Goal: Transaction & Acquisition: Purchase product/service

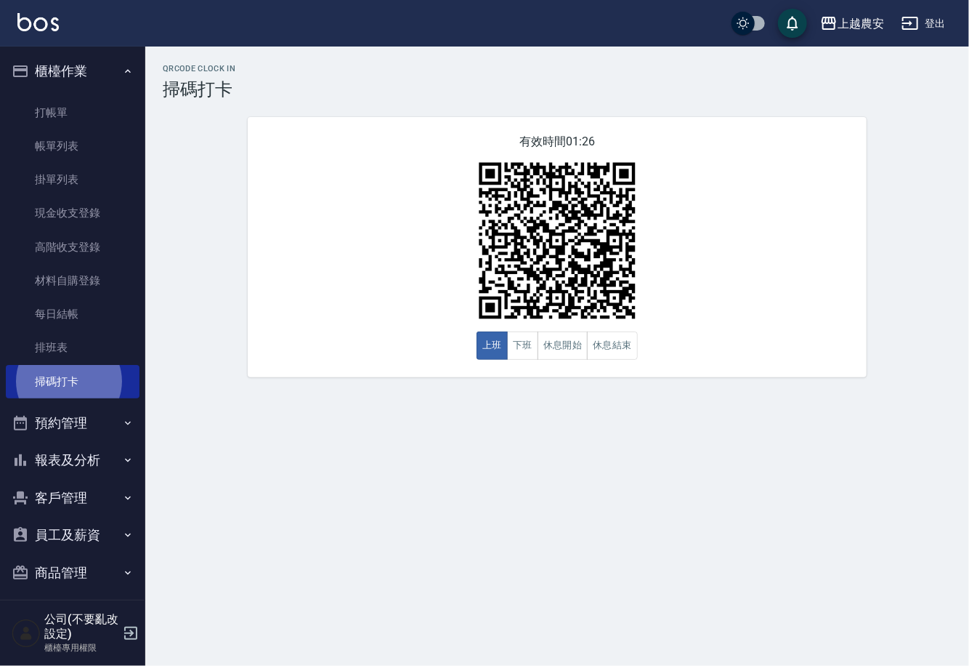
scroll to position [8, 0]
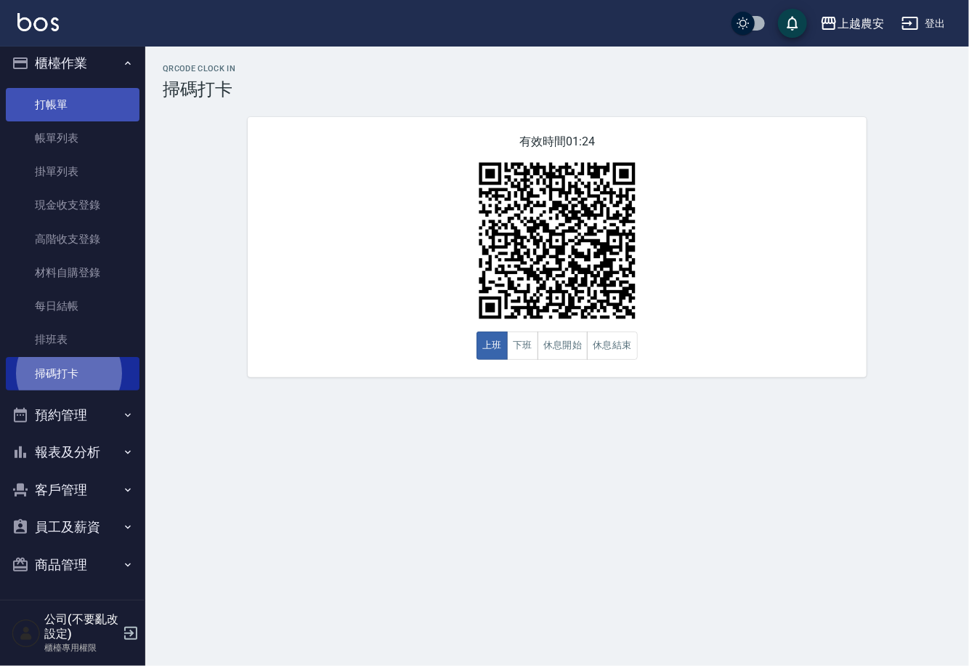
click at [47, 94] on link "打帳單" at bounding box center [73, 104] width 134 height 33
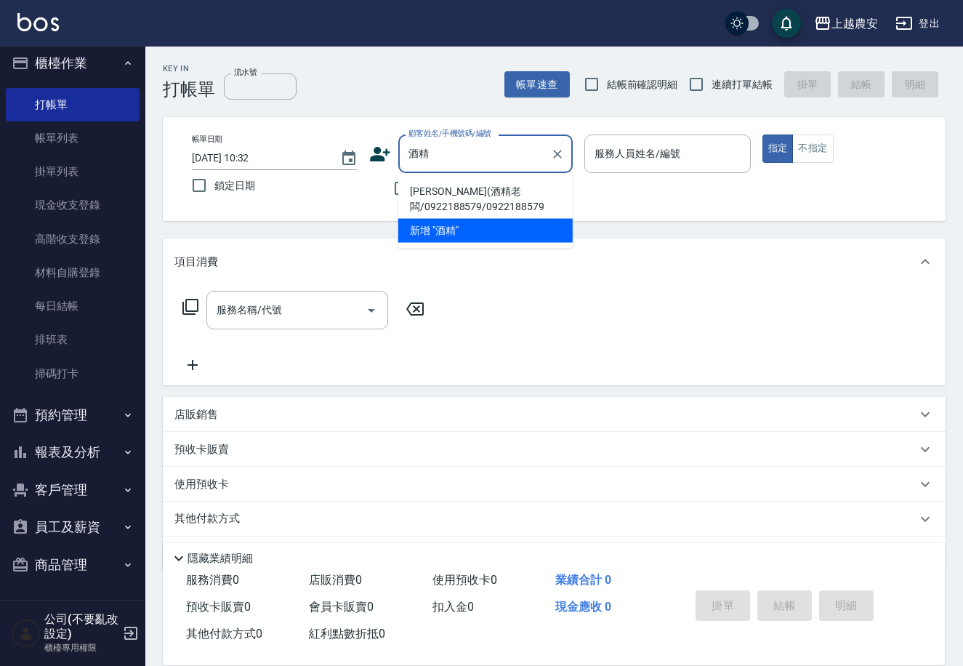
click at [438, 192] on li "[PERSON_NAME](酒精老闆/0922188579/0922188579" at bounding box center [485, 198] width 174 height 39
type input "[PERSON_NAME](酒精老闆/0922188579/0922188579"
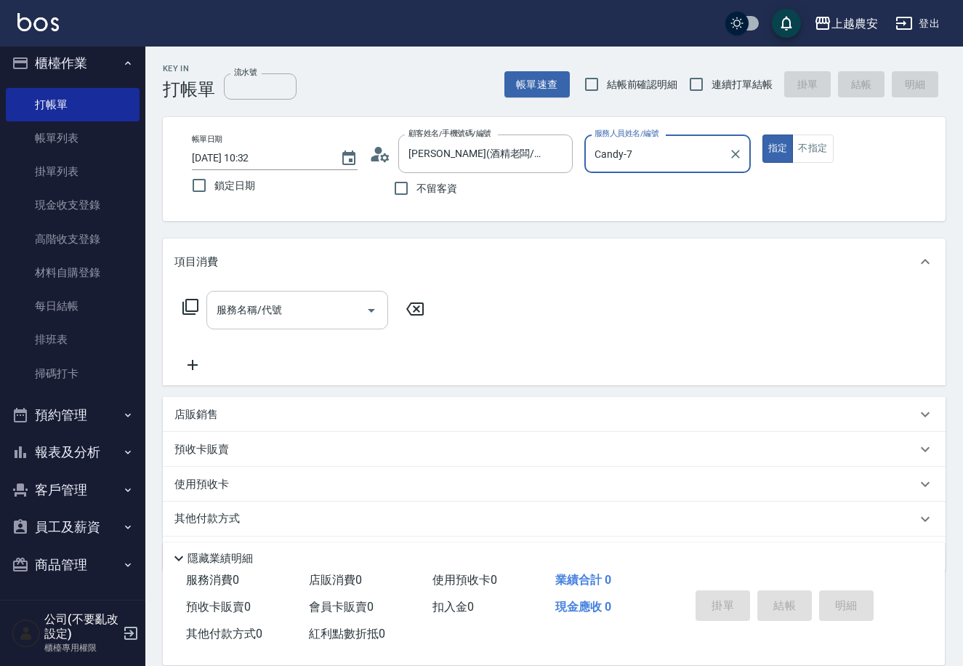
type input "Candy-7"
click at [323, 312] on input "服務名稱/代號" at bounding box center [286, 309] width 147 height 25
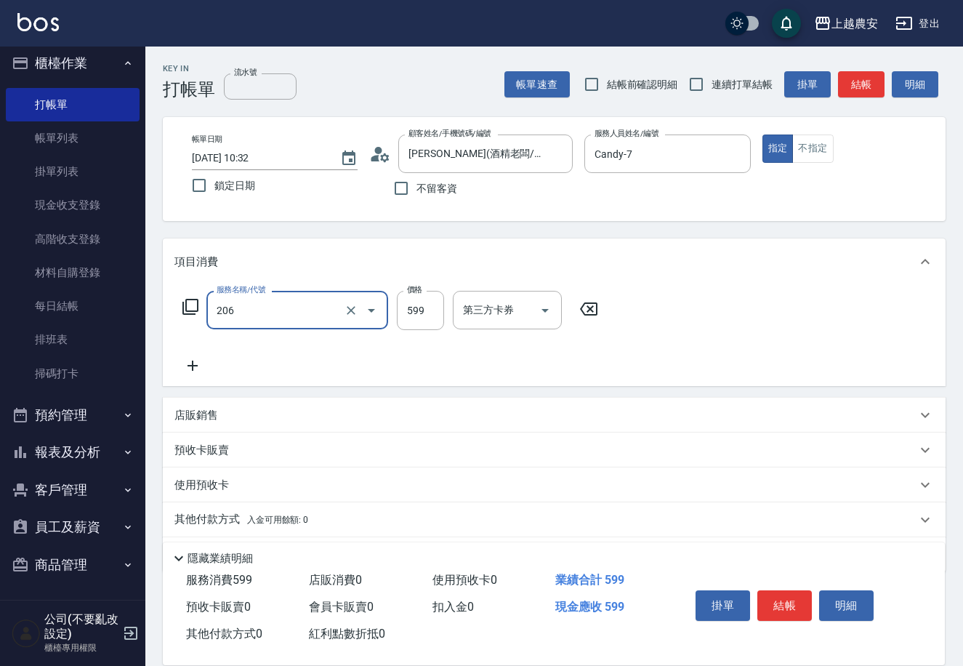
type input "洗+剪(206)"
type input "600"
click at [774, 597] on button "結帳" at bounding box center [784, 605] width 55 height 31
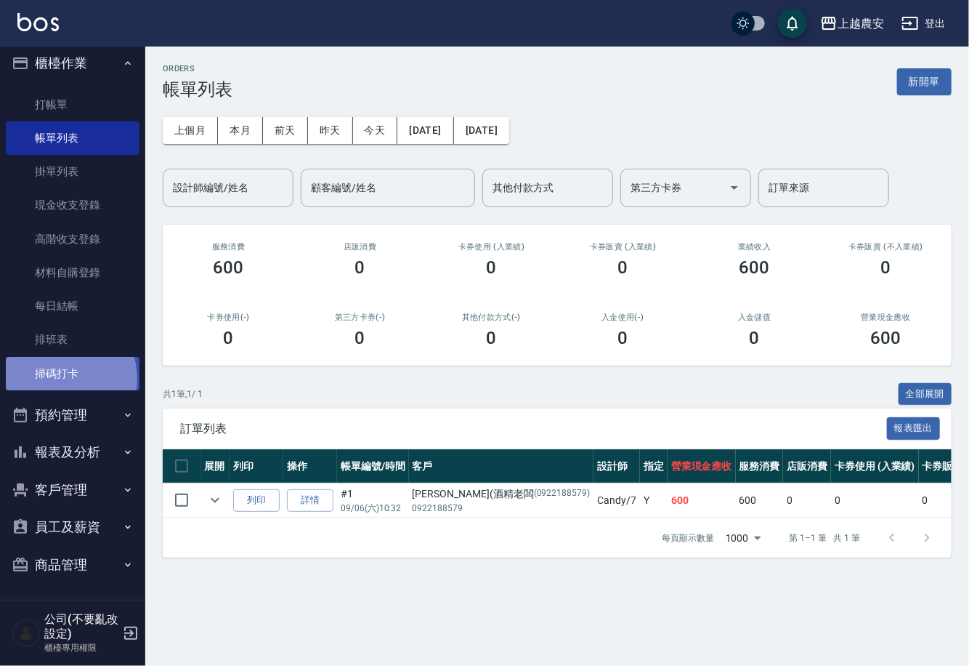
click at [56, 379] on link "掃碼打卡" at bounding box center [73, 373] width 134 height 33
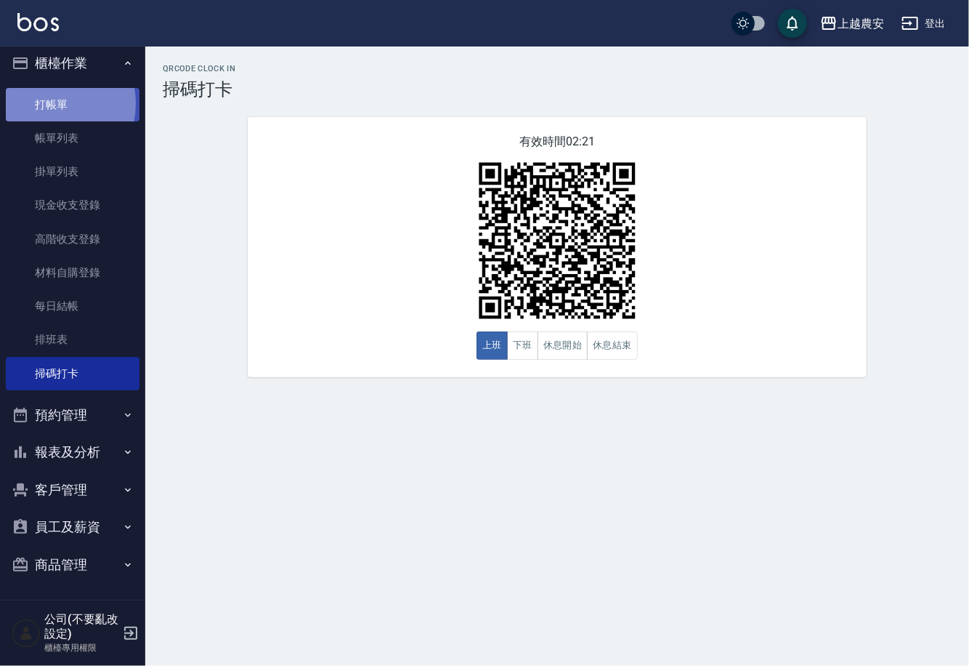
click at [45, 103] on link "打帳單" at bounding box center [73, 104] width 134 height 33
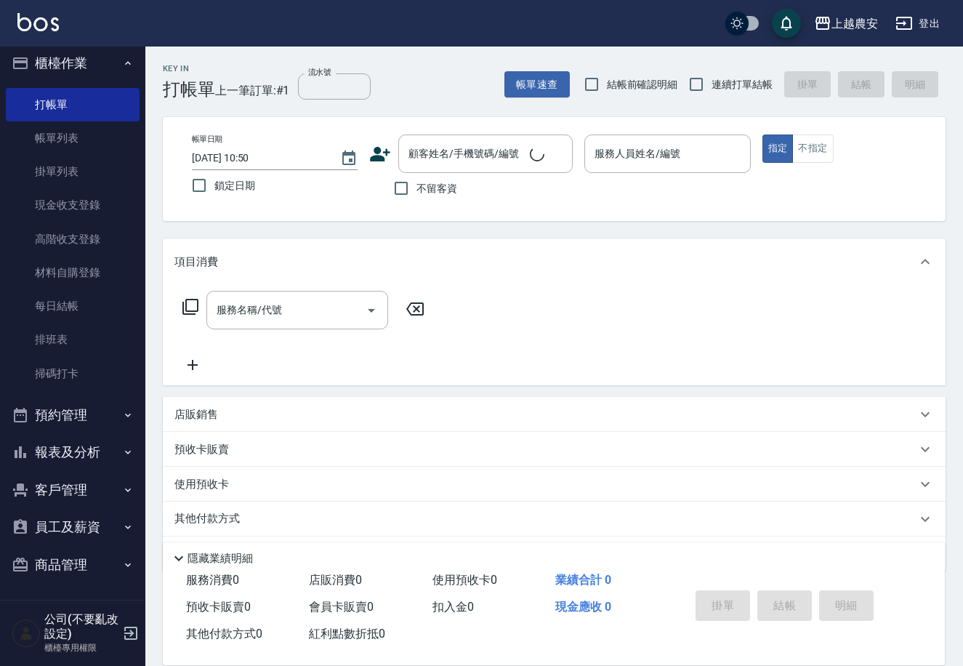
click at [420, 199] on label "不留客資" at bounding box center [421, 188] width 71 height 31
click at [416, 199] on input "不留客資" at bounding box center [401, 188] width 31 height 31
checkbox input "true"
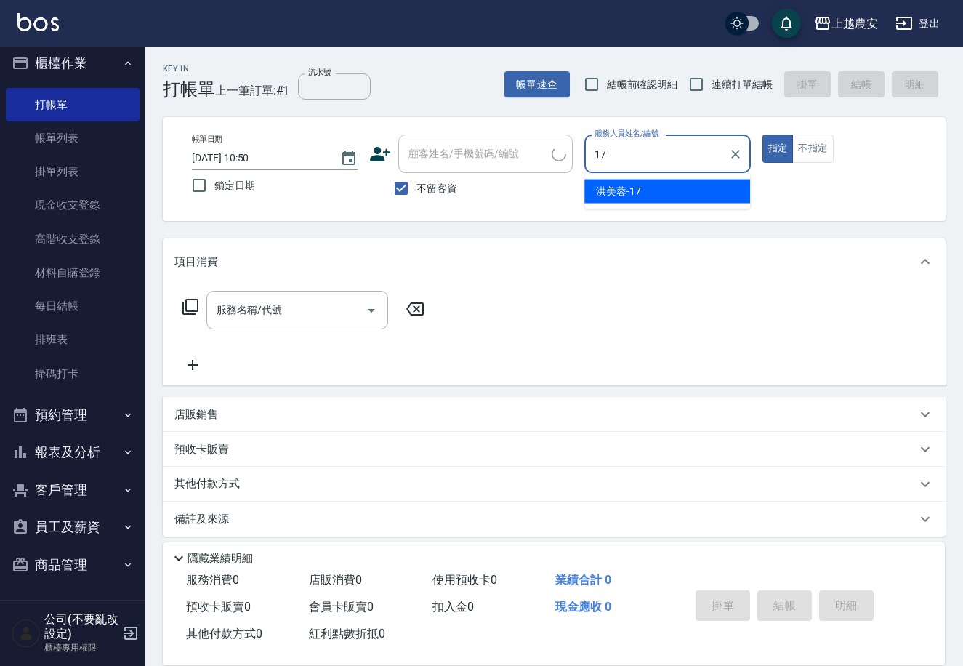
type input "洪美蓉-17"
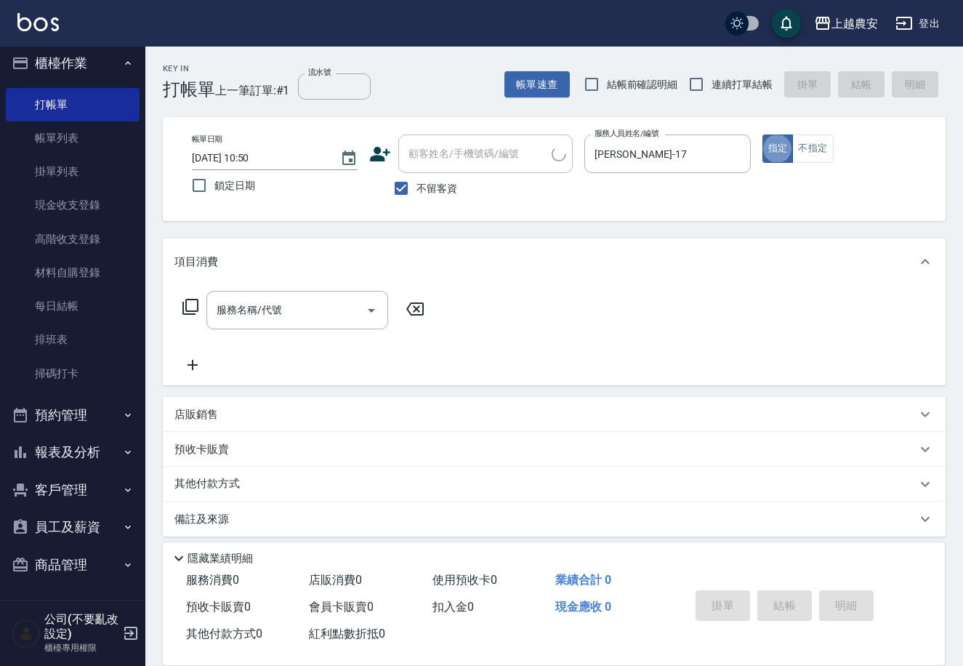
type button "true"
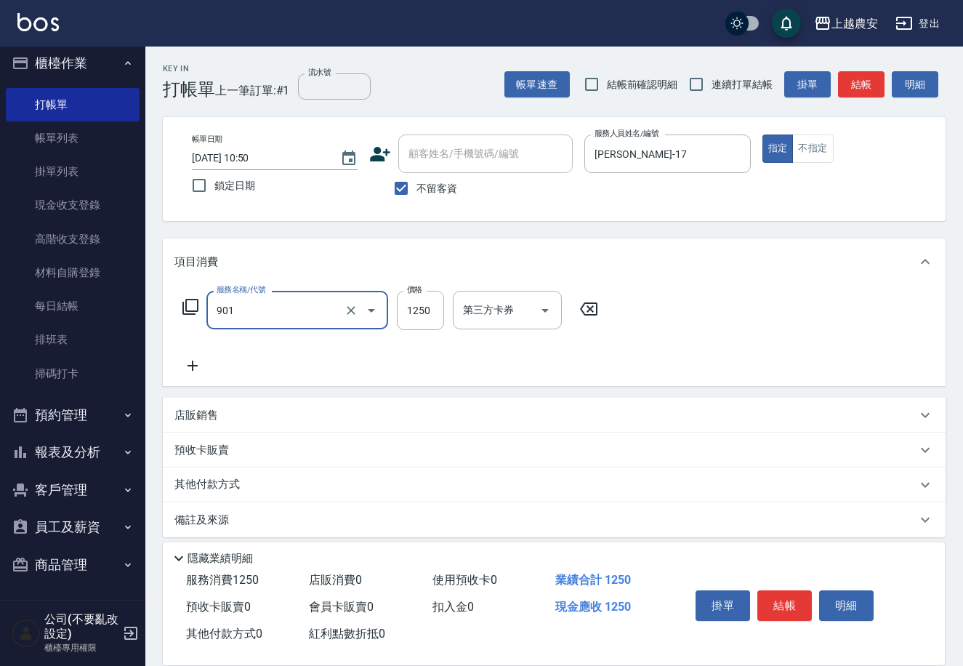
type input "修手指甲(901)"
type input "500"
click at [784, 593] on button "結帳" at bounding box center [784, 605] width 55 height 31
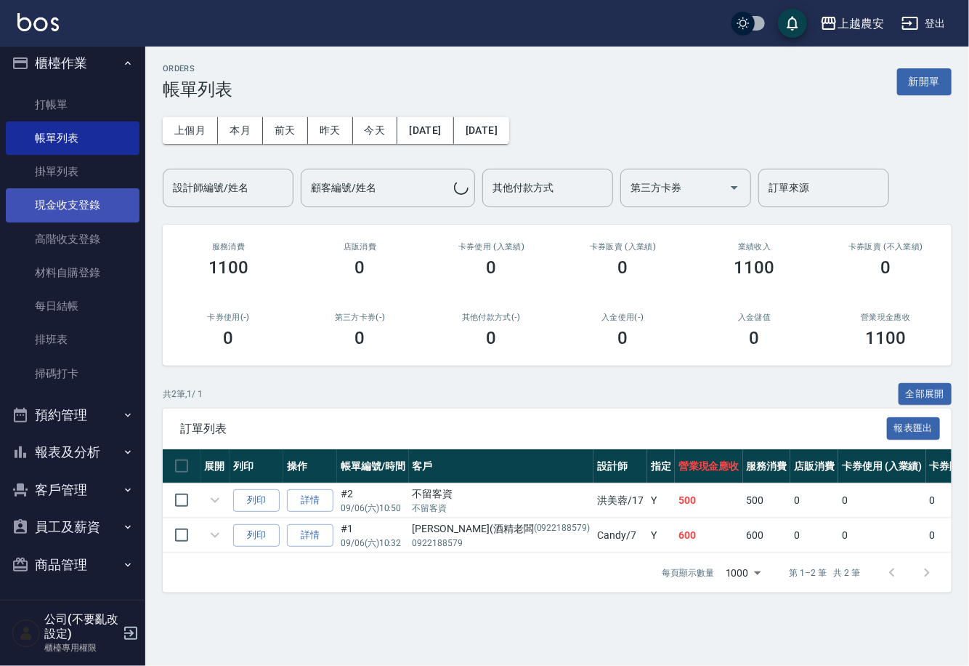
click at [39, 204] on link "現金收支登錄" at bounding box center [73, 204] width 134 height 33
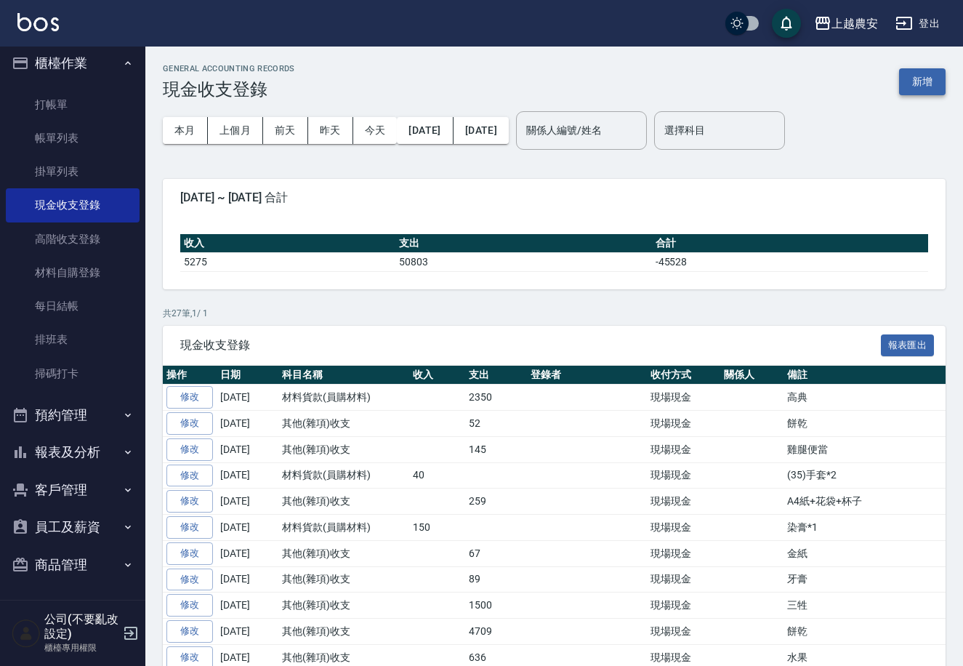
click at [923, 78] on button "新增" at bounding box center [922, 81] width 47 height 27
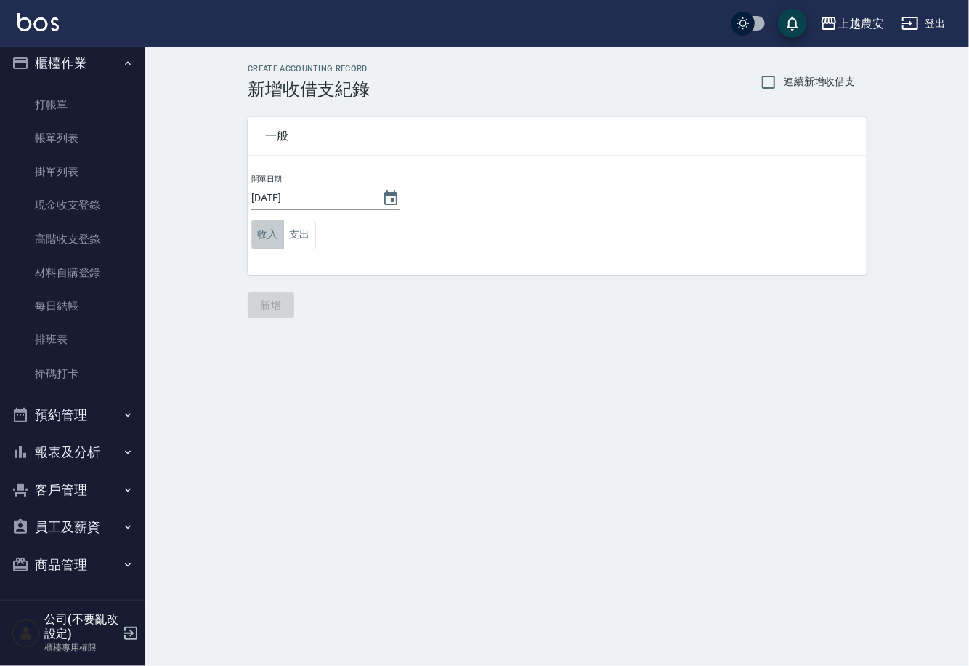
click at [267, 238] on button "收入" at bounding box center [267, 234] width 33 height 30
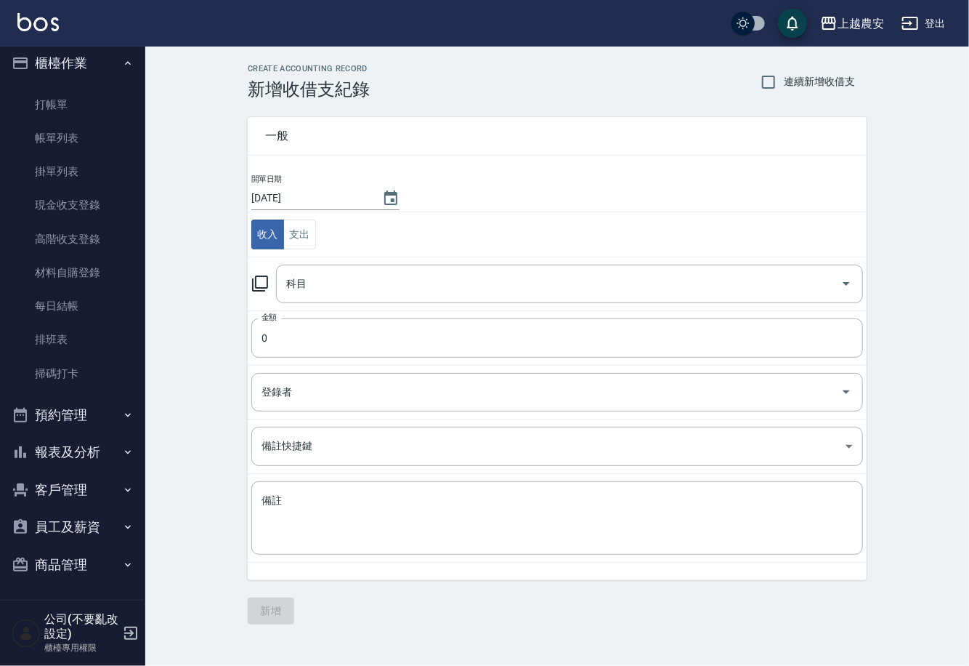
click at [260, 282] on icon at bounding box center [259, 283] width 17 height 17
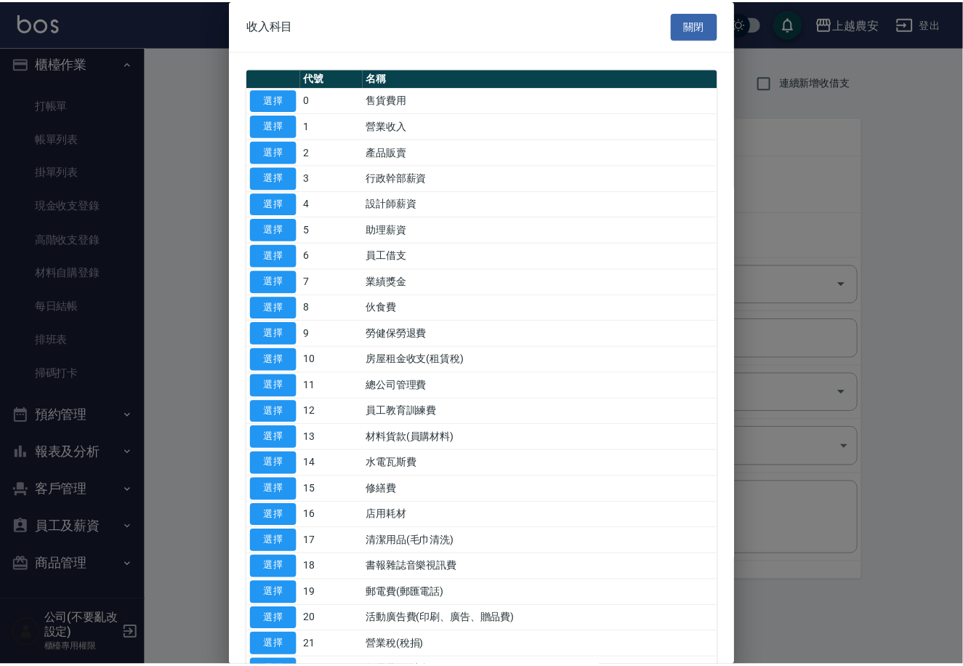
scroll to position [423, 0]
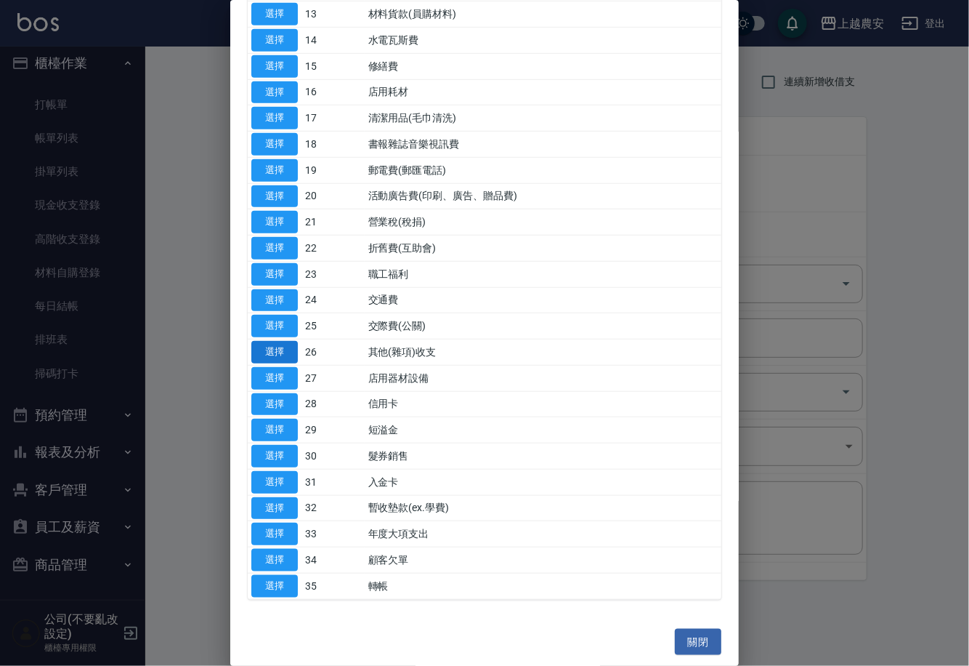
click at [275, 344] on button "選擇" at bounding box center [274, 352] width 47 height 23
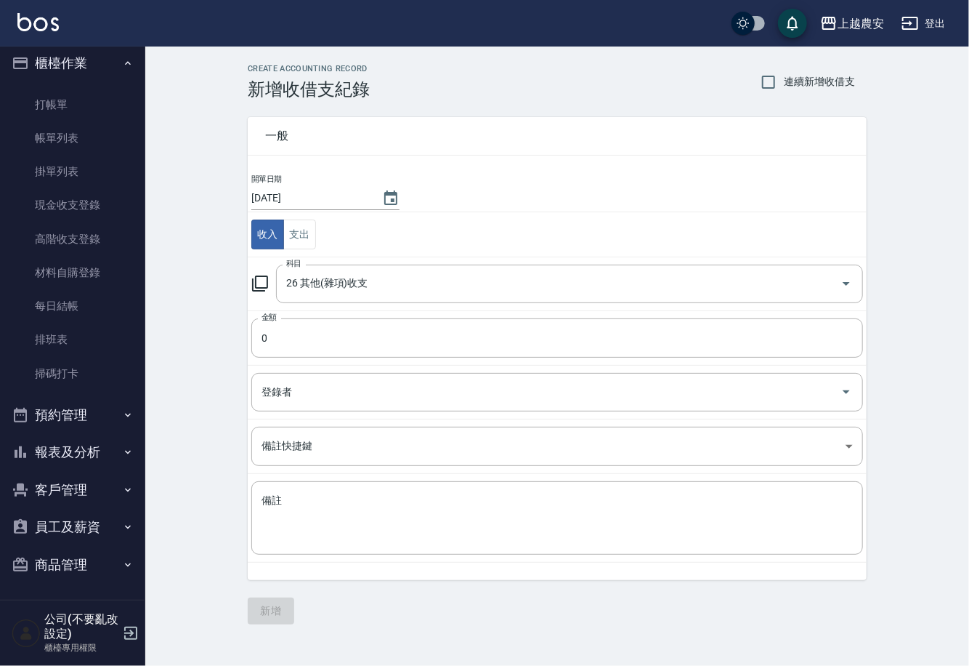
type input "26 其他(雜項)收支"
drag, startPoint x: 275, startPoint y: 344, endPoint x: 287, endPoint y: 339, distance: 12.7
click at [287, 339] on input "0" at bounding box center [557, 337] width 612 height 39
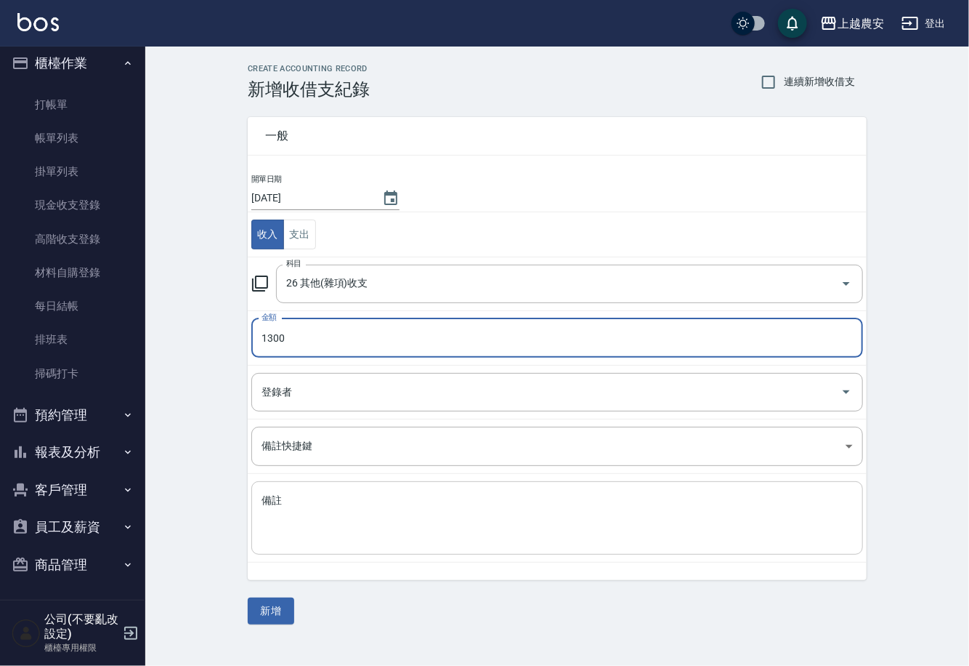
type input "1300"
click at [352, 531] on textarea "備註" at bounding box center [558, 517] width 592 height 49
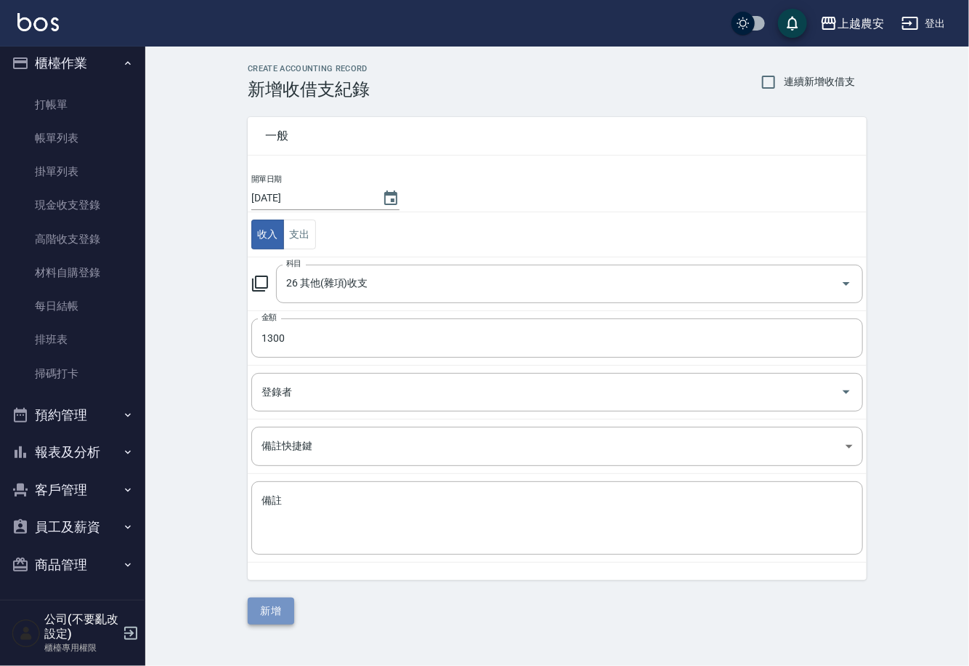
click at [273, 602] on button "新增" at bounding box center [271, 610] width 47 height 27
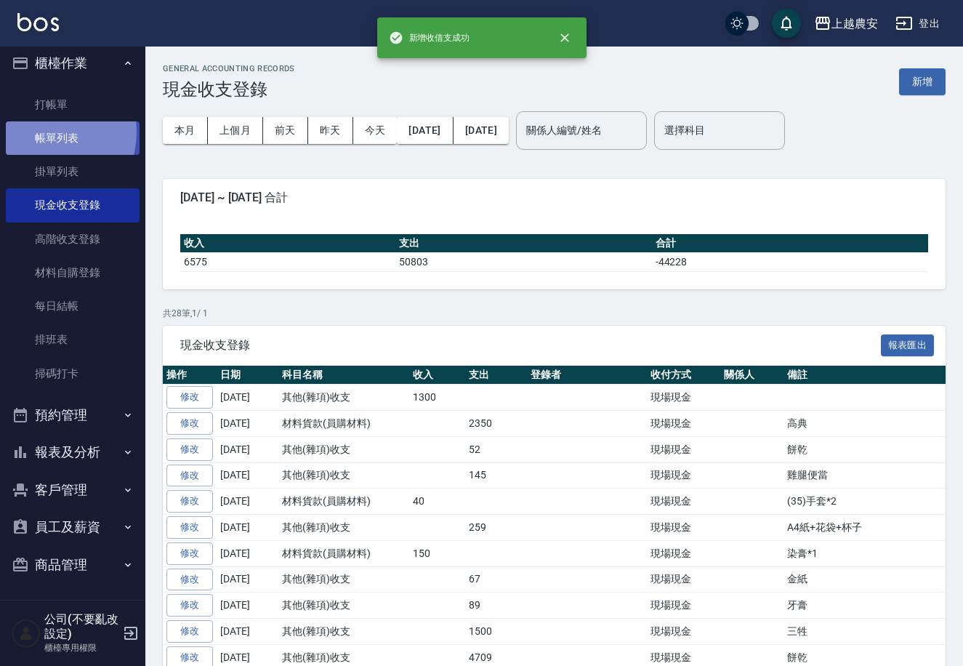
click at [46, 132] on link "帳單列表" at bounding box center [73, 137] width 134 height 33
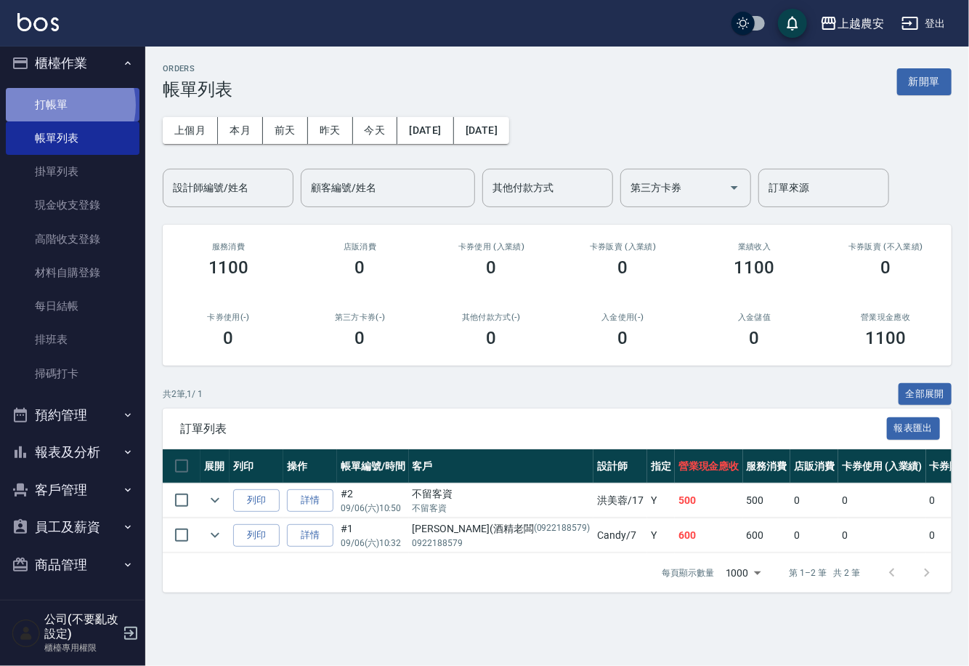
click at [62, 105] on link "打帳單" at bounding box center [73, 104] width 134 height 33
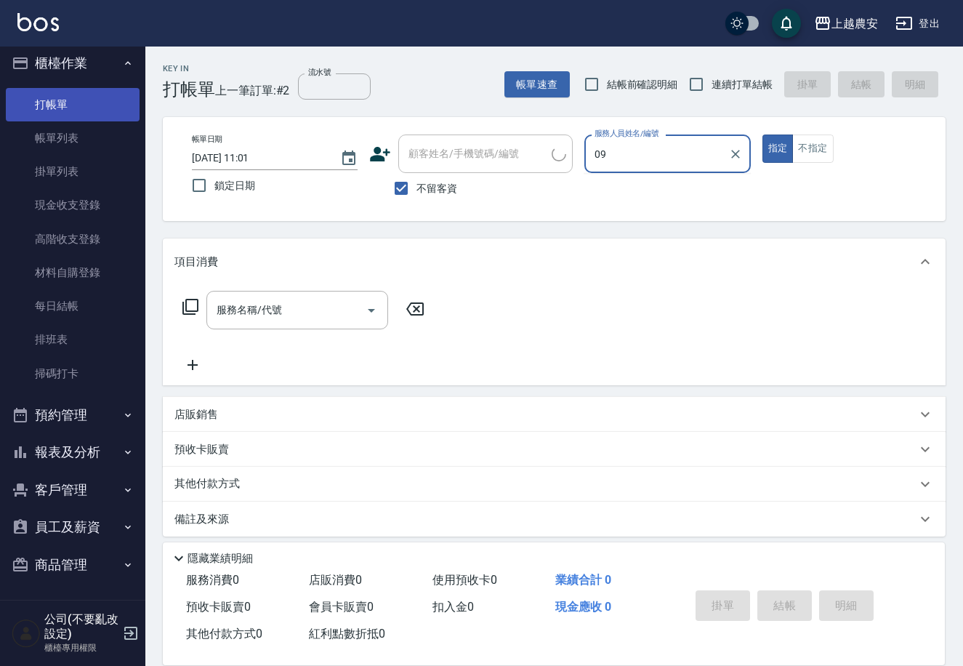
type input "0"
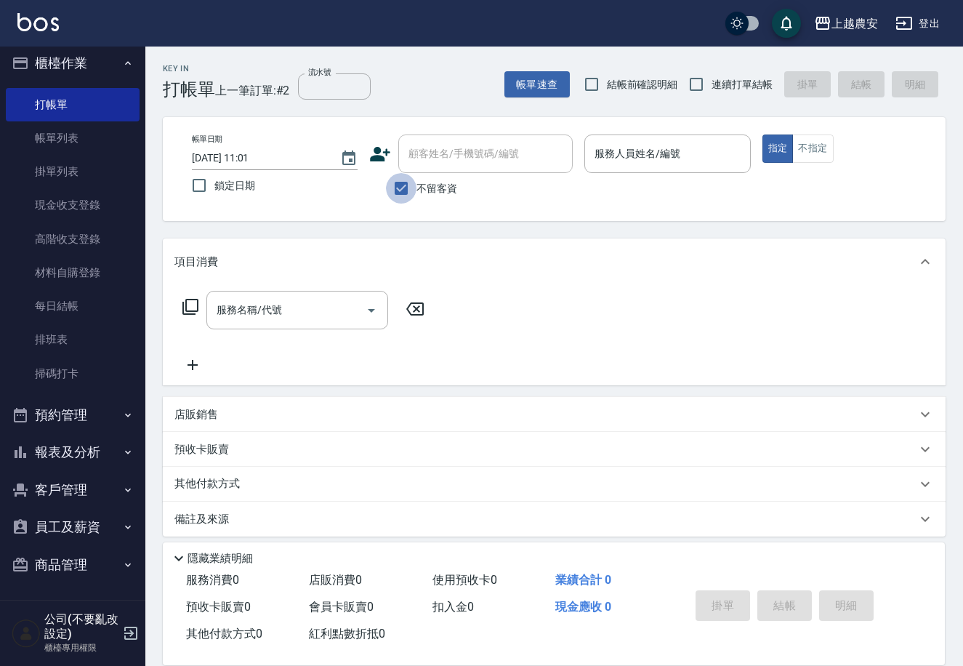
click at [403, 184] on input "不留客資" at bounding box center [401, 188] width 31 height 31
checkbox input "false"
click at [412, 159] on div "顧客姓名/手機號碼/編號 顧客姓名/手機號碼/編號" at bounding box center [485, 153] width 174 height 39
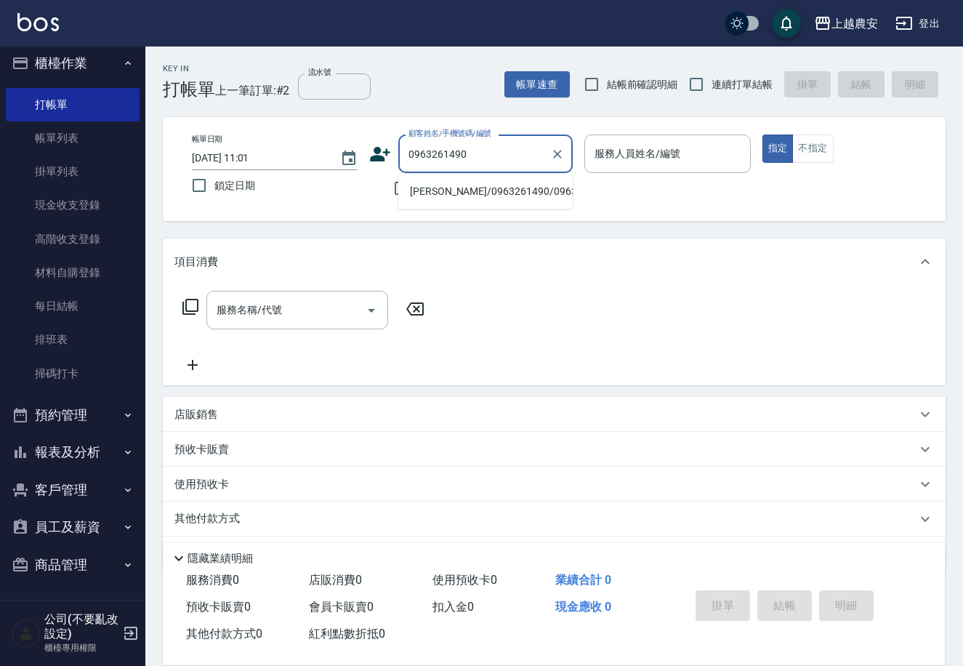
click at [486, 190] on li "[PERSON_NAME]/0963261490/0963261490" at bounding box center [485, 191] width 174 height 24
type input "[PERSON_NAME]/0963261490/0963261490"
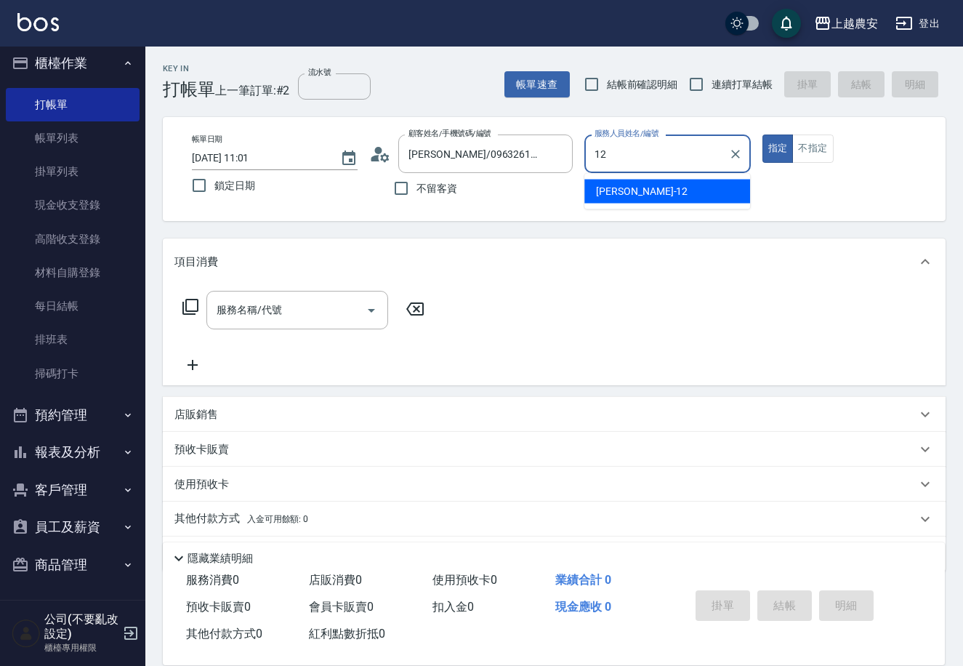
type input "Yoko-12"
type button "true"
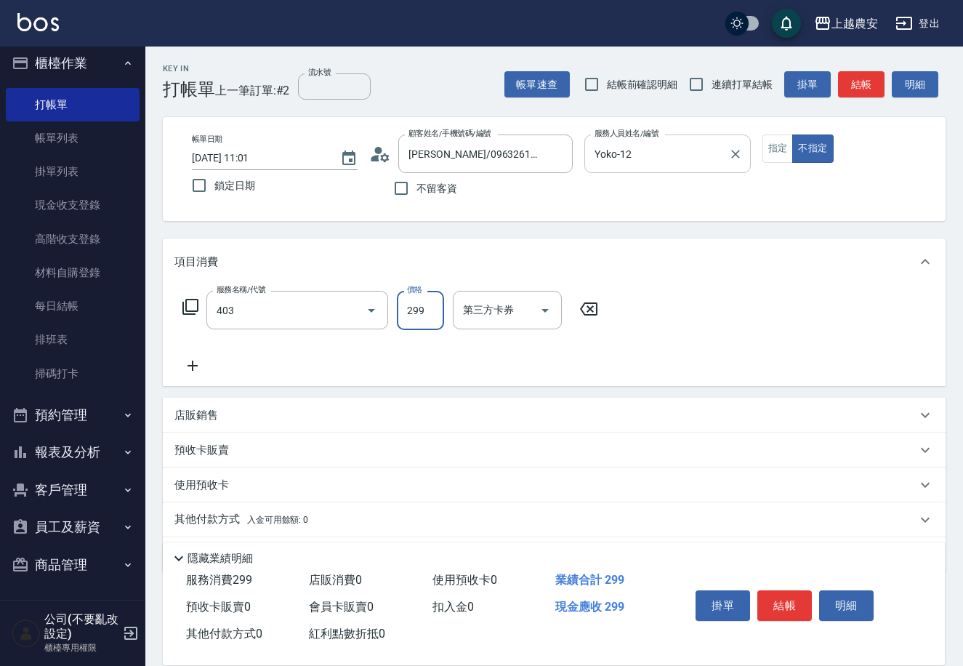
type input "剪髮(403)"
click at [788, 592] on button "結帳" at bounding box center [784, 605] width 55 height 31
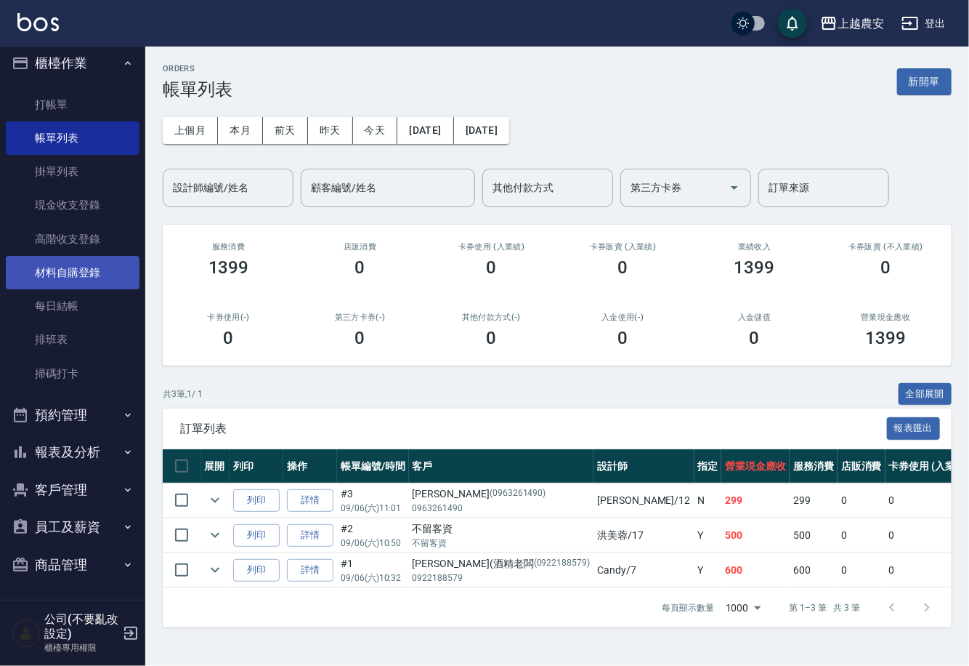
click at [89, 270] on link "材料自購登錄" at bounding box center [73, 272] width 134 height 33
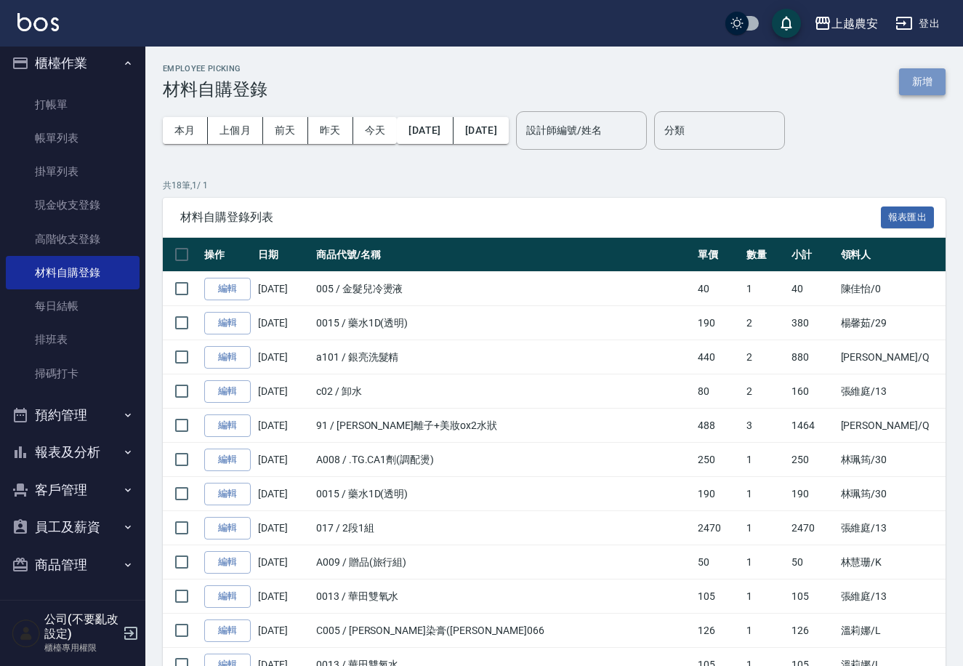
click at [921, 89] on button "新增" at bounding box center [922, 81] width 47 height 27
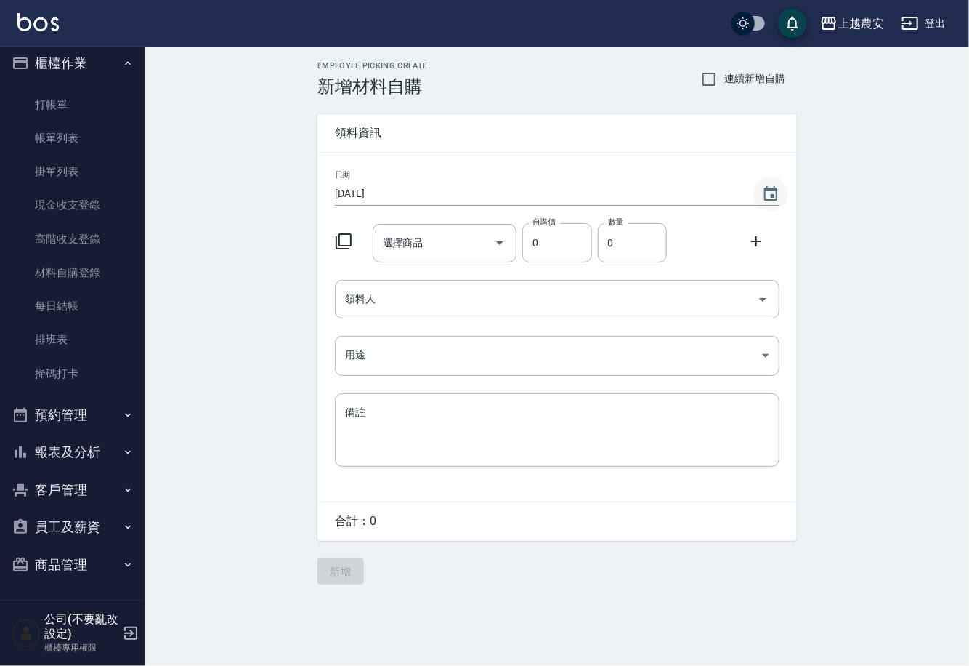
click at [771, 191] on icon "Choose date, selected date is 2025-09-06" at bounding box center [770, 193] width 17 height 17
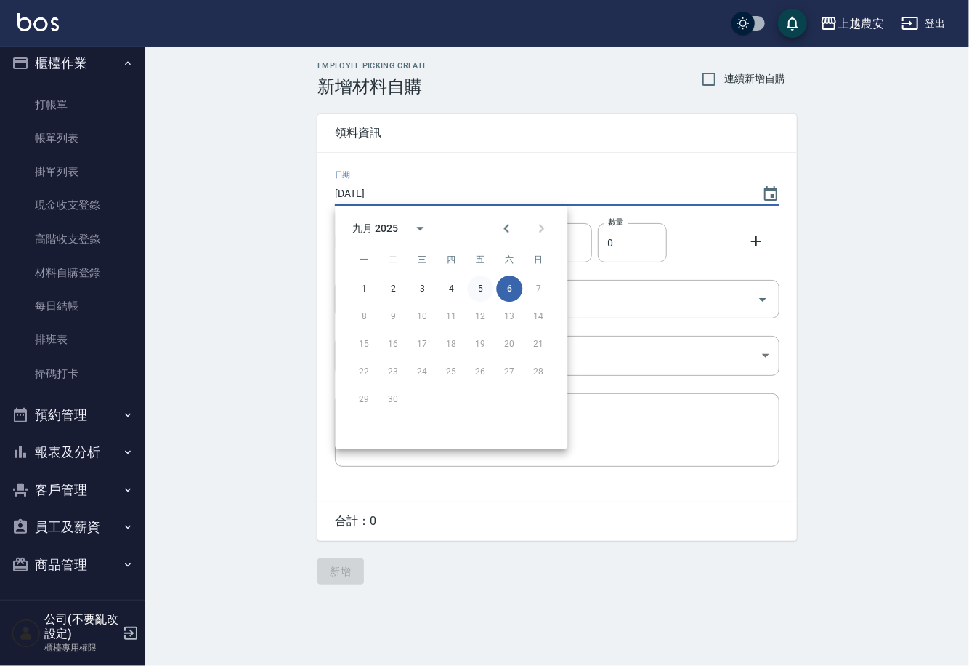
click at [477, 284] on button "5" at bounding box center [480, 288] width 26 height 26
type input "[DATE]"
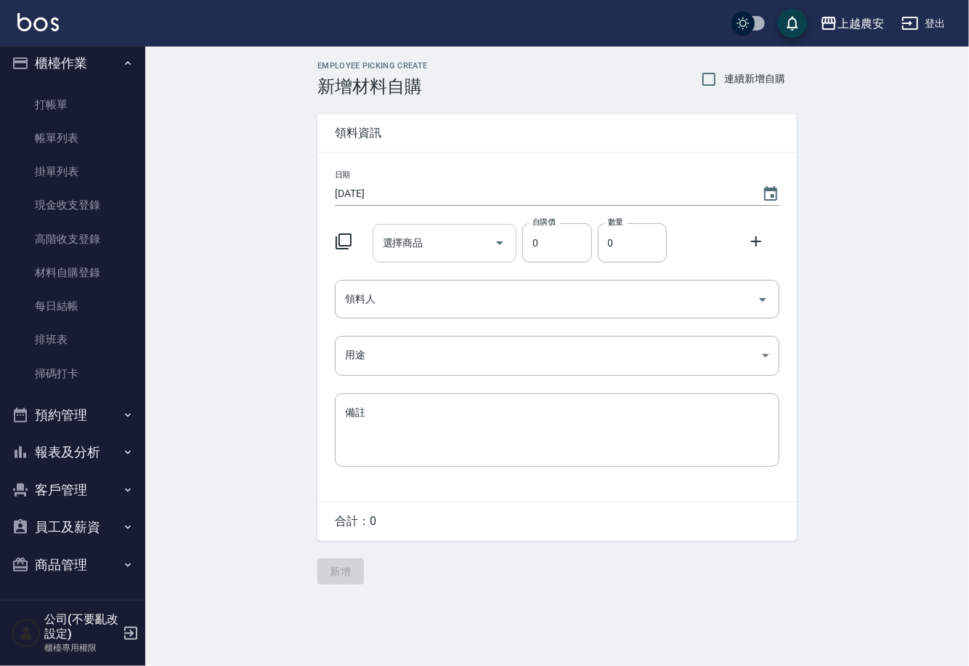
click at [443, 238] on input "選擇商品" at bounding box center [434, 242] width 110 height 25
click at [475, 247] on input "娜" at bounding box center [434, 242] width 110 height 25
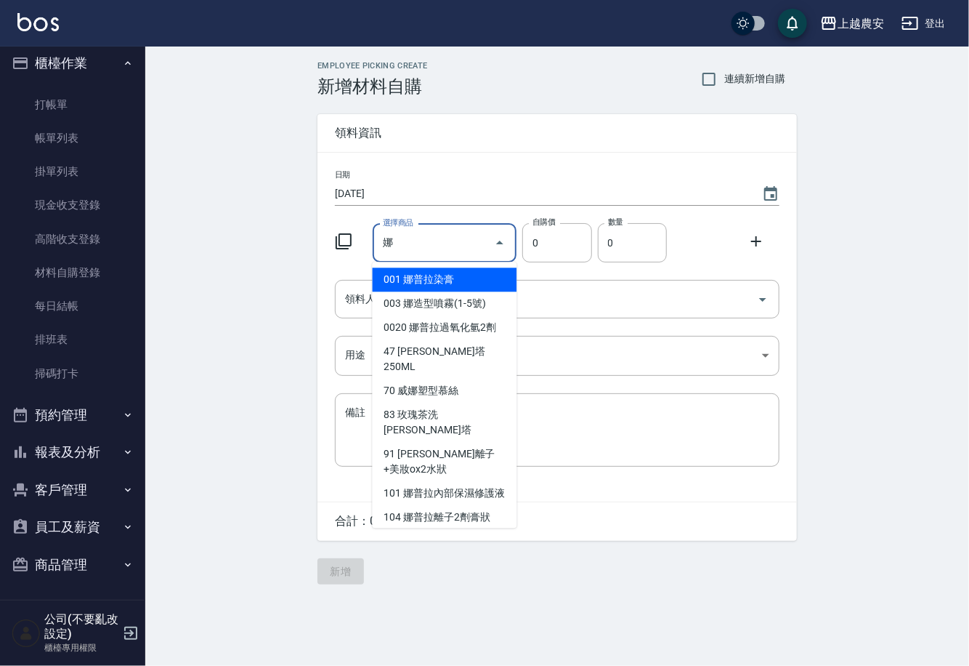
click at [396, 287] on li "001 娜普拉染膏" at bounding box center [445, 279] width 145 height 24
type input "娜普拉染膏"
type input "111"
type input "1"
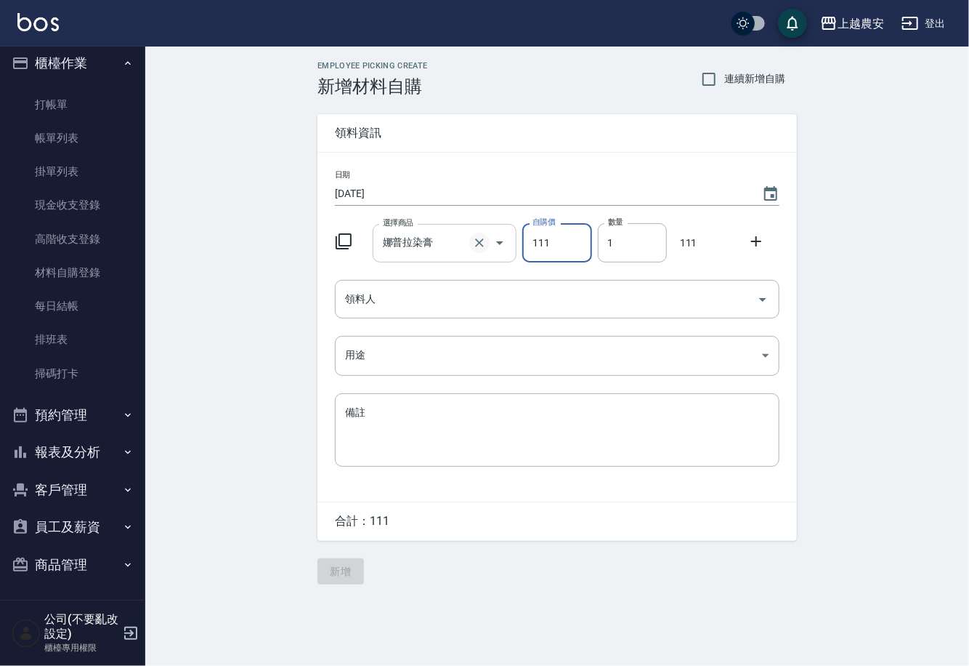
click at [488, 241] on button "Clear" at bounding box center [479, 243] width 20 height 20
type input "0"
type input "娜造型噴霧(1-5號)"
type input "312"
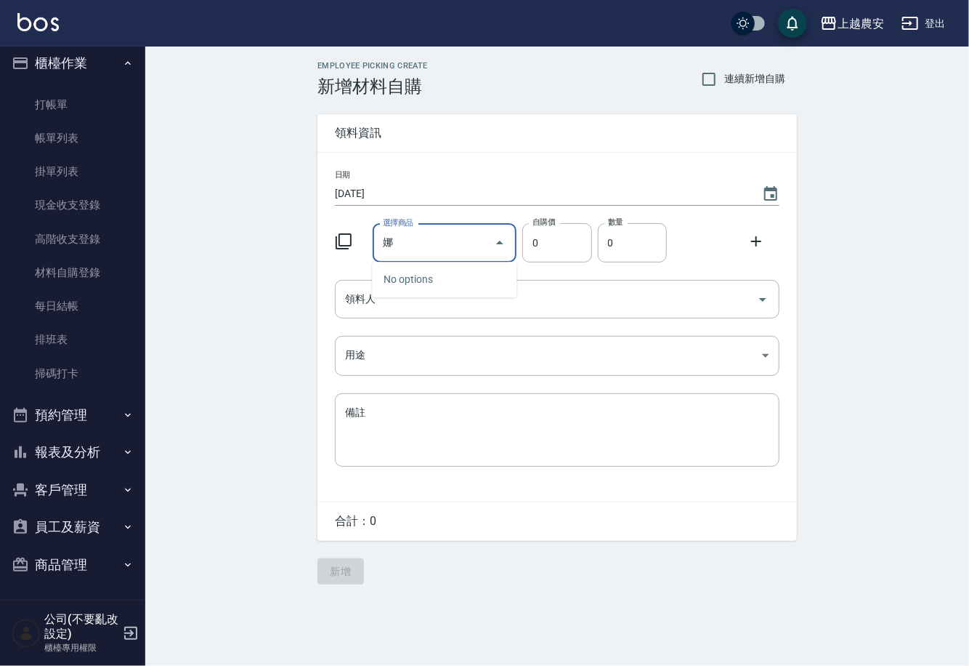
type input "1"
click at [485, 243] on icon "Clear" at bounding box center [479, 242] width 15 height 15
type input "0"
click at [442, 236] on input "選擇商品" at bounding box center [434, 242] width 110 height 25
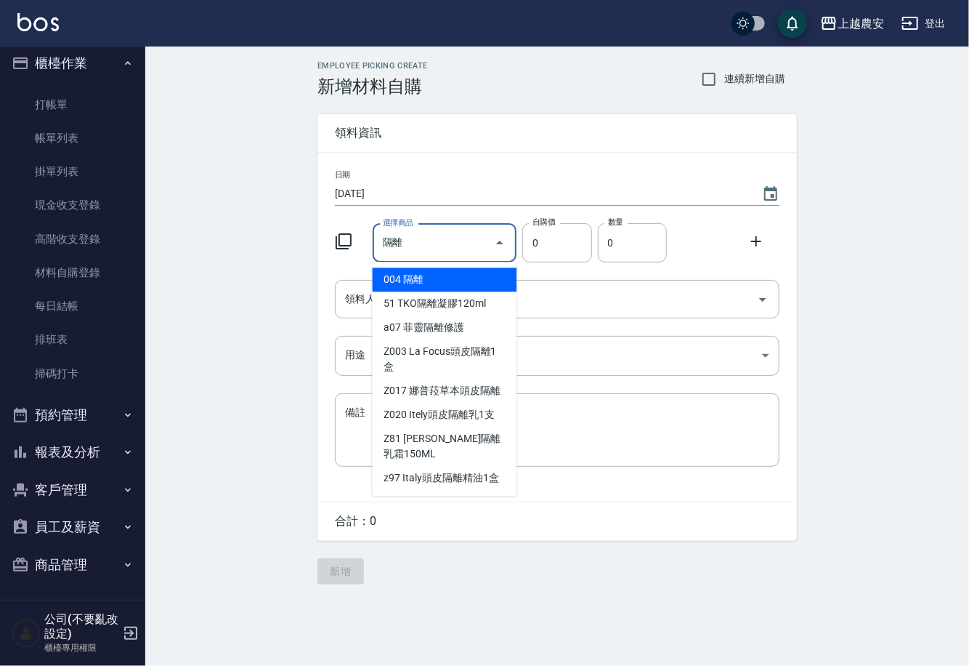
click at [480, 379] on li "Z017 娜普菈草本頭皮隔離" at bounding box center [445, 391] width 145 height 24
type input "娜普菈草本頭皮隔離"
type input "325"
type input "1"
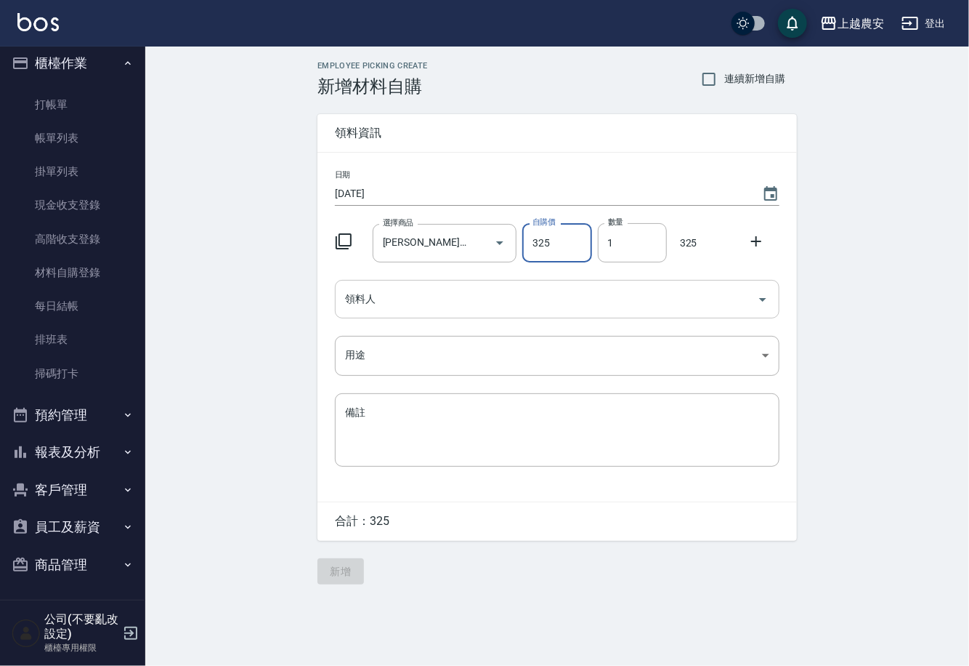
click at [427, 296] on input "領料人" at bounding box center [547, 298] width 410 height 25
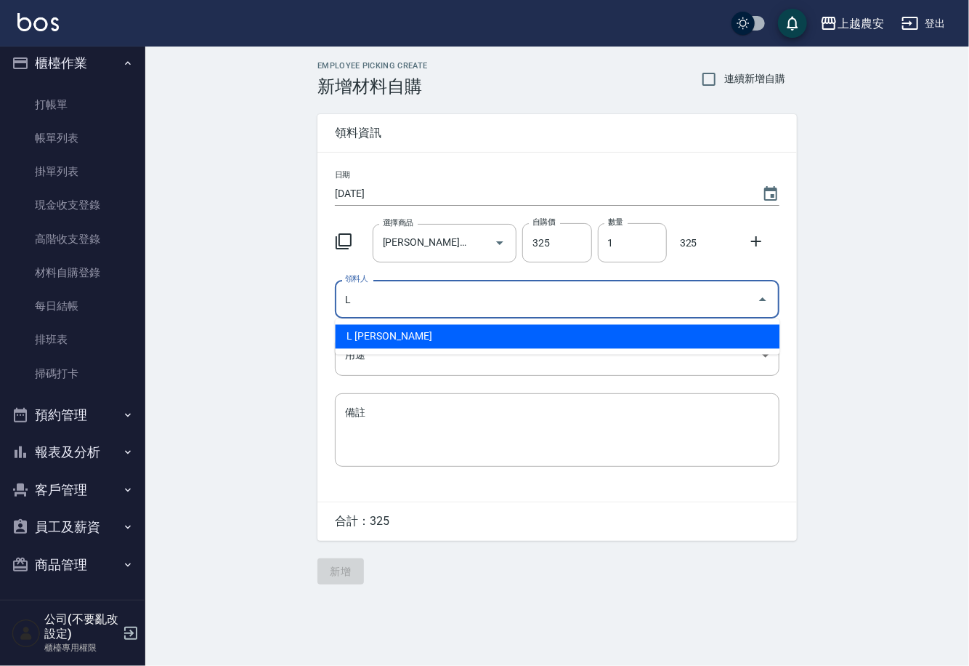
click at [400, 331] on li "L 溫莉娜" at bounding box center [557, 337] width 445 height 24
type input "L 溫莉娜"
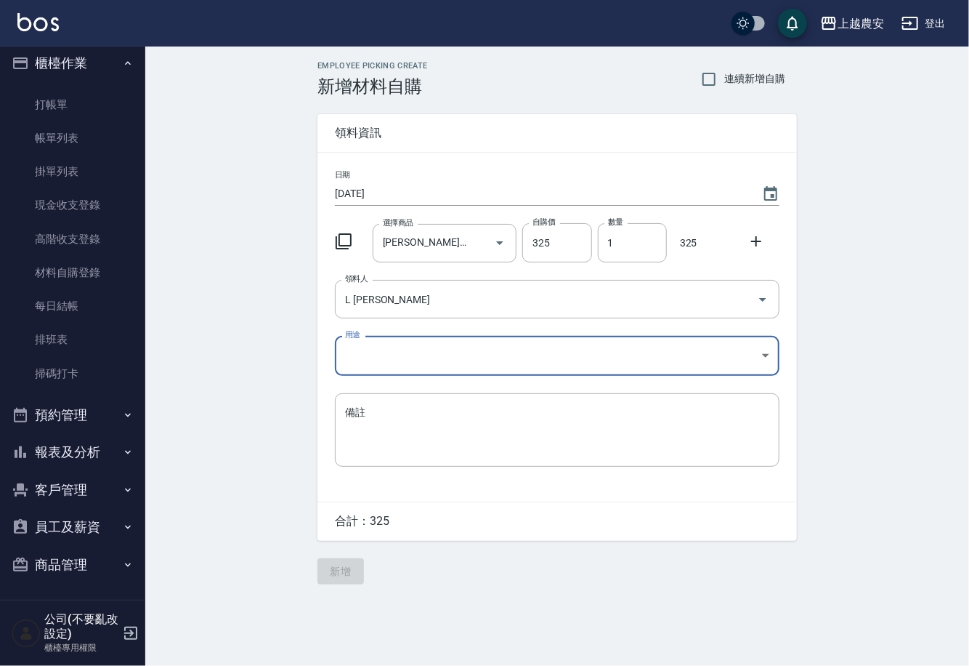
click at [357, 355] on body "上越農安 登出 櫃檯作業 打帳單 帳單列表 掛單列表 現金收支登錄 高階收支登錄 材料自購登錄 每日結帳 排班表 掃碼打卡 預約管理 預約管理 單日預約紀錄 …" at bounding box center [484, 333] width 969 height 666
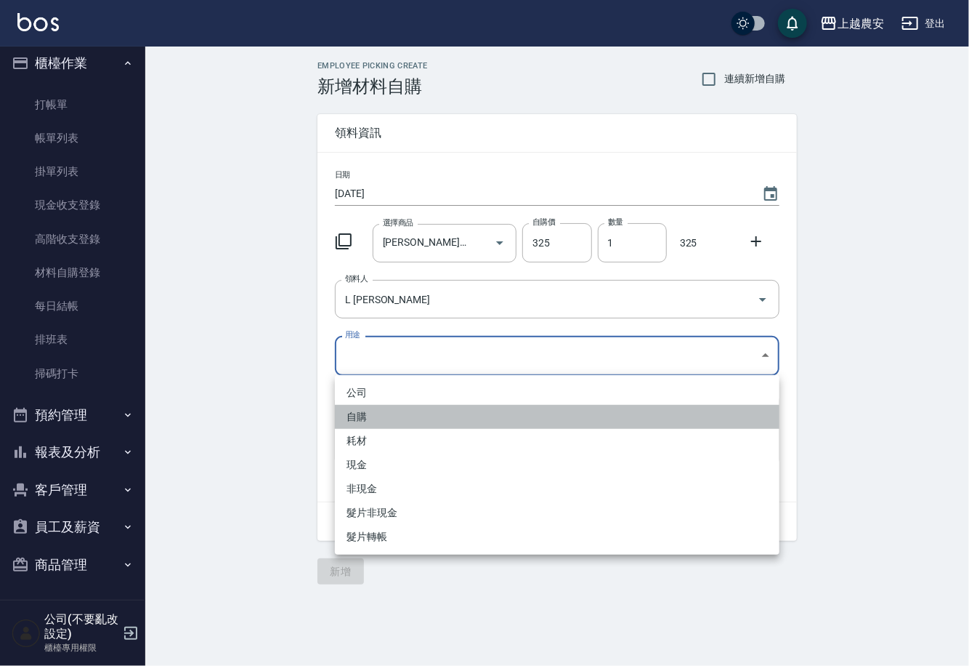
click at [362, 419] on li "自購" at bounding box center [557, 417] width 445 height 24
type input "自購"
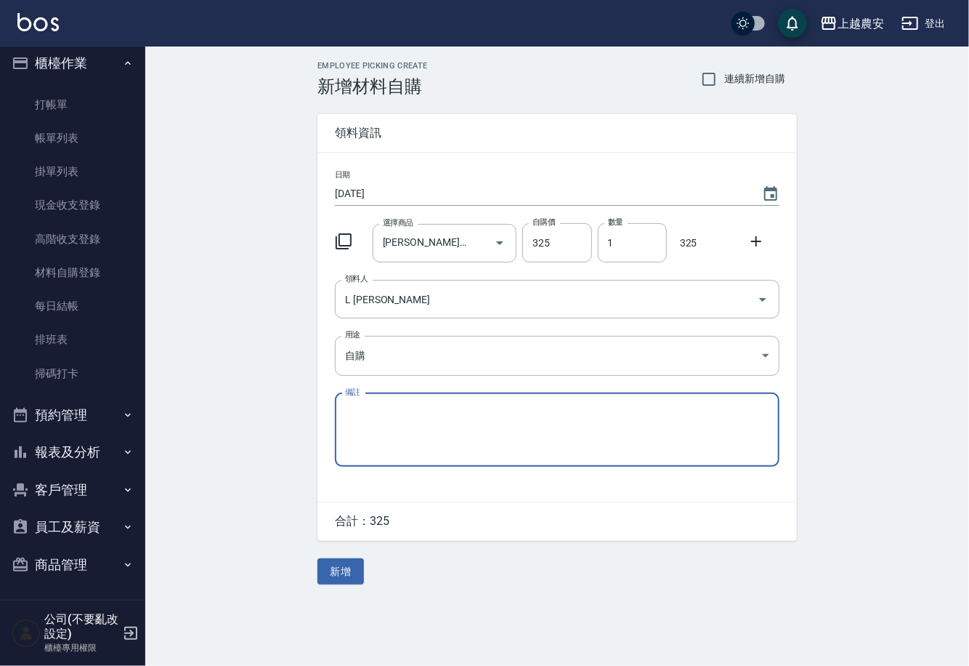
drag, startPoint x: 754, startPoint y: 242, endPoint x: 618, endPoint y: 270, distance: 138.8
click at [754, 242] on icon at bounding box center [756, 241] width 17 height 17
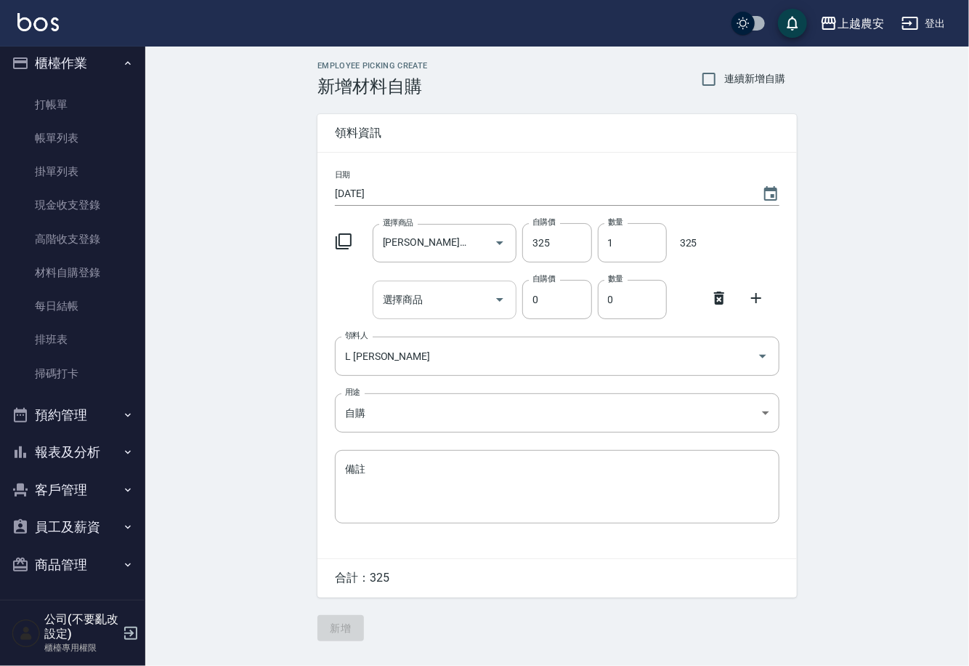
click at [461, 308] on input "選擇商品" at bounding box center [434, 299] width 110 height 25
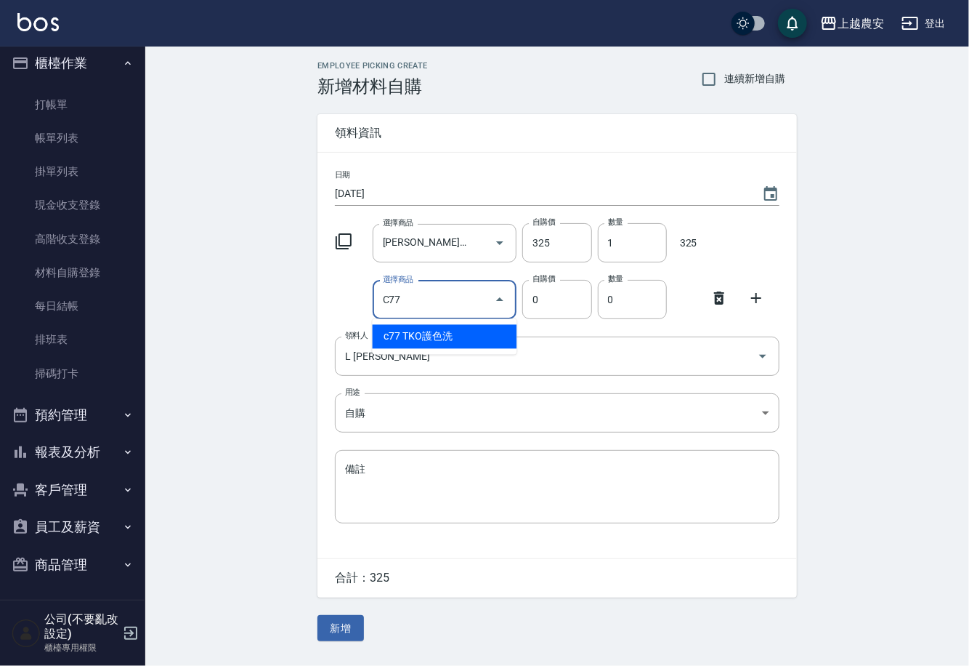
type input "TKO護色洗"
type input "200"
type input "1"
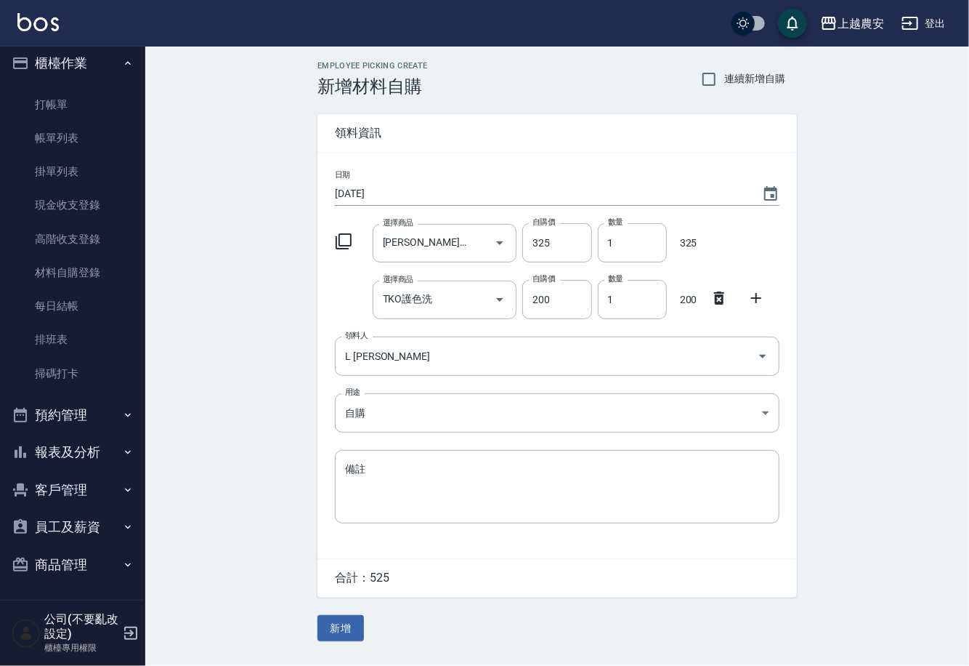
click at [753, 294] on icon at bounding box center [756, 297] width 17 height 17
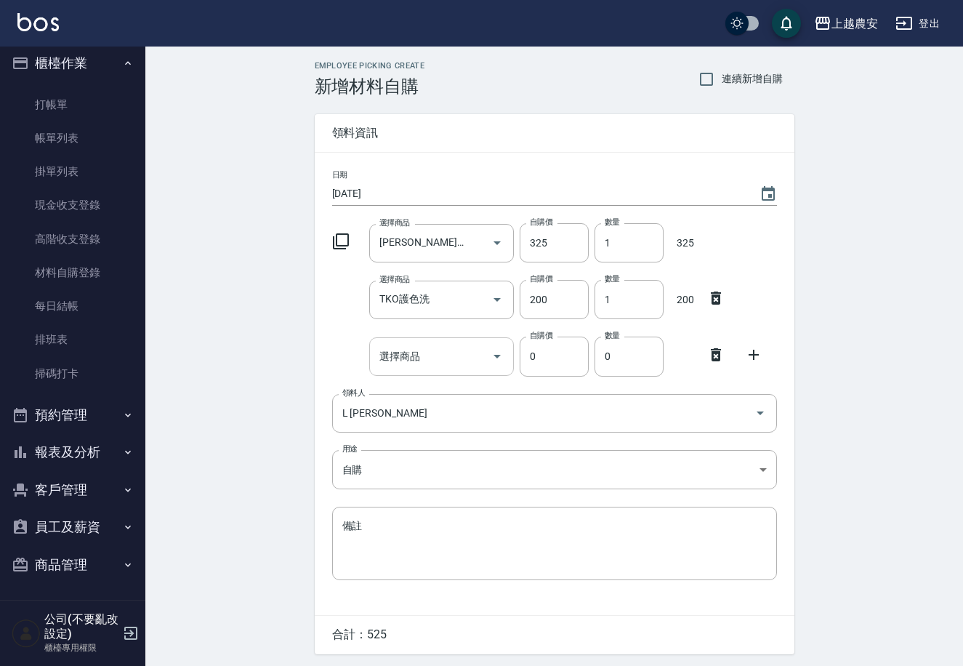
click at [440, 357] on input "選擇商品" at bounding box center [431, 356] width 110 height 25
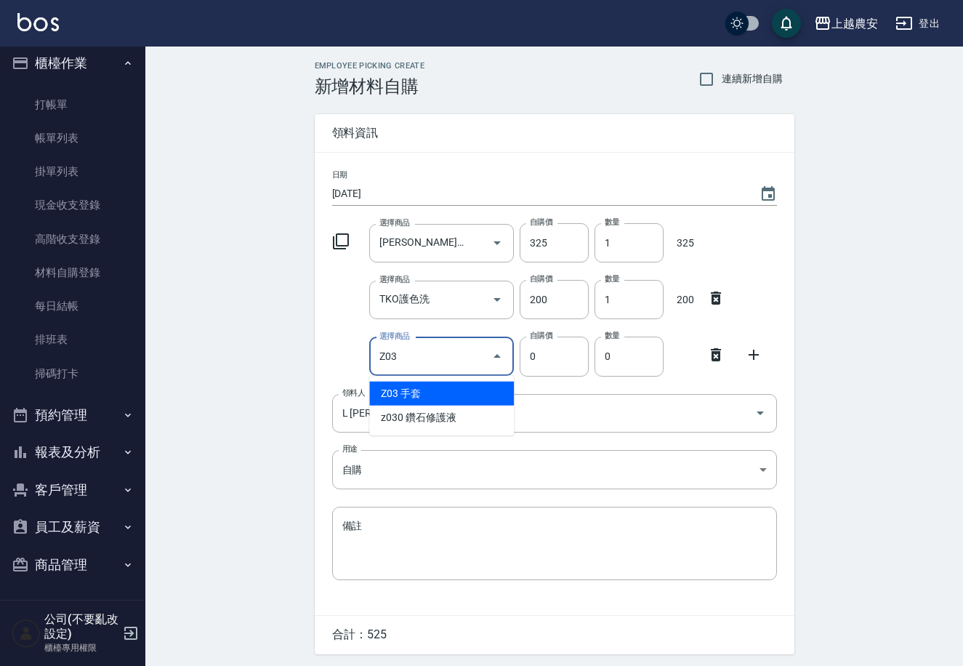
type input "手套"
type input "20"
type input "1"
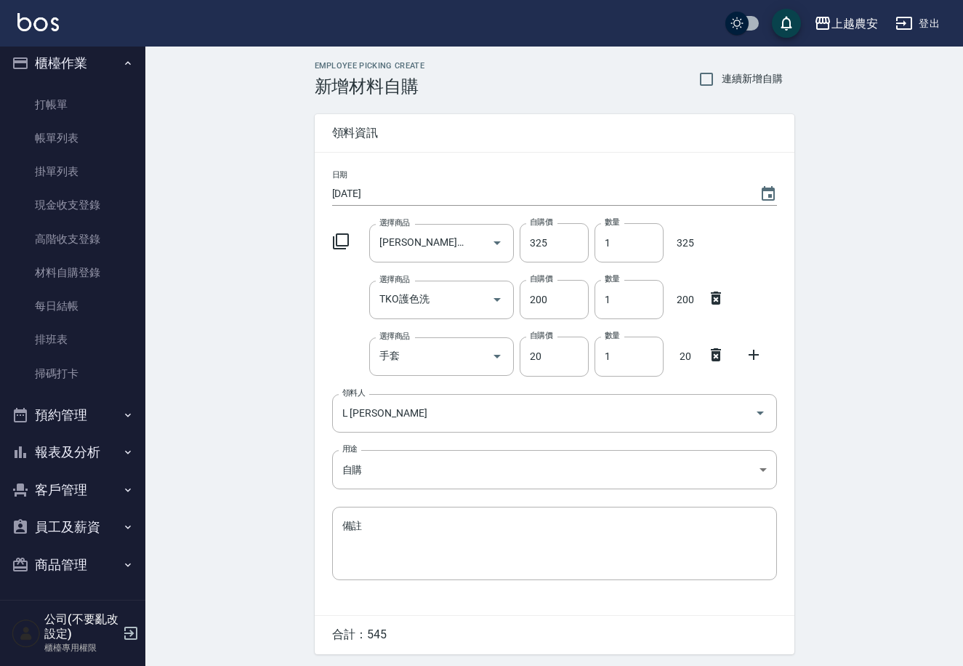
drag, startPoint x: 756, startPoint y: 350, endPoint x: 557, endPoint y: 382, distance: 202.4
click at [756, 351] on icon at bounding box center [753, 354] width 17 height 17
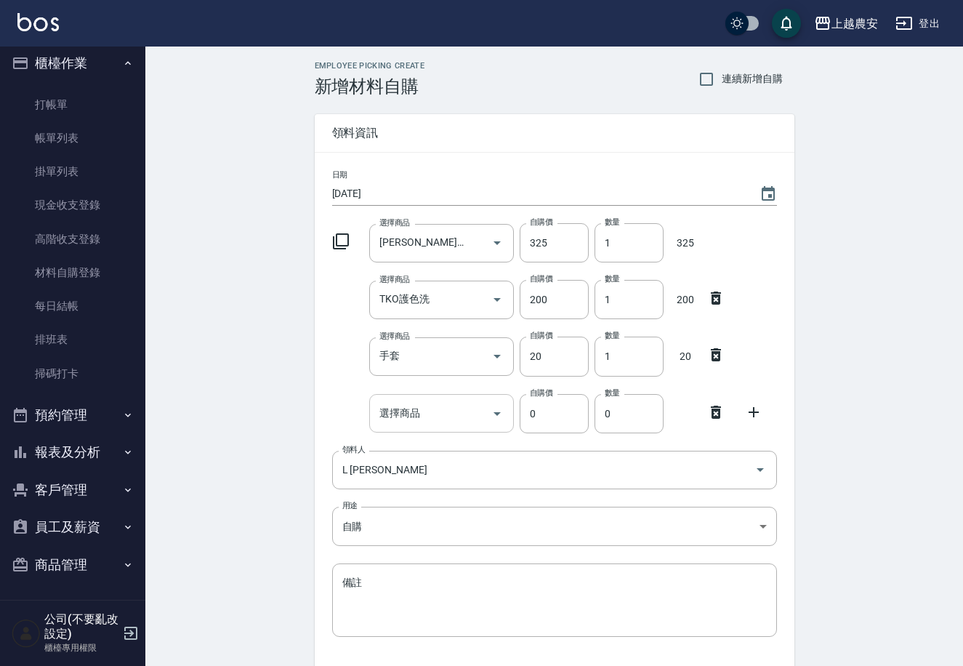
click at [408, 410] on div "選擇商品 選擇商品" at bounding box center [441, 413] width 145 height 39
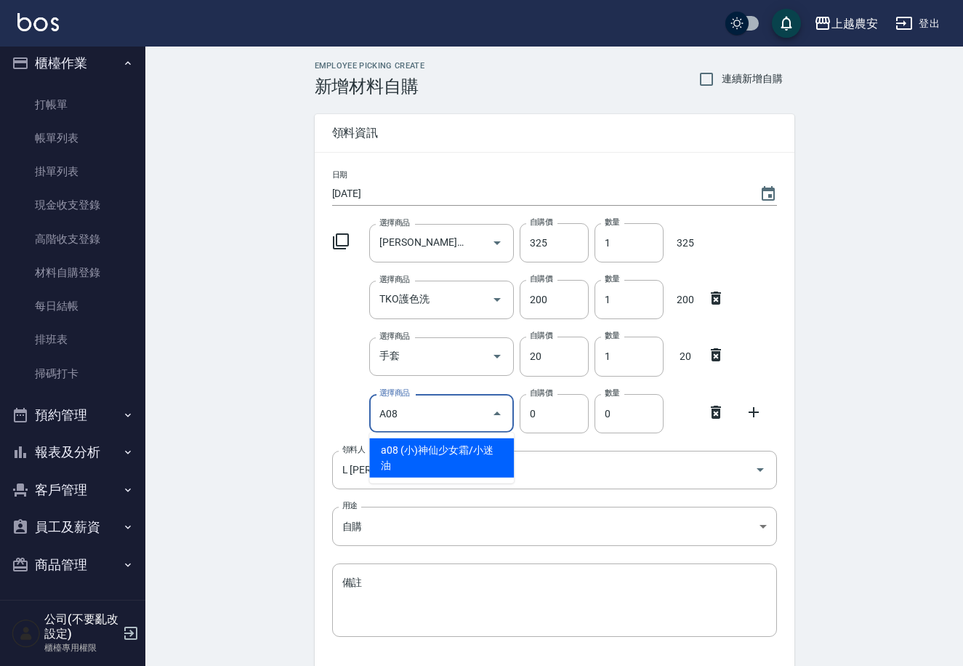
type input "(小)神仙少女霜/小迷油"
type input "30"
type input "1"
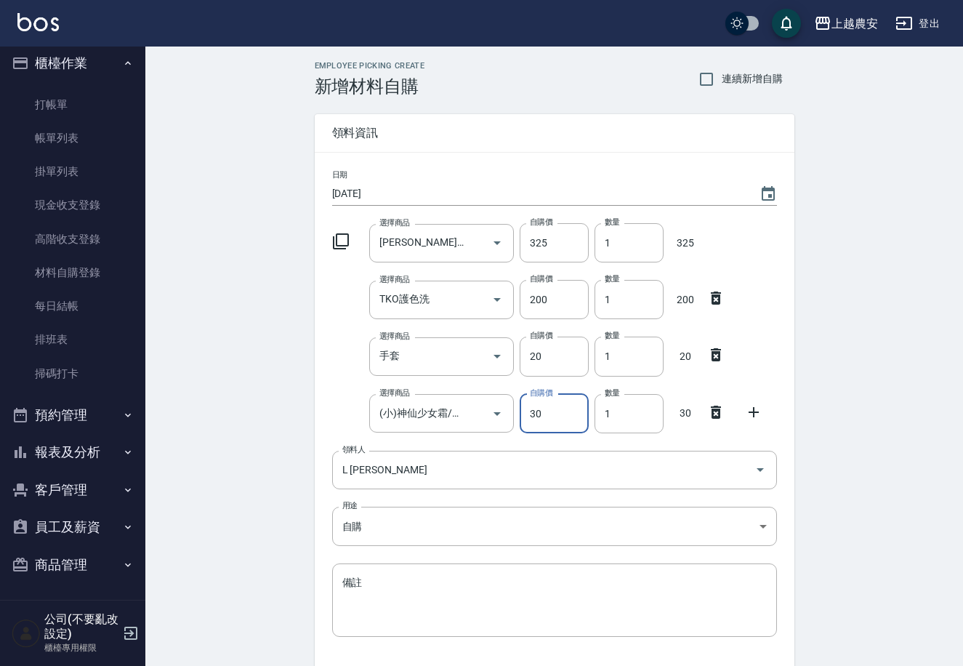
click at [748, 411] on icon at bounding box center [753, 411] width 17 height 17
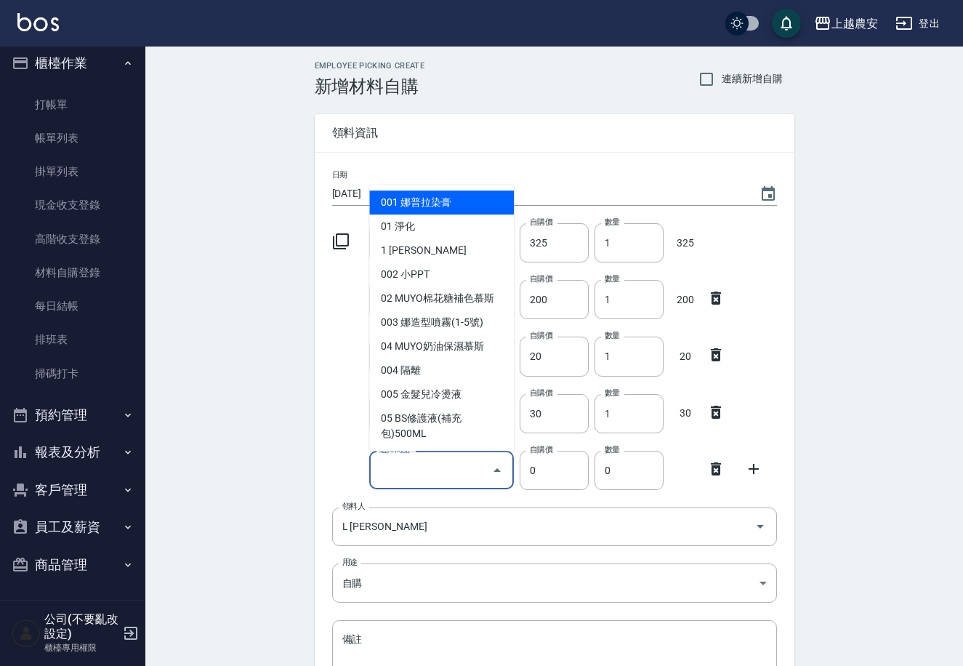
click at [443, 473] on input "選擇商品" at bounding box center [431, 469] width 110 height 25
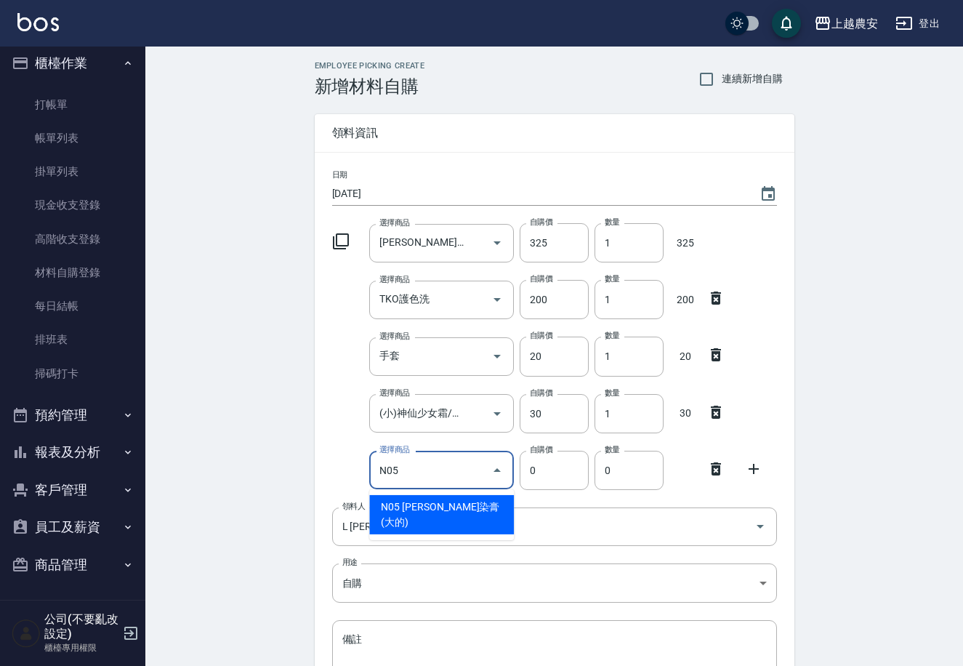
type input "伊黛莉染膏(大的)"
type input "150"
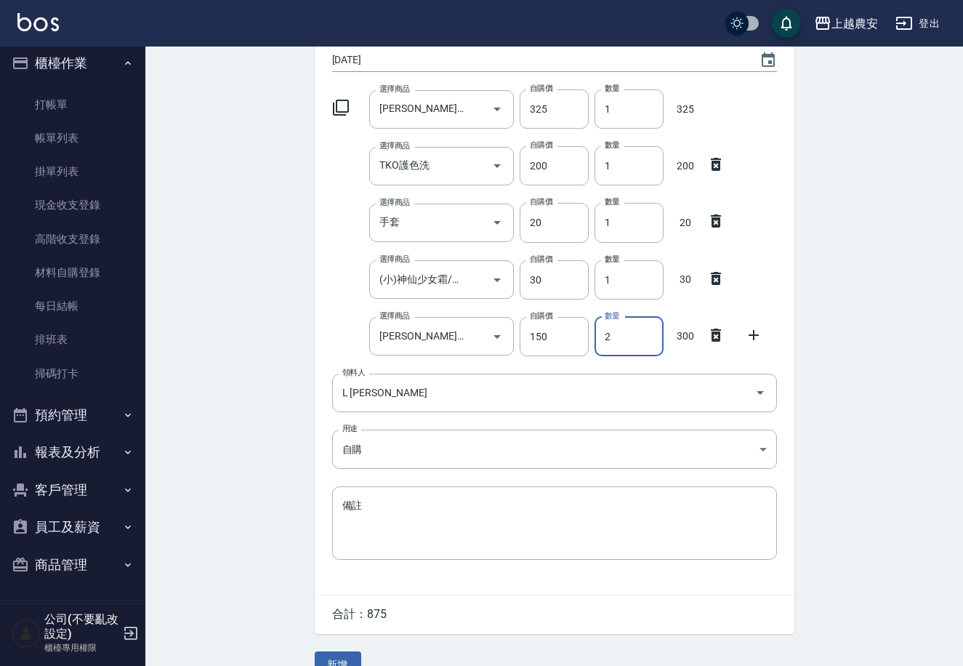
scroll to position [158, 0]
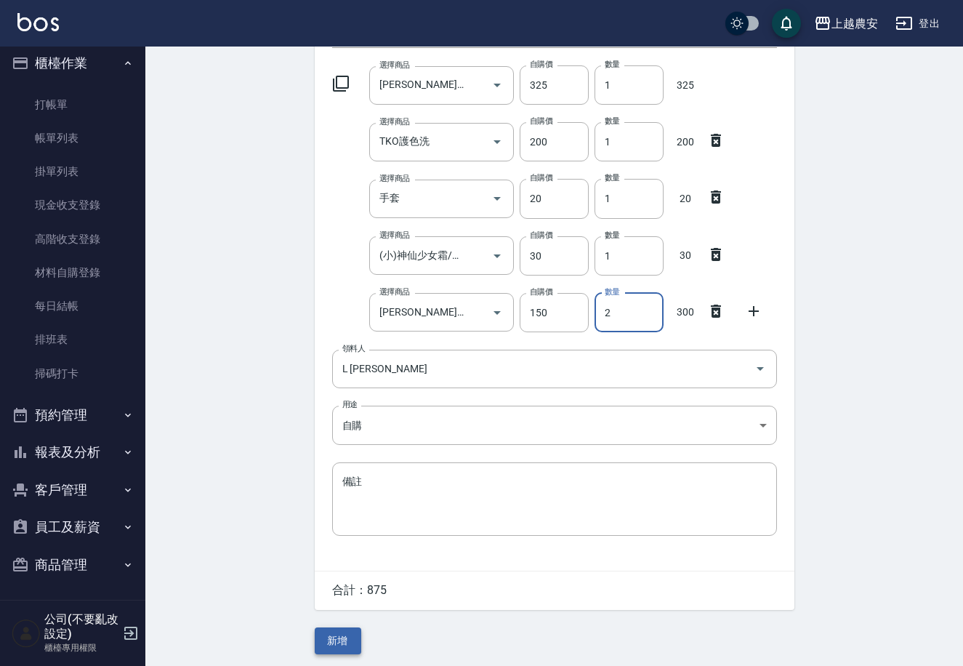
type input "2"
click at [334, 632] on button "新增" at bounding box center [338, 640] width 47 height 27
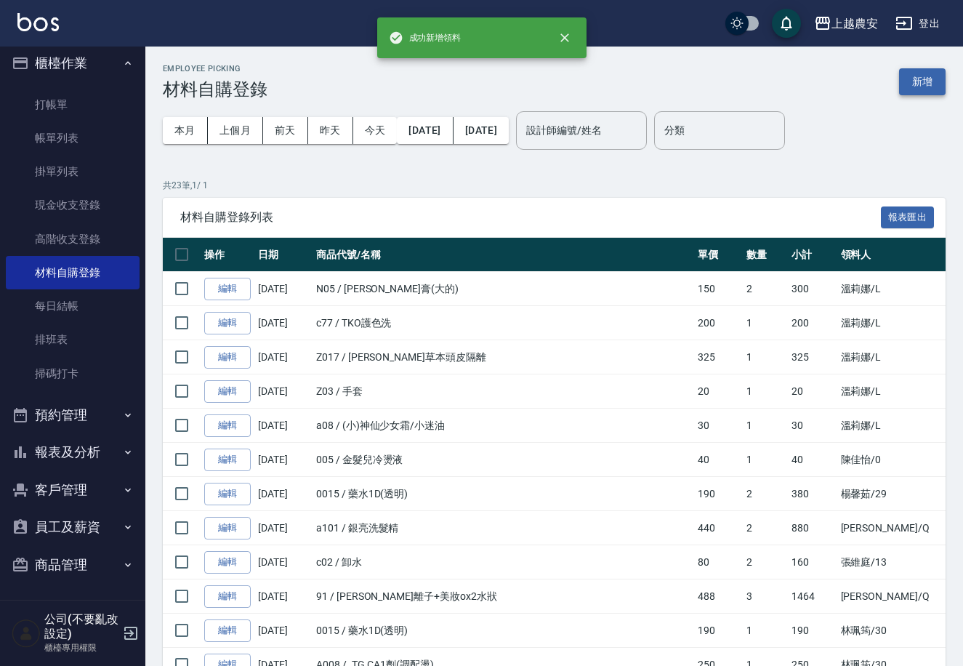
click at [930, 81] on button "新增" at bounding box center [922, 81] width 47 height 27
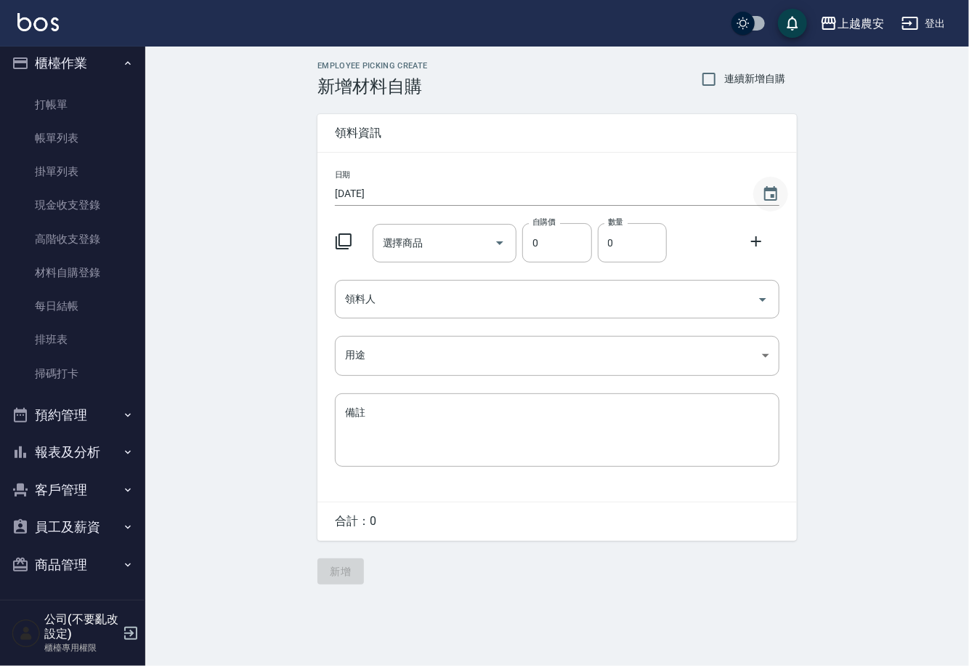
drag, startPoint x: 768, startPoint y: 187, endPoint x: 769, endPoint y: 176, distance: 11.6
click at [769, 179] on button "Choose date, selected date is 2025-09-06" at bounding box center [771, 194] width 35 height 35
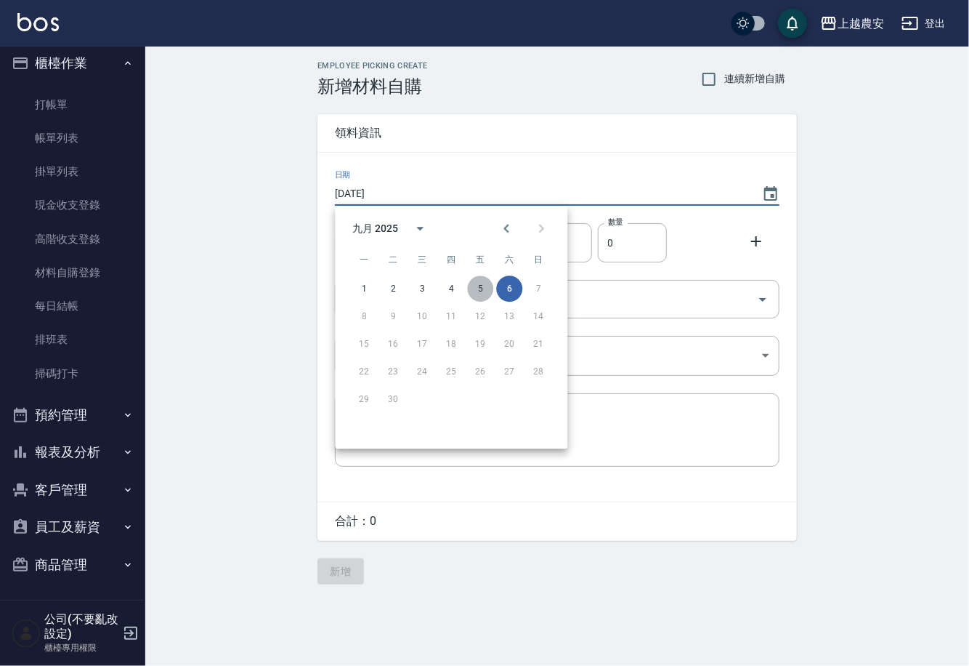
click at [483, 289] on button "5" at bounding box center [480, 288] width 26 height 26
type input "[DATE]"
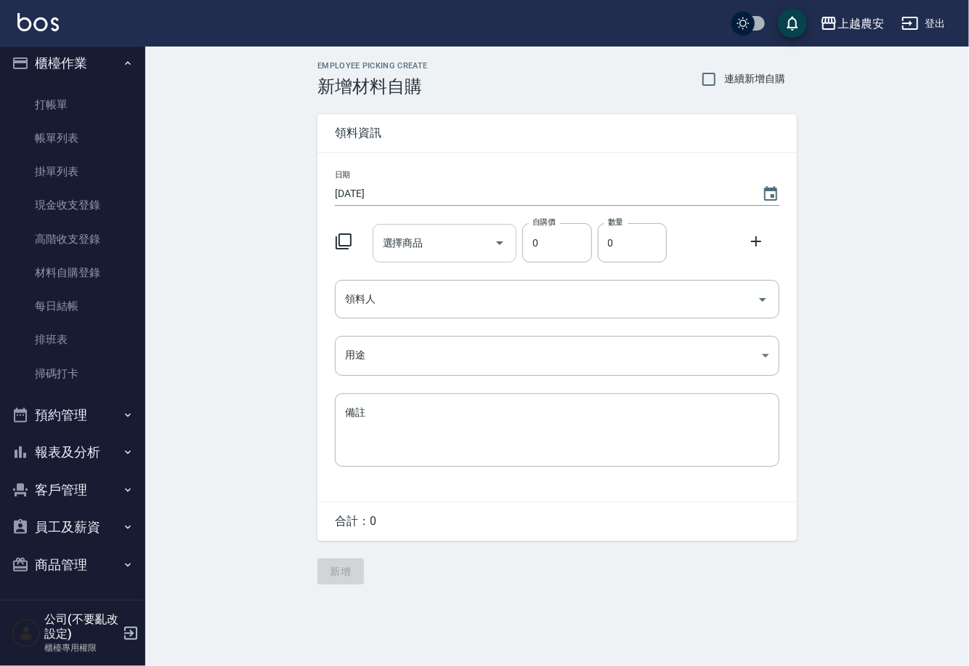
click at [459, 238] on input "選擇商品" at bounding box center [434, 242] width 110 height 25
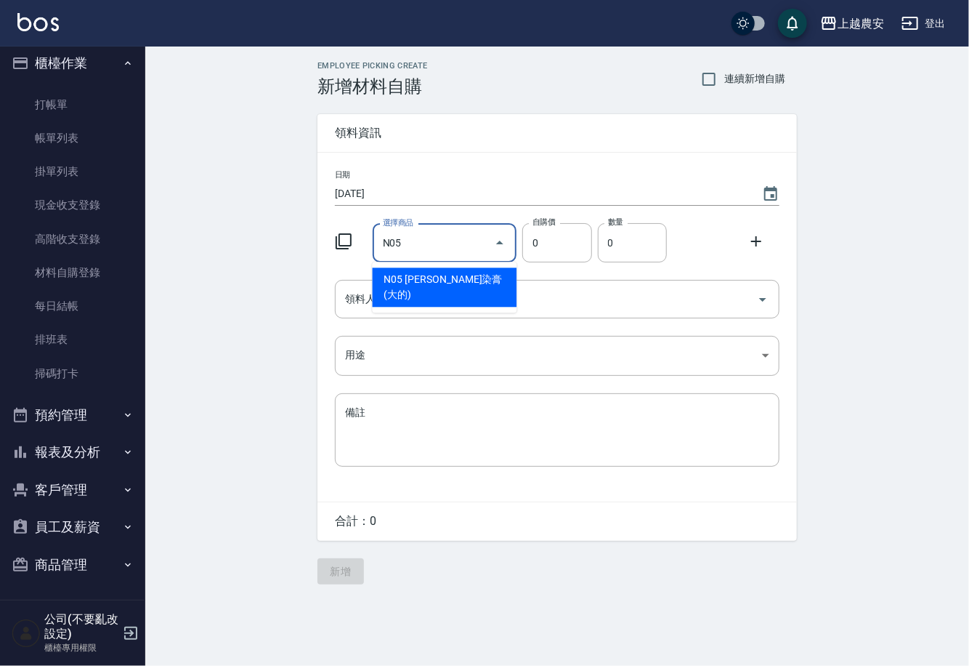
type input "伊黛莉染膏(大的)"
type input "150"
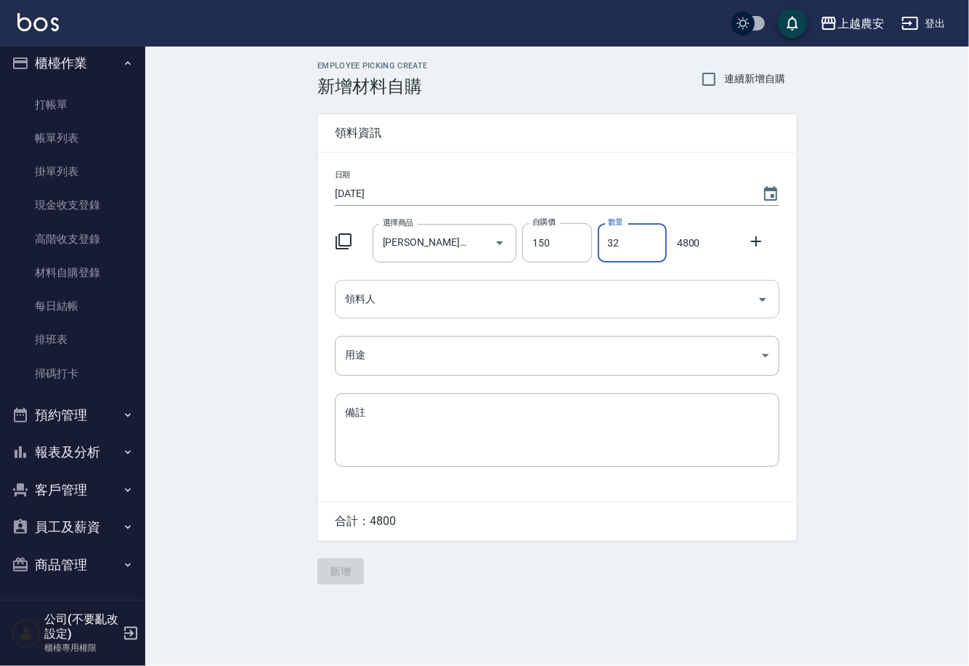
type input "32"
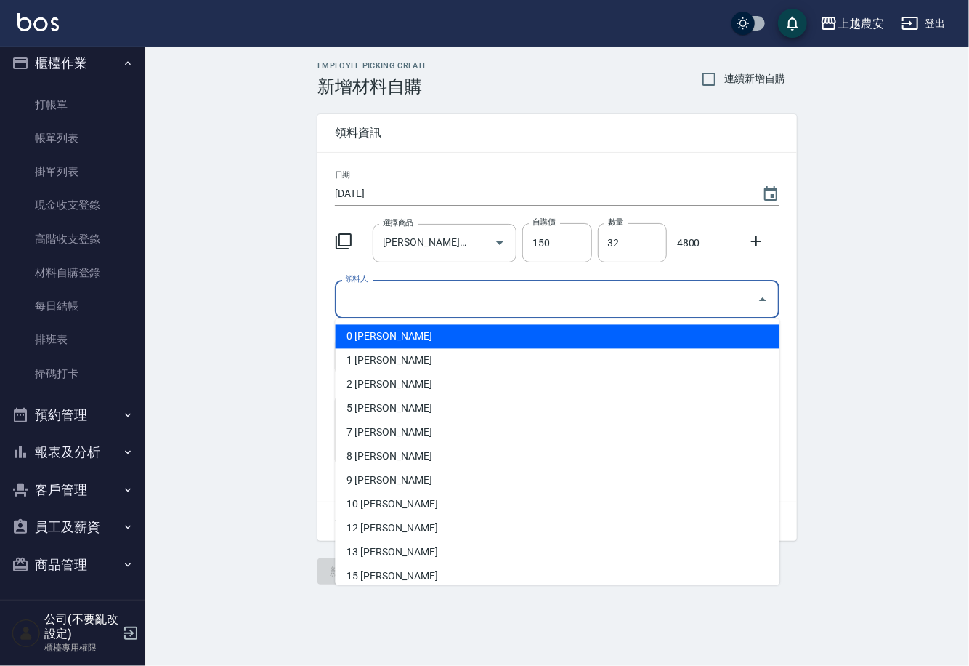
click at [374, 311] on input "領料人" at bounding box center [547, 298] width 410 height 25
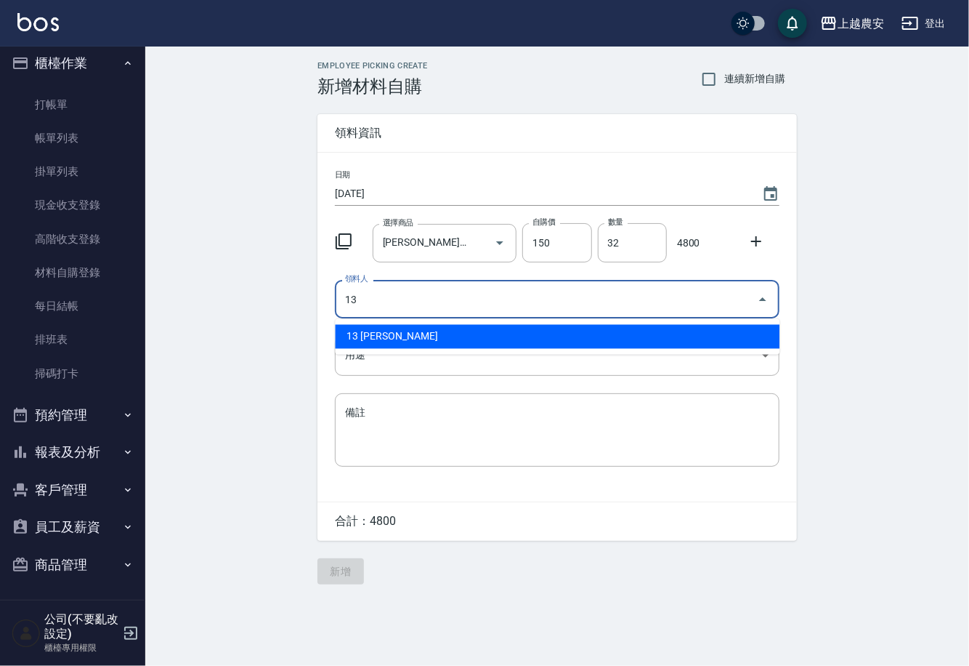
type input "13 張維庭"
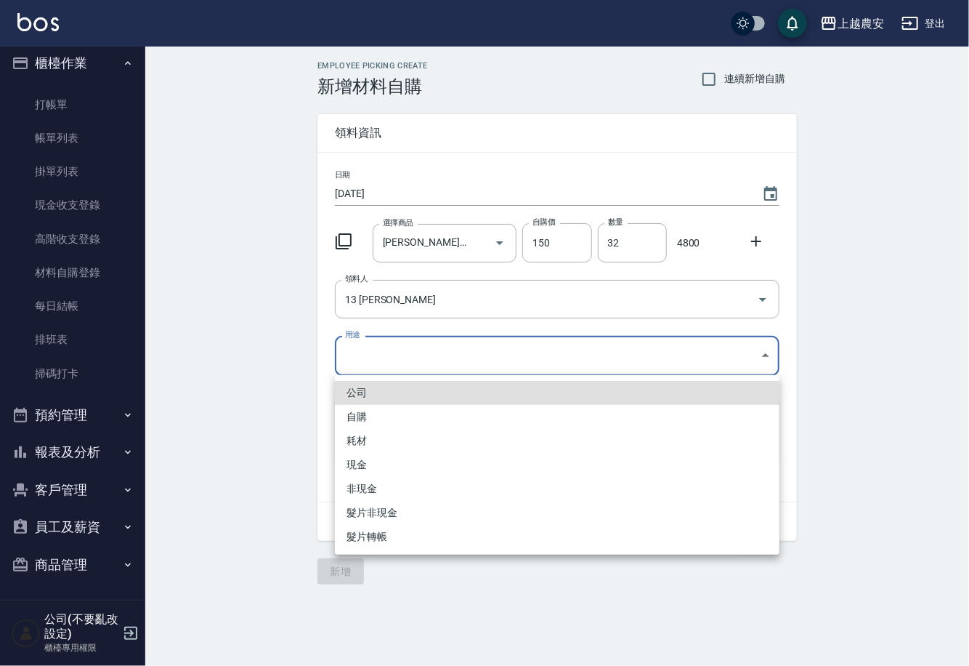
click at [370, 360] on body "上越農安 登出 櫃檯作業 打帳單 帳單列表 掛單列表 現金收支登錄 高階收支登錄 材料自購登錄 每日結帳 排班表 掃碼打卡 預約管理 預約管理 單日預約紀錄 …" at bounding box center [484, 333] width 969 height 666
click at [356, 417] on li "自購" at bounding box center [557, 417] width 445 height 24
type input "自購"
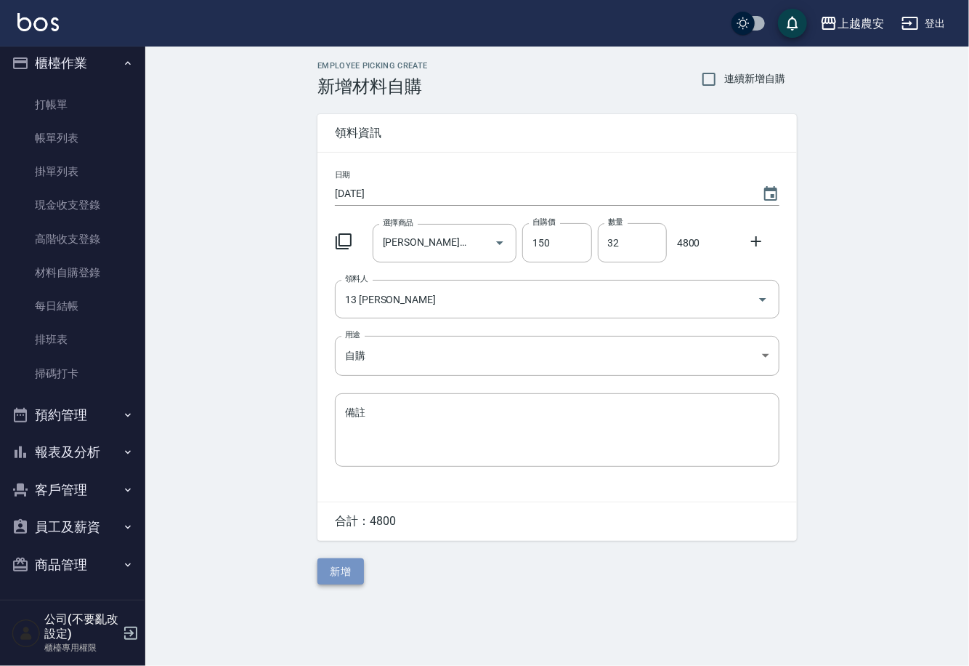
click at [349, 569] on button "新增" at bounding box center [341, 571] width 47 height 27
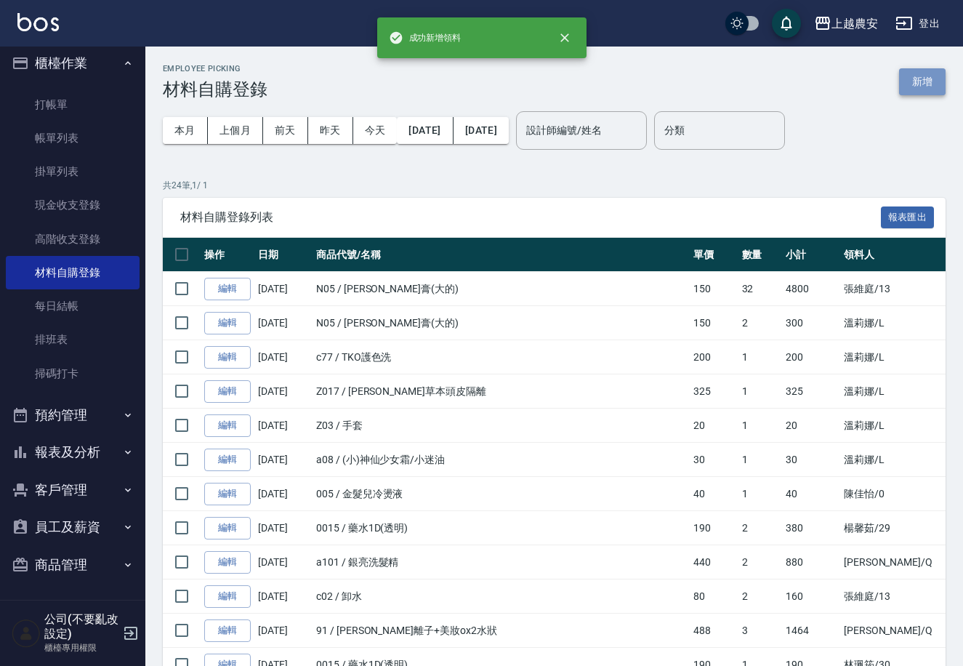
click at [929, 84] on button "新增" at bounding box center [922, 81] width 47 height 27
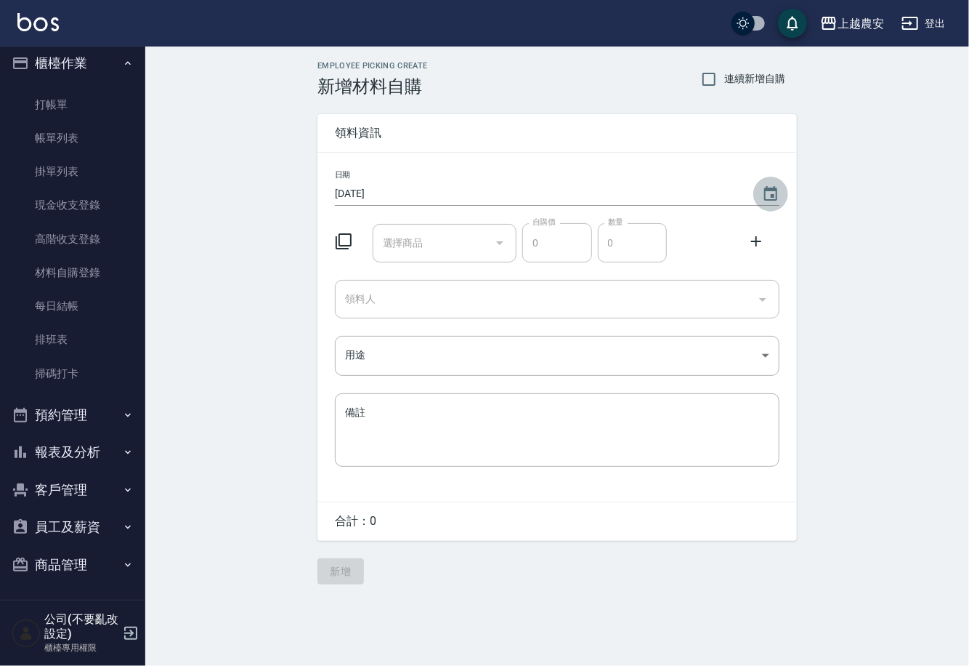
click at [775, 187] on icon "Choose date, selected date is 2025-09-06" at bounding box center [770, 193] width 13 height 15
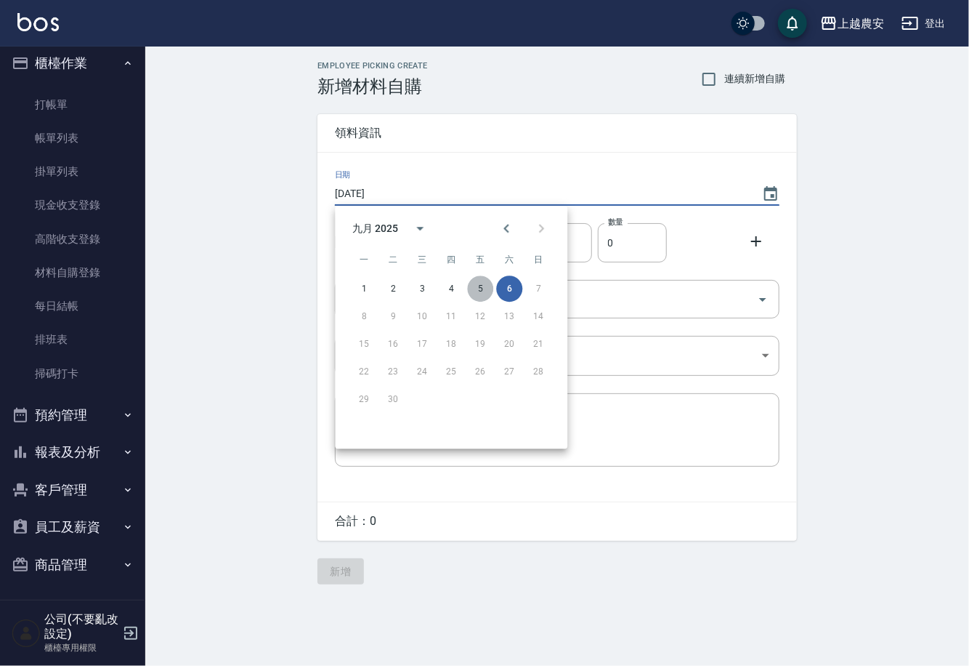
click at [475, 288] on button "5" at bounding box center [480, 288] width 26 height 26
type input "[DATE]"
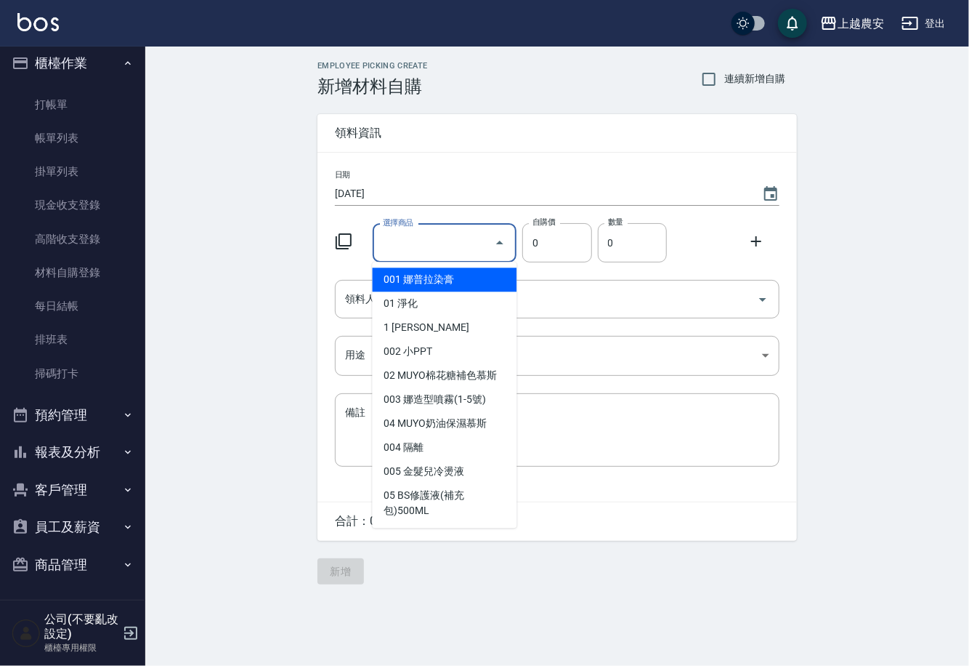
click at [460, 244] on input "選擇商品" at bounding box center [434, 242] width 110 height 25
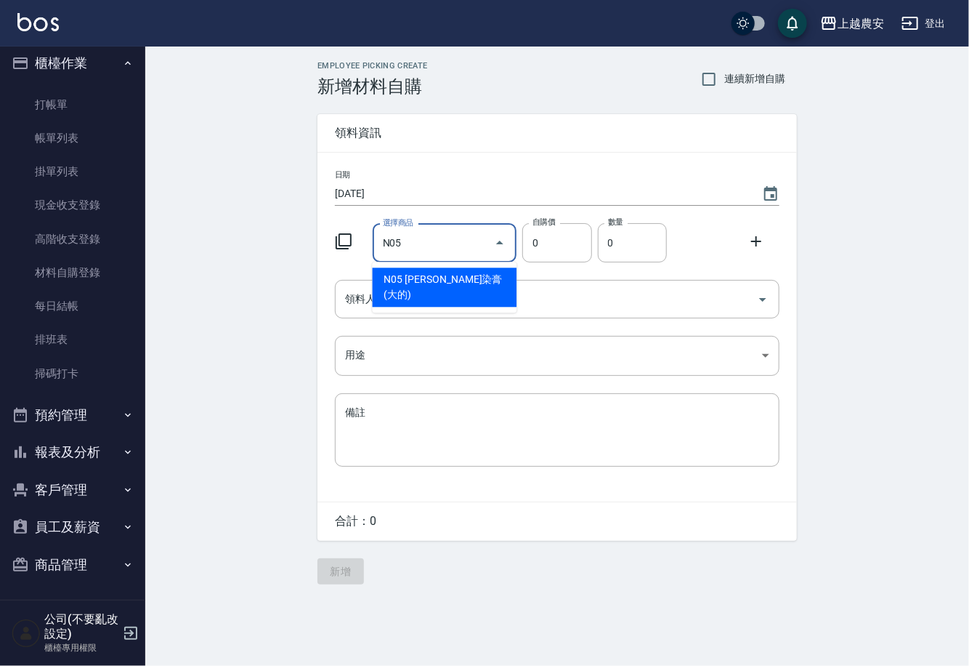
type input "伊黛莉染膏(大的)"
type input "150"
type input "1"
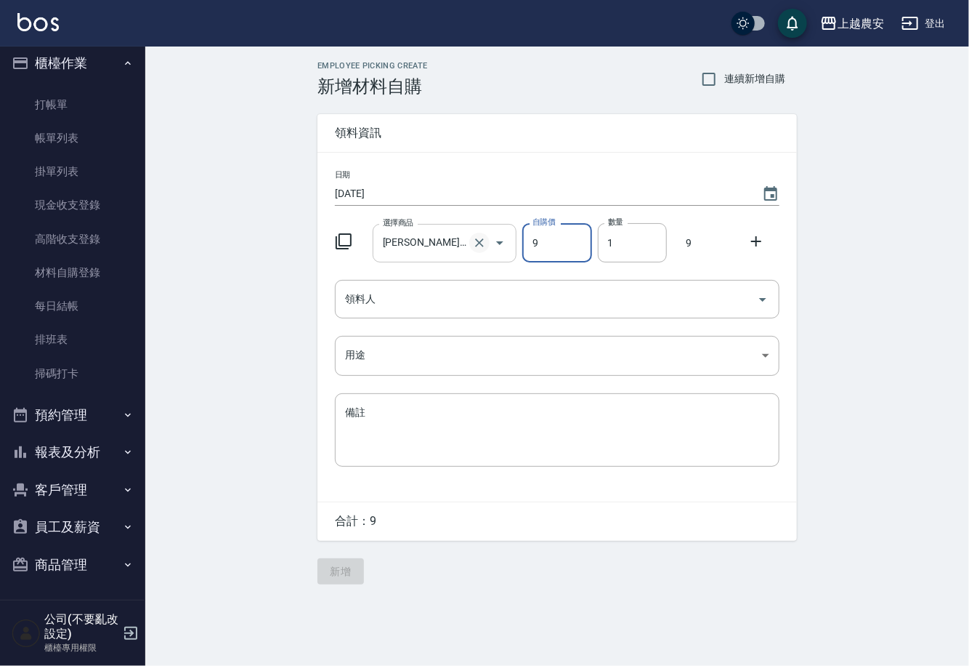
click at [483, 243] on icon "Clear" at bounding box center [479, 242] width 15 height 15
type input "9"
type input "0"
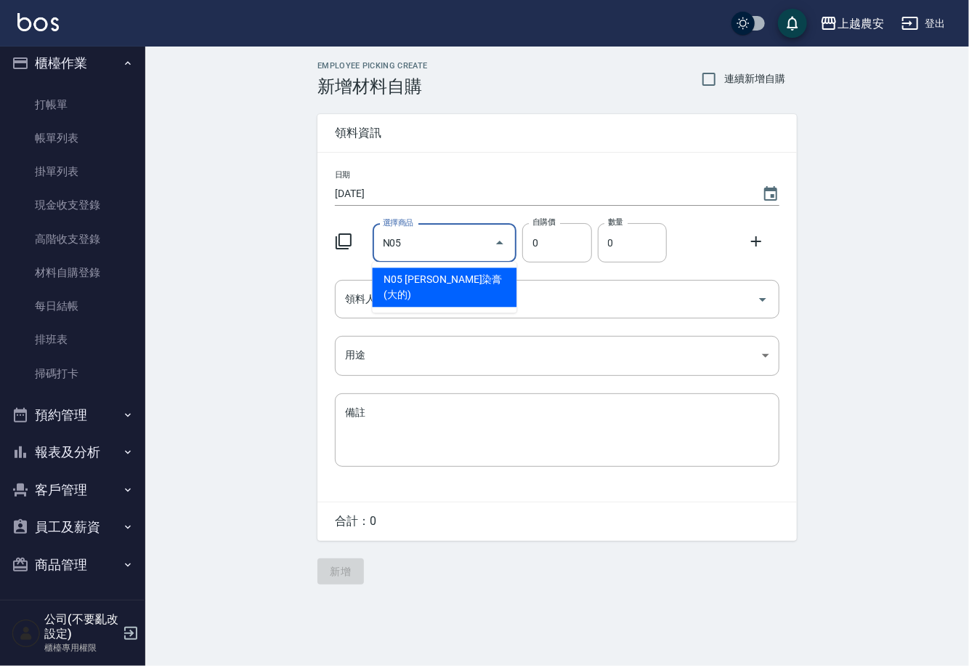
type input "伊黛莉染膏(大的)"
type input "150"
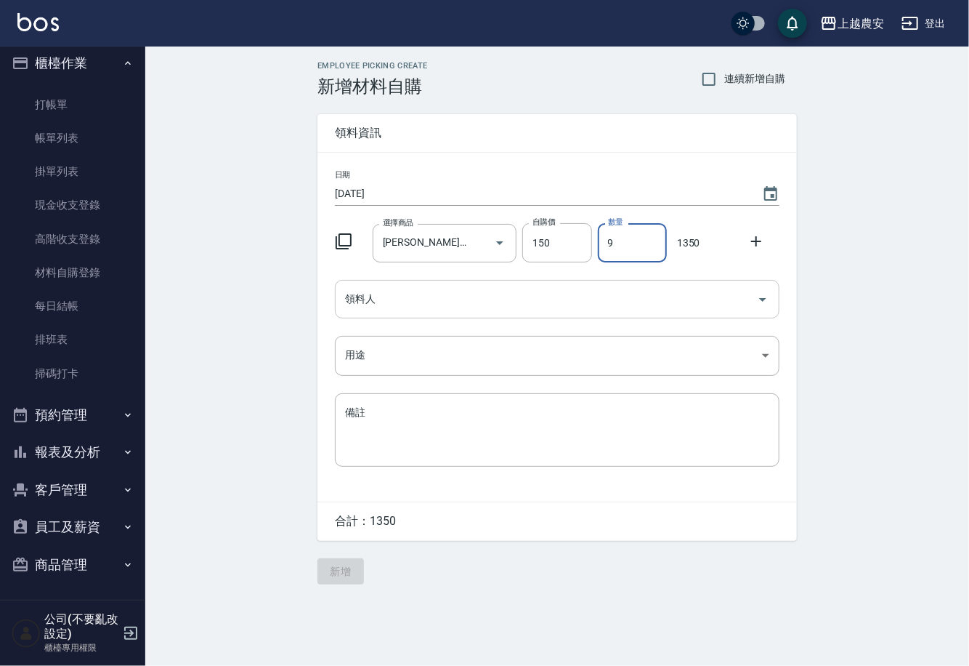
click at [421, 315] on div "領料人" at bounding box center [557, 299] width 445 height 39
type input "9"
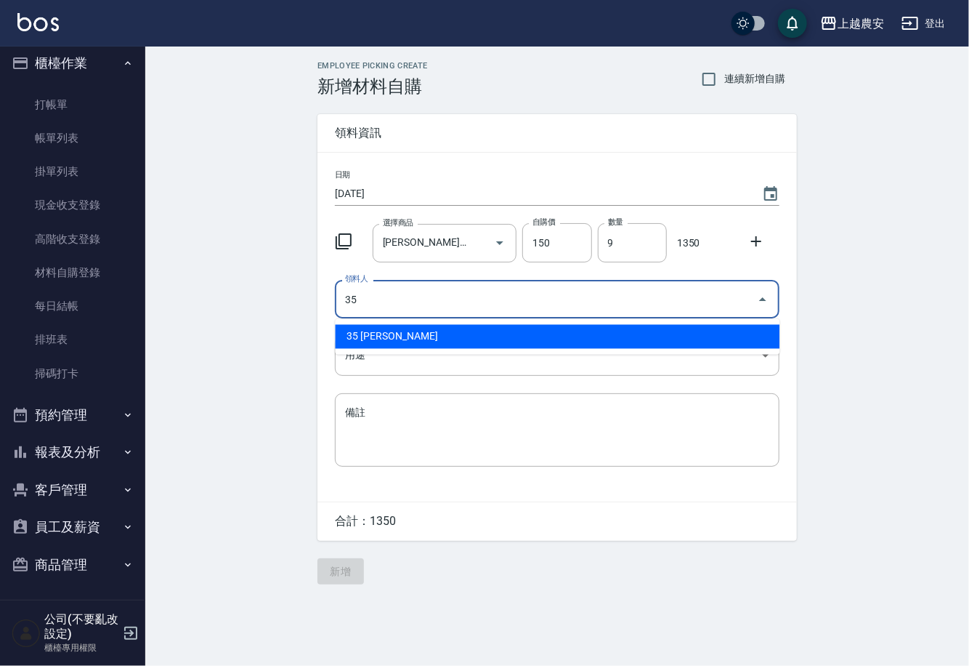
click at [403, 327] on li "35 巫芸瑄" at bounding box center [557, 337] width 445 height 24
type input "35 巫芸瑄"
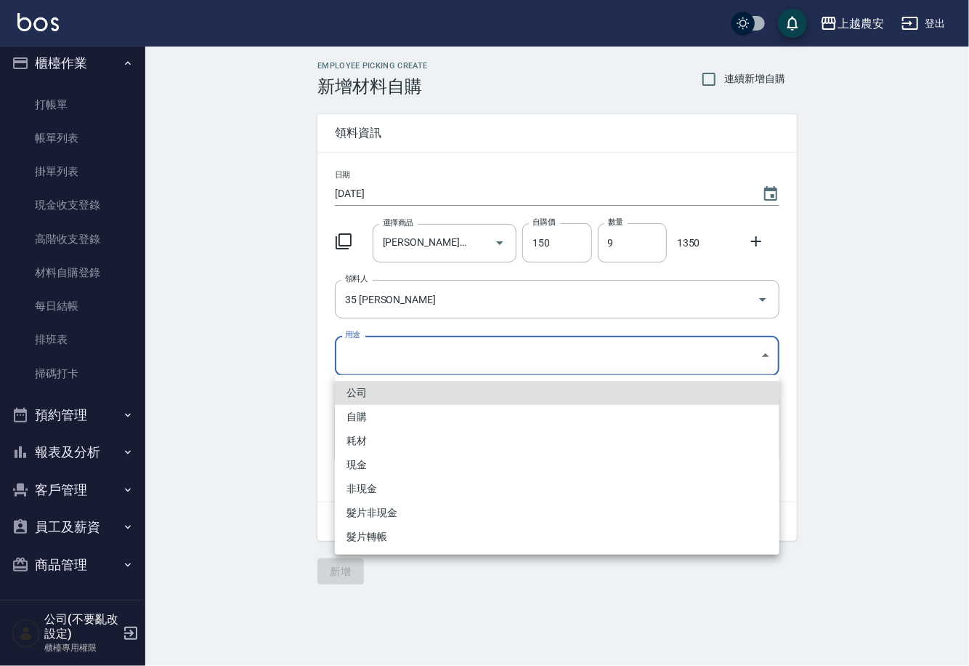
click at [363, 363] on body "上越農安 登出 櫃檯作業 打帳單 帳單列表 掛單列表 現金收支登錄 高階收支登錄 材料自購登錄 每日結帳 排班表 掃碼打卡 預約管理 預約管理 單日預約紀錄 …" at bounding box center [484, 333] width 969 height 666
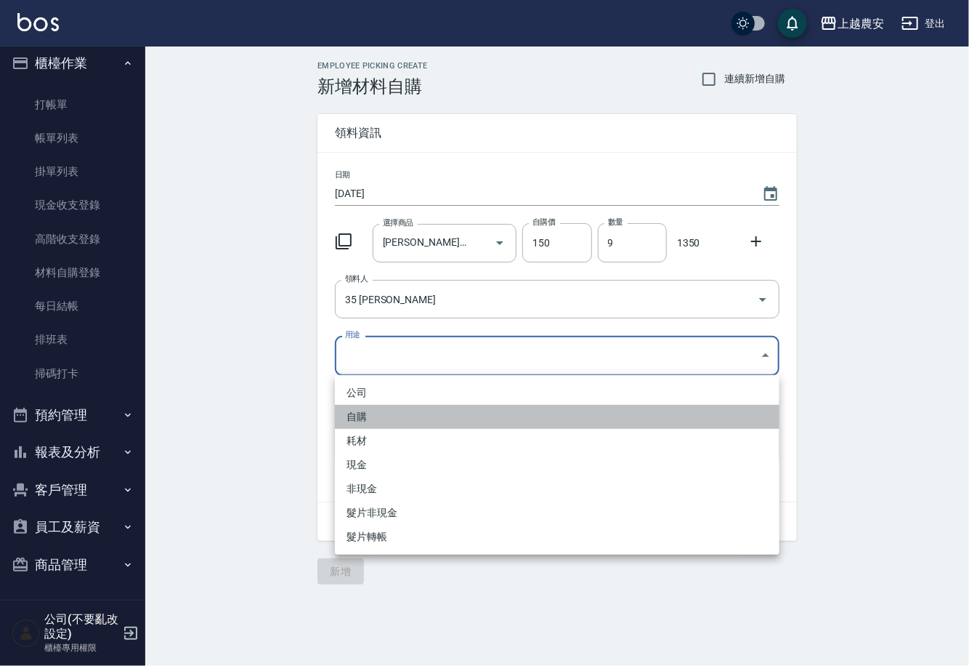
click at [352, 420] on li "自購" at bounding box center [557, 417] width 445 height 24
type input "自購"
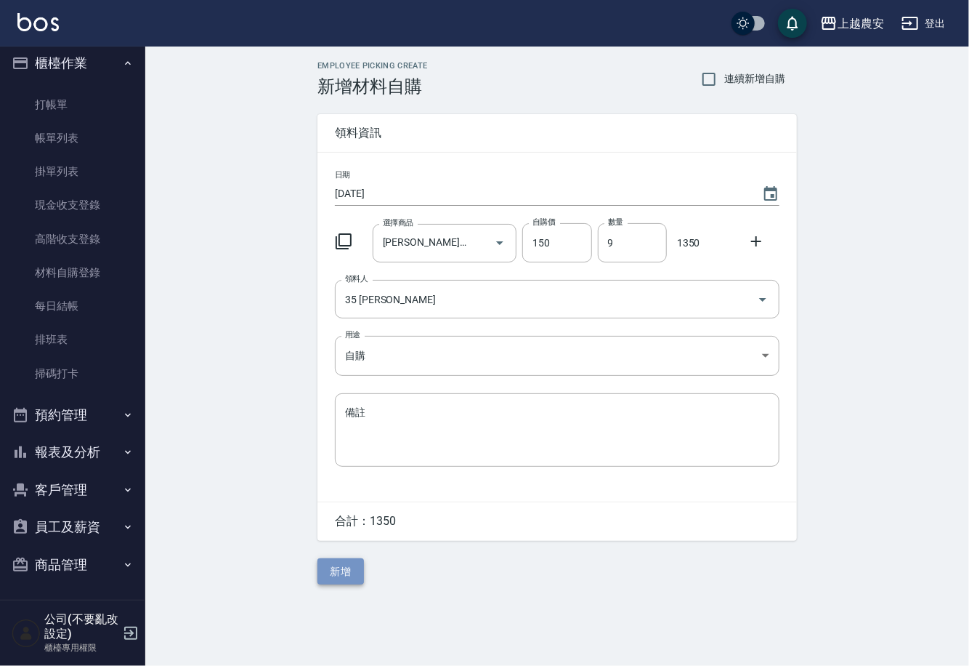
click at [342, 573] on button "新增" at bounding box center [341, 571] width 47 height 27
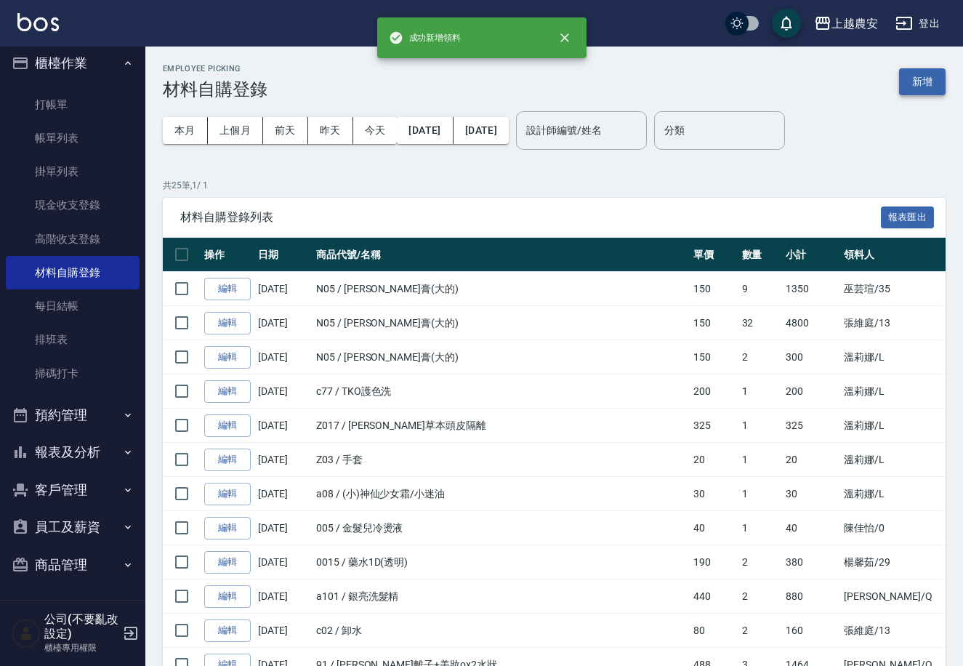
click at [908, 77] on button "新增" at bounding box center [922, 81] width 47 height 27
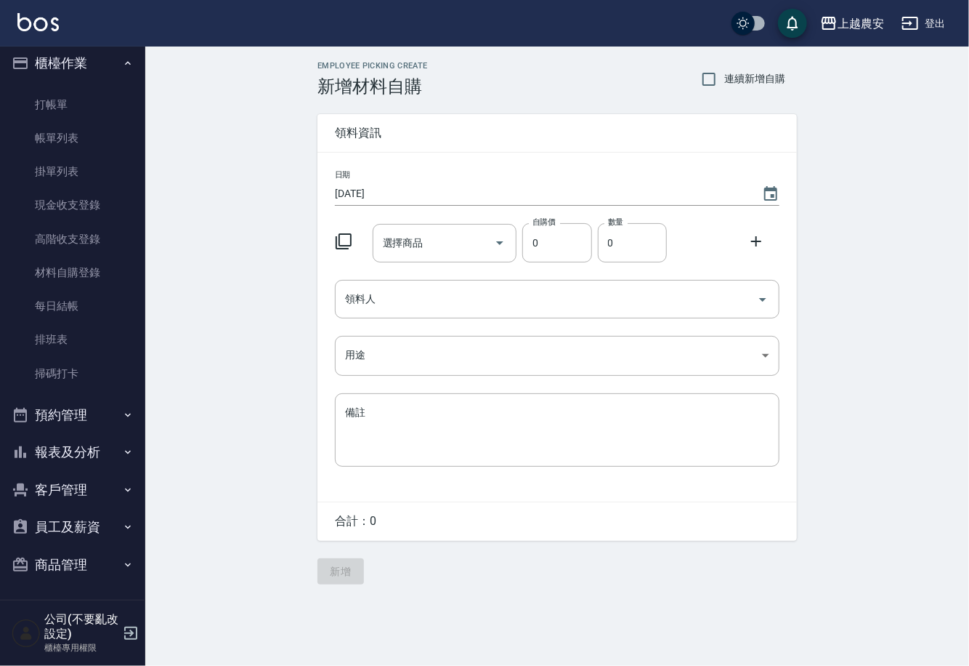
drag, startPoint x: 774, startPoint y: 194, endPoint x: 735, endPoint y: 222, distance: 47.4
click at [773, 194] on icon "Choose date, selected date is 2025-09-06" at bounding box center [770, 193] width 13 height 15
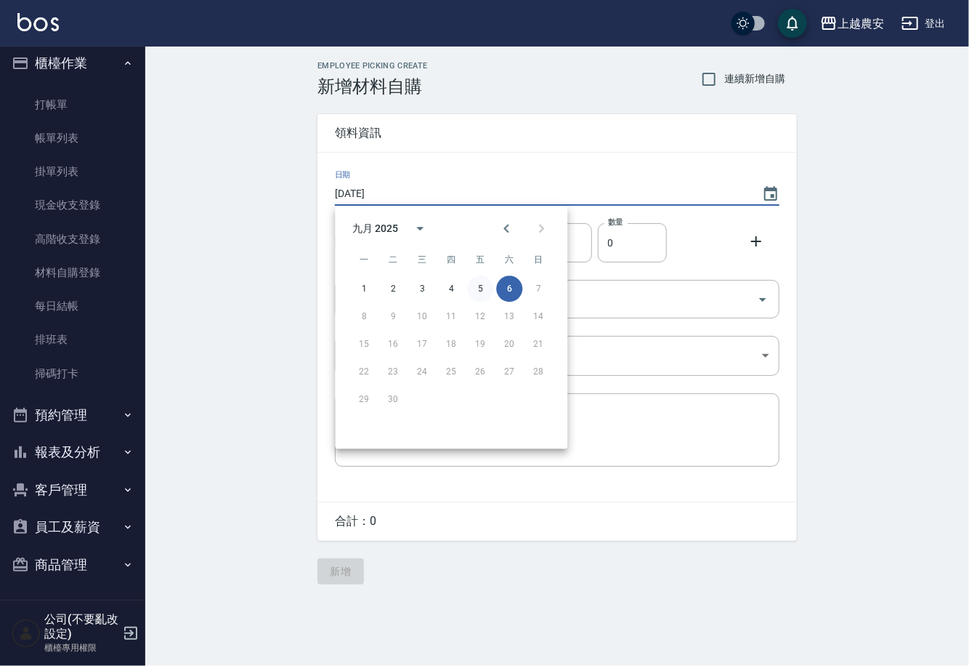
click at [479, 288] on button "5" at bounding box center [480, 288] width 26 height 26
type input "[DATE]"
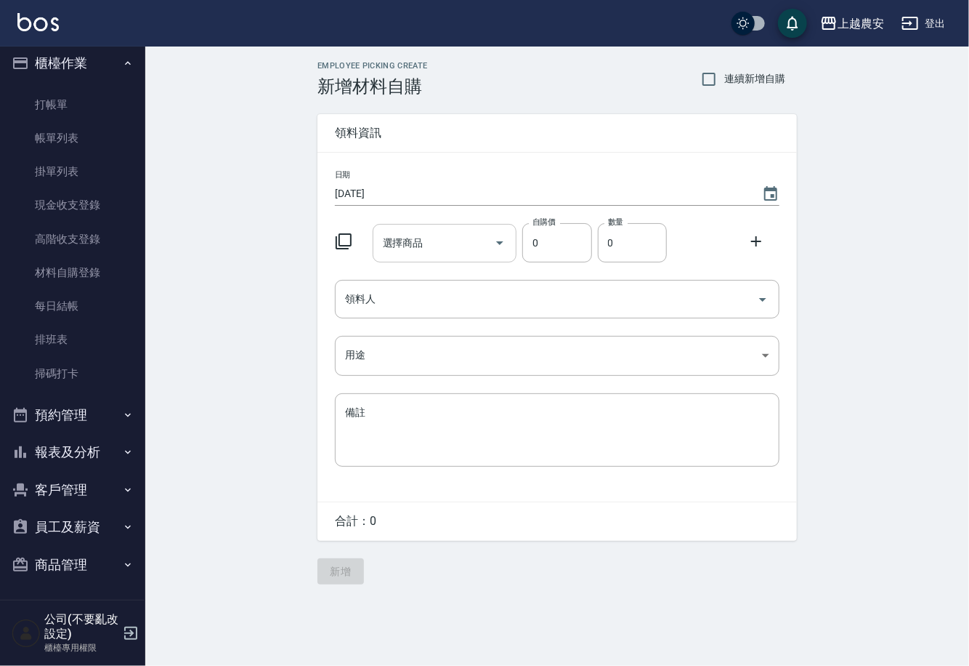
click at [443, 251] on input "選擇商品" at bounding box center [434, 242] width 110 height 25
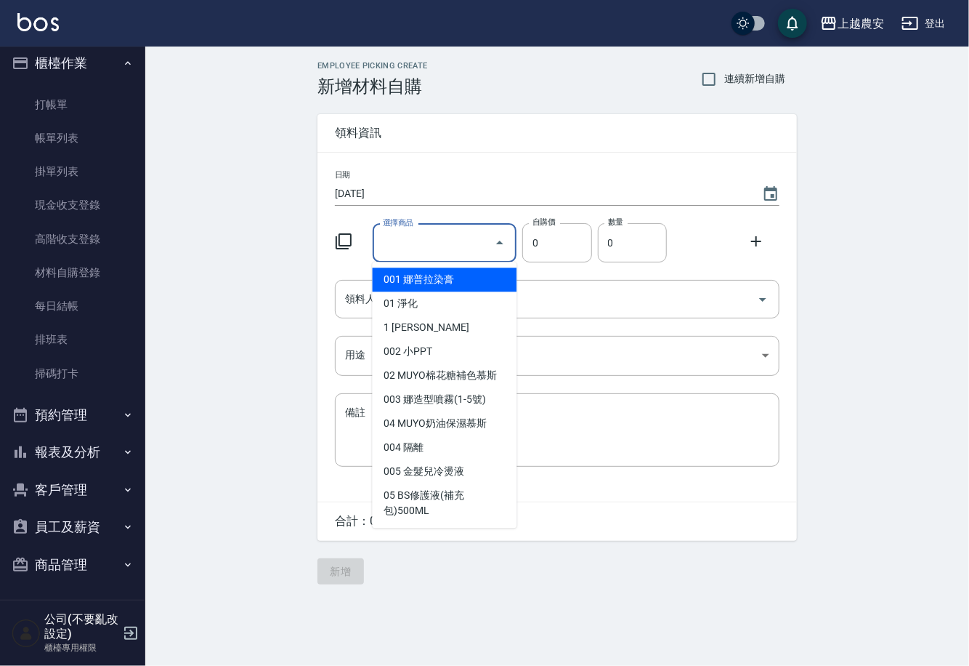
type input "M"
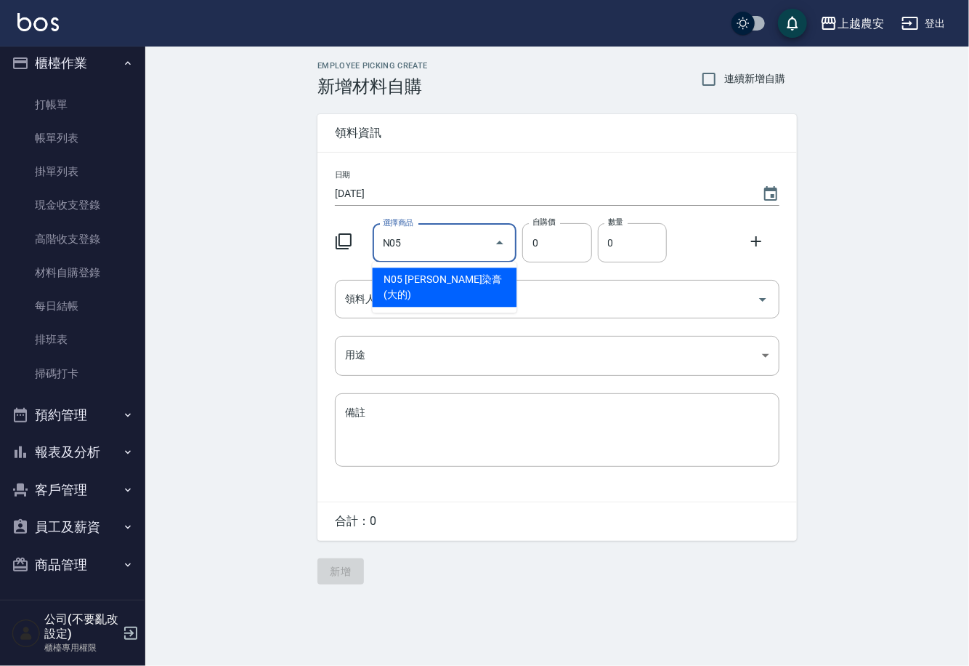
type input "伊黛莉染膏(大的)"
type input "150"
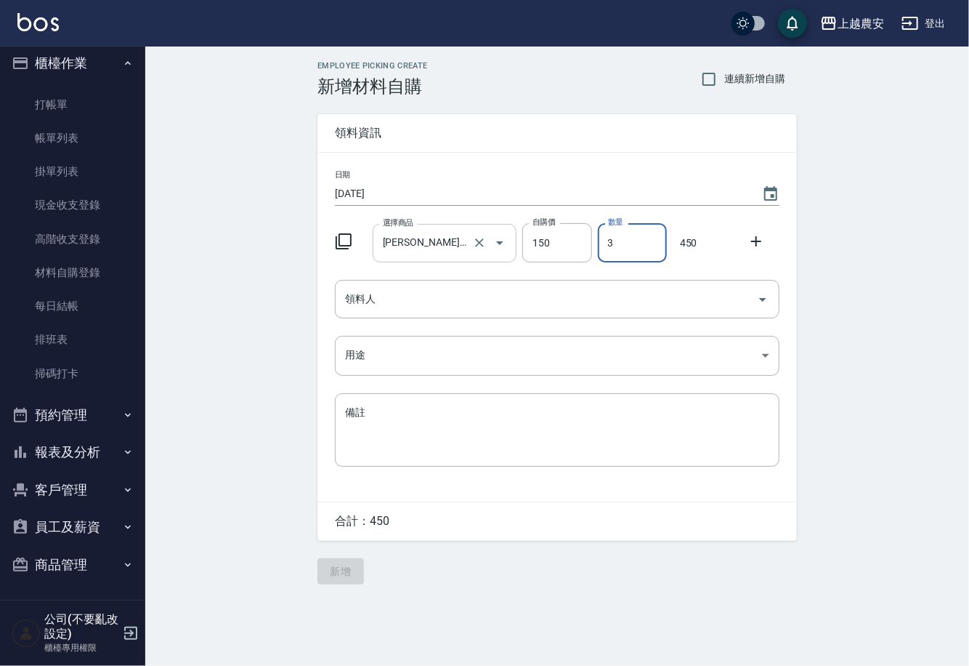
type input "3"
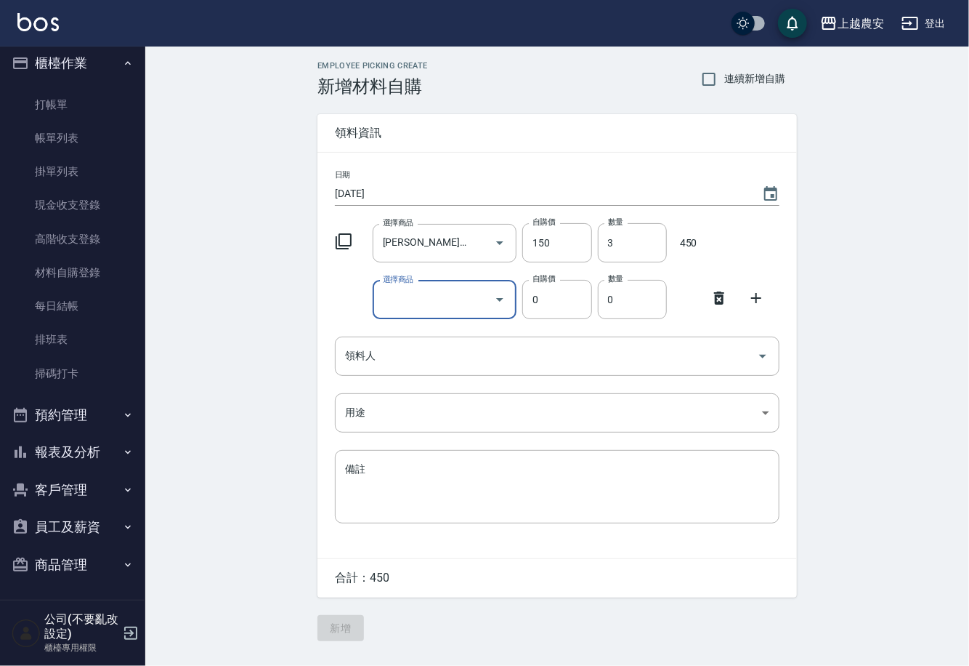
click at [716, 301] on icon at bounding box center [719, 297] width 10 height 13
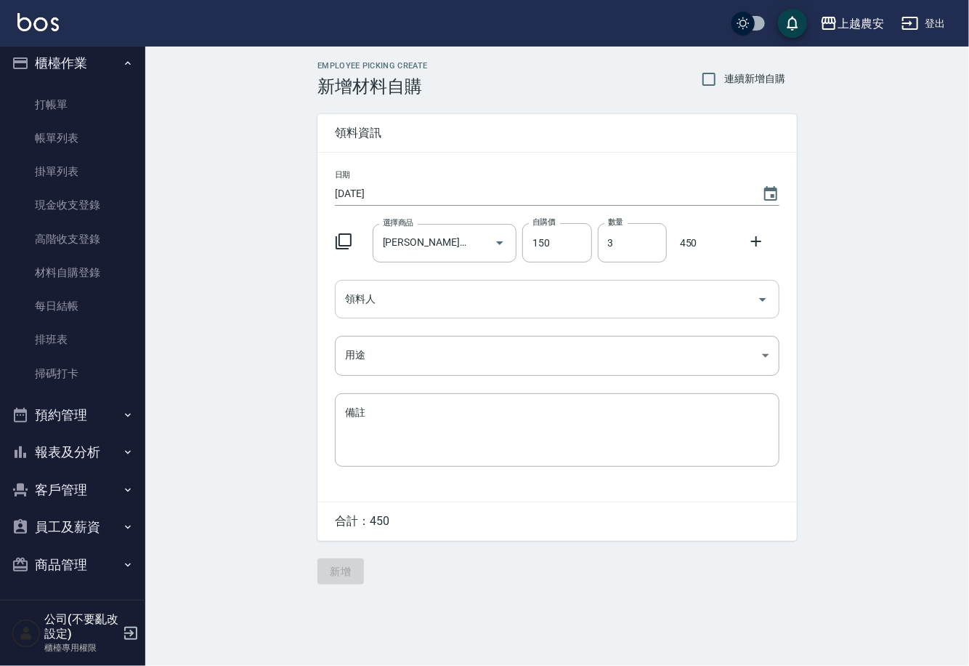
click at [419, 307] on input "領料人" at bounding box center [547, 298] width 410 height 25
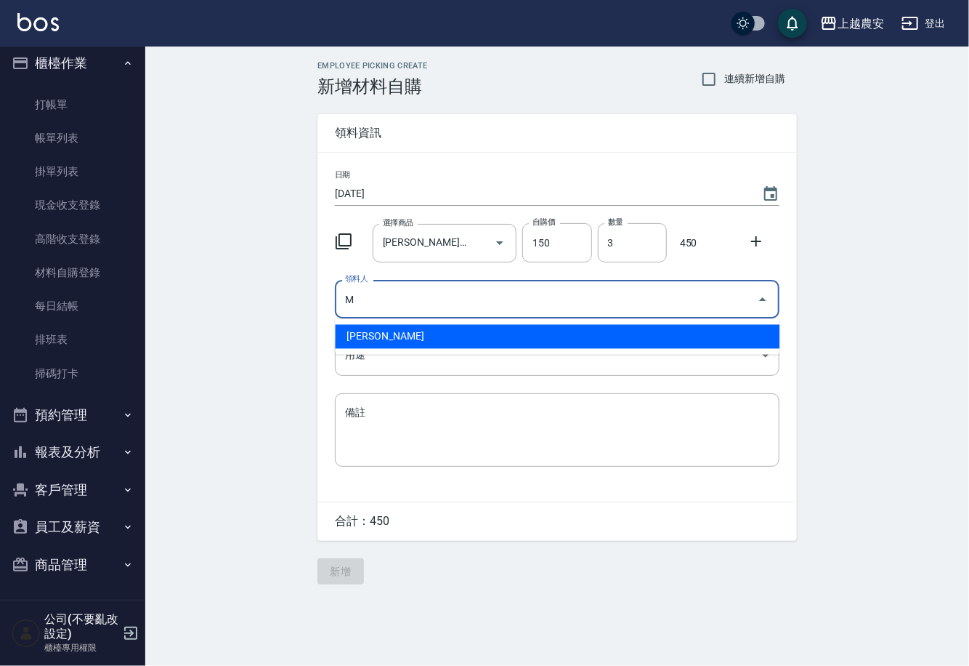
click at [378, 342] on li "M 鄭鈺樺" at bounding box center [557, 337] width 445 height 24
type input "M 鄭鈺樺"
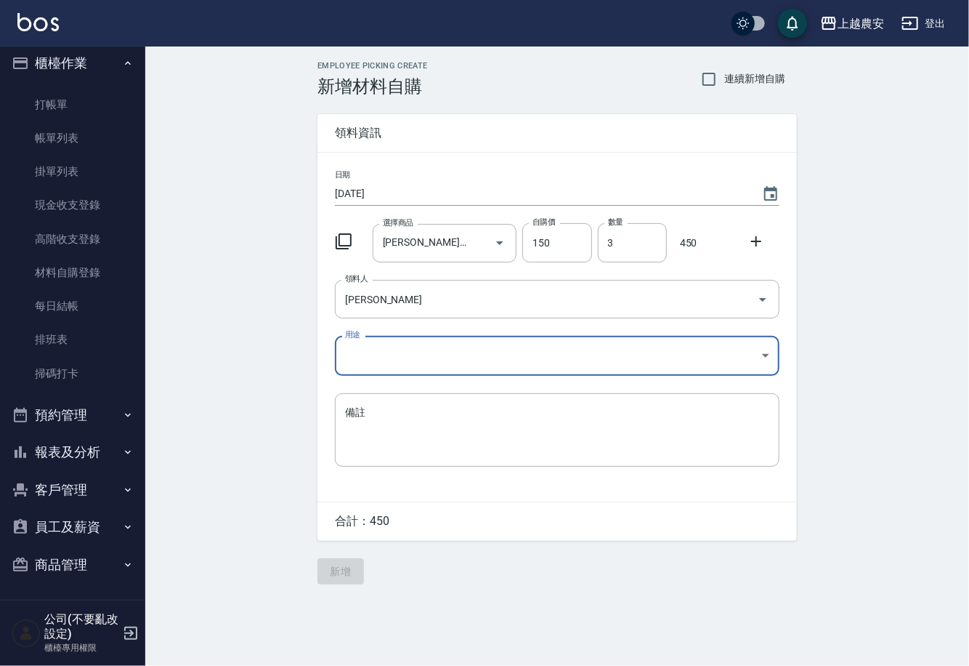
click at [376, 363] on body "上越農安 登出 櫃檯作業 打帳單 帳單列表 掛單列表 現金收支登錄 高階收支登錄 材料自購登錄 每日結帳 排班表 掃碼打卡 預約管理 預約管理 單日預約紀錄 …" at bounding box center [484, 333] width 969 height 666
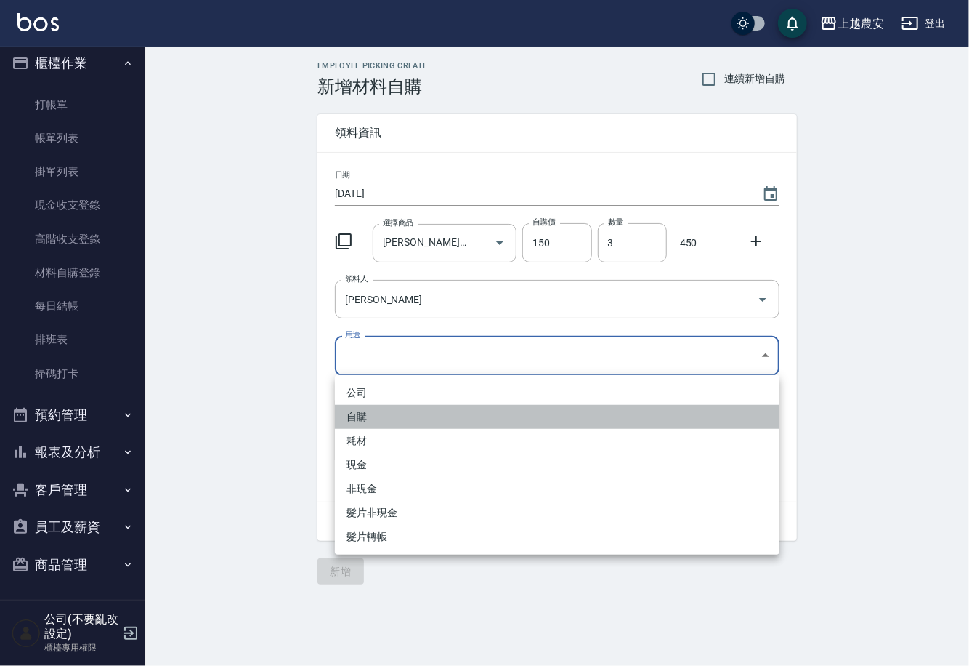
click at [361, 408] on li "自購" at bounding box center [557, 417] width 445 height 24
type input "自購"
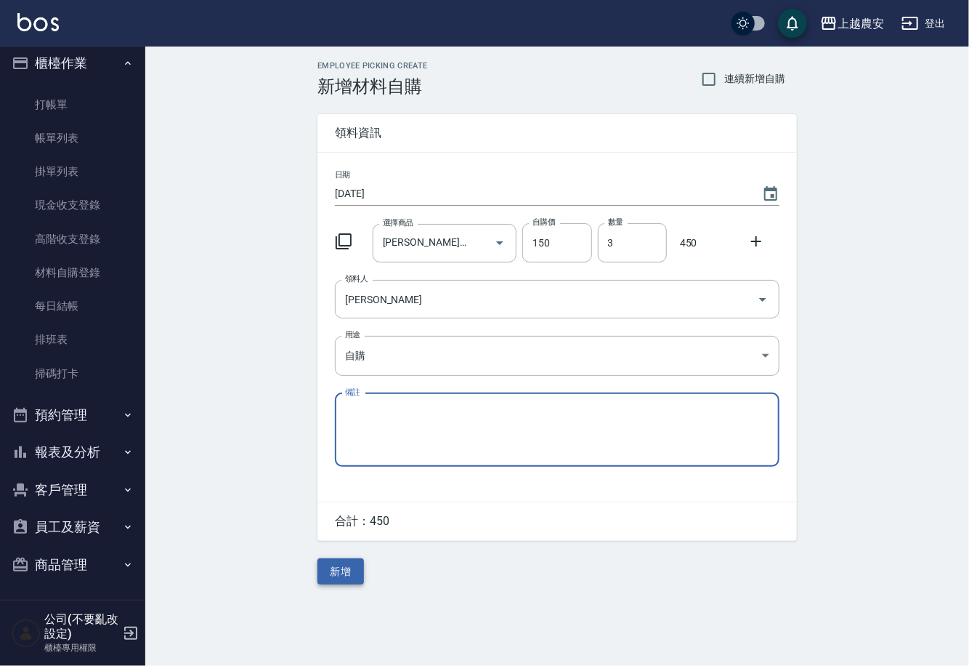
click at [353, 566] on button "新增" at bounding box center [341, 571] width 47 height 27
click at [353, 566] on div "Employee Picking Create 新增材料自購 連續新增自購 領料資訊 日期 2025/09/05 選擇商品 伊黛莉染膏(大的) 選擇商品 自購…" at bounding box center [557, 323] width 509 height 552
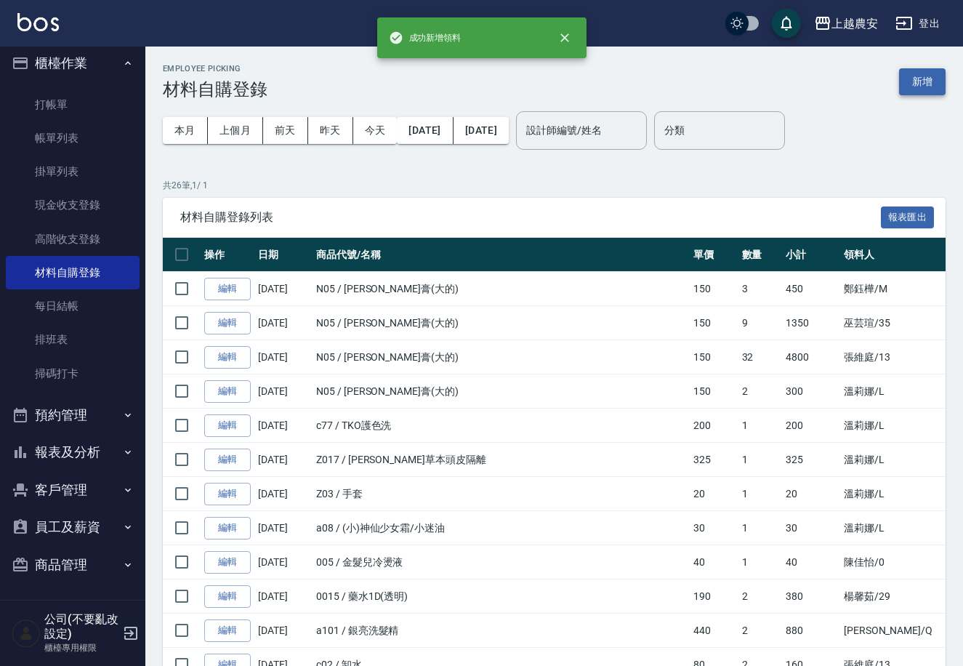
click at [930, 88] on button "新增" at bounding box center [922, 81] width 47 height 27
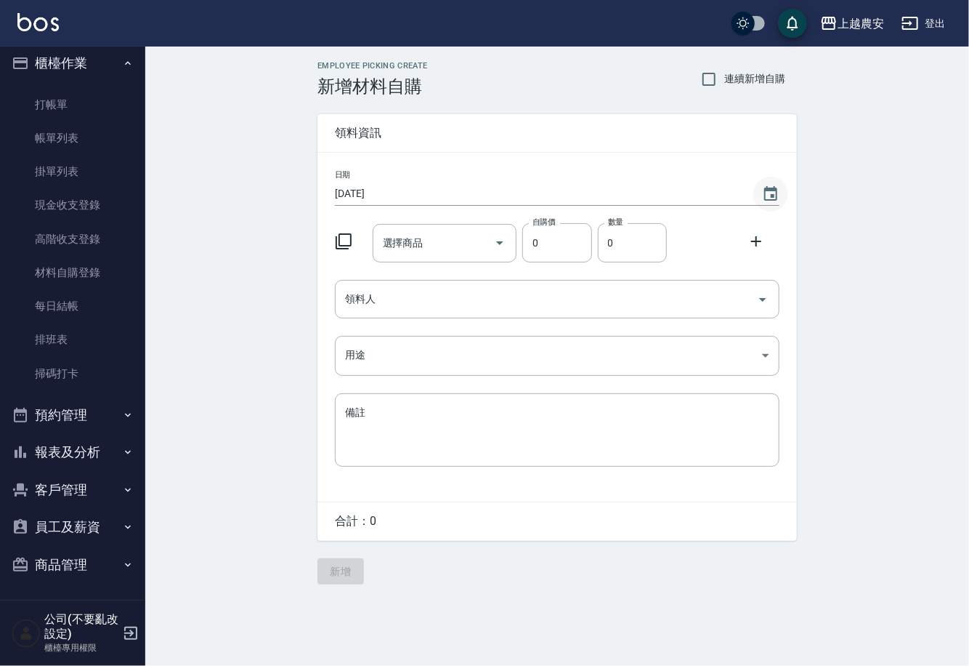
click at [770, 187] on icon "Choose date, selected date is 2025-09-06" at bounding box center [770, 193] width 13 height 15
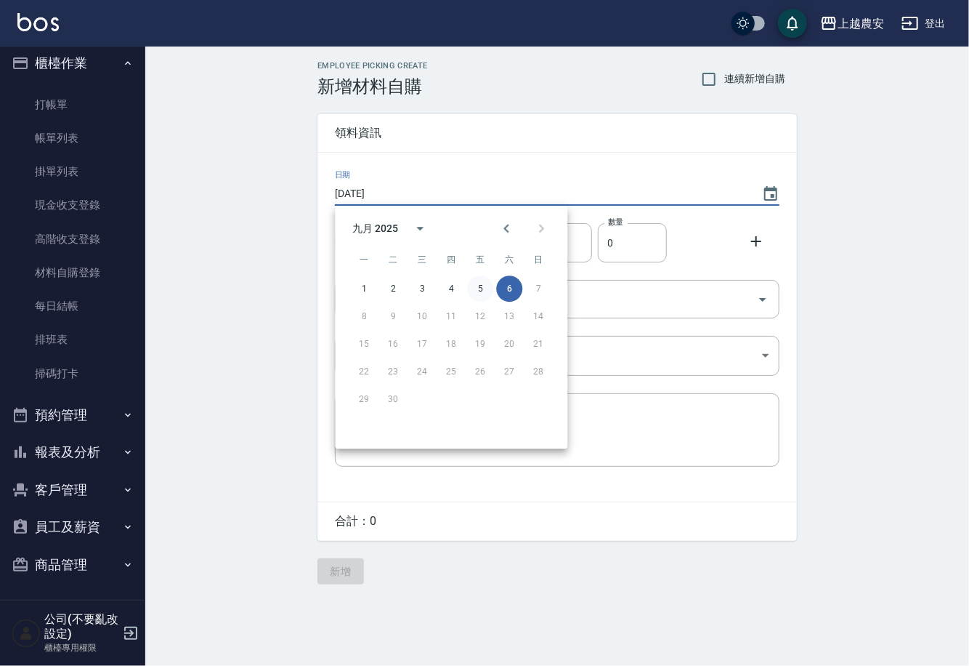
click at [483, 291] on button "5" at bounding box center [480, 288] width 26 height 26
type input "[DATE]"
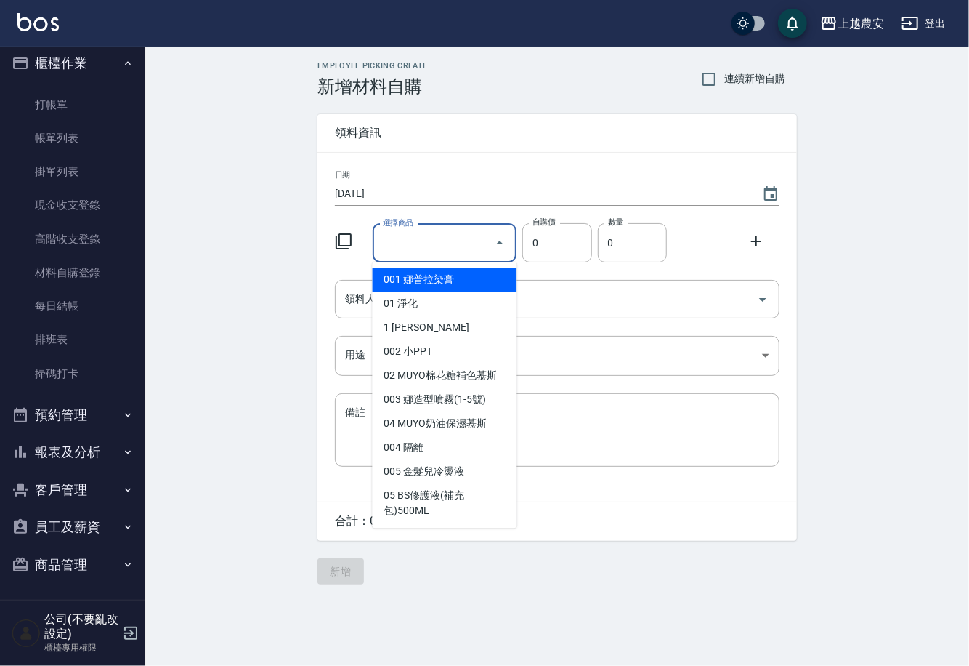
click at [424, 246] on input "選擇商品" at bounding box center [434, 242] width 110 height 25
type input "V"
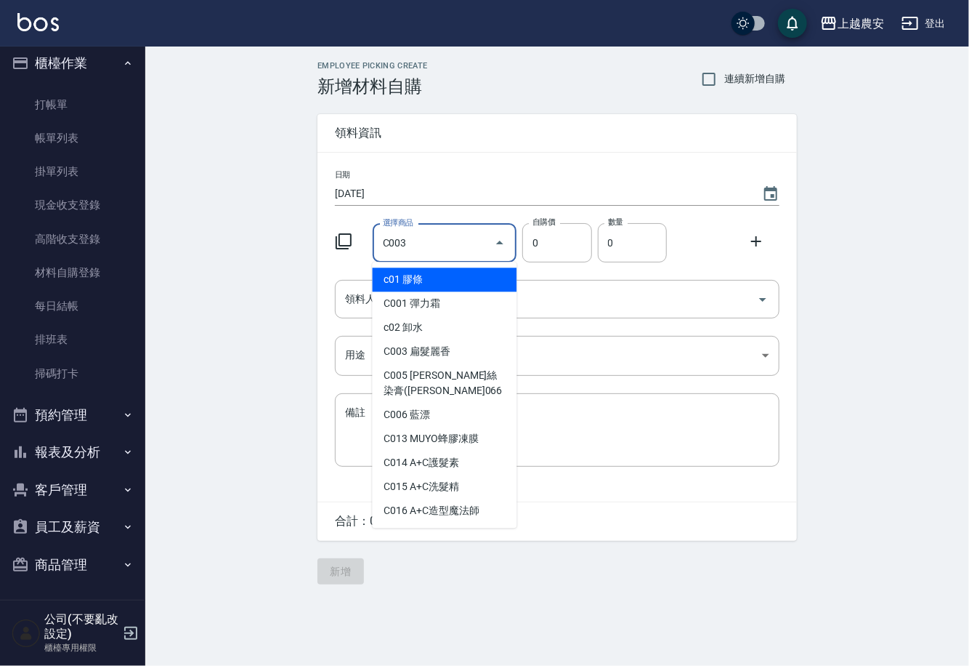
type input "扁髮麗香"
type input "70"
type input "1"
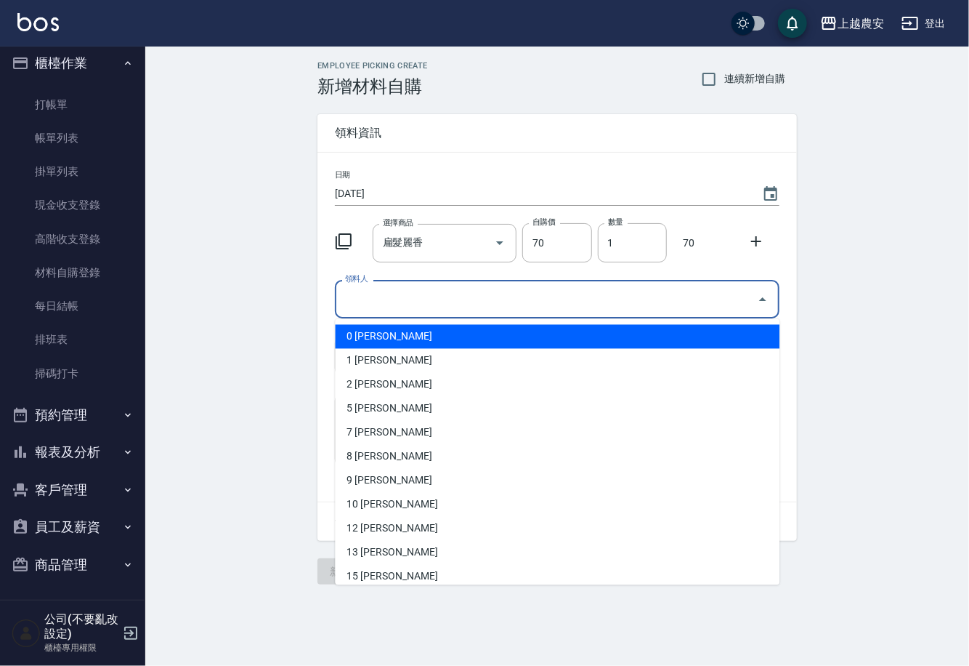
click at [419, 307] on input "領料人" at bounding box center [547, 298] width 410 height 25
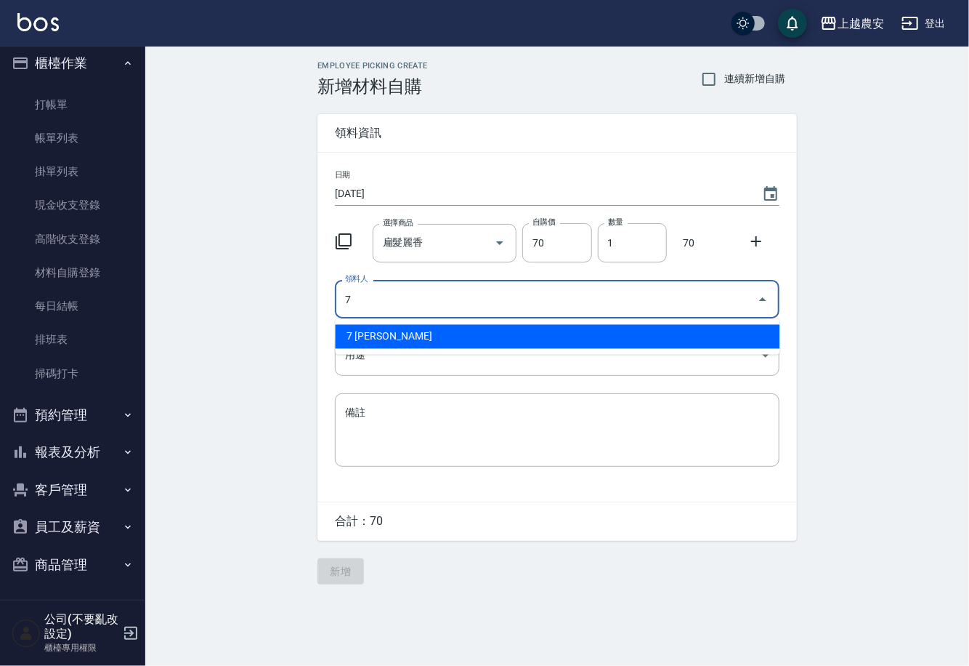
click at [386, 328] on li "7 林宛樺" at bounding box center [557, 337] width 445 height 24
type input "7 林宛樺"
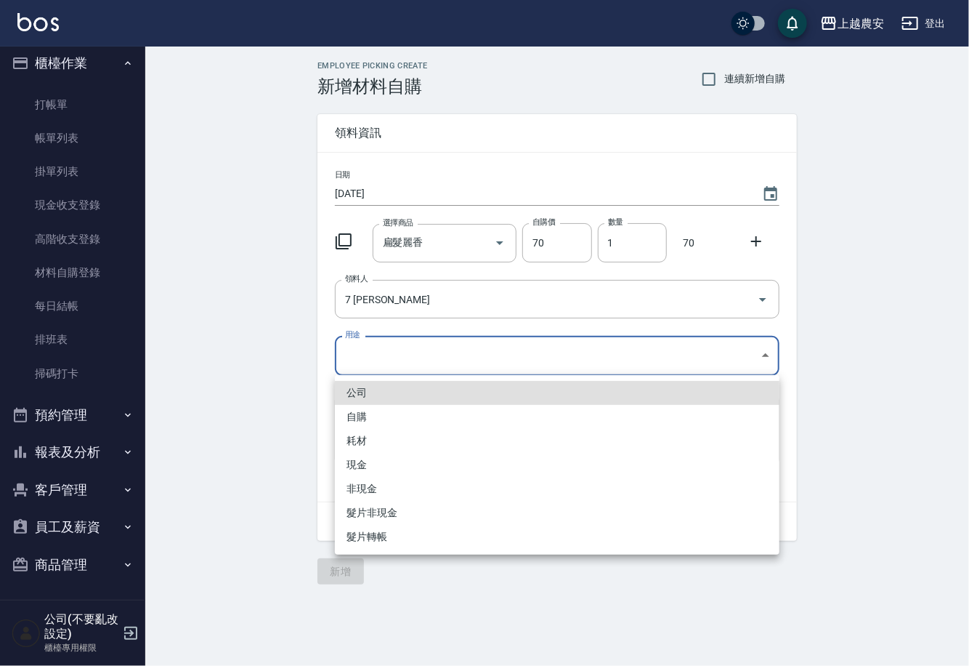
click at [365, 368] on body "上越農安 登出 櫃檯作業 打帳單 帳單列表 掛單列表 現金收支登錄 高階收支登錄 材料自購登錄 每日結帳 排班表 掃碼打卡 預約管理 預約管理 單日預約紀錄 …" at bounding box center [484, 333] width 969 height 666
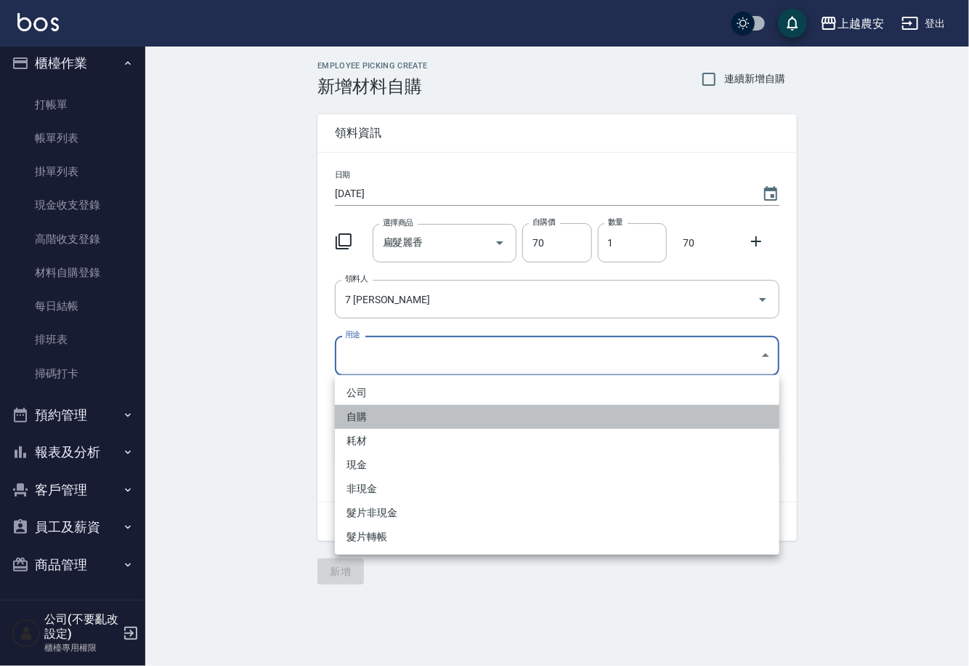
click at [350, 417] on li "自購" at bounding box center [557, 417] width 445 height 24
type input "自購"
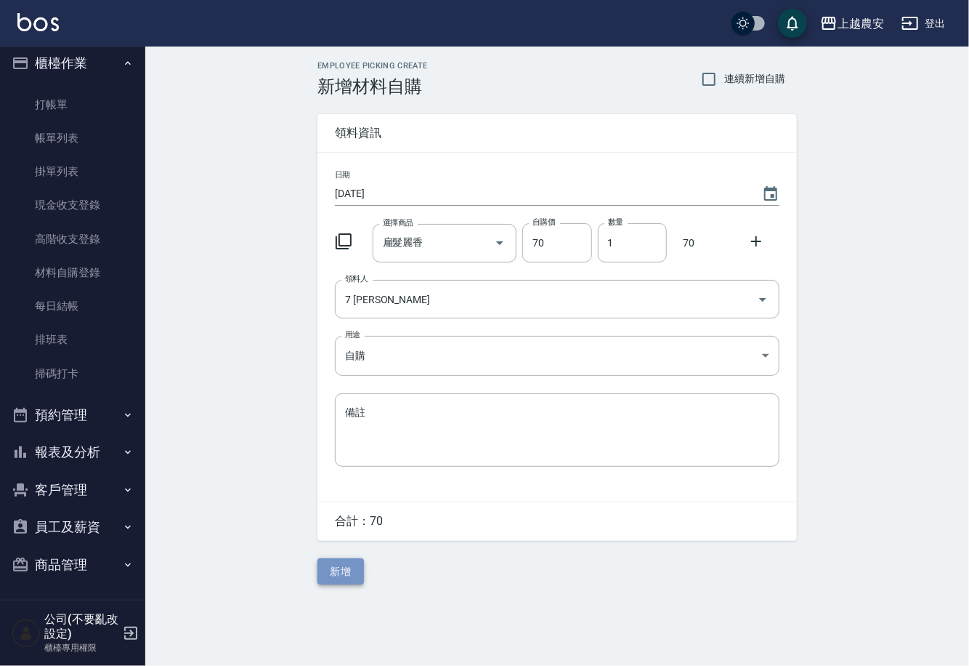
click at [349, 570] on button "新增" at bounding box center [341, 571] width 47 height 27
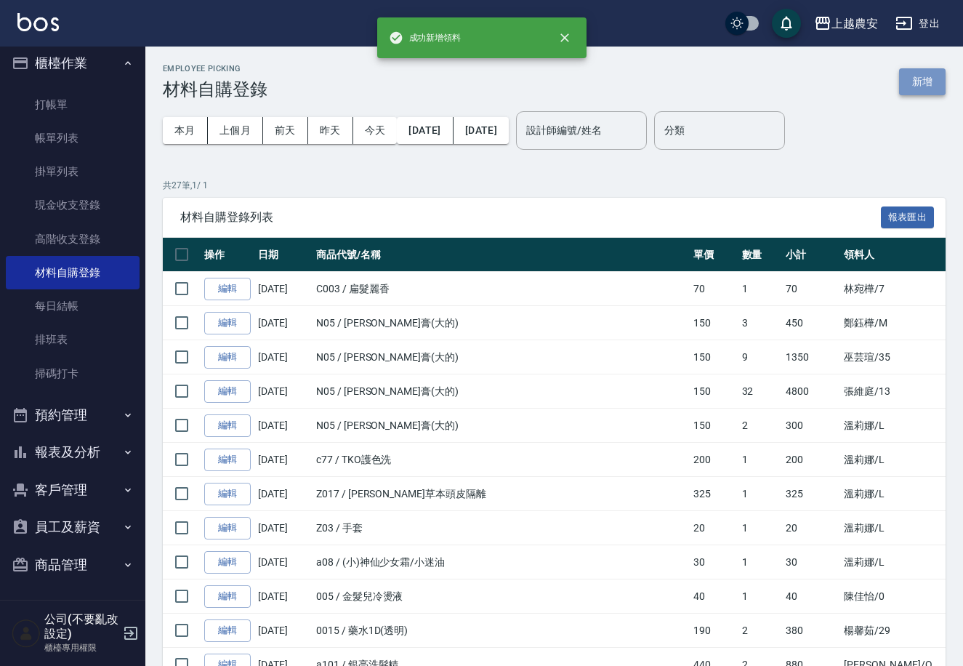
click at [919, 88] on button "新增" at bounding box center [922, 81] width 47 height 27
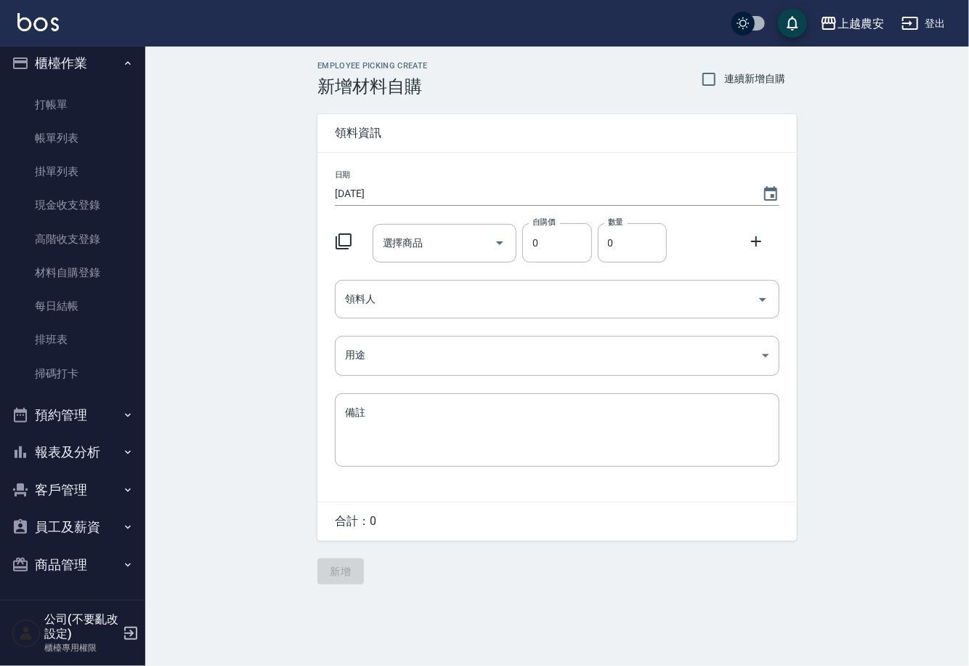
drag, startPoint x: 775, startPoint y: 190, endPoint x: 801, endPoint y: 158, distance: 41.3
click at [794, 172] on div "日期 2025/09/06 選擇商品 選擇商品 自購價 0 自購價 數量 0 數量 領料人 領料人 用途 ​ 用途 備註 x 備註" at bounding box center [558, 327] width 480 height 349
click at [766, 191] on icon "Choose date, selected date is 2025-09-06" at bounding box center [770, 193] width 13 height 15
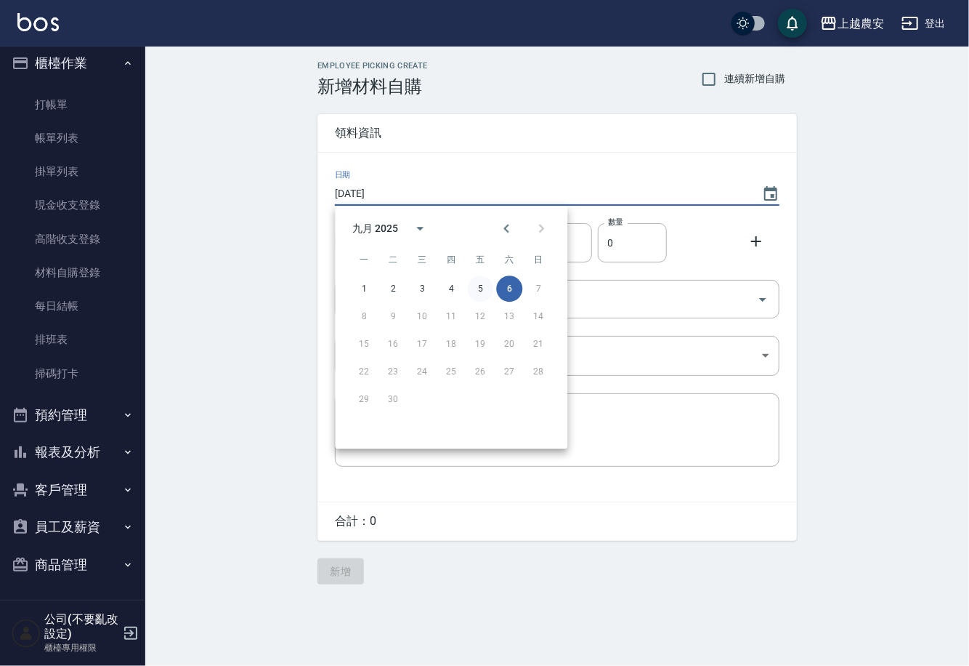
click at [477, 294] on button "5" at bounding box center [480, 288] width 26 height 26
type input "[DATE]"
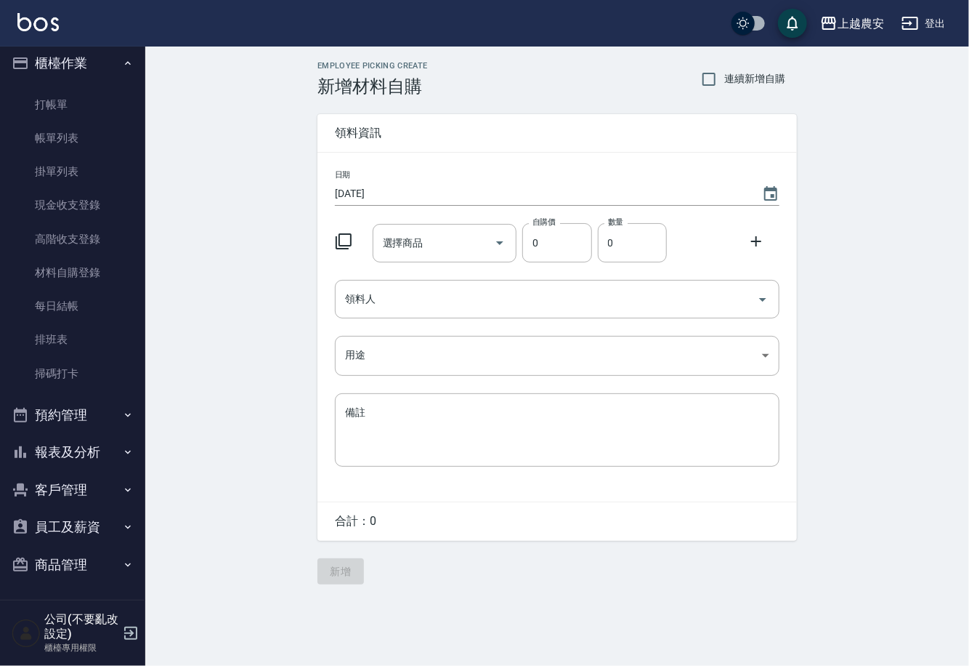
click at [459, 248] on input "選擇商品" at bounding box center [434, 242] width 110 height 25
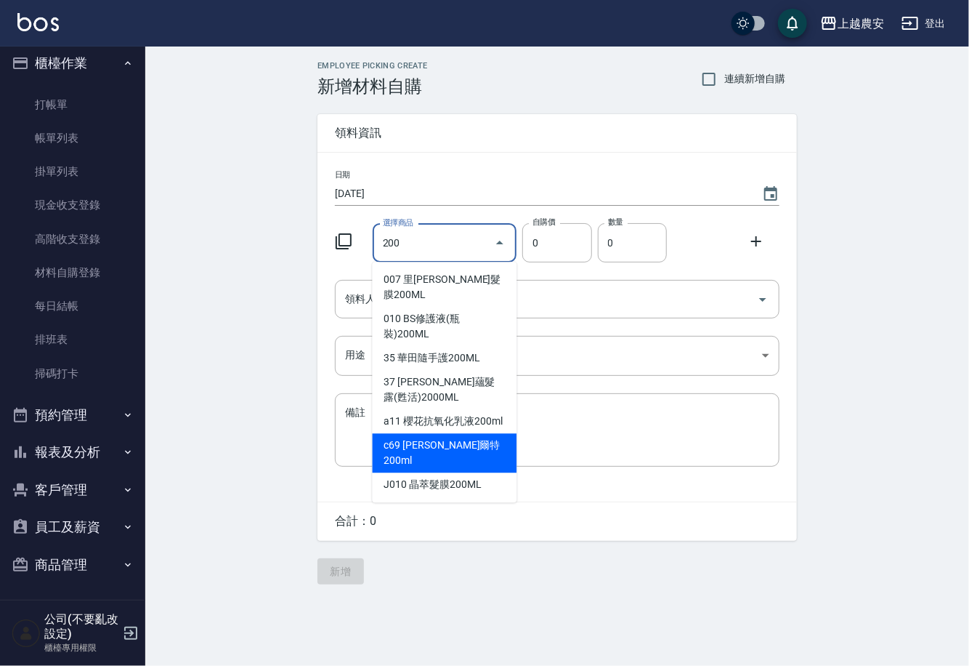
click at [441, 433] on li "c69 娜普拉柯爾特200ml" at bounding box center [445, 452] width 145 height 39
type input "娜普拉柯爾特200ml"
type input "306"
type input "1"
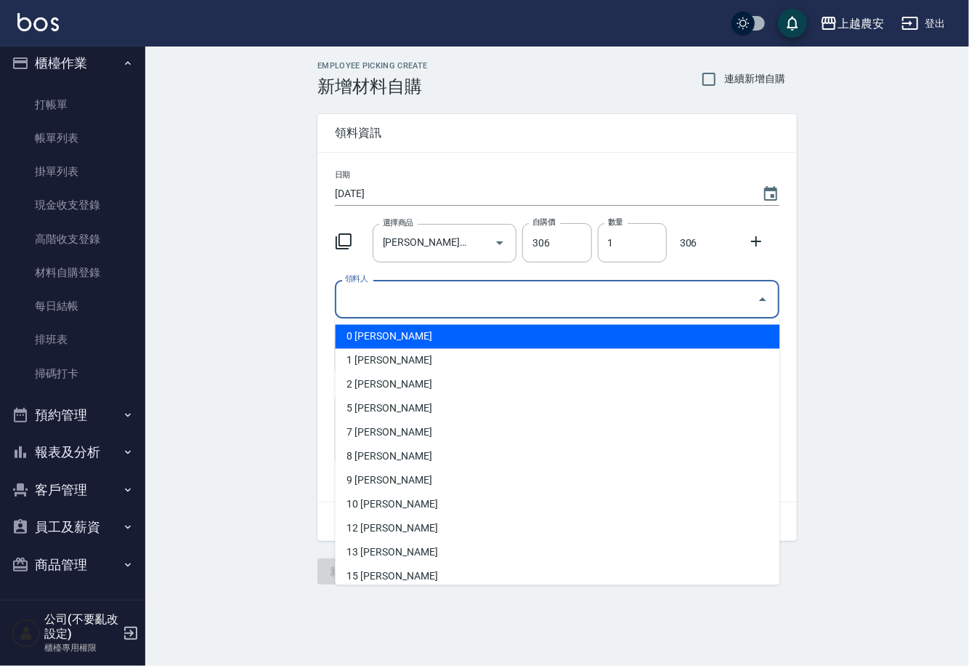
click at [397, 309] on input "領料人" at bounding box center [547, 298] width 410 height 25
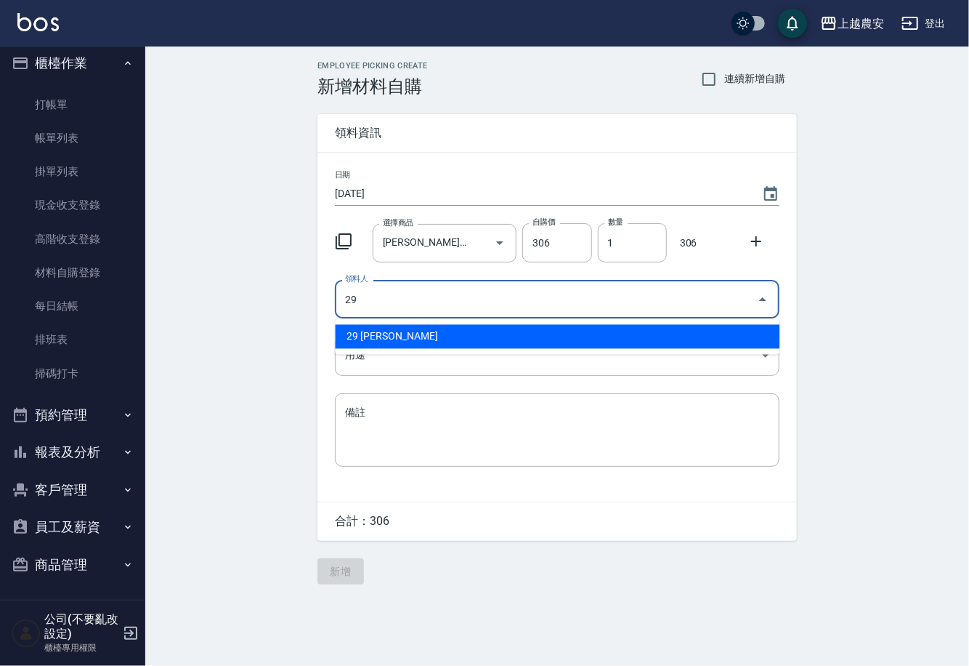
click at [366, 341] on li "29 楊馨茹" at bounding box center [557, 337] width 445 height 24
type input "29 楊馨茹"
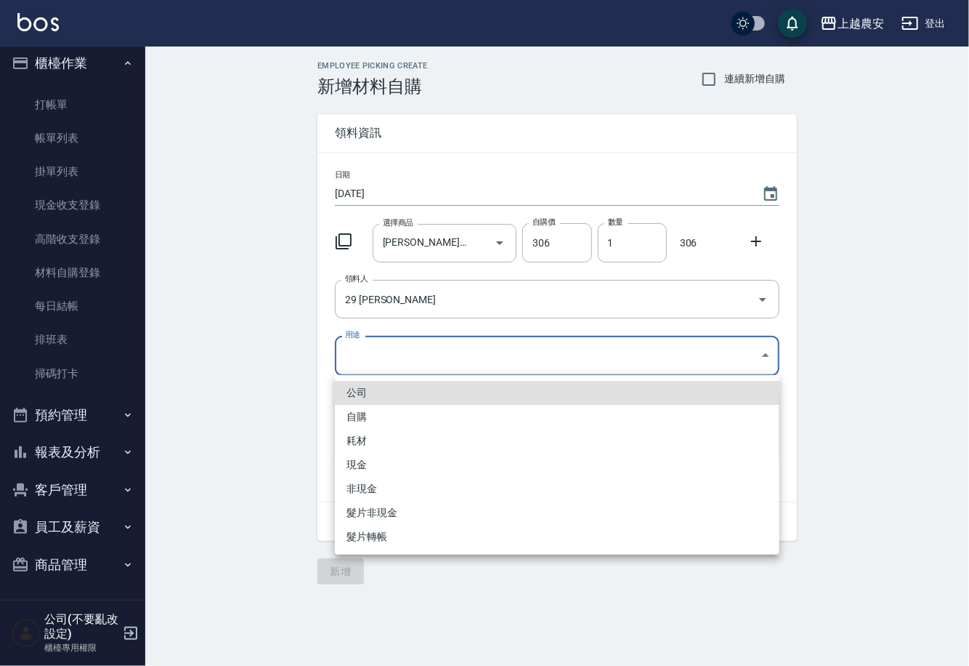
click at [352, 354] on body "上越農安 登出 櫃檯作業 打帳單 帳單列表 掛單列表 現金收支登錄 高階收支登錄 材料自購登錄 每日結帳 排班表 掃碼打卡 預約管理 預約管理 單日預約紀錄 …" at bounding box center [484, 333] width 969 height 666
click at [360, 411] on li "自購" at bounding box center [557, 417] width 445 height 24
type input "自購"
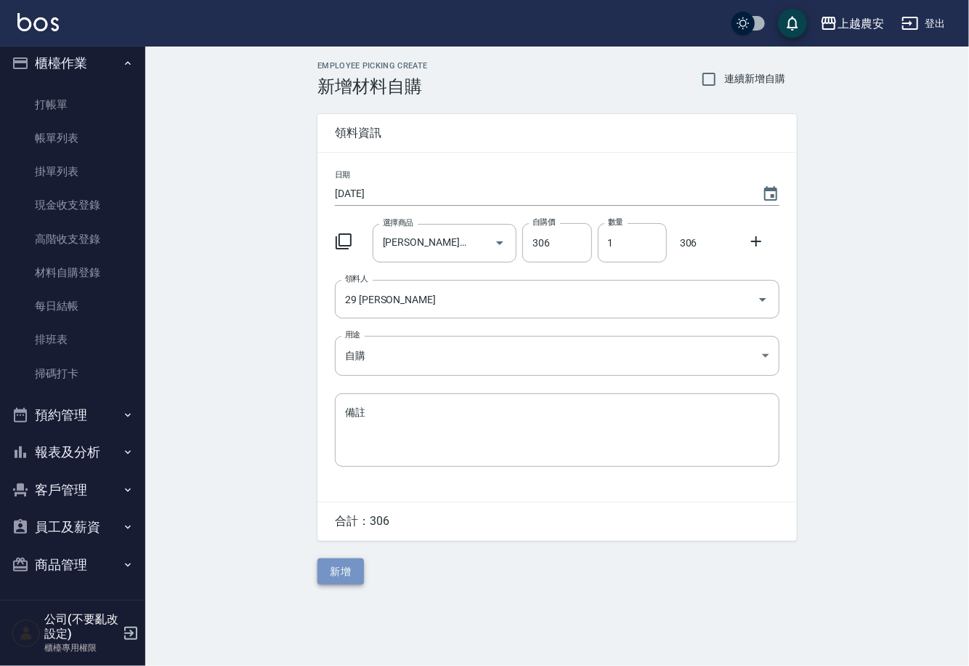
click at [343, 573] on button "新增" at bounding box center [341, 571] width 47 height 27
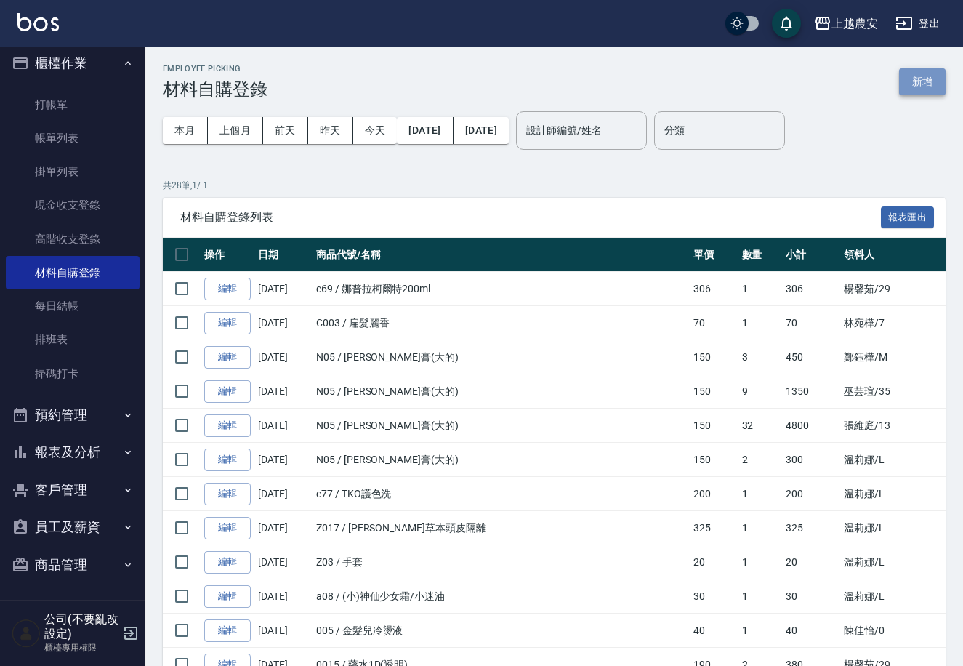
click at [921, 76] on button "新增" at bounding box center [922, 81] width 47 height 27
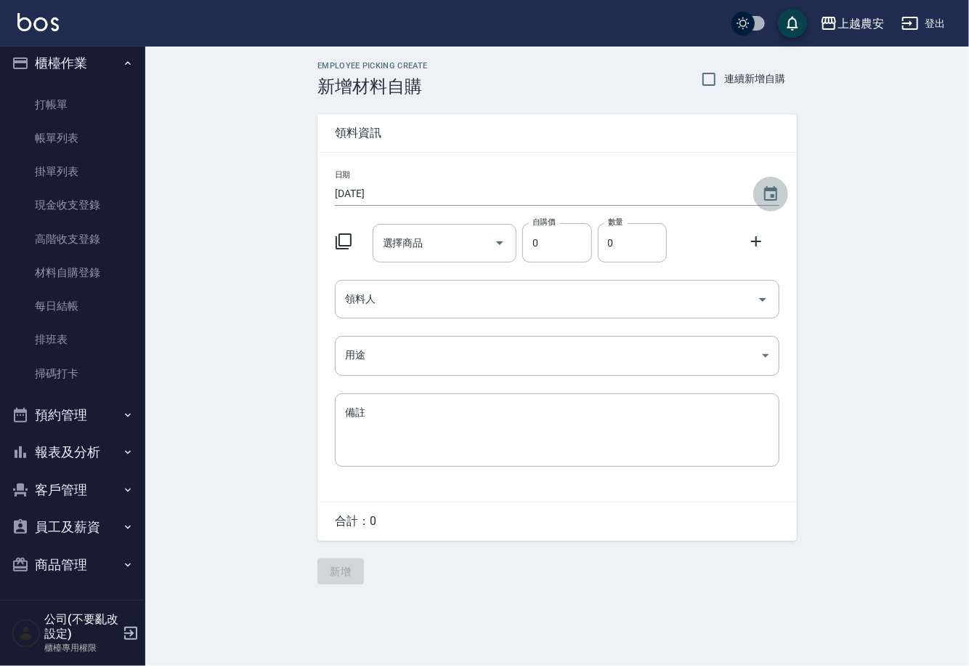
click at [772, 187] on icon "Choose date, selected date is 2025-09-06" at bounding box center [770, 193] width 13 height 15
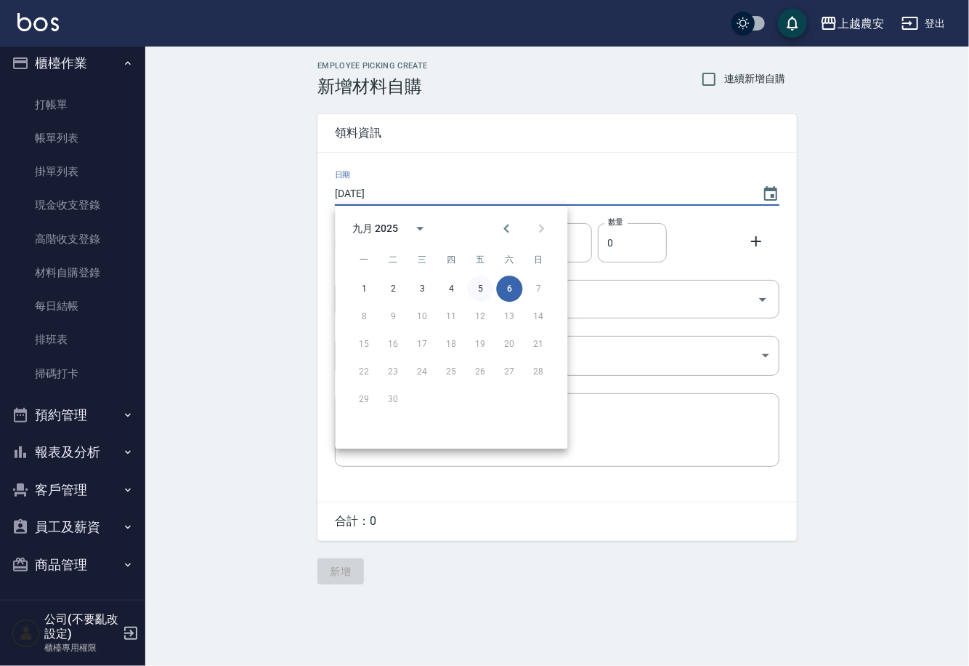
click at [486, 289] on button "5" at bounding box center [480, 288] width 26 height 26
type input "[DATE]"
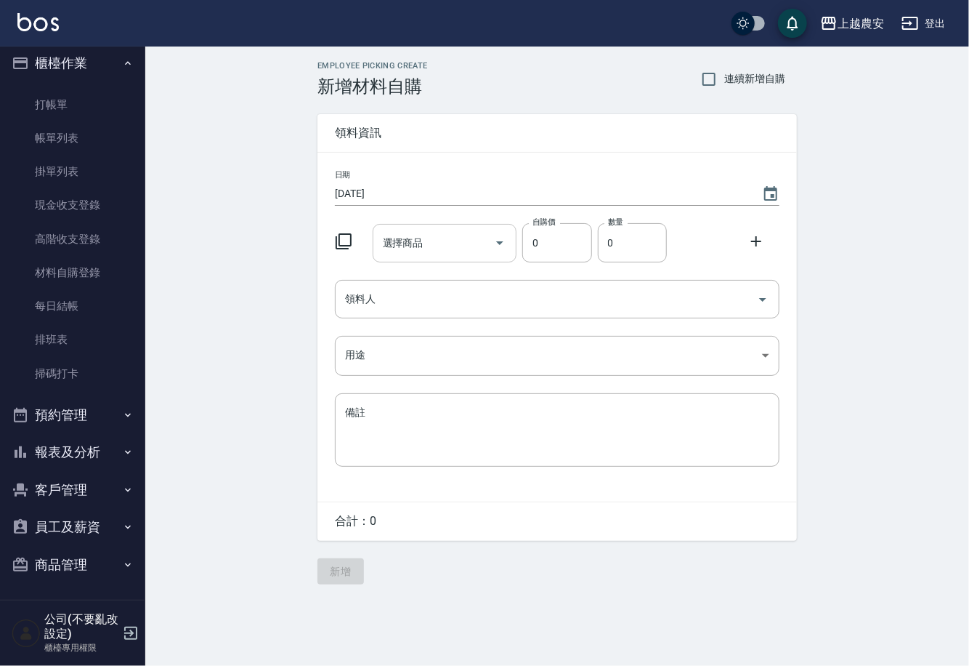
click at [411, 241] on div "選擇商品 選擇商品" at bounding box center [445, 243] width 145 height 39
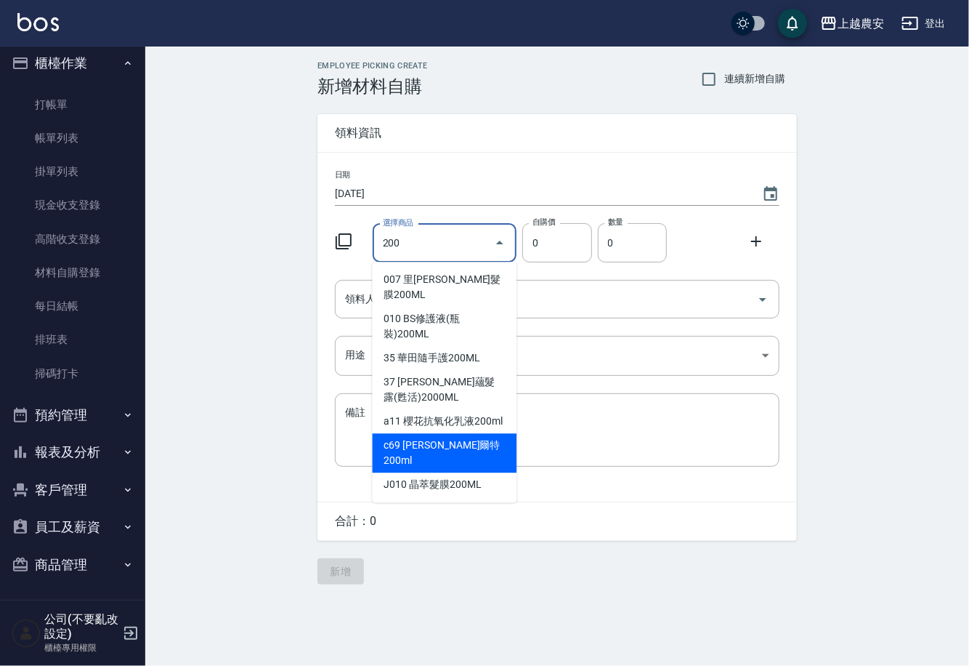
click at [428, 433] on li "c69 娜普拉柯爾特200ml" at bounding box center [445, 452] width 145 height 39
type input "娜普拉柯爾特200ml"
type input "306"
type input "1"
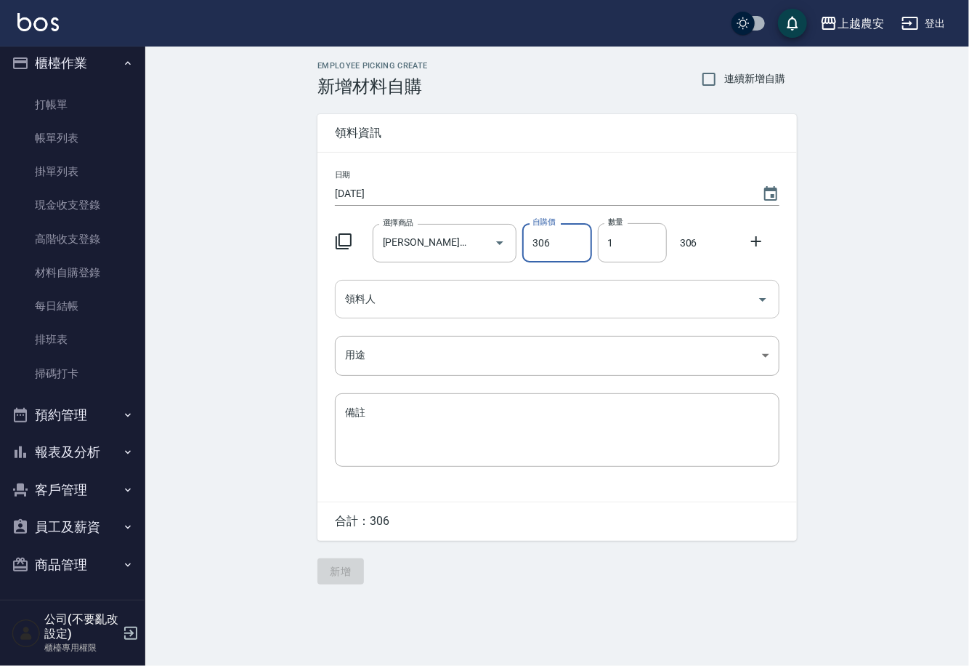
click at [400, 301] on input "領料人" at bounding box center [547, 298] width 410 height 25
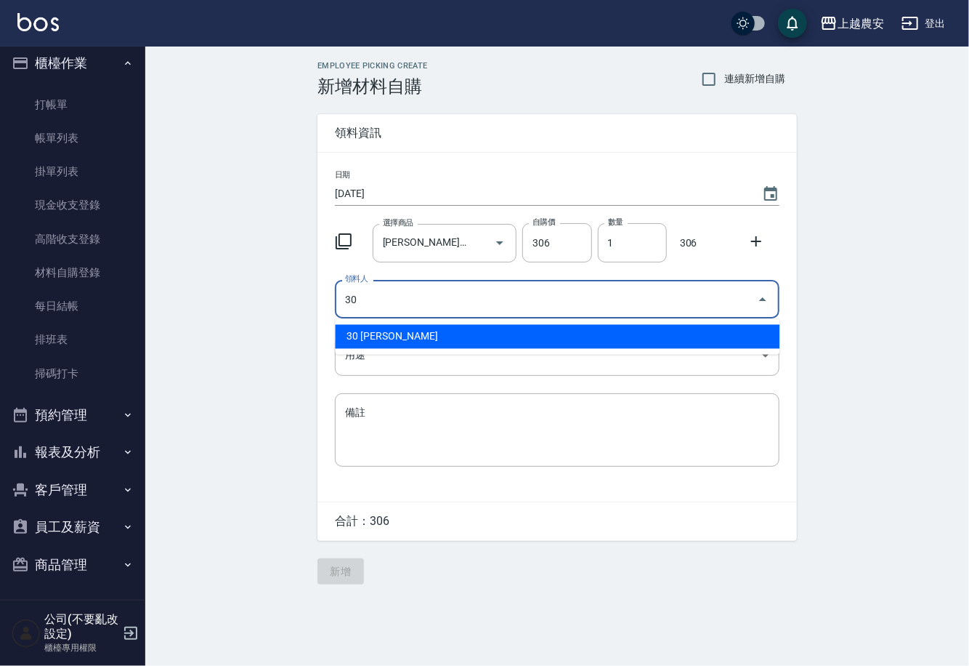
click at [397, 344] on li "30 林珮筠" at bounding box center [557, 337] width 445 height 24
type input "30 林珮筠"
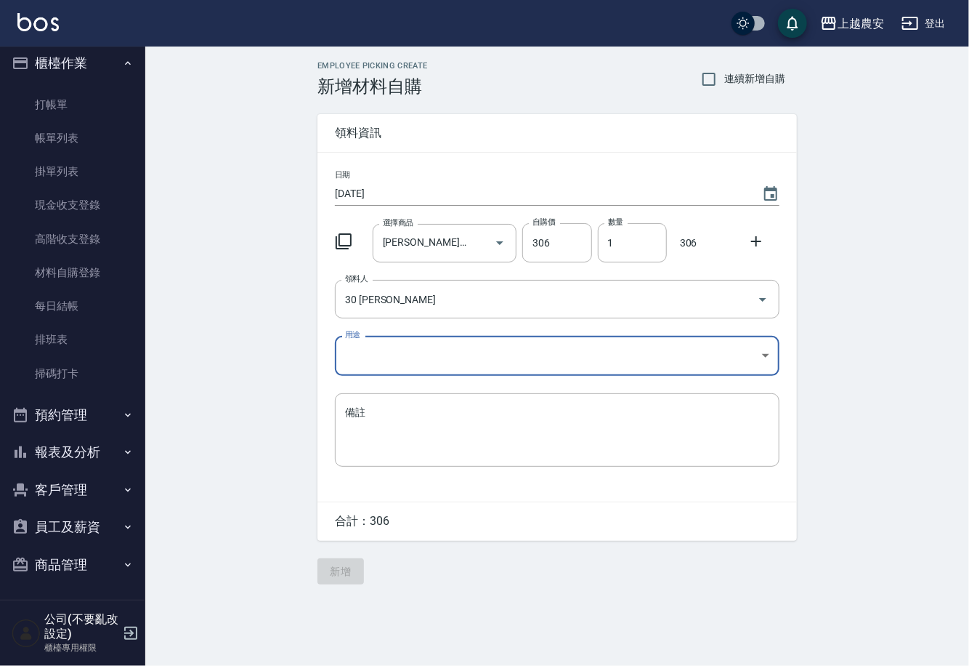
click at [360, 363] on body "上越農安 登出 櫃檯作業 打帳單 帳單列表 掛單列表 現金收支登錄 高階收支登錄 材料自購登錄 每日結帳 排班表 掃碼打卡 預約管理 預約管理 單日預約紀錄 …" at bounding box center [484, 333] width 969 height 666
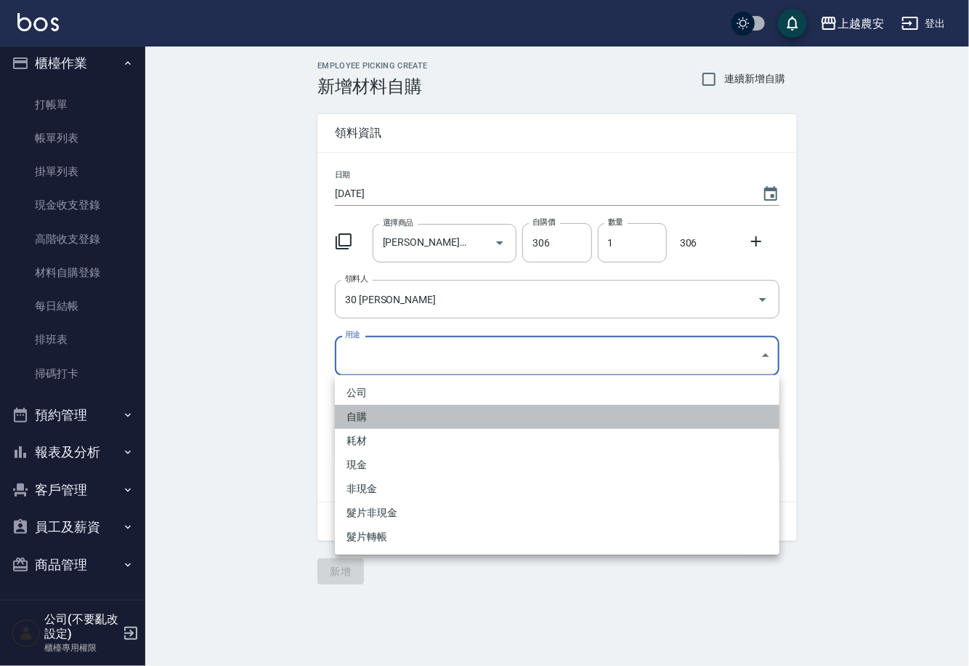
click at [358, 409] on li "自購" at bounding box center [557, 417] width 445 height 24
type input "自購"
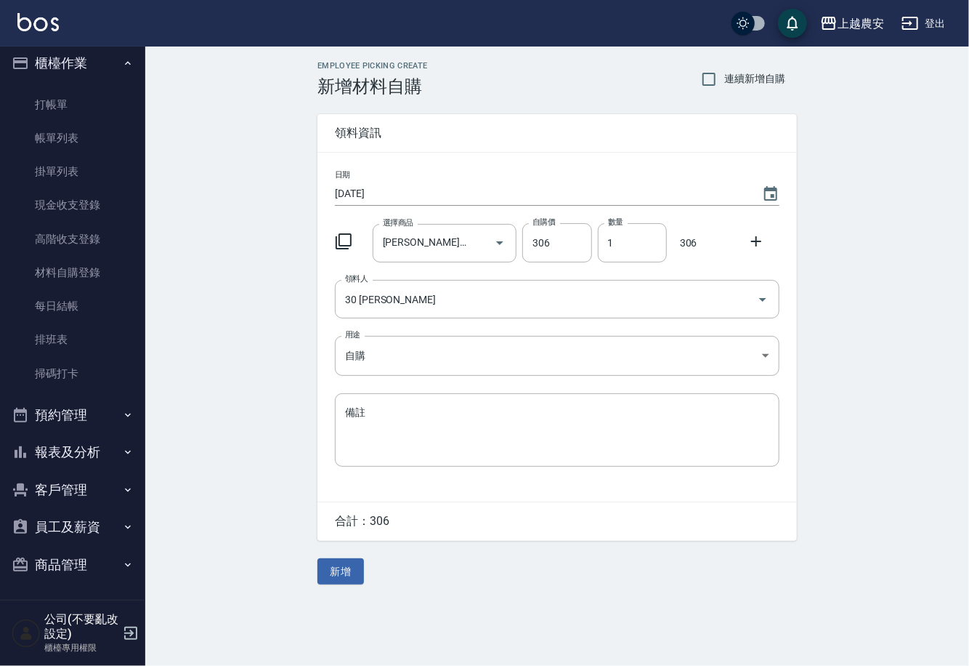
click at [758, 236] on icon at bounding box center [756, 241] width 17 height 17
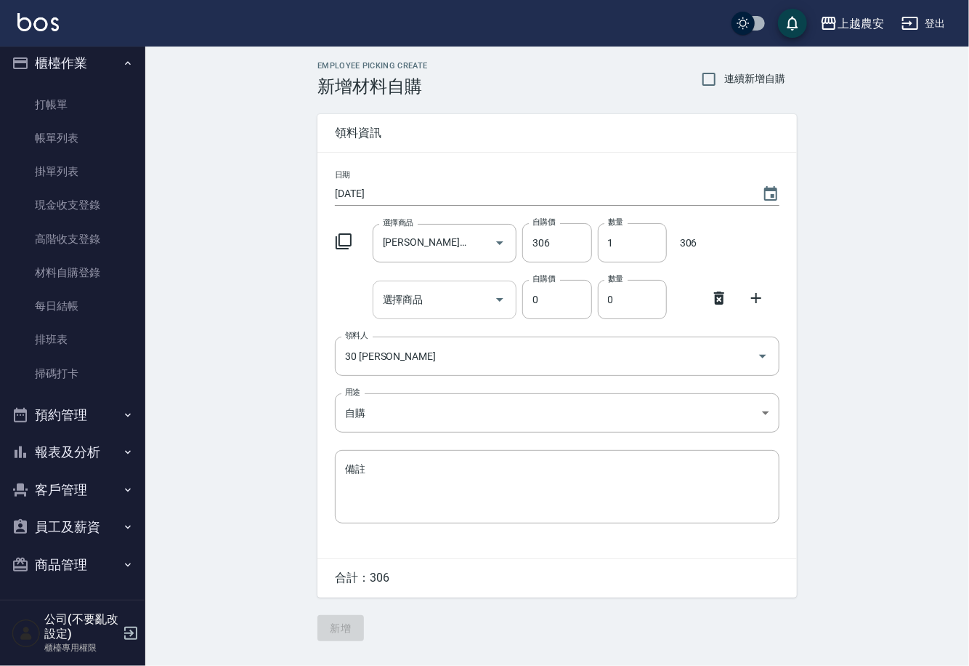
click at [424, 295] on input "選擇商品" at bounding box center [434, 299] width 110 height 25
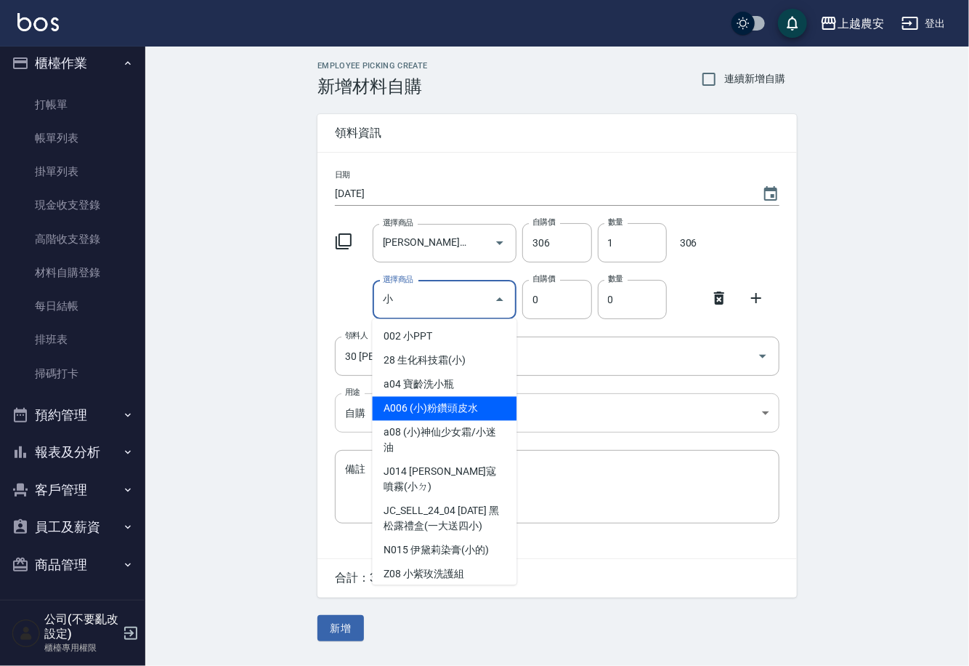
click at [450, 400] on li "A006 (小)粉鑽頭皮水" at bounding box center [445, 409] width 145 height 24
type input "(小)粉鑽頭皮水"
type input "50"
type input "1"
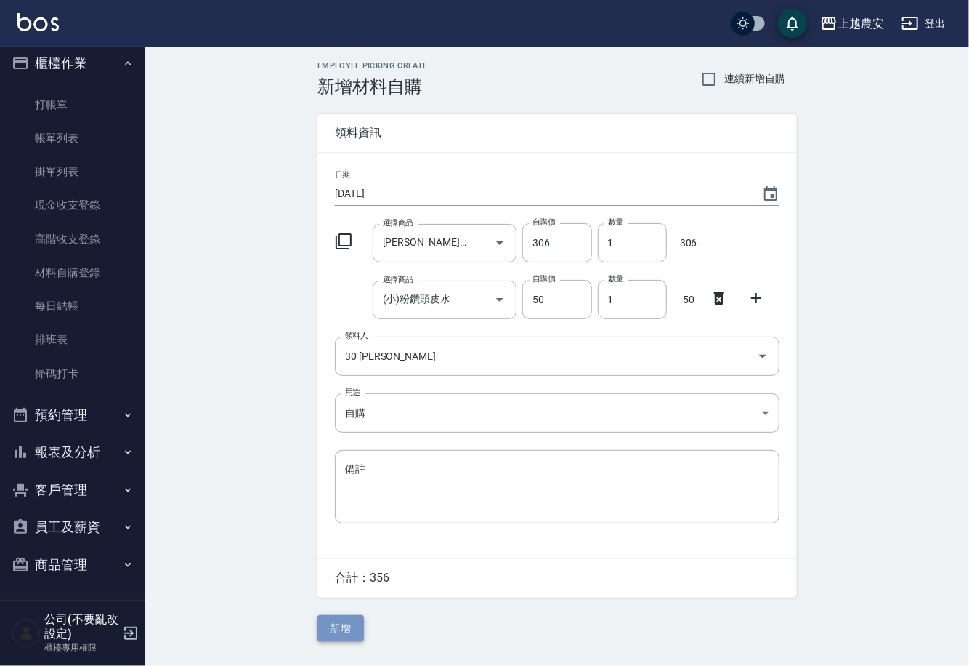
click at [352, 632] on button "新增" at bounding box center [341, 628] width 47 height 27
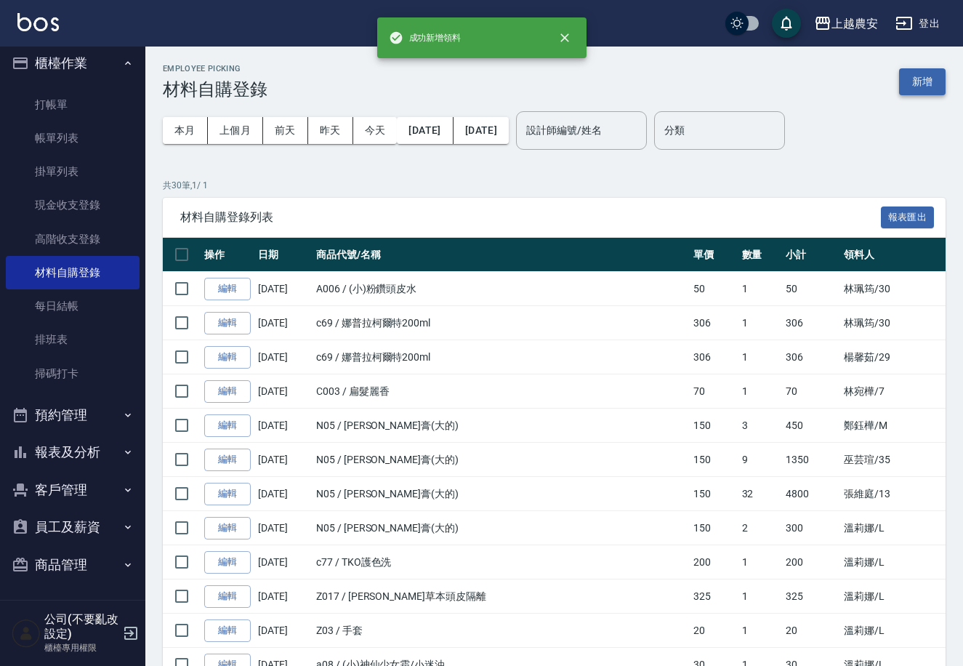
click at [923, 82] on button "新增" at bounding box center [922, 81] width 47 height 27
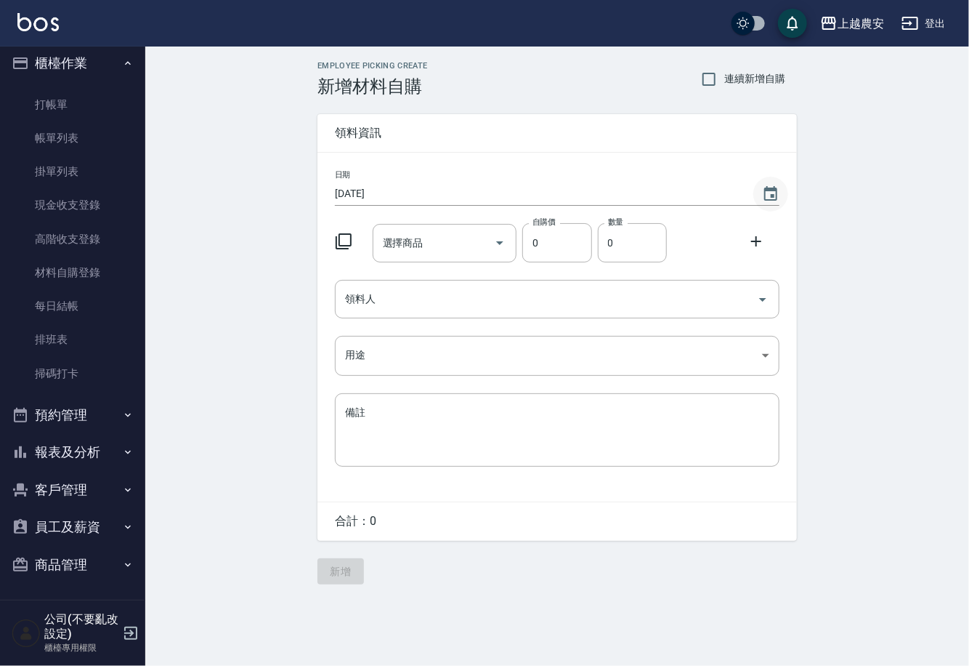
click at [773, 192] on icon "Choose date, selected date is 2025-09-06" at bounding box center [770, 193] width 17 height 17
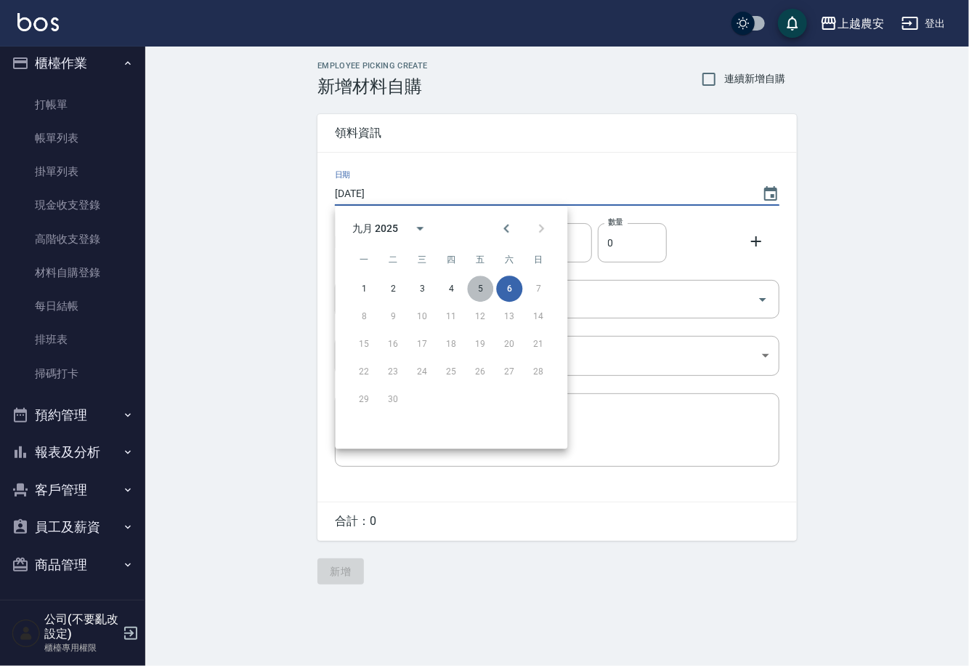
click at [476, 290] on button "5" at bounding box center [480, 288] width 26 height 26
type input "[DATE]"
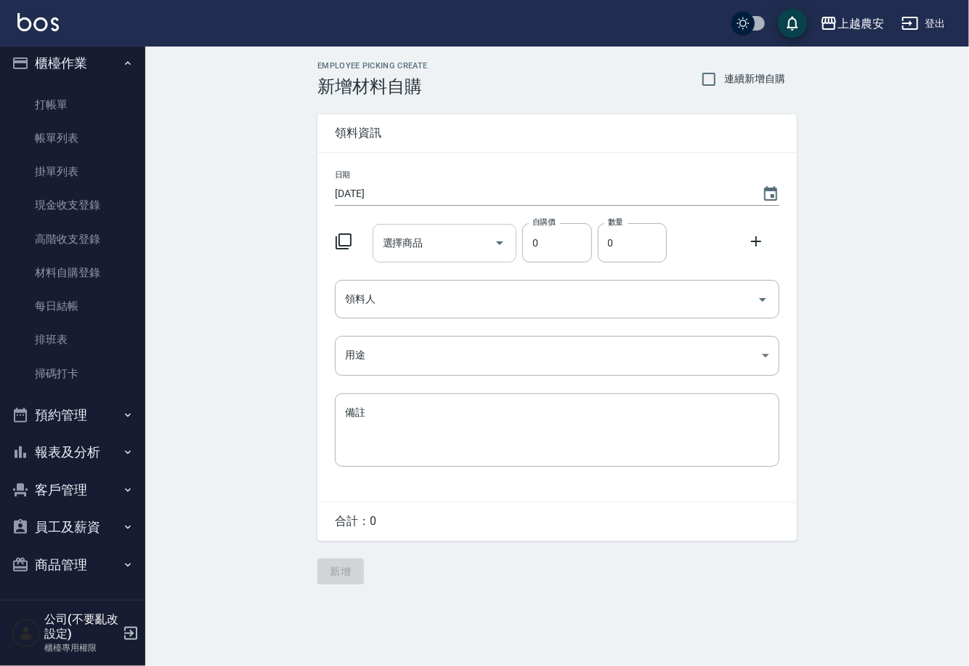
click at [471, 252] on input "選擇商品" at bounding box center [434, 242] width 110 height 25
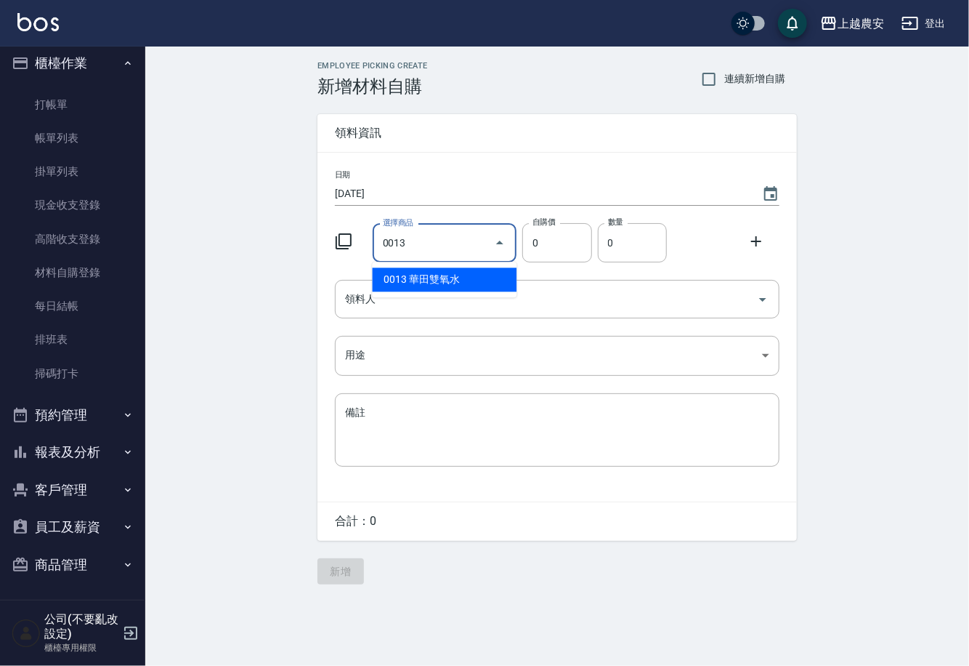
type input "華田雙氧水"
type input "105"
type input "1"
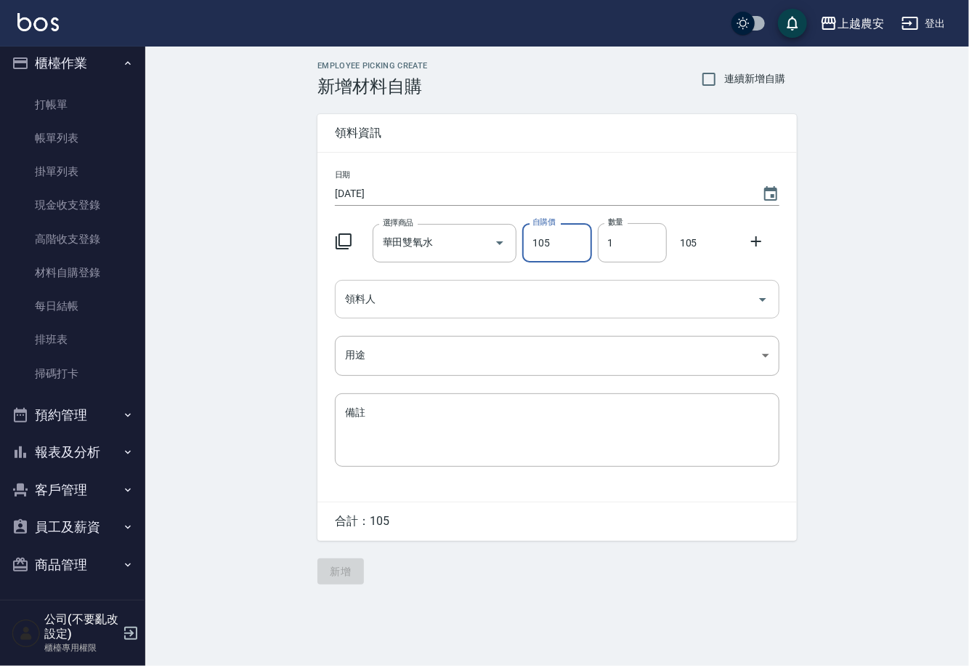
click at [464, 307] on input "領料人" at bounding box center [547, 298] width 410 height 25
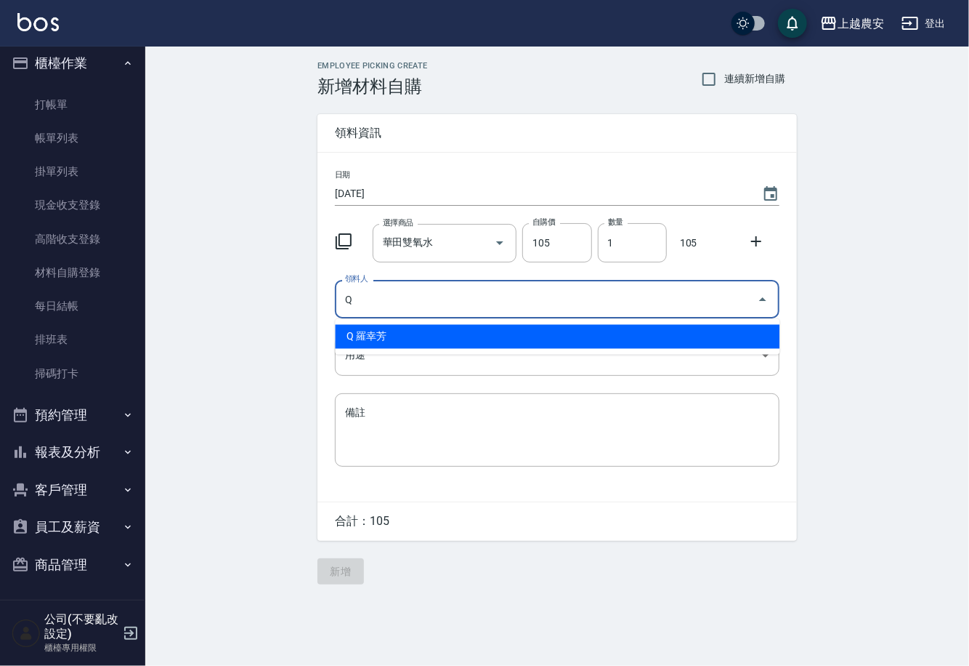
click at [367, 339] on li "Q 羅幸芳" at bounding box center [557, 337] width 445 height 24
type input "Q 羅幸芳"
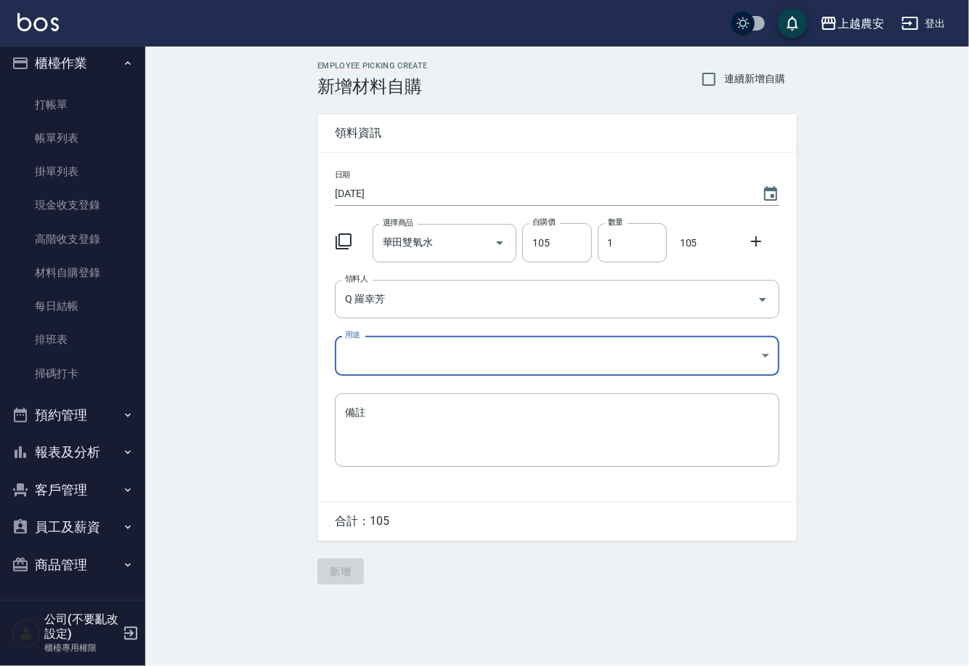
click at [360, 358] on body "上越農安 登出 櫃檯作業 打帳單 帳單列表 掛單列表 現金收支登錄 高階收支登錄 材料自購登錄 每日結帳 排班表 掃碼打卡 預約管理 預約管理 單日預約紀錄 …" at bounding box center [484, 333] width 969 height 666
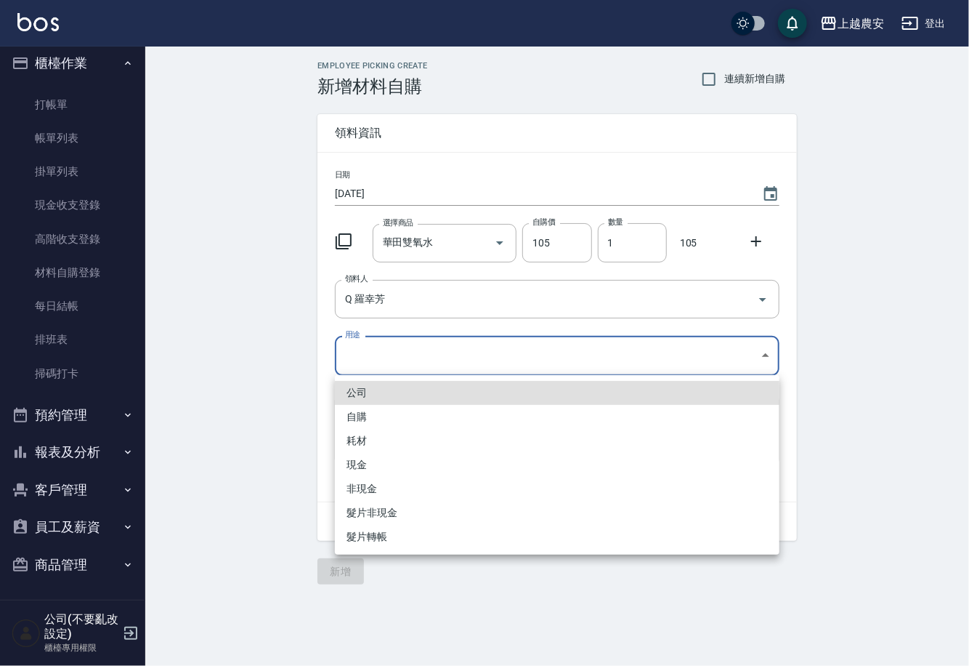
drag, startPoint x: 366, startPoint y: 416, endPoint x: 351, endPoint y: 400, distance: 21.1
click at [358, 405] on li "自購" at bounding box center [557, 417] width 445 height 24
type input "自購"
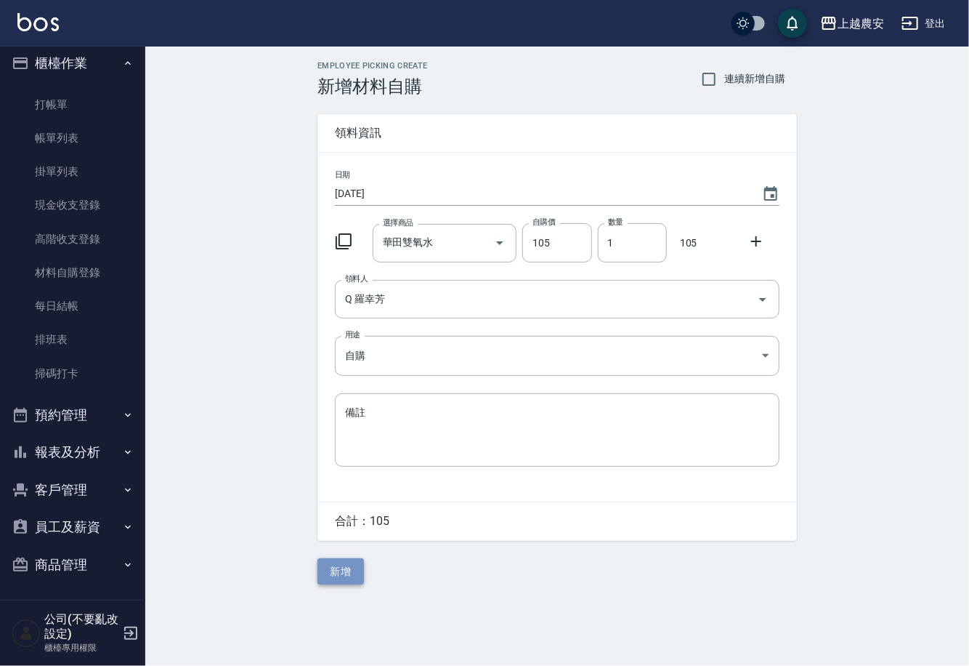
click at [358, 576] on button "新增" at bounding box center [341, 571] width 47 height 27
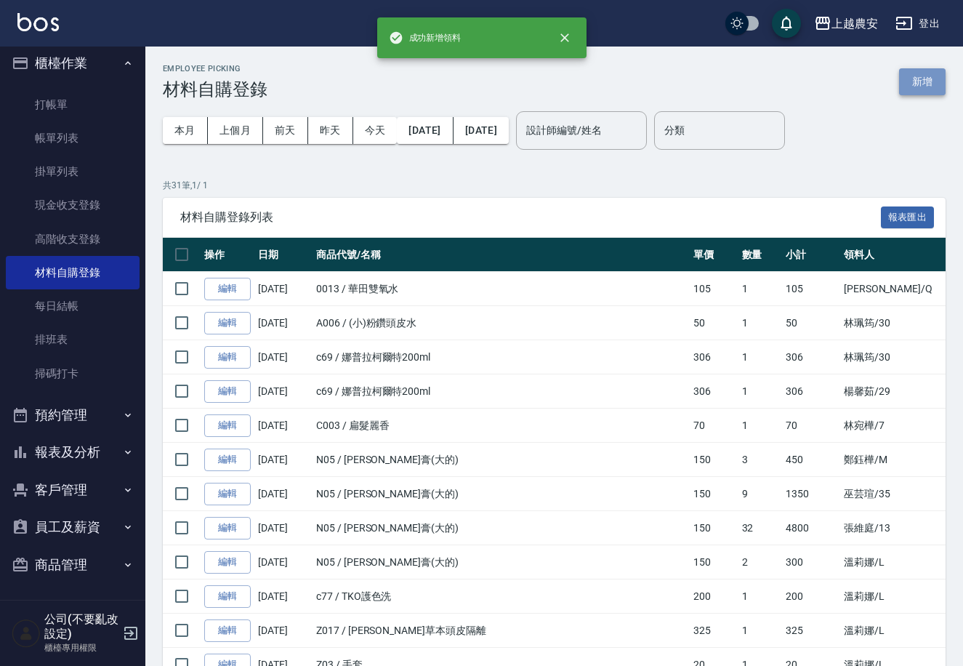
click at [921, 77] on button "新增" at bounding box center [922, 81] width 47 height 27
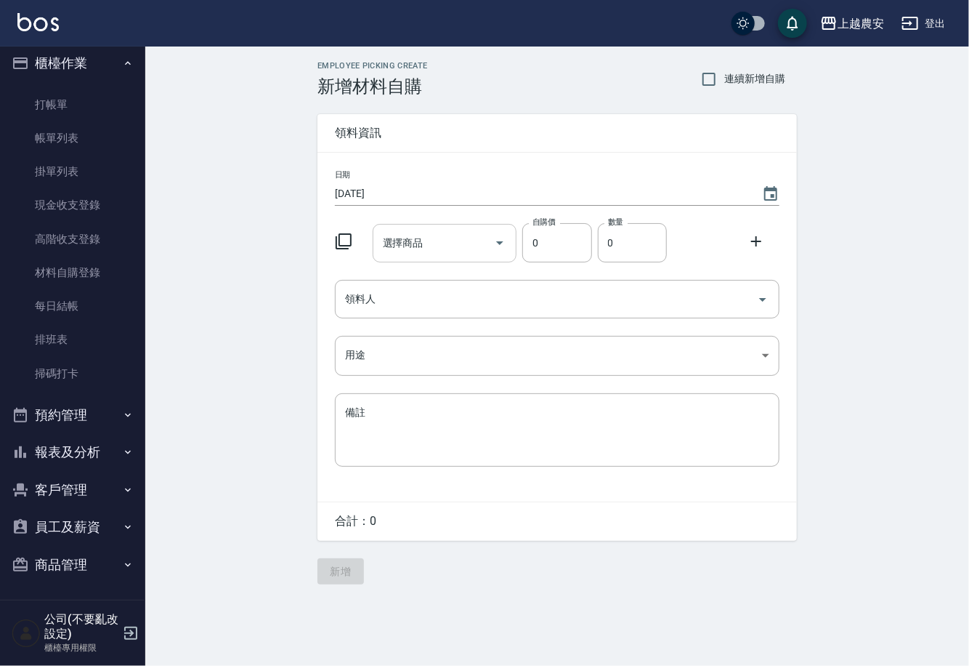
click at [464, 241] on input "選擇商品" at bounding box center [434, 242] width 110 height 25
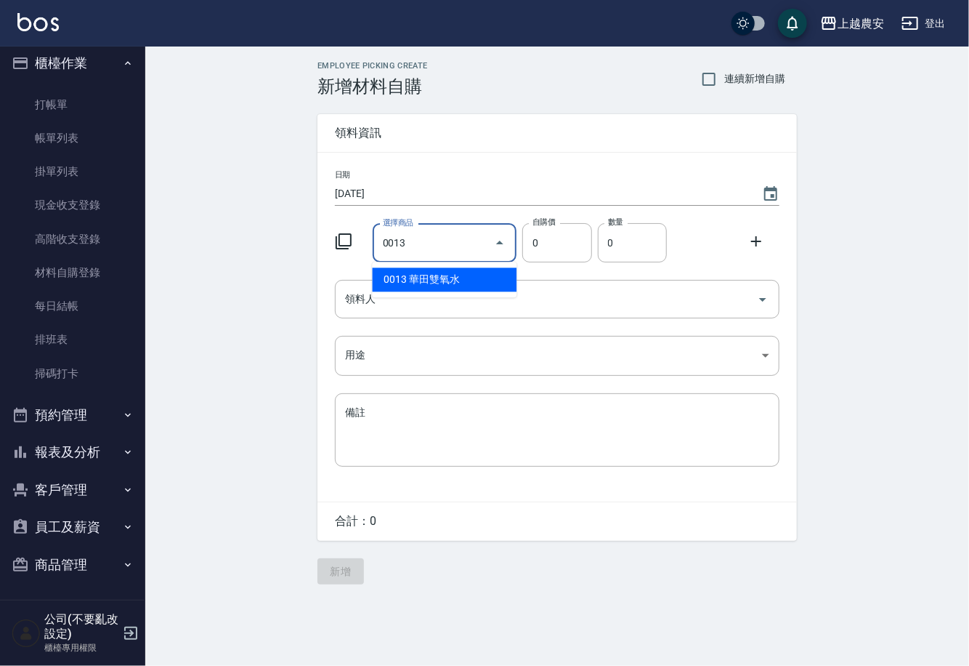
type input "華田雙氧水"
type input "105"
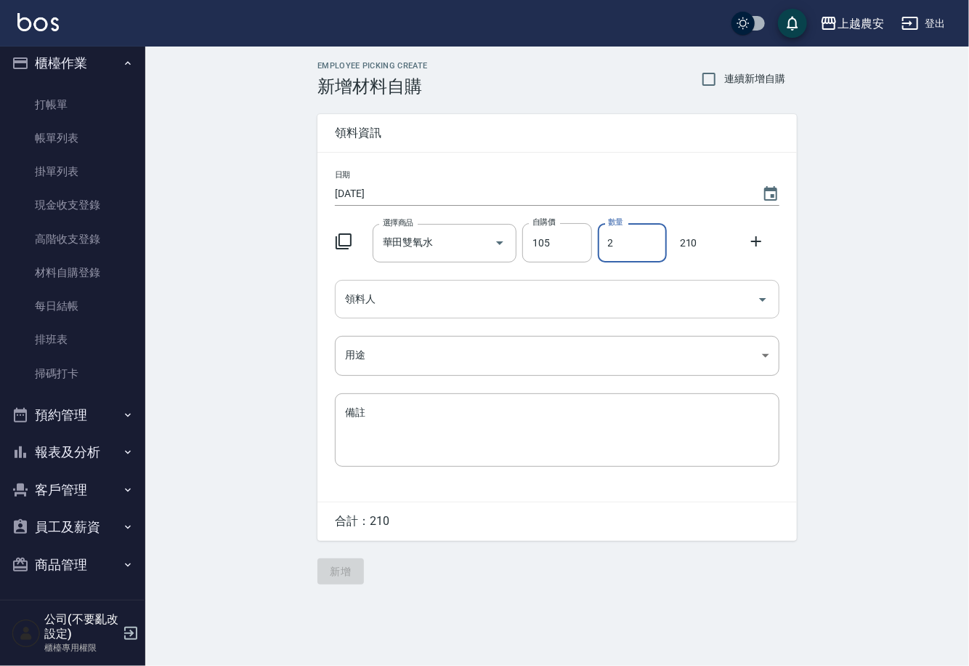
type input "2"
click at [451, 304] on input "領料人" at bounding box center [547, 298] width 410 height 25
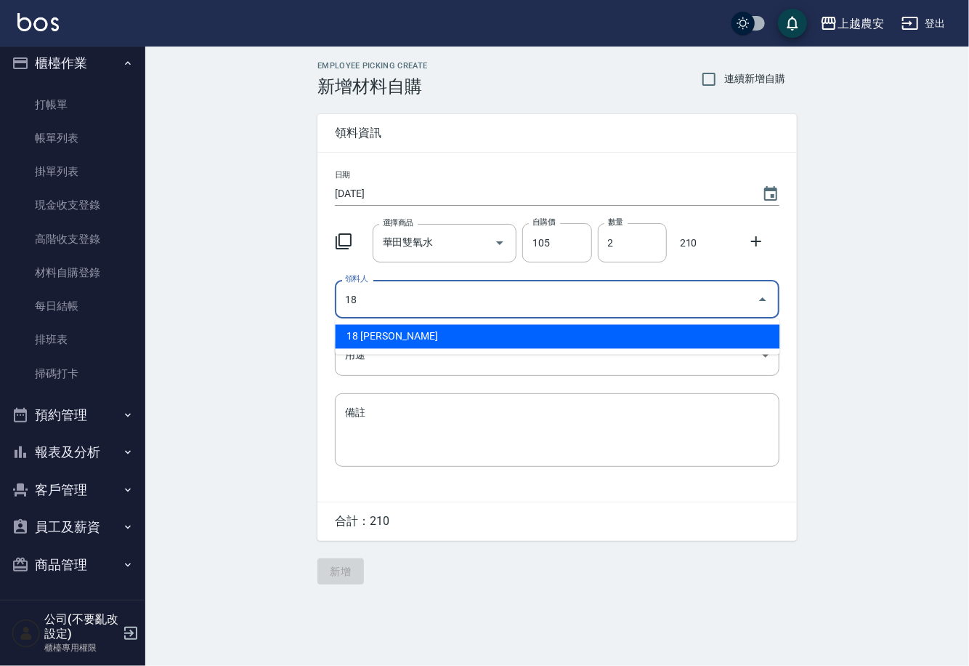
click at [408, 335] on li "18 陳亭吟" at bounding box center [557, 337] width 445 height 24
type input "18 陳亭吟"
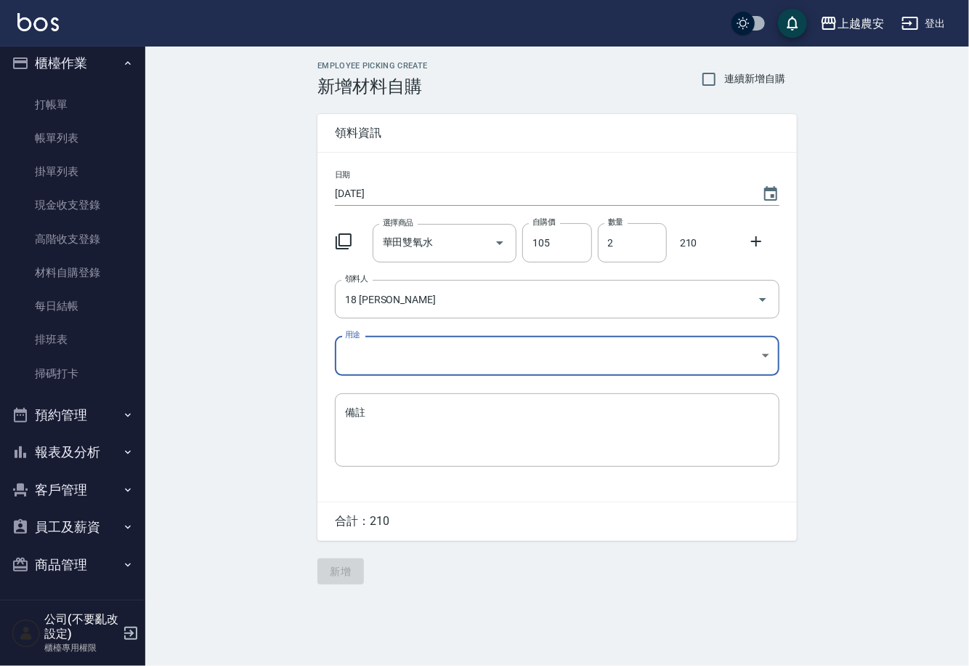
click at [376, 366] on body "上越農安 登出 櫃檯作業 打帳單 帳單列表 掛單列表 現金收支登錄 高階收支登錄 材料自購登錄 每日結帳 排班表 掃碼打卡 預約管理 預約管理 單日預約紀錄 …" at bounding box center [484, 333] width 969 height 666
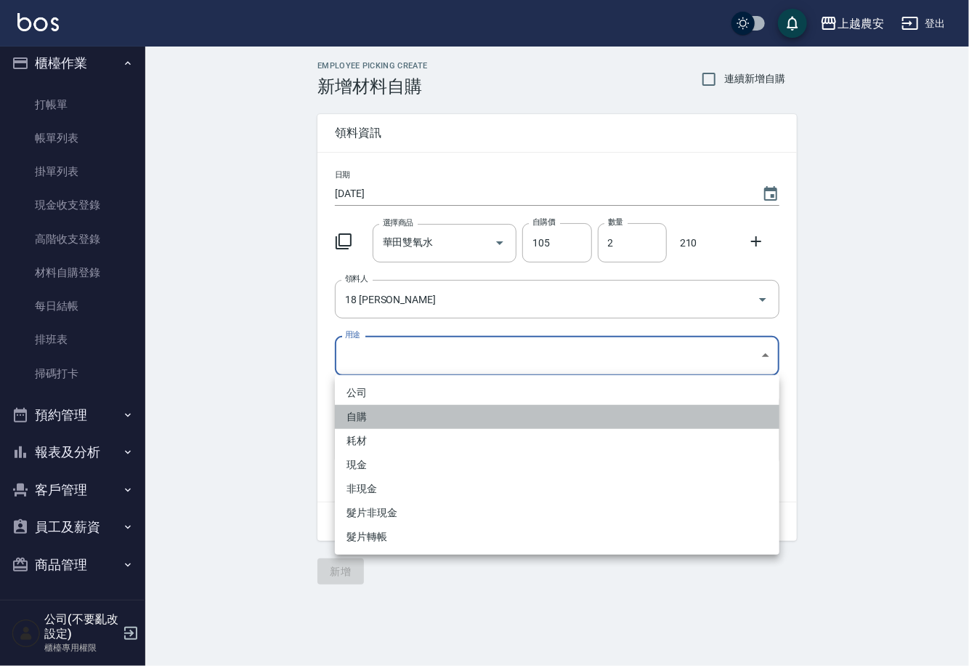
click at [353, 421] on li "自購" at bounding box center [557, 417] width 445 height 24
type input "自購"
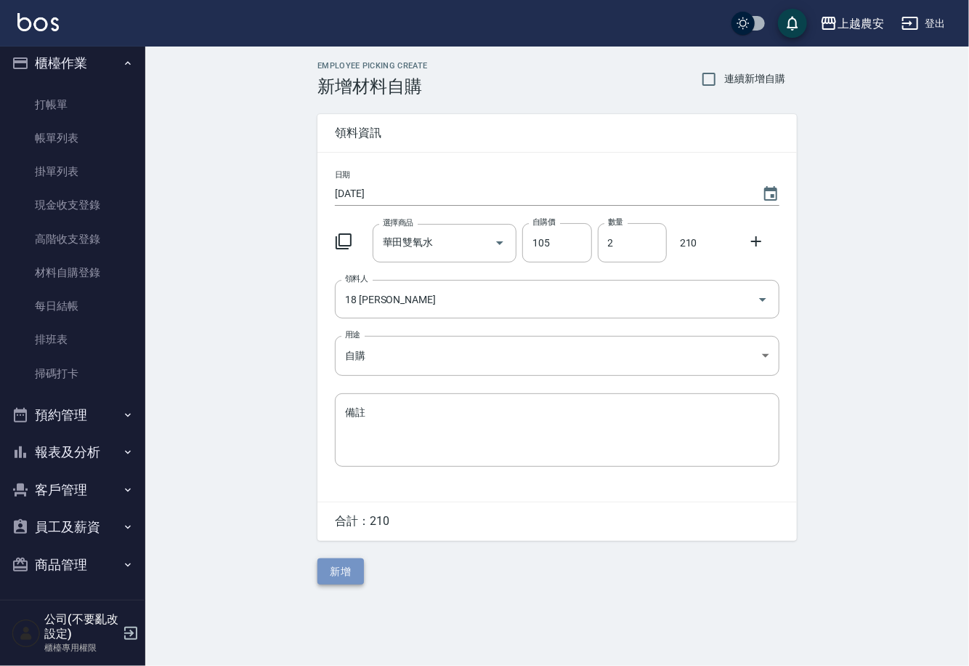
click at [339, 581] on button "新增" at bounding box center [341, 571] width 47 height 27
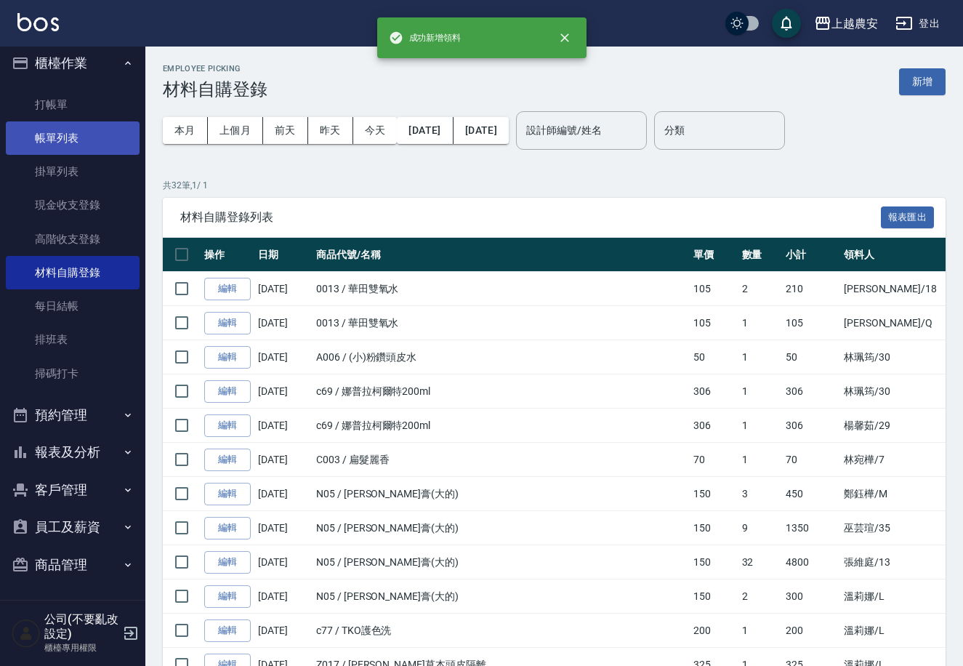
click at [92, 128] on link "帳單列表" at bounding box center [73, 137] width 134 height 33
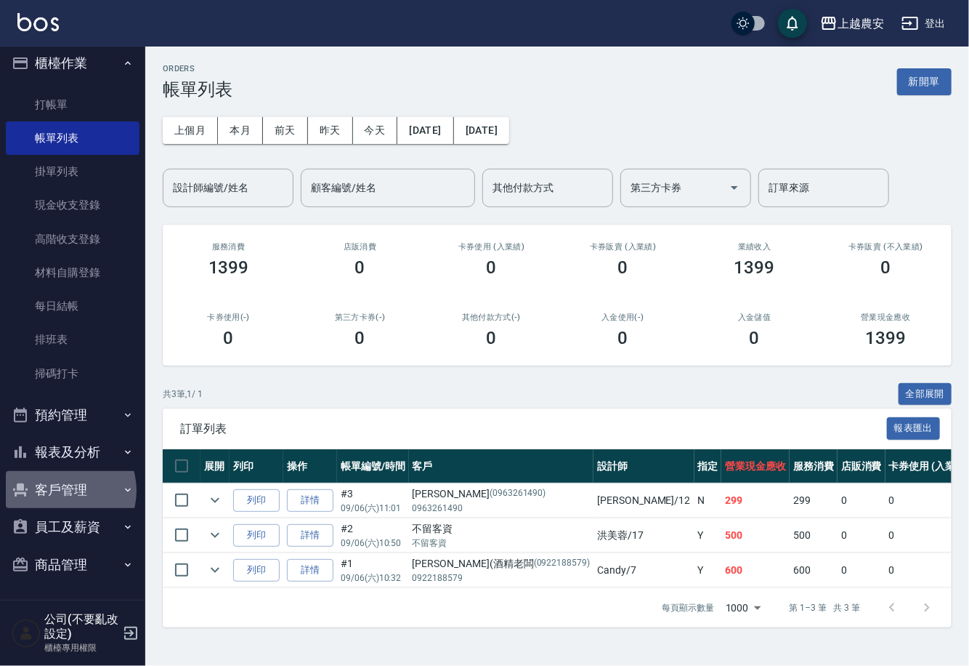
click at [62, 490] on button "客戶管理" at bounding box center [73, 490] width 134 height 38
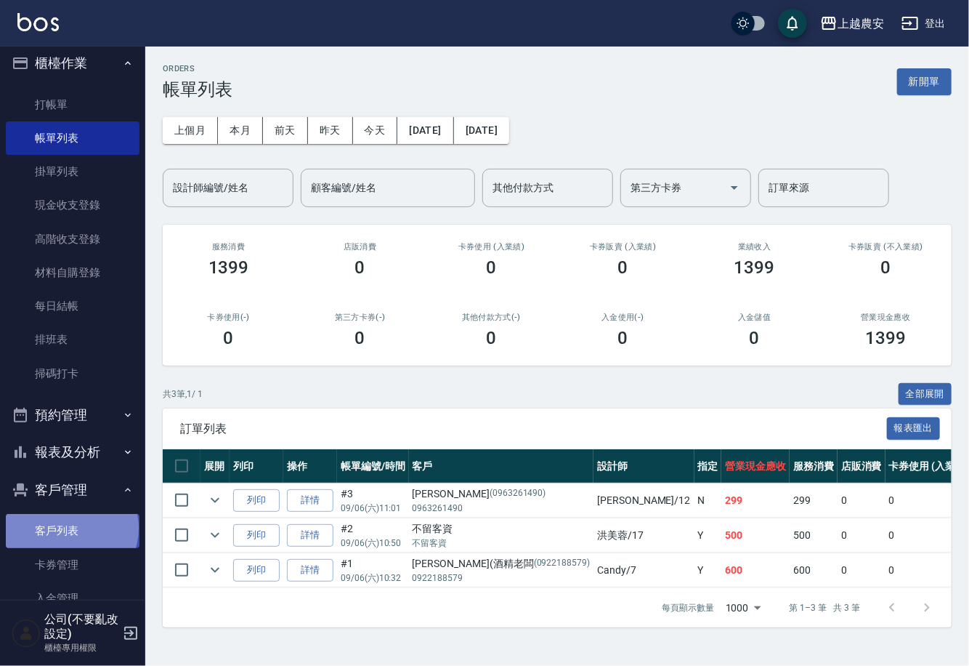
click at [70, 528] on link "客戶列表" at bounding box center [73, 530] width 134 height 33
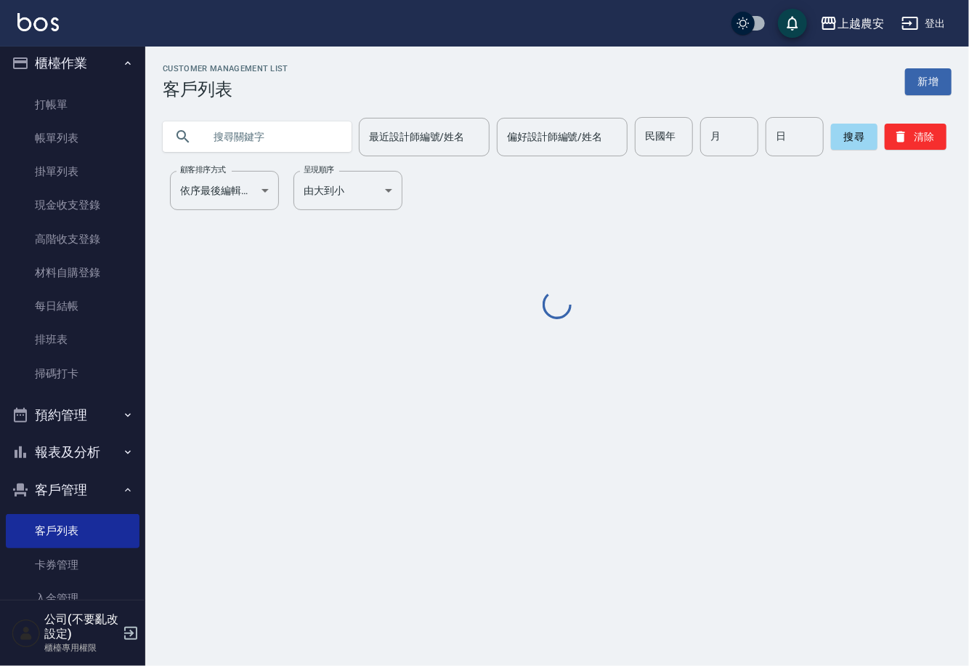
click at [228, 132] on input "text" at bounding box center [271, 136] width 137 height 39
type input "1"
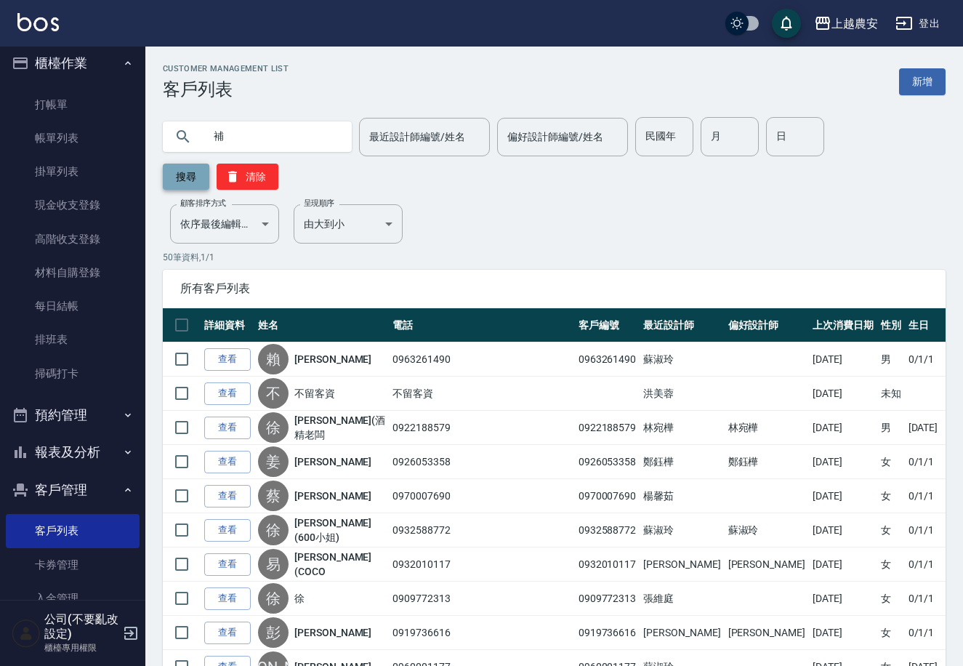
type input "補"
click at [209, 164] on button "搜尋" at bounding box center [186, 177] width 47 height 26
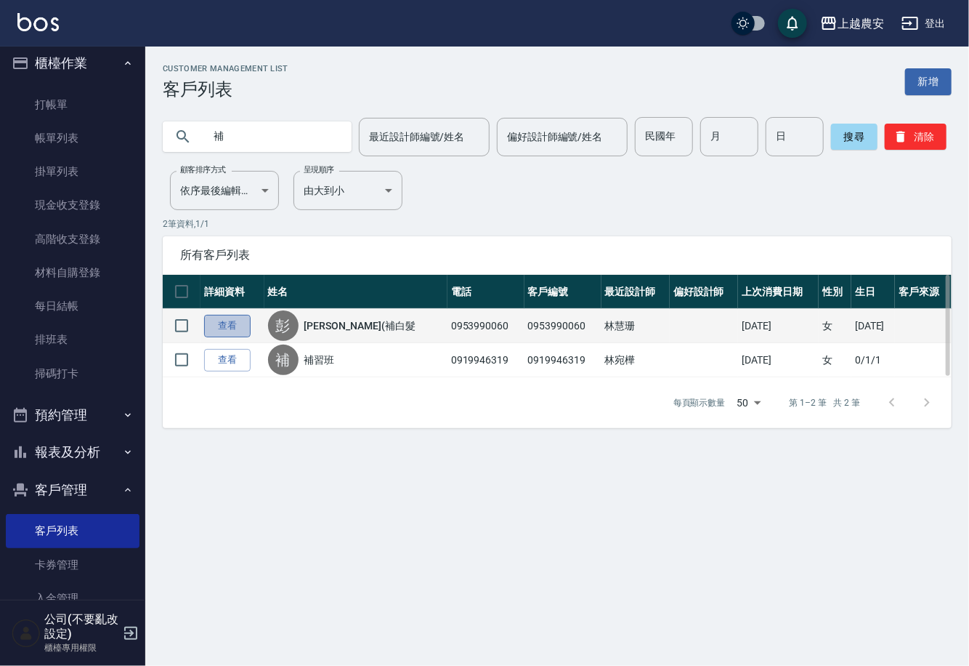
click at [245, 323] on link "查看" at bounding box center [227, 326] width 47 height 23
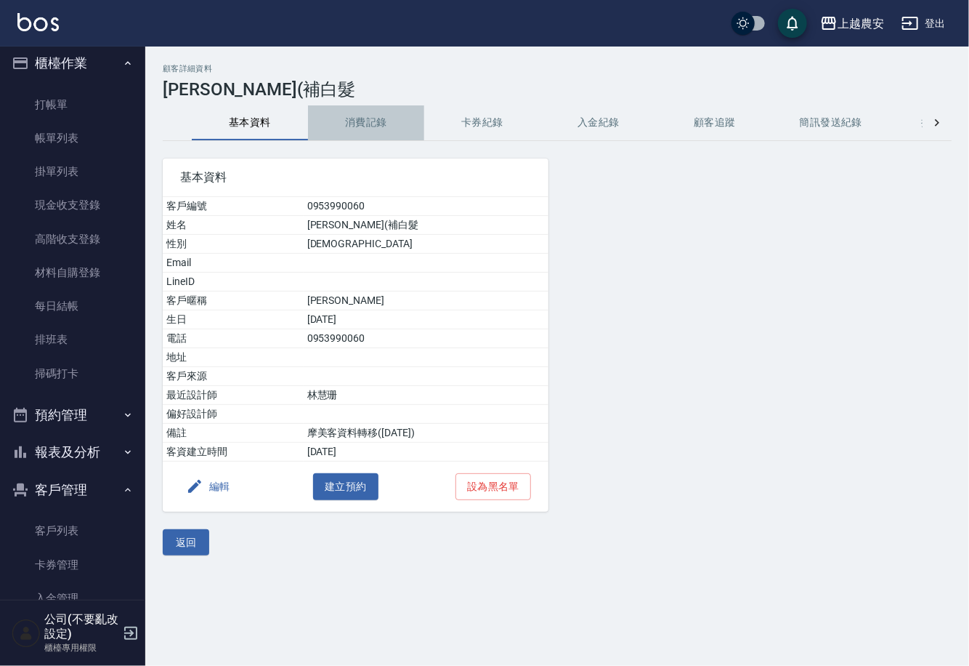
click at [338, 125] on button "消費記錄" at bounding box center [366, 122] width 116 height 35
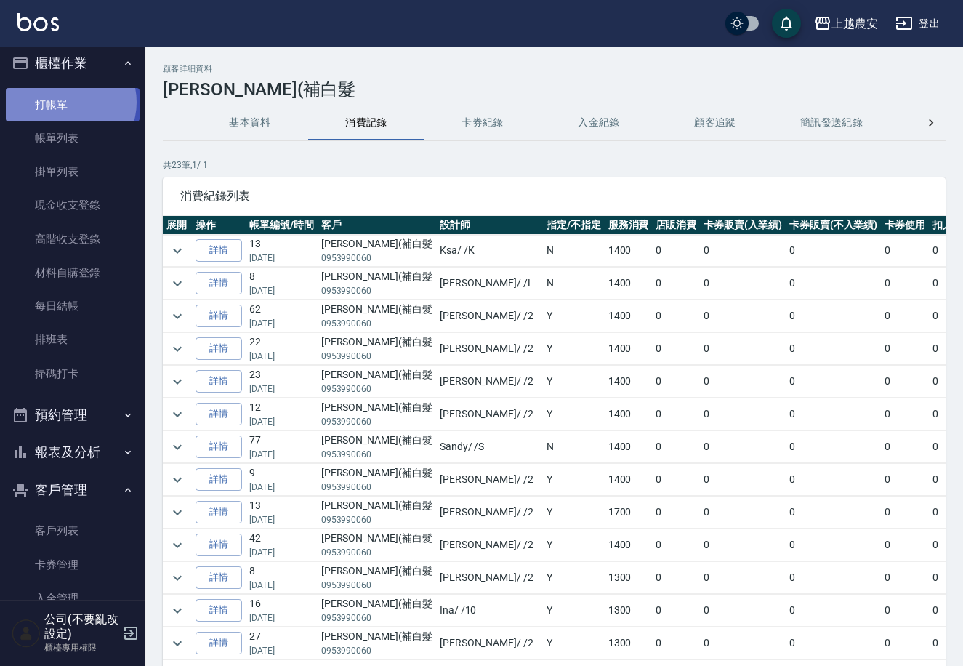
click at [67, 102] on link "打帳單" at bounding box center [73, 104] width 134 height 33
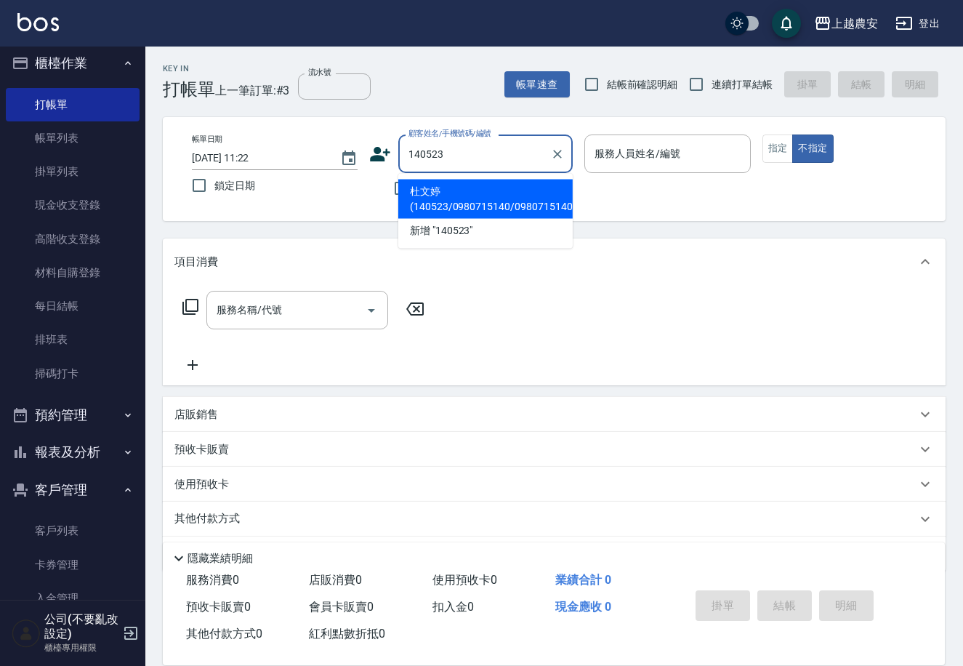
click at [461, 193] on li "杜文婷(140523/0980715140/0980715140" at bounding box center [485, 198] width 174 height 39
type input "杜文婷(140523/0980715140/0980715140"
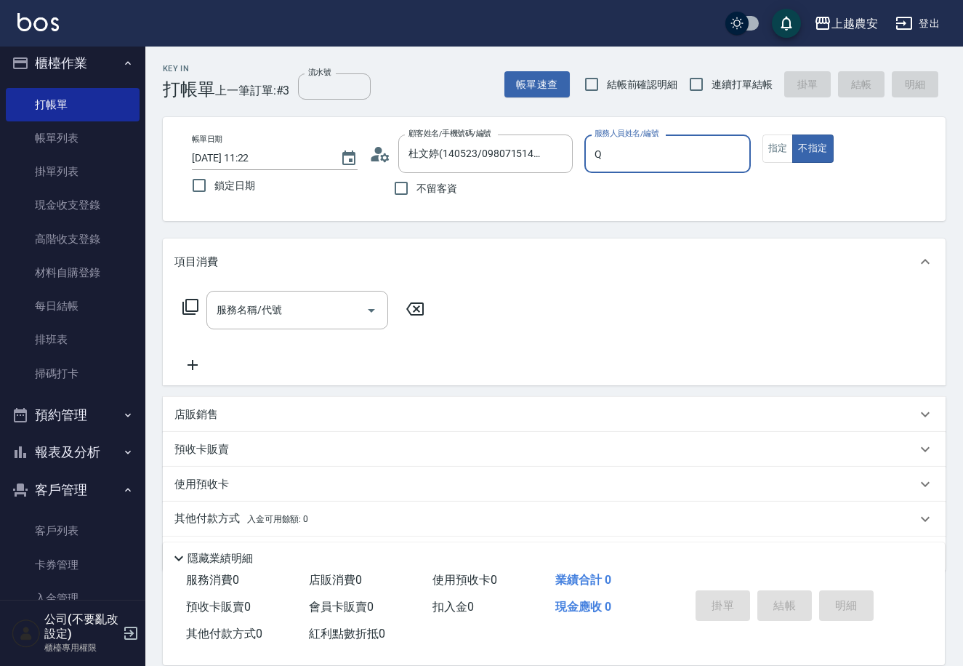
type input "Qbe-Q"
type button "false"
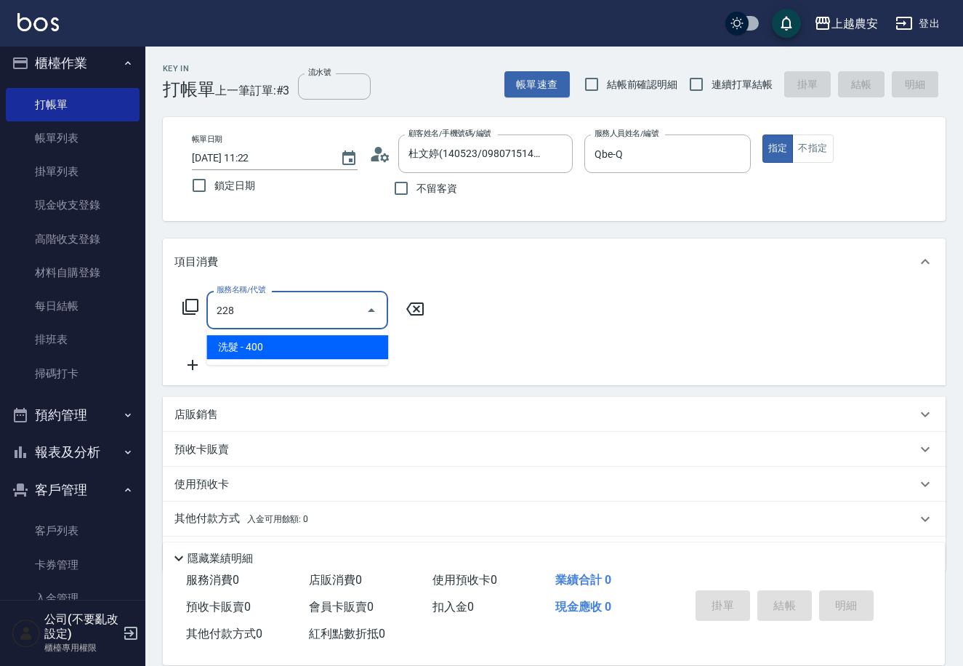
type input "洗髮(228)"
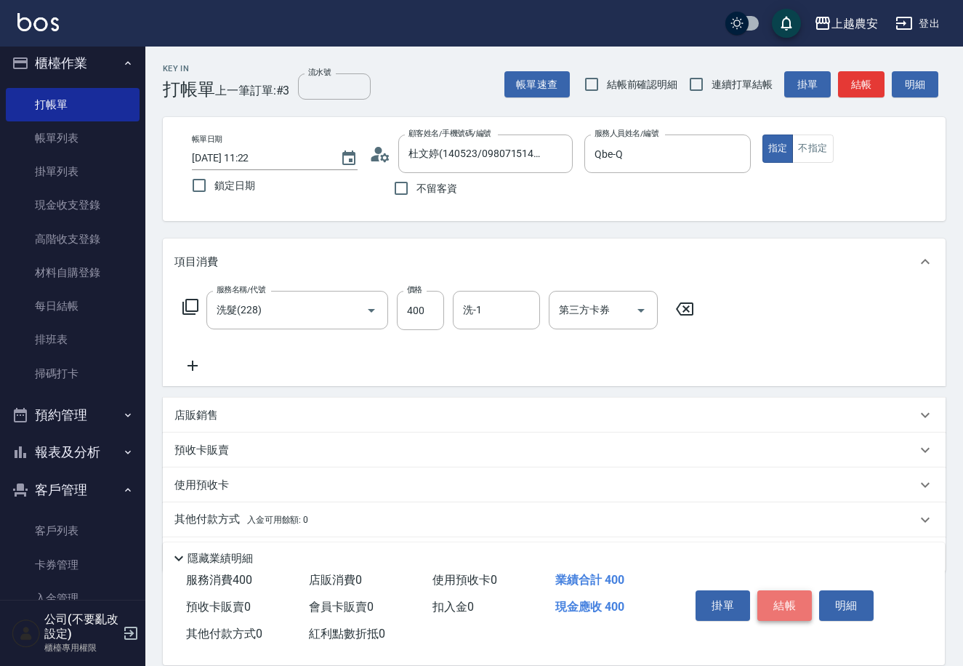
click at [782, 596] on button "結帳" at bounding box center [784, 605] width 55 height 31
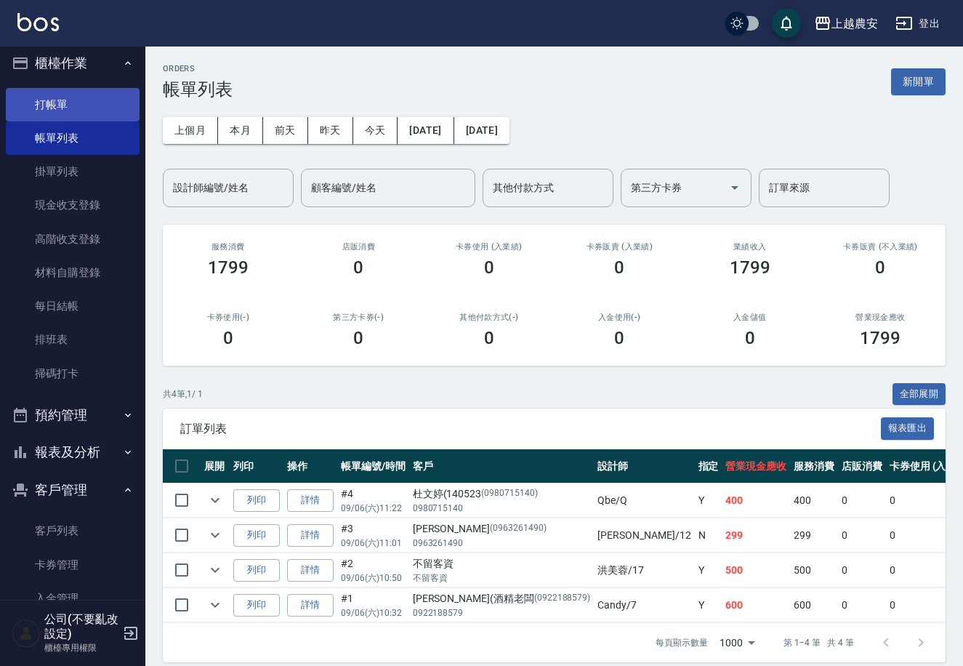
click at [73, 109] on link "打帳單" at bounding box center [73, 104] width 134 height 33
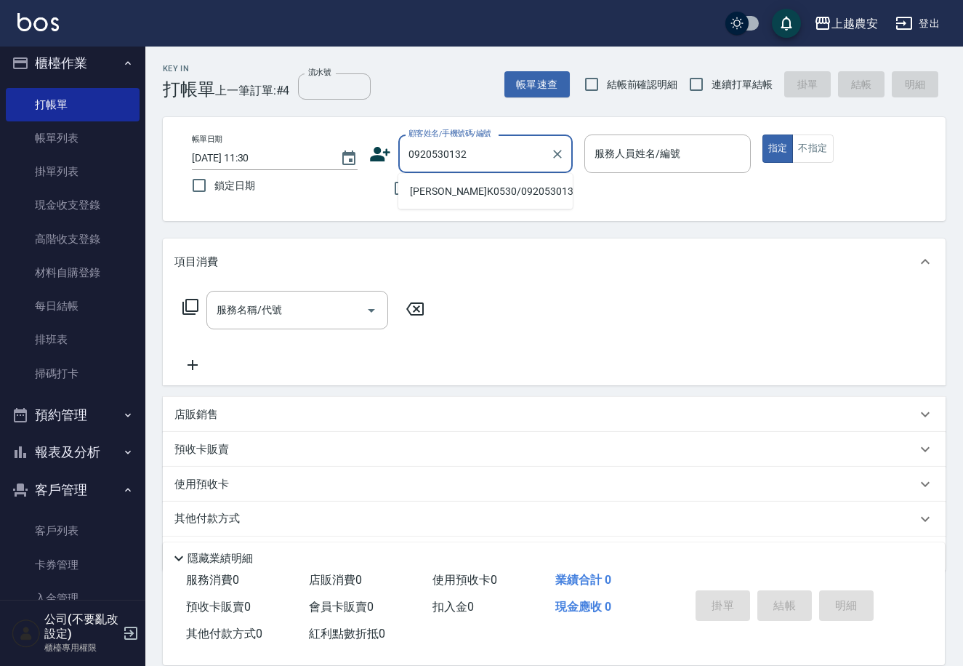
click at [463, 195] on li "[PERSON_NAME]K0530/0920530132/0920530132" at bounding box center [485, 191] width 174 height 24
type input "[PERSON_NAME]K0530/0920530132/0920530132"
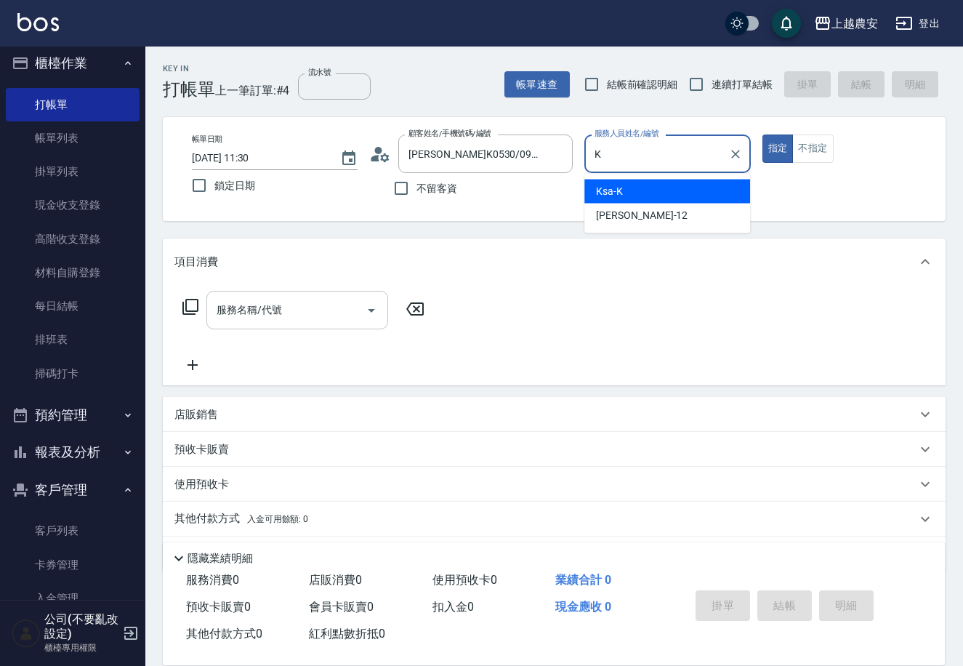
type input "Ksa-K"
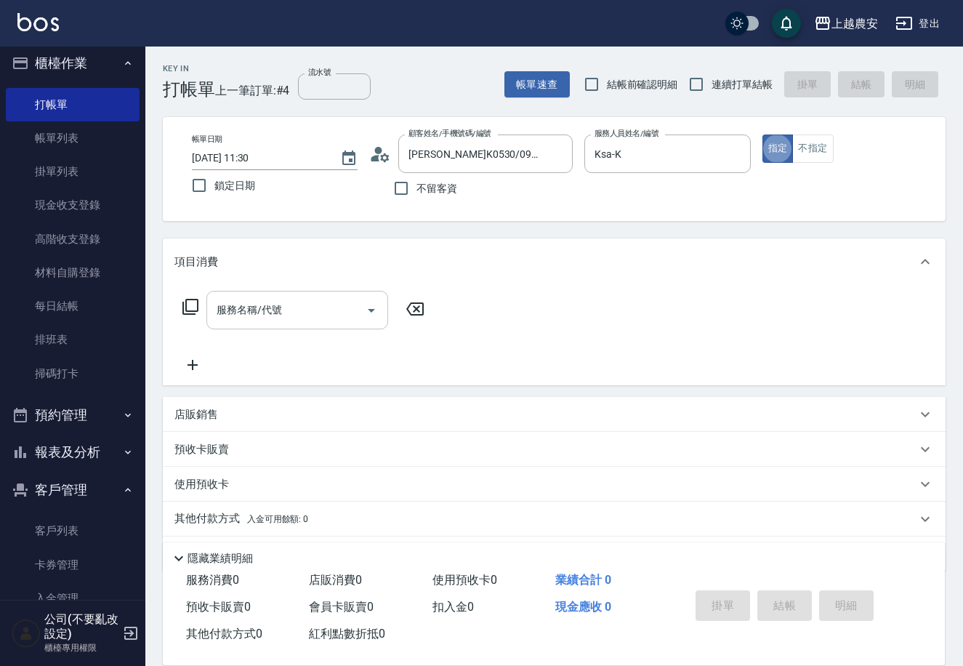
type button "true"
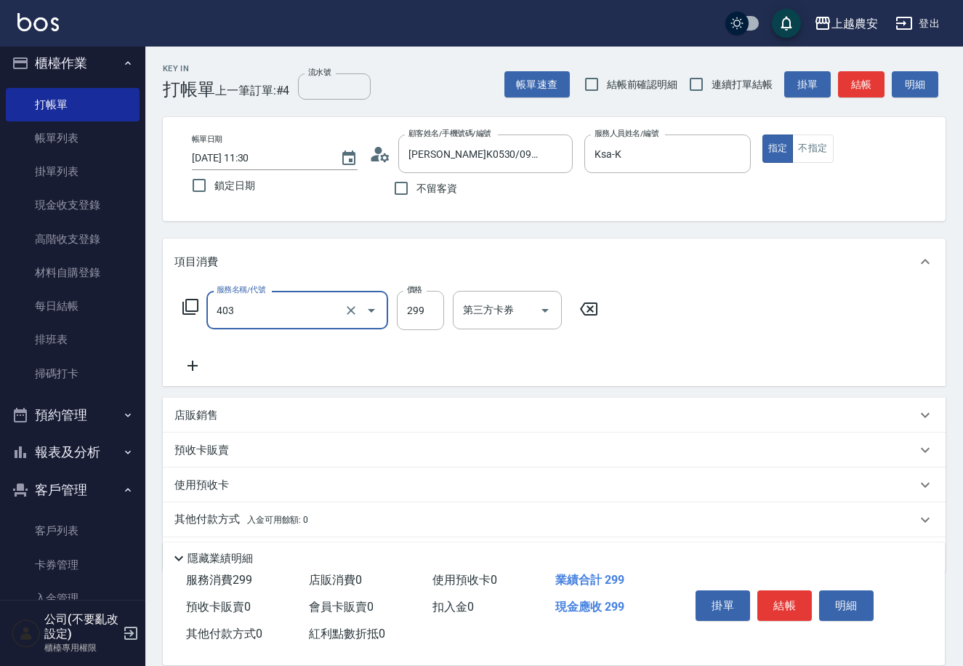
type input "剪髮(403)"
type input "250"
click at [778, 600] on button "結帳" at bounding box center [784, 605] width 55 height 31
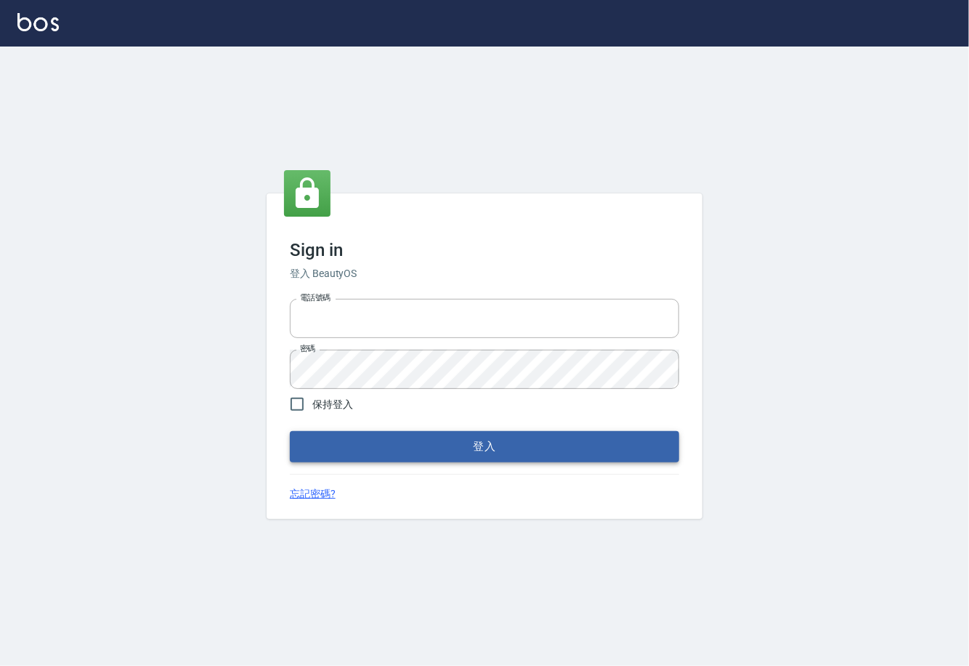
type input "0225929166"
click at [485, 446] on button "登入" at bounding box center [485, 446] width 390 height 31
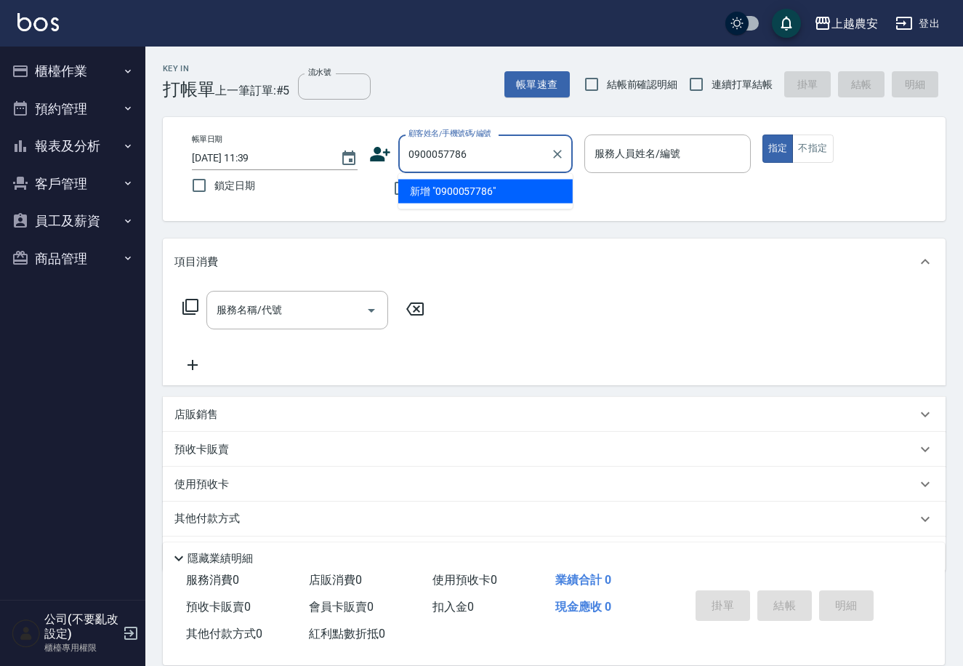
click at [474, 190] on li "新增 "0900057786"" at bounding box center [485, 191] width 174 height 24
type input "0900057786"
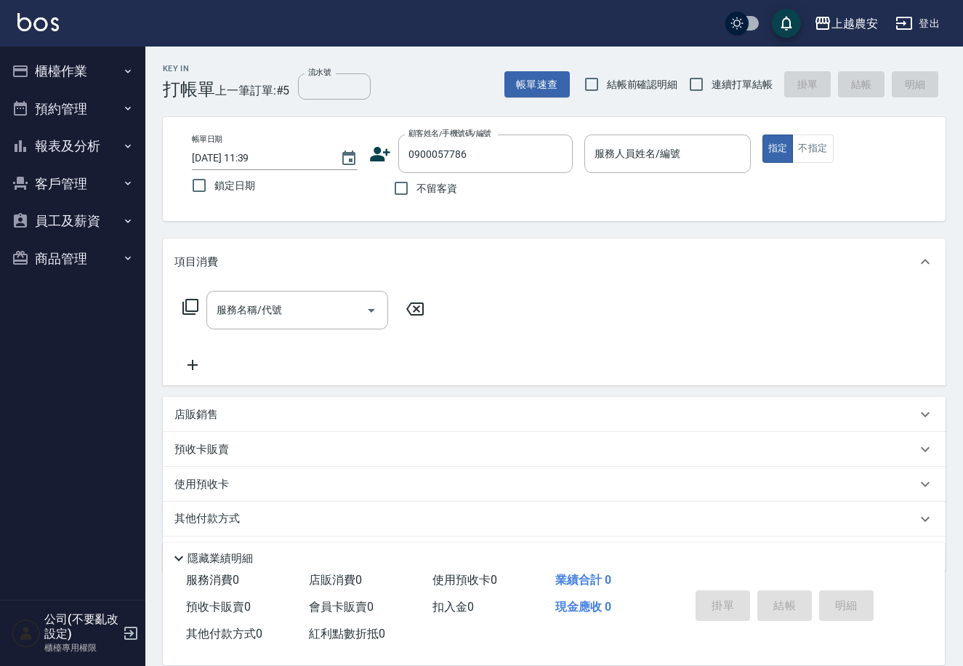
click at [375, 159] on icon at bounding box center [381, 154] width 20 height 15
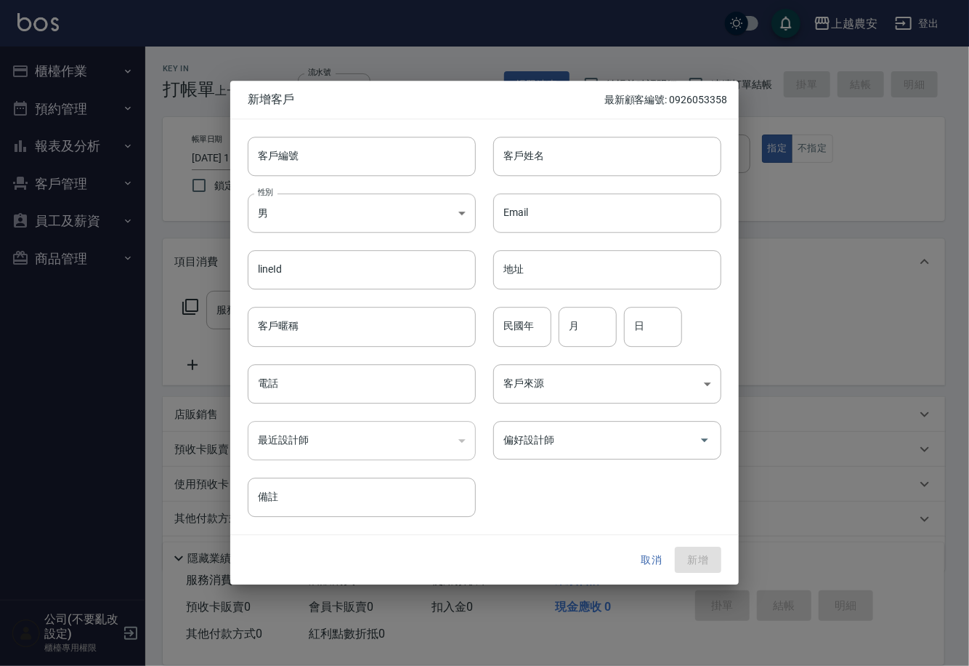
type input "0900057786"
click at [375, 161] on input "客戶編號" at bounding box center [362, 156] width 228 height 39
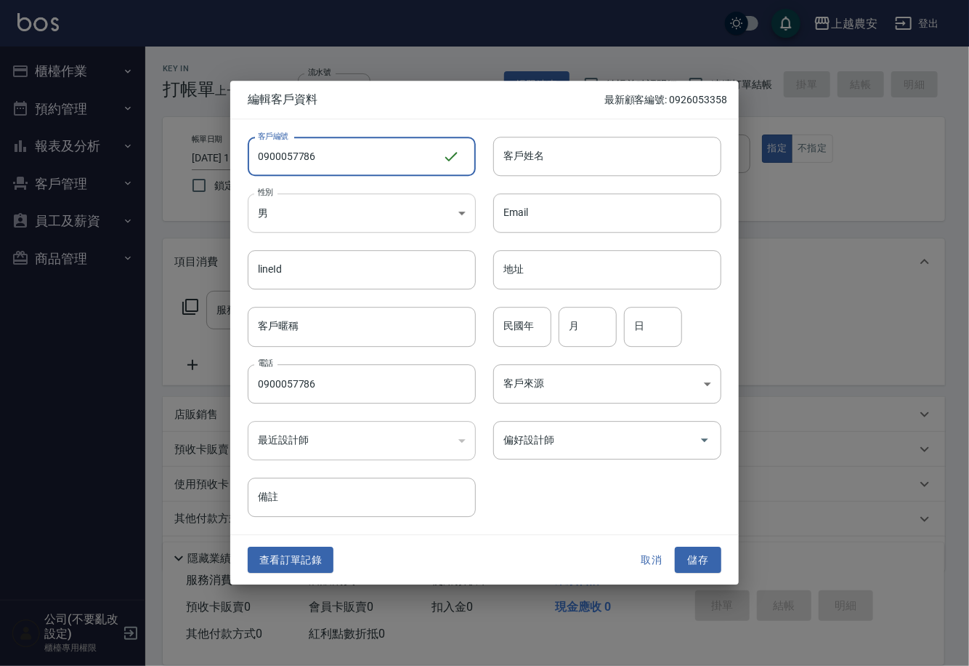
type input "0900057786"
drag, startPoint x: 327, startPoint y: 218, endPoint x: 331, endPoint y: 313, distance: 95.3
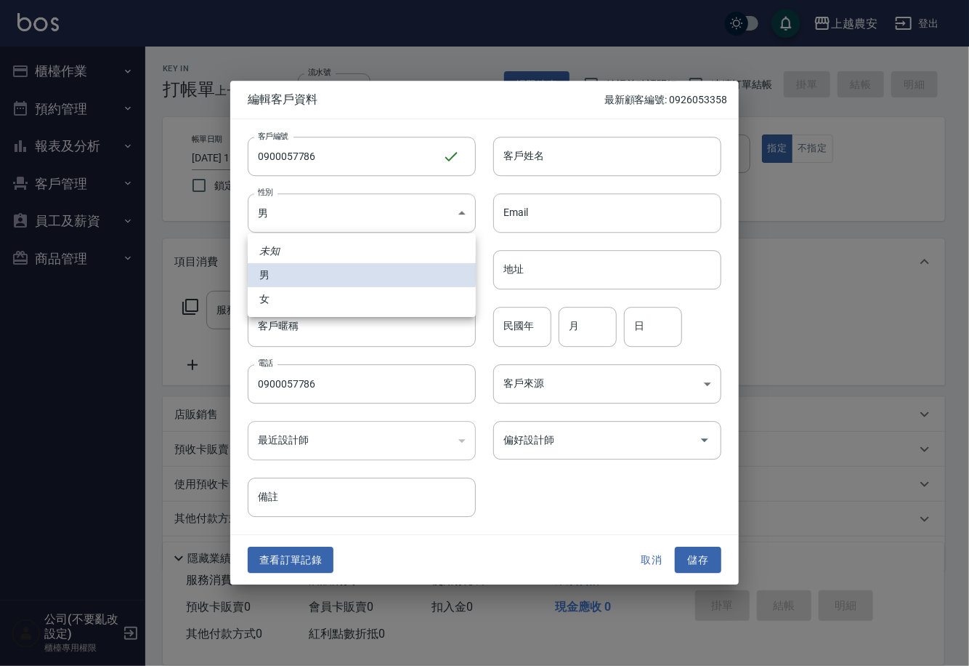
click at [325, 219] on body "上越農安 登出 櫃檯作業 打帳單 帳單列表 掛單列表 現金收支登錄 高階收支登錄 材料自購登錄 每日結帳 排班表 掃碼打卡 預約管理 預約管理 單日預約紀錄 …" at bounding box center [484, 354] width 969 height 709
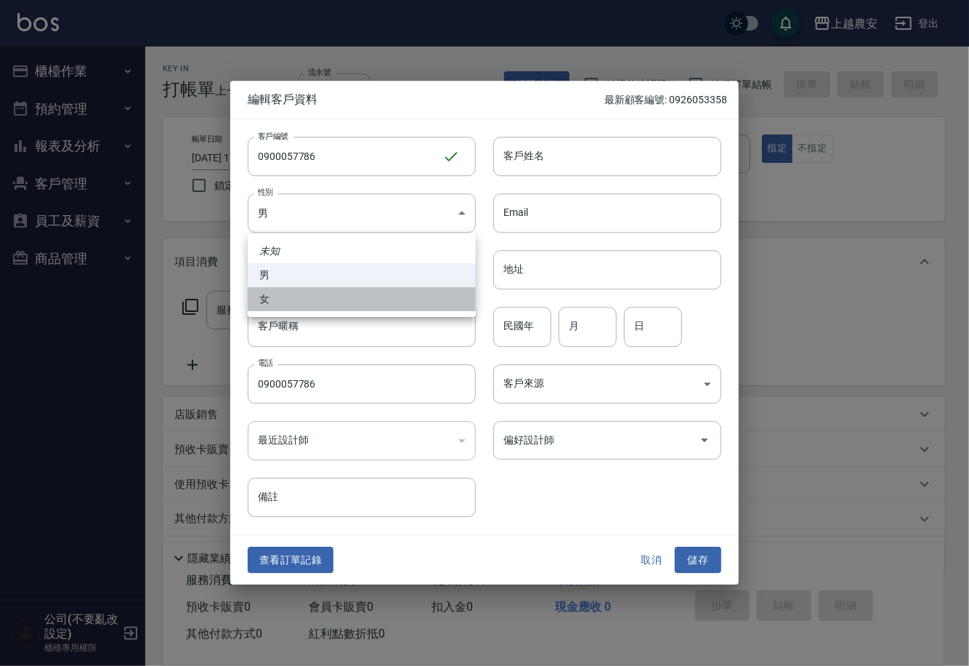
drag, startPoint x: 323, startPoint y: 299, endPoint x: 306, endPoint y: 379, distance: 81.8
click at [320, 299] on li "女" at bounding box center [362, 299] width 228 height 24
type input "[DEMOGRAPHIC_DATA]"
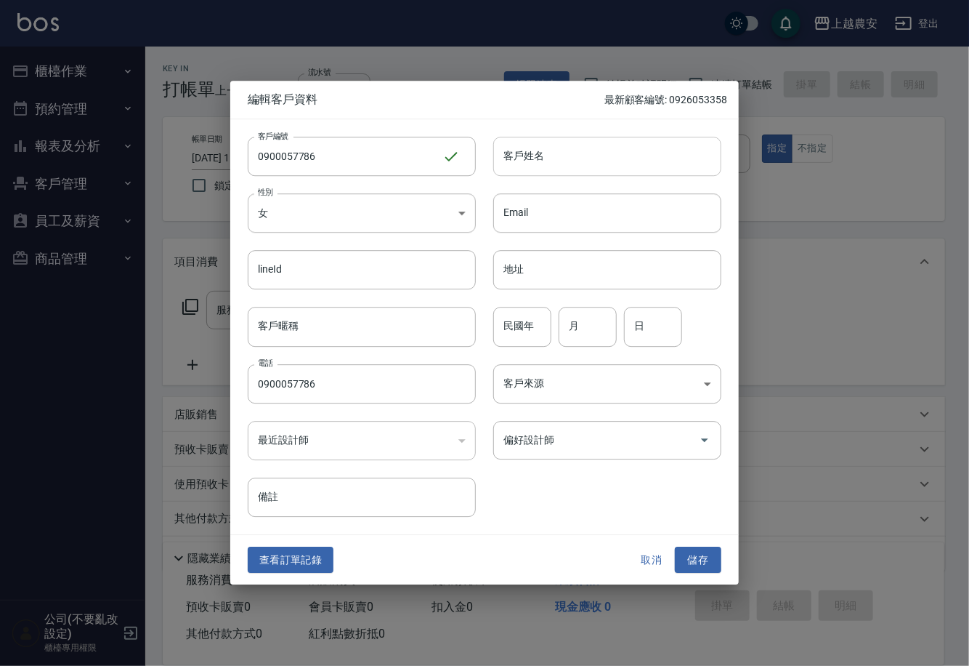
click at [543, 161] on input "客戶姓名" at bounding box center [607, 156] width 228 height 39
type input "胡"
click at [682, 561] on button "儲存" at bounding box center [698, 559] width 47 height 27
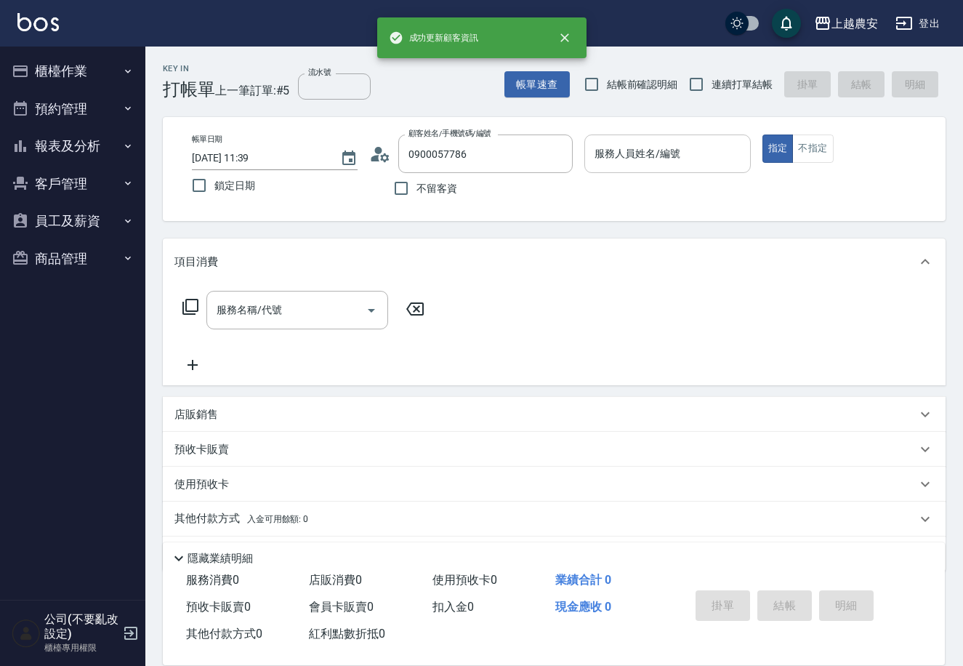
click at [660, 161] on input "服務人員姓名/編號" at bounding box center [667, 153] width 153 height 25
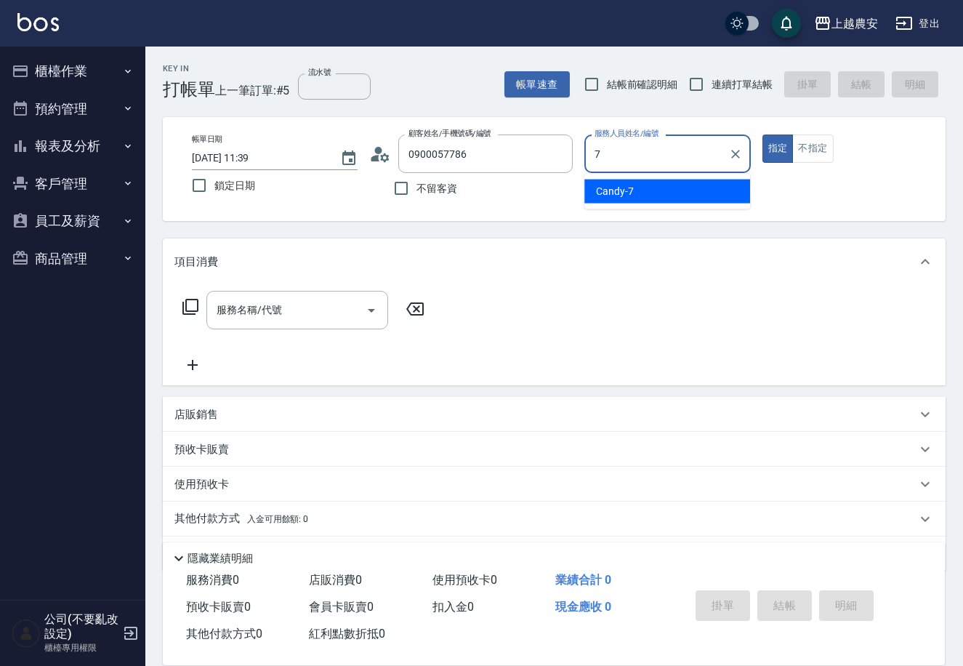
type input "Candy-7"
type button "true"
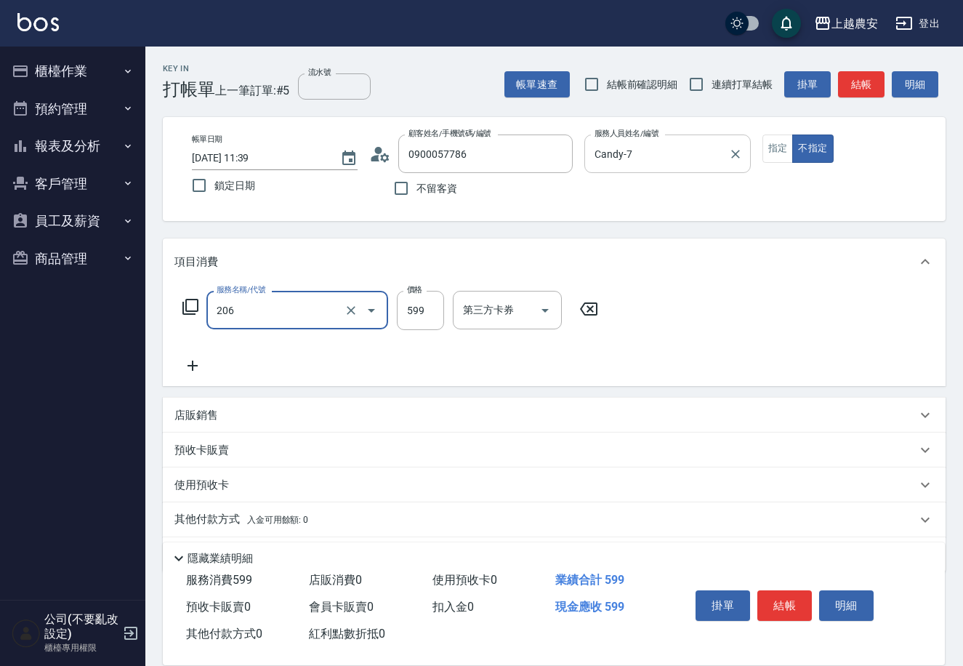
type input "洗+剪(206)"
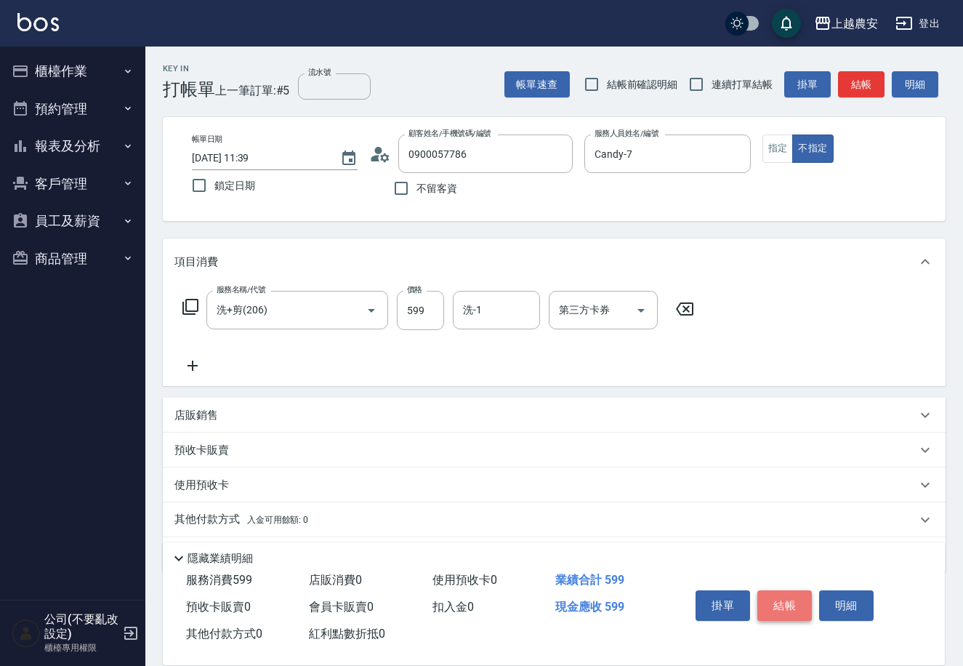
click at [769, 600] on button "結帳" at bounding box center [784, 605] width 55 height 31
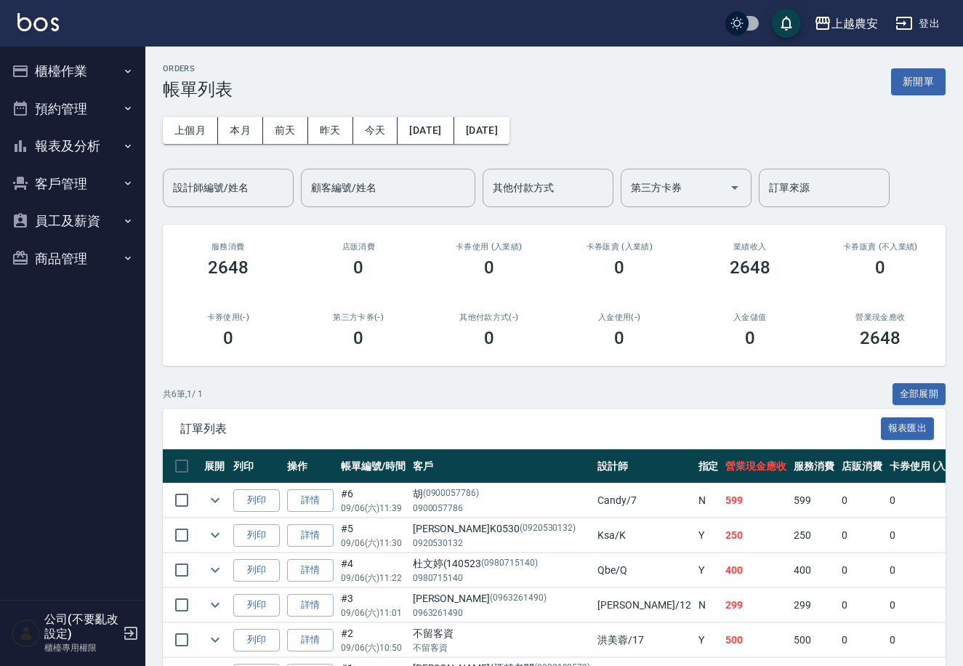
click at [55, 177] on button "客戶管理" at bounding box center [73, 184] width 134 height 38
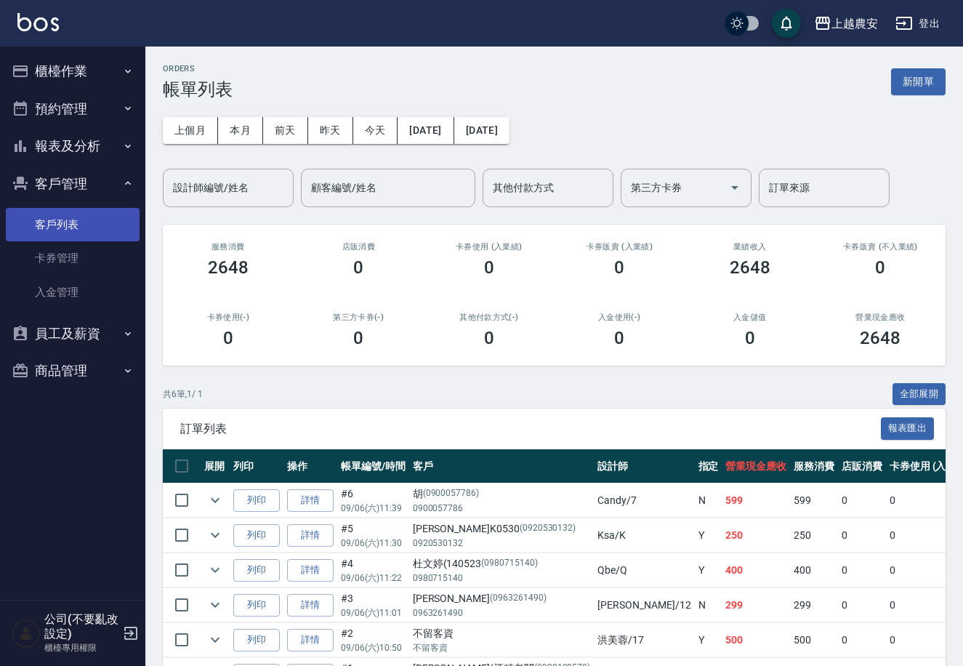
click at [53, 224] on link "客戶列表" at bounding box center [73, 224] width 134 height 33
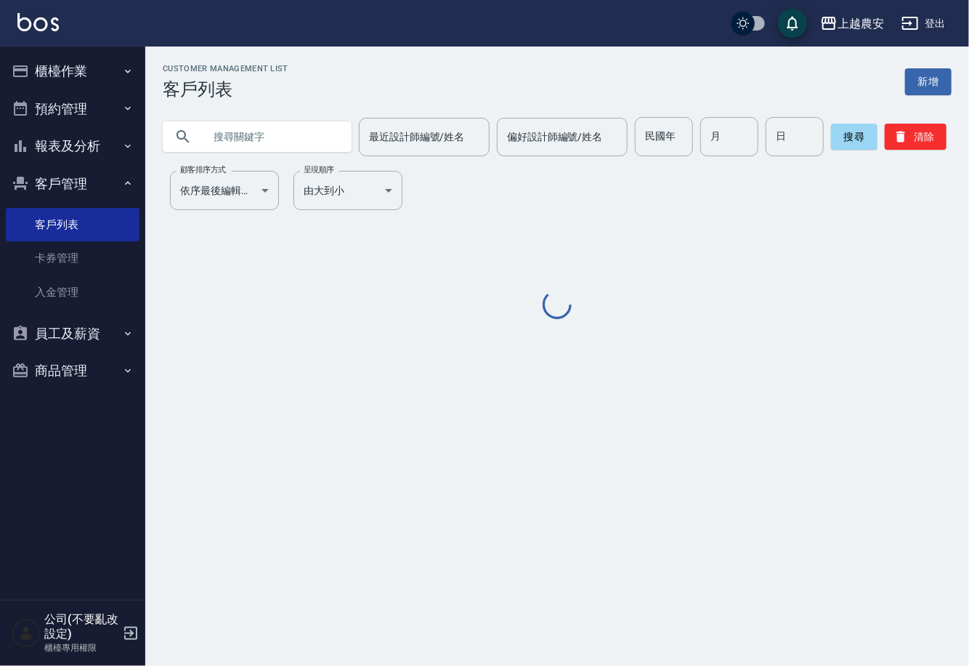
click at [266, 130] on input "text" at bounding box center [271, 136] width 137 height 39
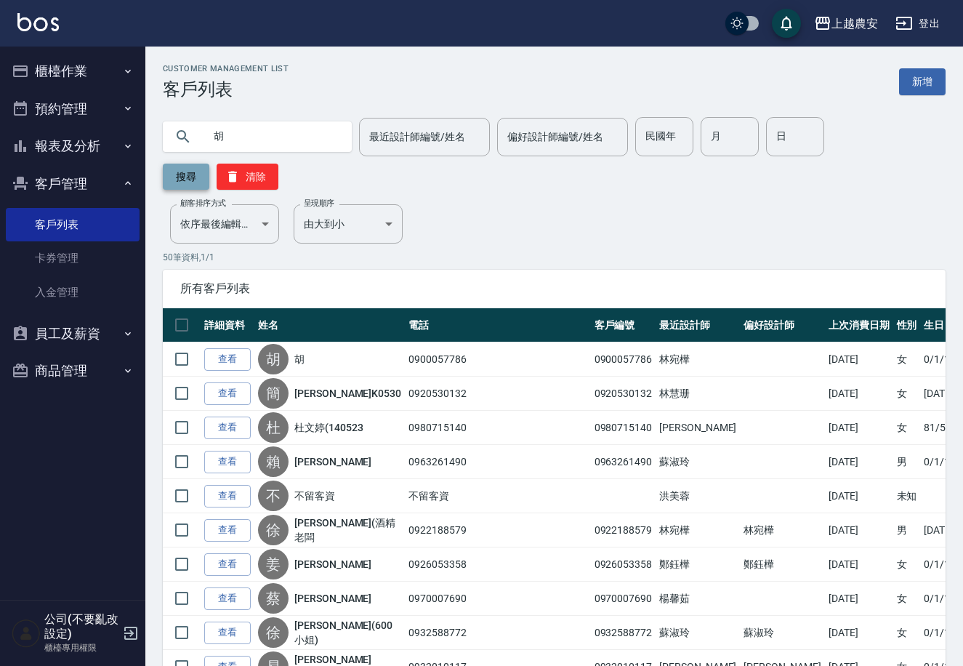
type input "胡"
click at [209, 164] on button "搜尋" at bounding box center [186, 177] width 47 height 26
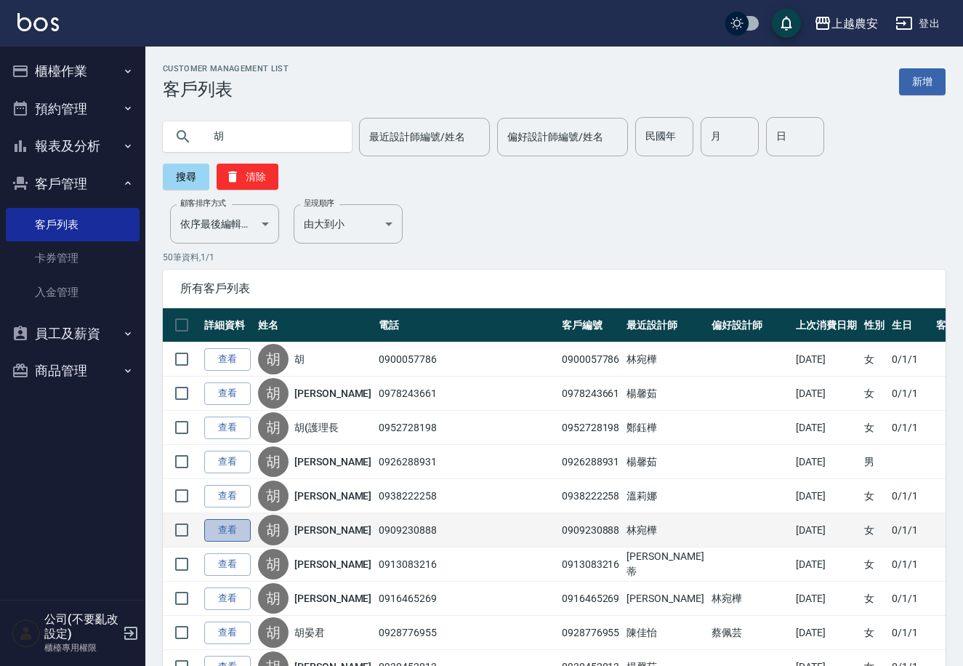
click at [237, 519] on link "查看" at bounding box center [227, 530] width 47 height 23
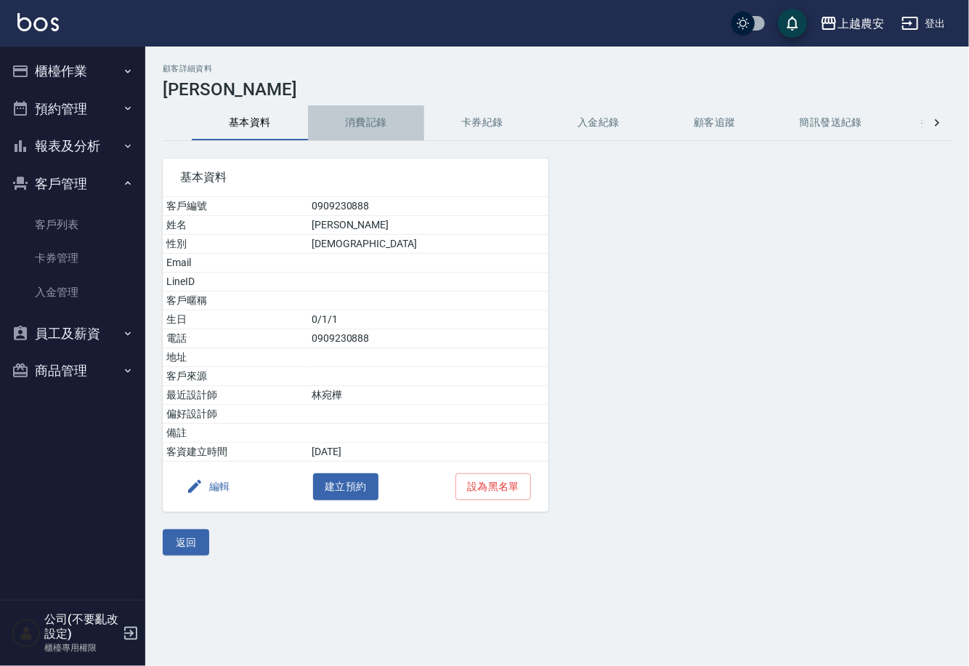
click at [360, 129] on button "消費記錄" at bounding box center [366, 122] width 116 height 35
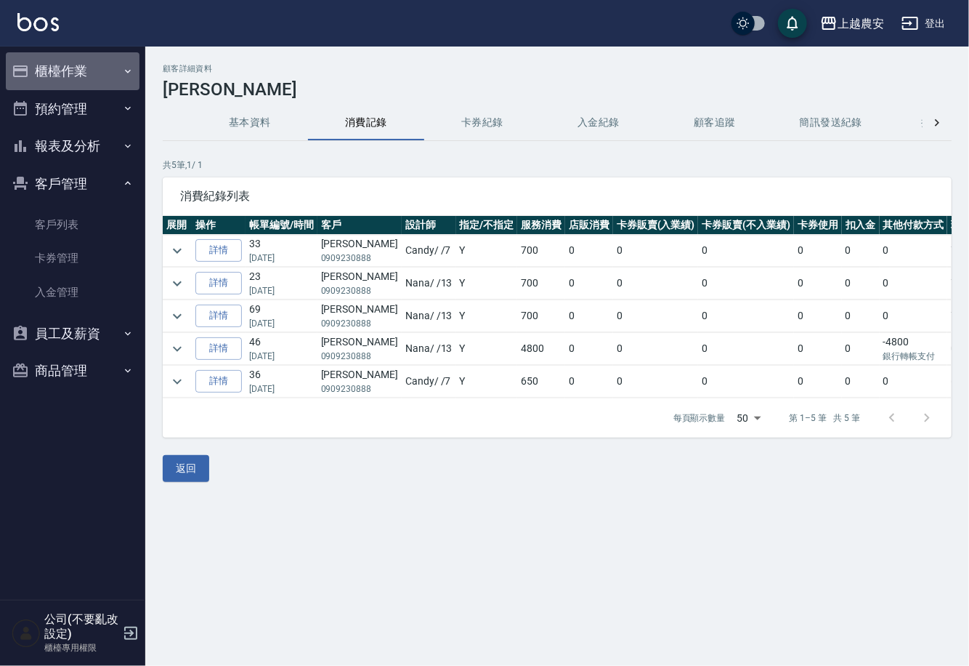
drag, startPoint x: 73, startPoint y: 57, endPoint x: 68, endPoint y: 147, distance: 89.5
click at [73, 57] on button "櫃檯作業" at bounding box center [73, 71] width 134 height 38
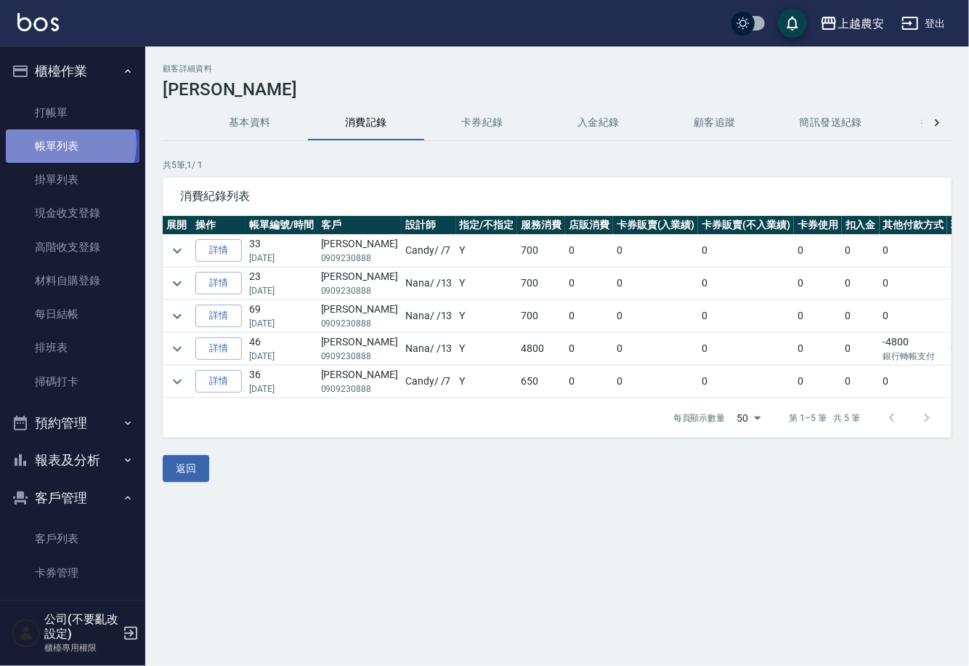
click at [62, 143] on link "帳單列表" at bounding box center [73, 145] width 134 height 33
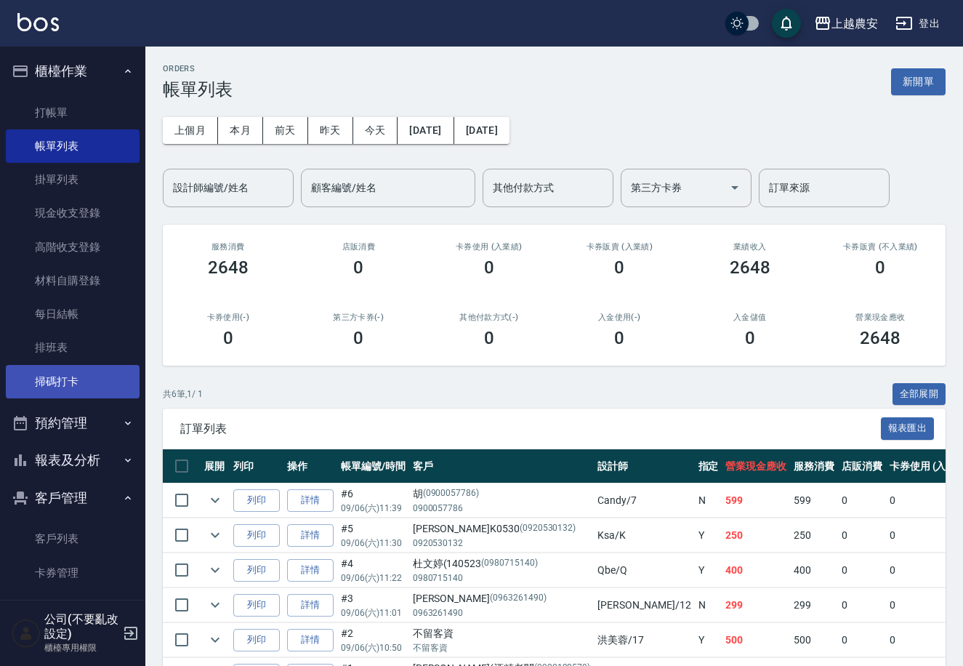
click at [76, 383] on link "掃碼打卡" at bounding box center [73, 381] width 134 height 33
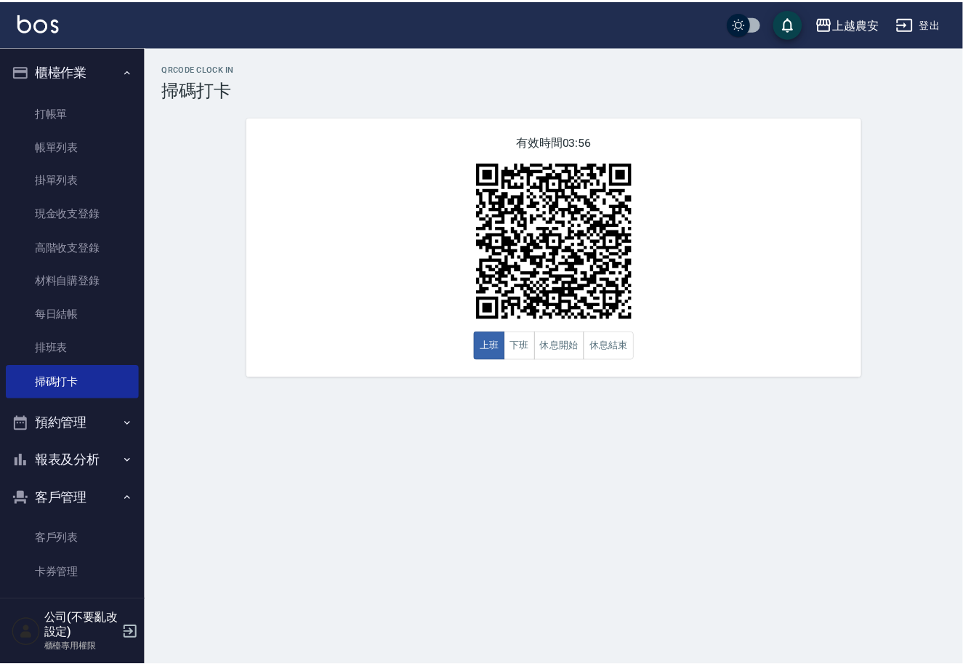
scroll to position [72, 0]
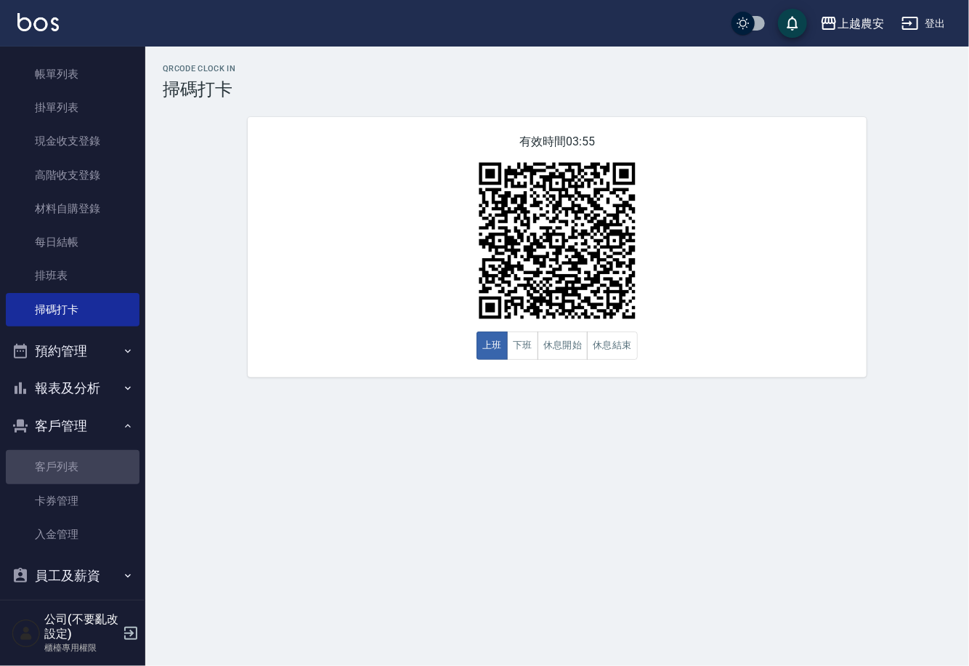
drag, startPoint x: 103, startPoint y: 459, endPoint x: 97, endPoint y: 408, distance: 52.0
click at [103, 460] on link "客戶列表" at bounding box center [73, 466] width 134 height 33
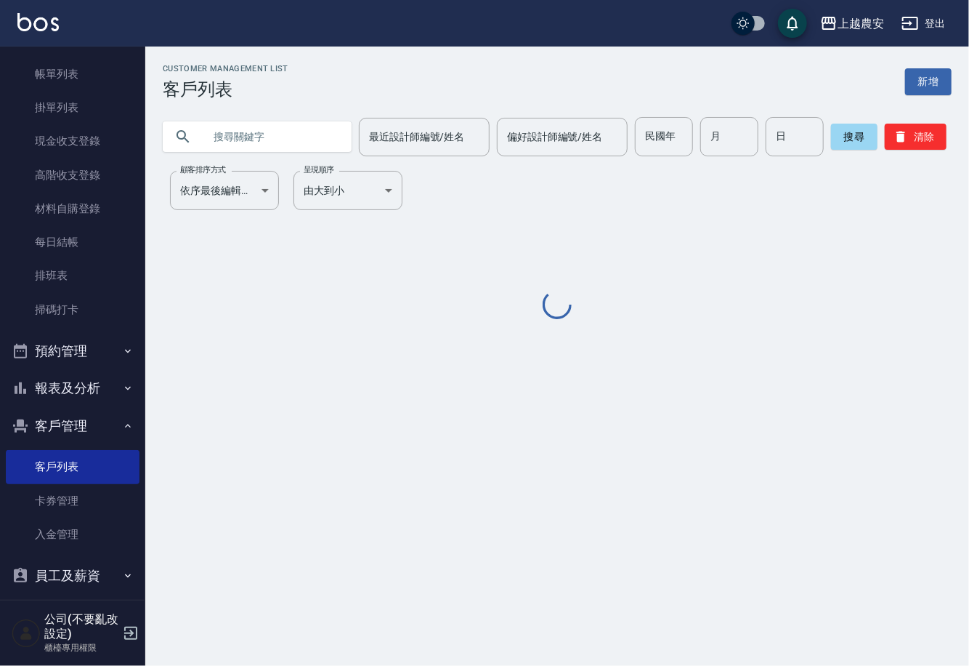
click at [93, 383] on button "報表及分析" at bounding box center [73, 388] width 134 height 38
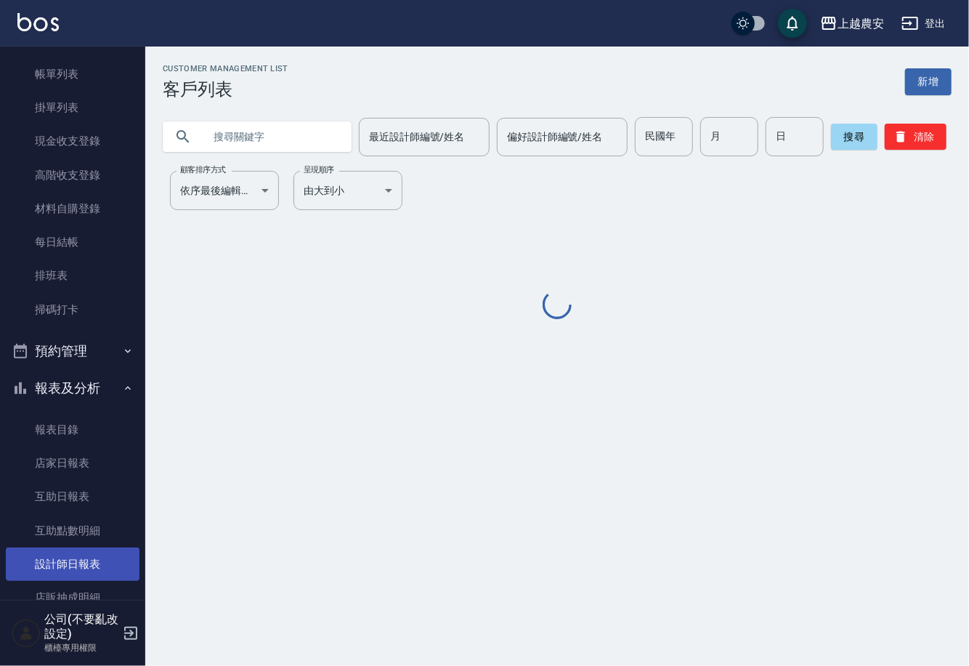
click at [73, 565] on link "設計師日報表" at bounding box center [73, 563] width 134 height 33
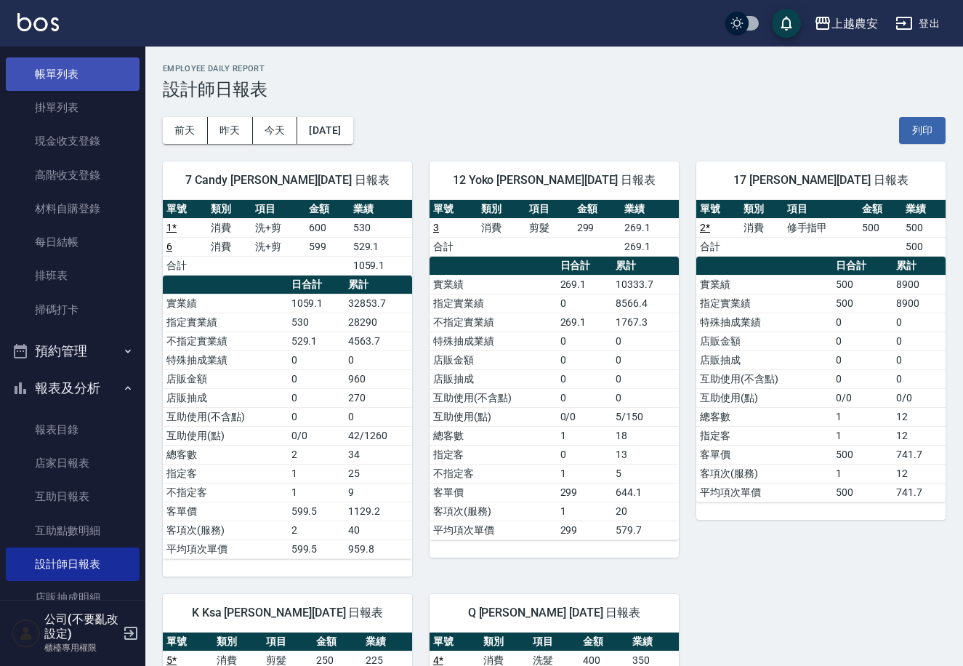
click at [92, 73] on link "帳單列表" at bounding box center [73, 73] width 134 height 33
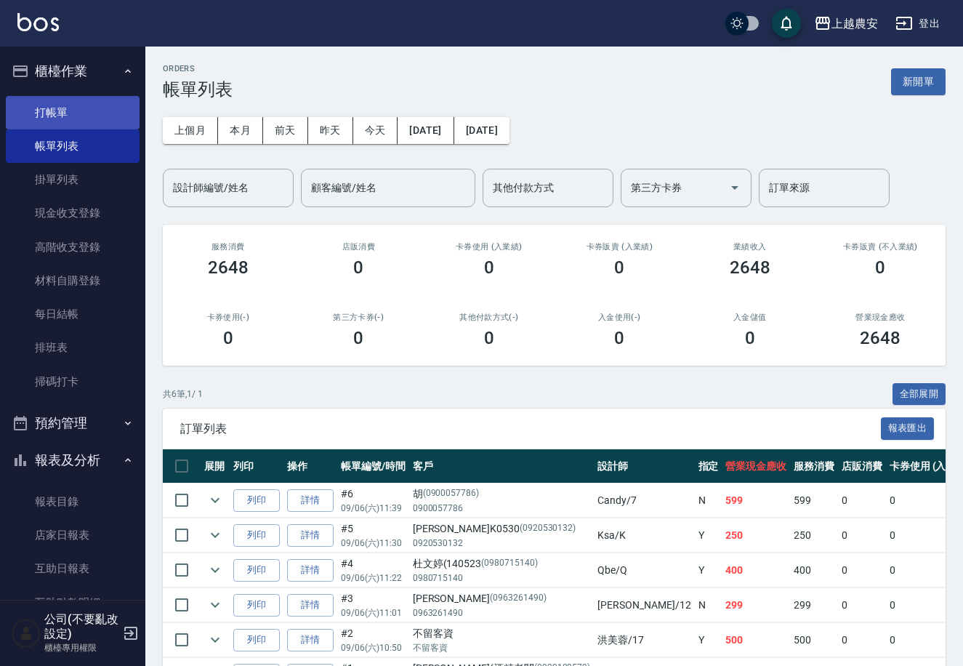
click at [77, 109] on link "打帳單" at bounding box center [73, 112] width 134 height 33
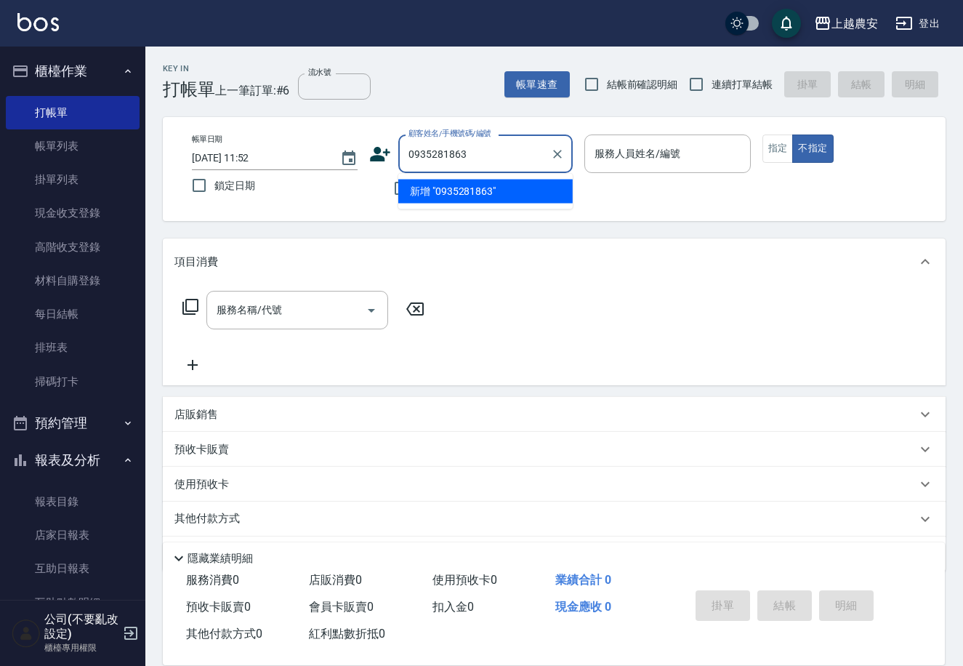
click at [442, 190] on li "新增 "0935281863"" at bounding box center [485, 191] width 174 height 24
type input "0935281863"
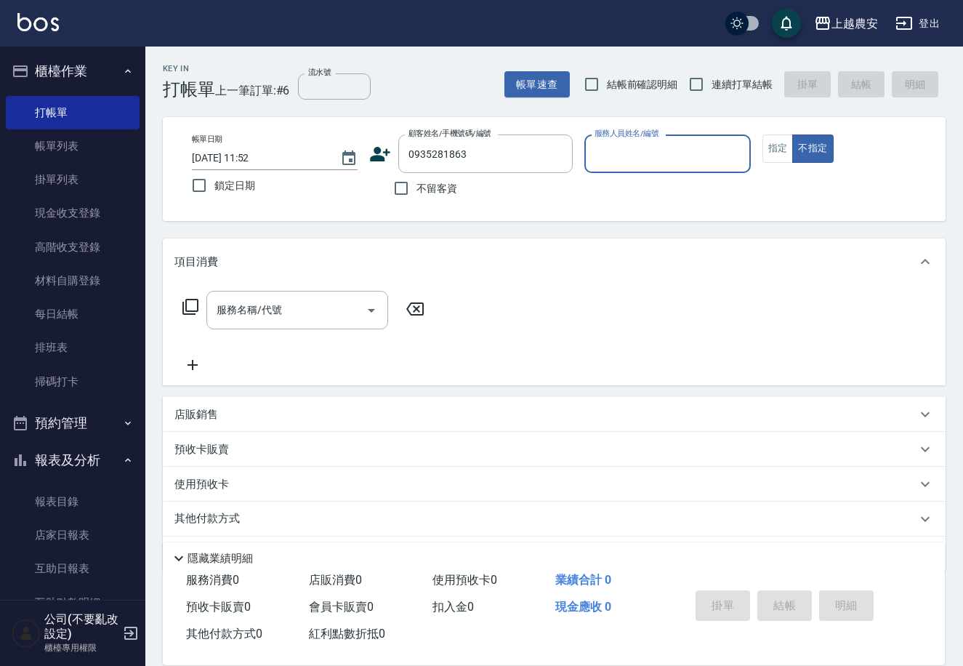
click at [380, 157] on icon at bounding box center [381, 154] width 20 height 15
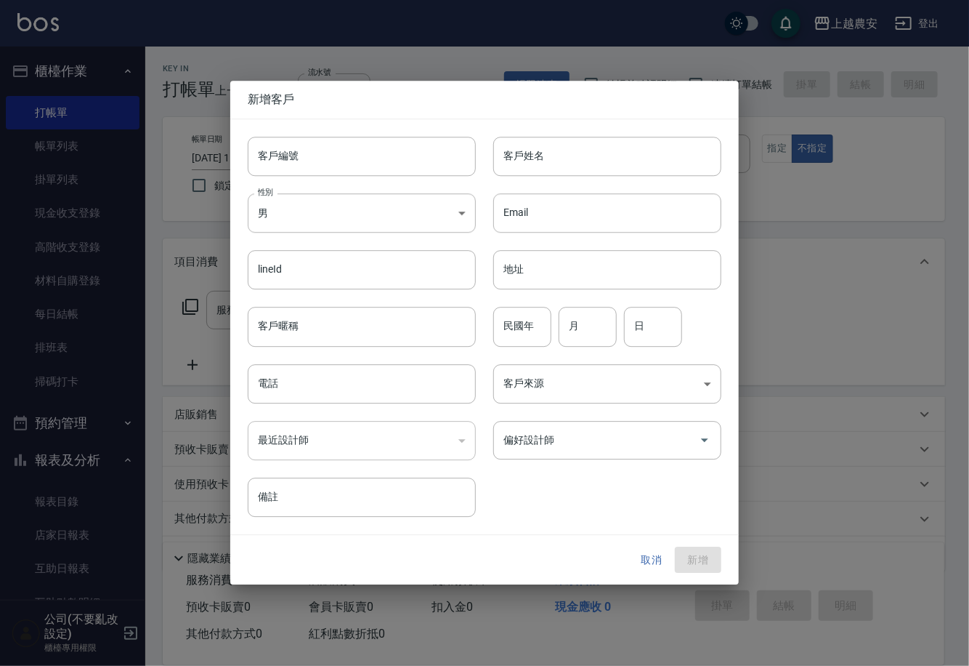
click at [376, 169] on input "客戶編號" at bounding box center [362, 156] width 228 height 39
type input "0935281863"
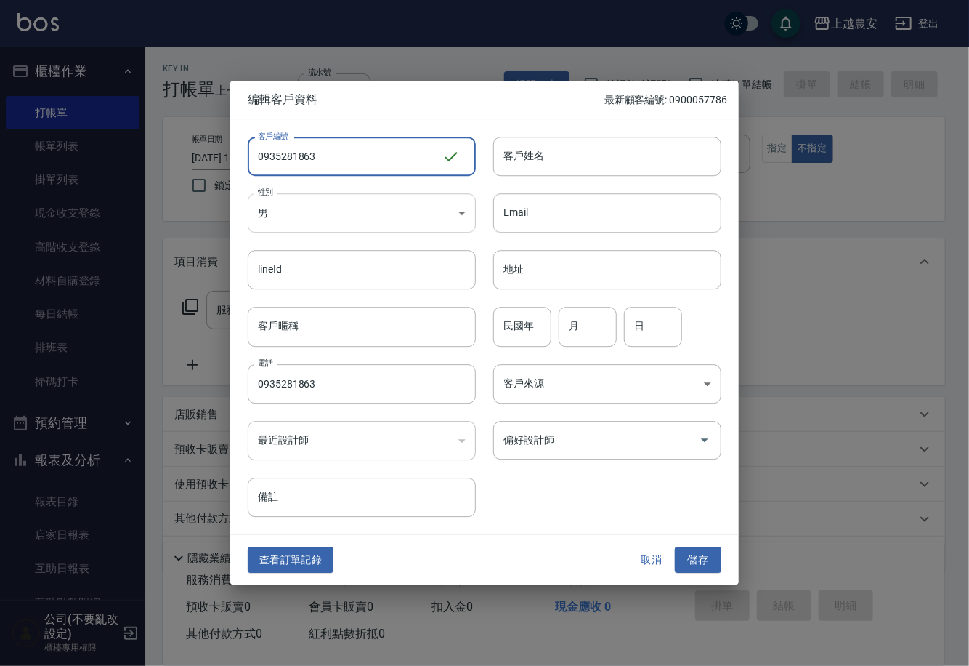
type input "0935281863"
click at [311, 218] on body "上越農安 登出 櫃檯作業 打帳單 帳單列表 掛單列表 現金收支登錄 高階收支登錄 材料自購登錄 每日結帳 排班表 掃碼打卡 預約管理 預約管理 單日預約紀錄 …" at bounding box center [484, 354] width 969 height 709
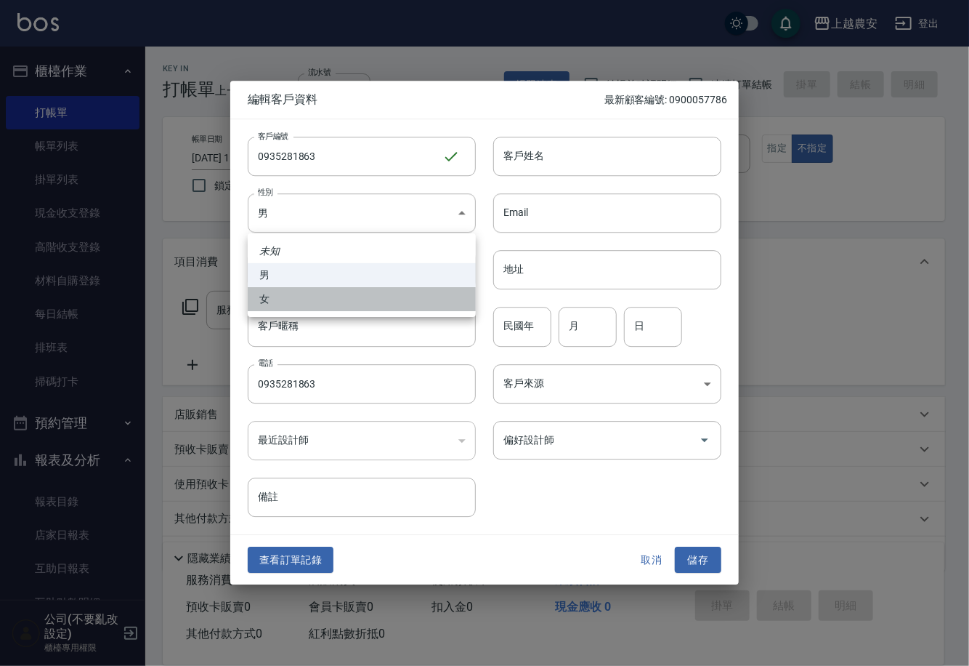
click at [307, 302] on li "女" at bounding box center [362, 299] width 228 height 24
type input "[DEMOGRAPHIC_DATA]"
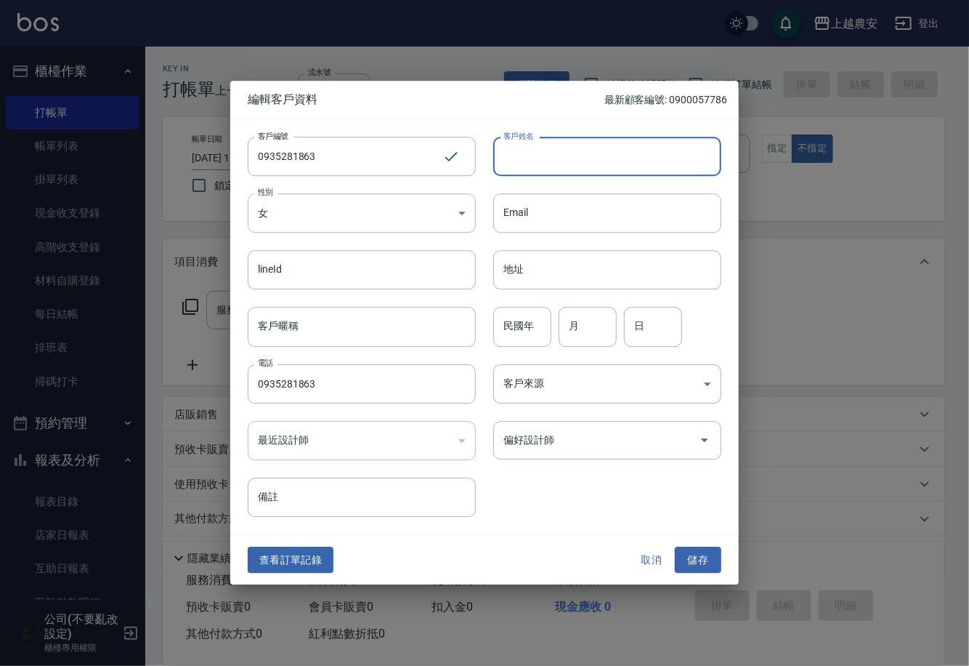
drag, startPoint x: 564, startPoint y: 164, endPoint x: 557, endPoint y: 177, distance: 15.0
click at [564, 164] on input "客戶姓名" at bounding box center [607, 156] width 228 height 39
type input "謝"
click at [694, 546] on button "儲存" at bounding box center [698, 559] width 47 height 27
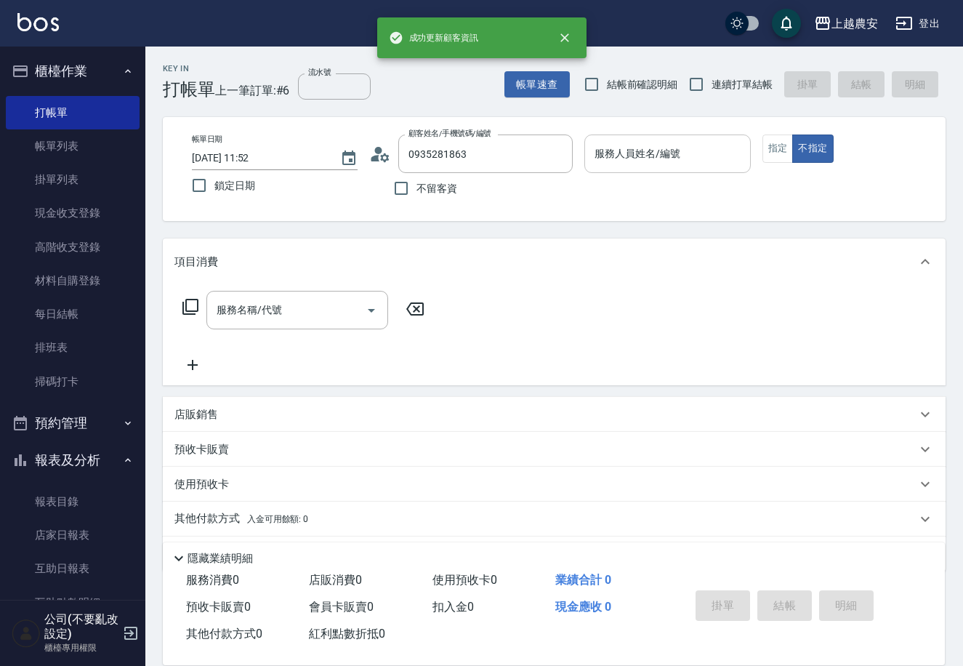
click at [676, 168] on div "服務人員姓名/編號" at bounding box center [667, 153] width 166 height 39
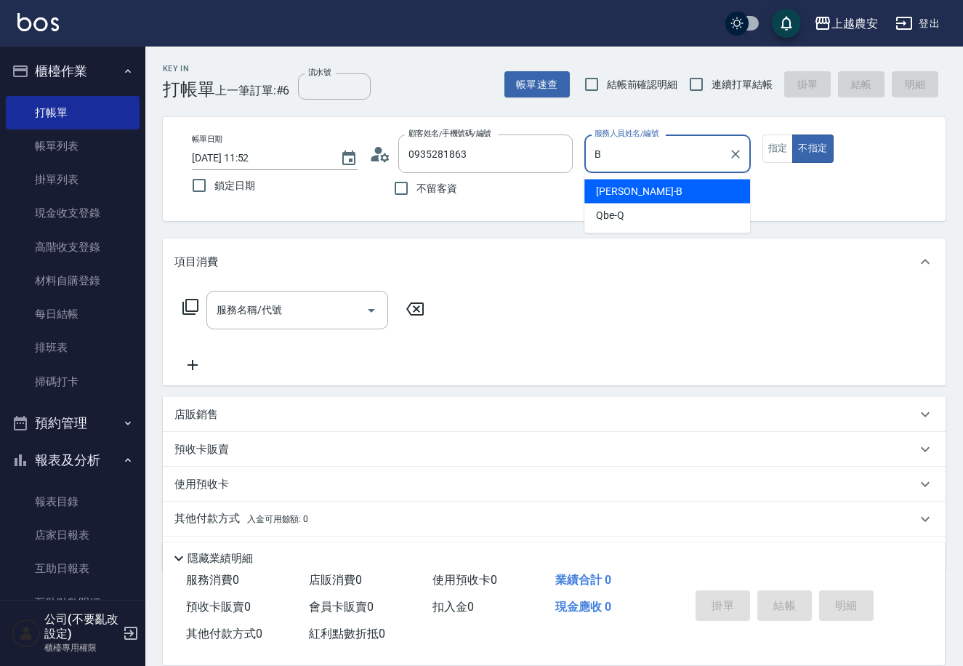
type input "美雅-B"
type button "false"
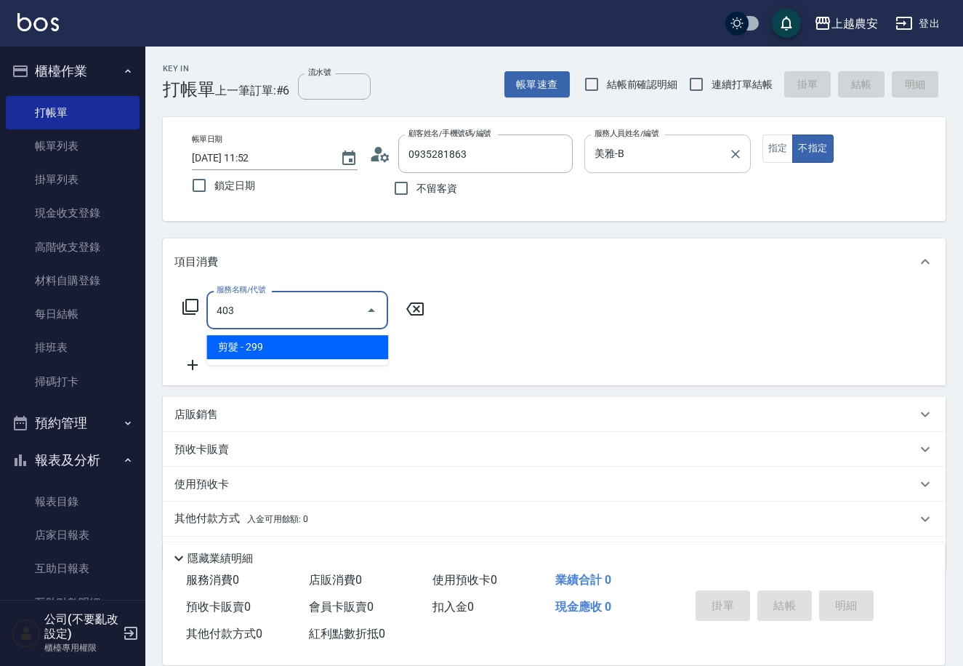
type input "剪髮(403)"
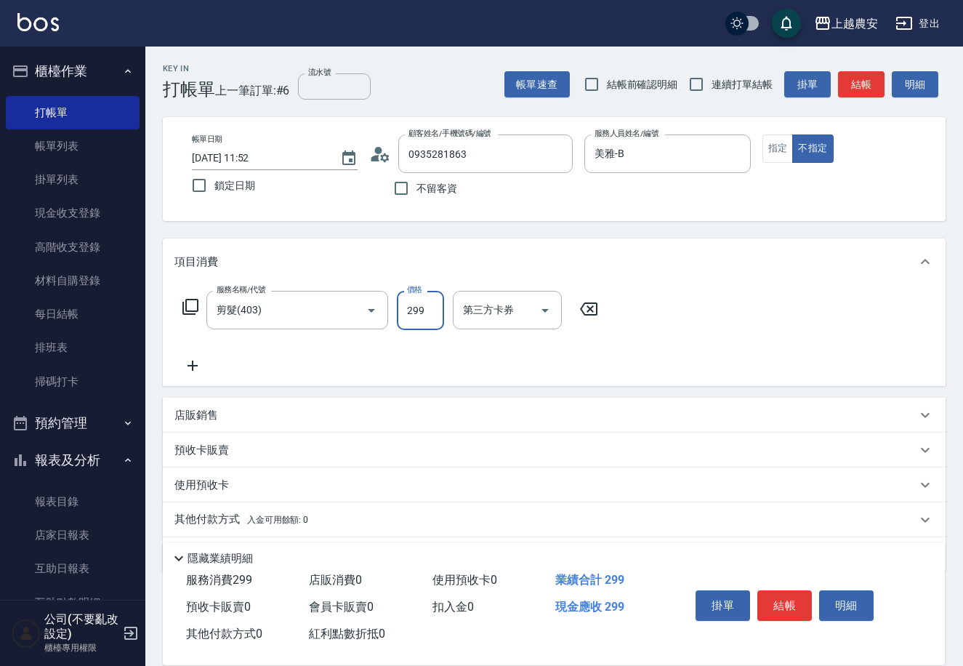
click at [787, 609] on button "結帳" at bounding box center [784, 605] width 55 height 31
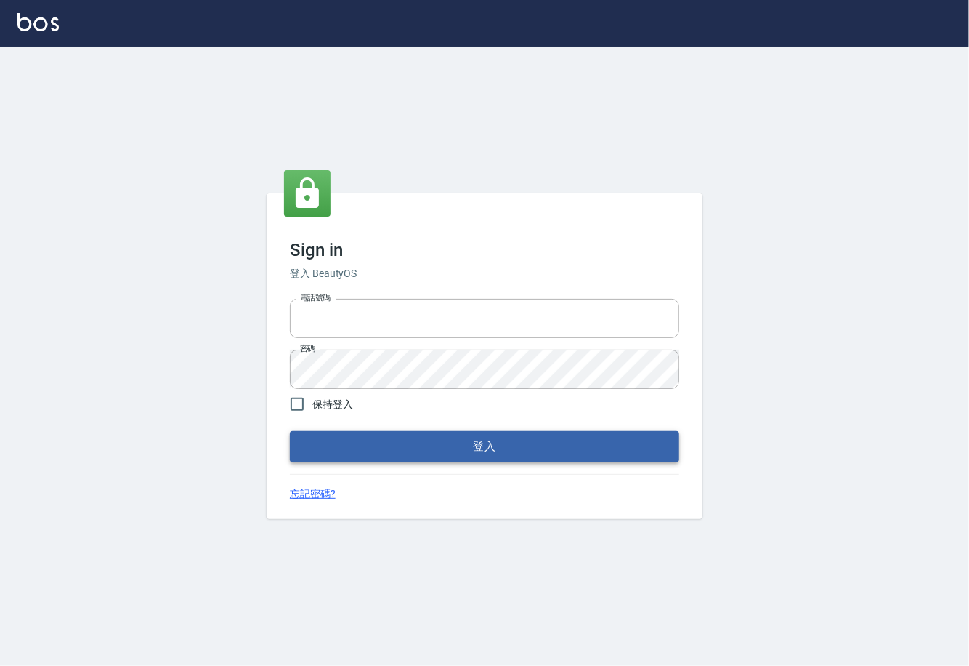
type input "0225929166"
click at [482, 453] on button "登入" at bounding box center [485, 446] width 390 height 31
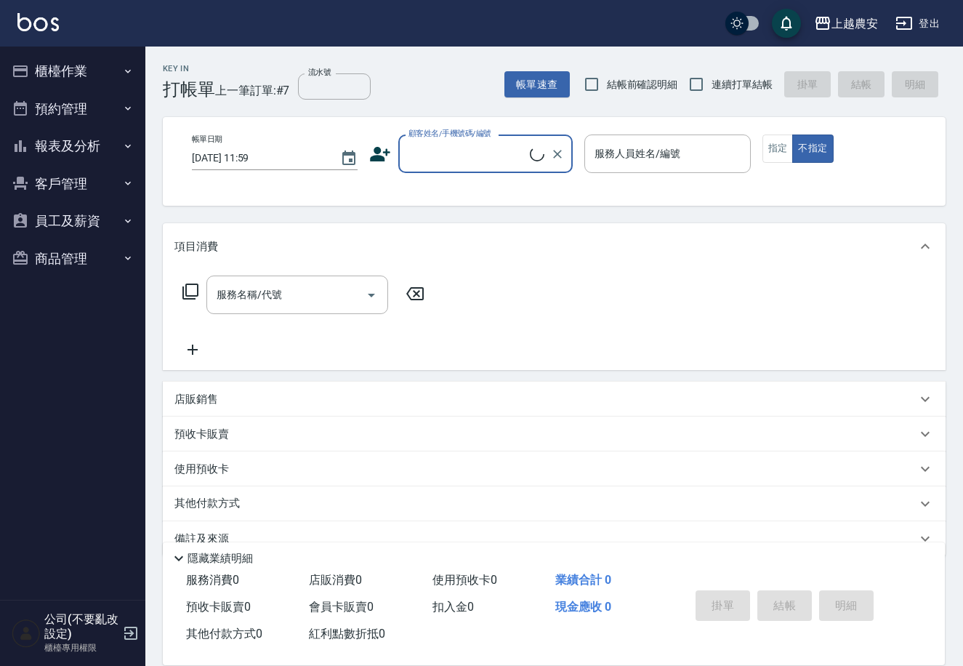
click at [52, 65] on button "櫃檯作業" at bounding box center [73, 71] width 134 height 38
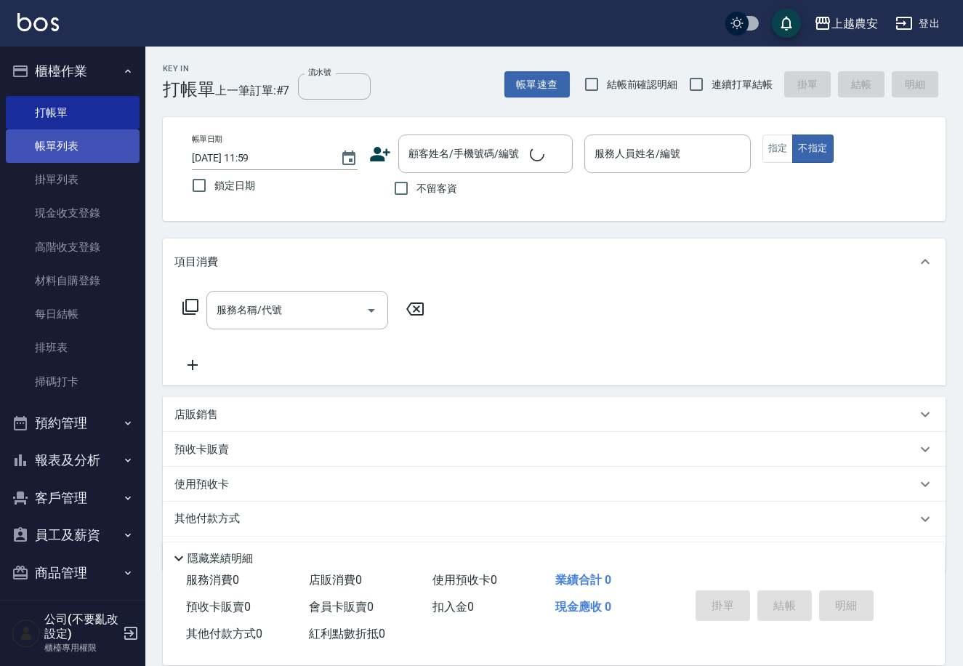
click at [95, 136] on link "帳單列表" at bounding box center [73, 145] width 134 height 33
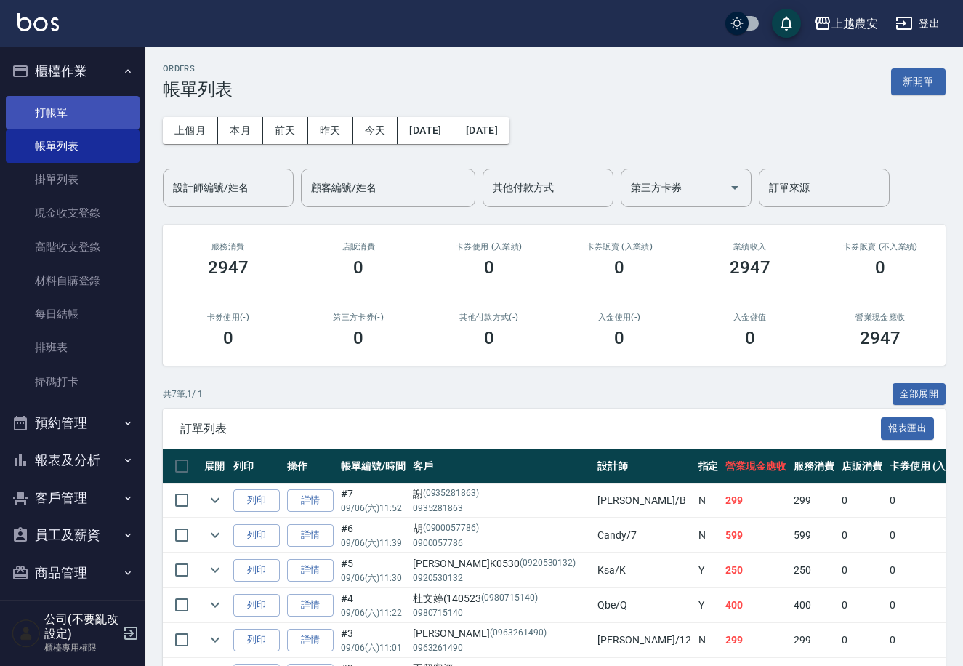
click at [48, 102] on link "打帳單" at bounding box center [73, 112] width 134 height 33
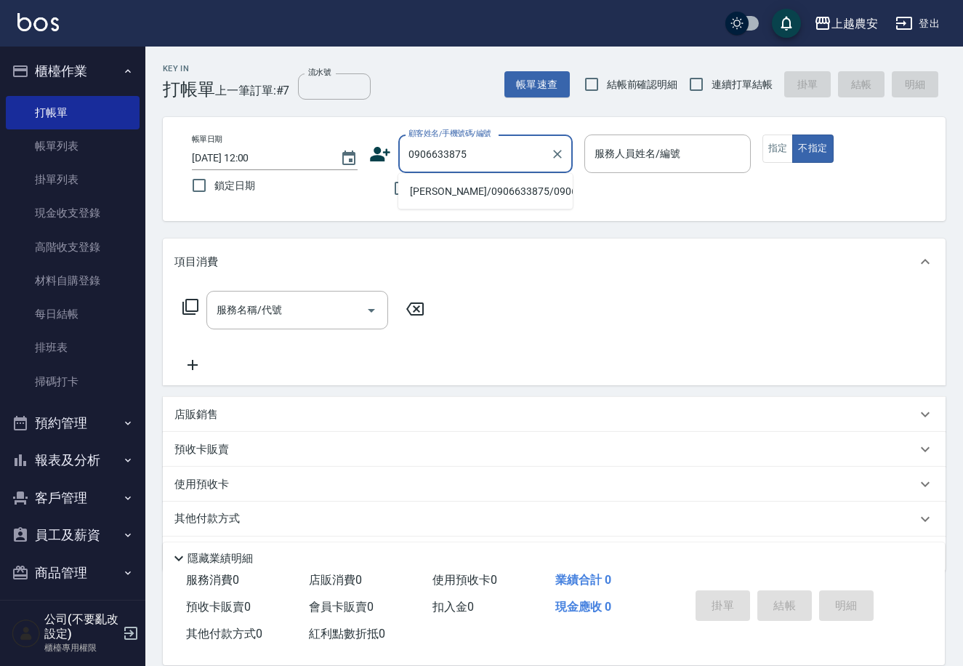
click at [506, 195] on li "陳俐諭/0906633875/0906633875" at bounding box center [485, 191] width 174 height 24
type input "陳俐諭/0906633875/0906633875"
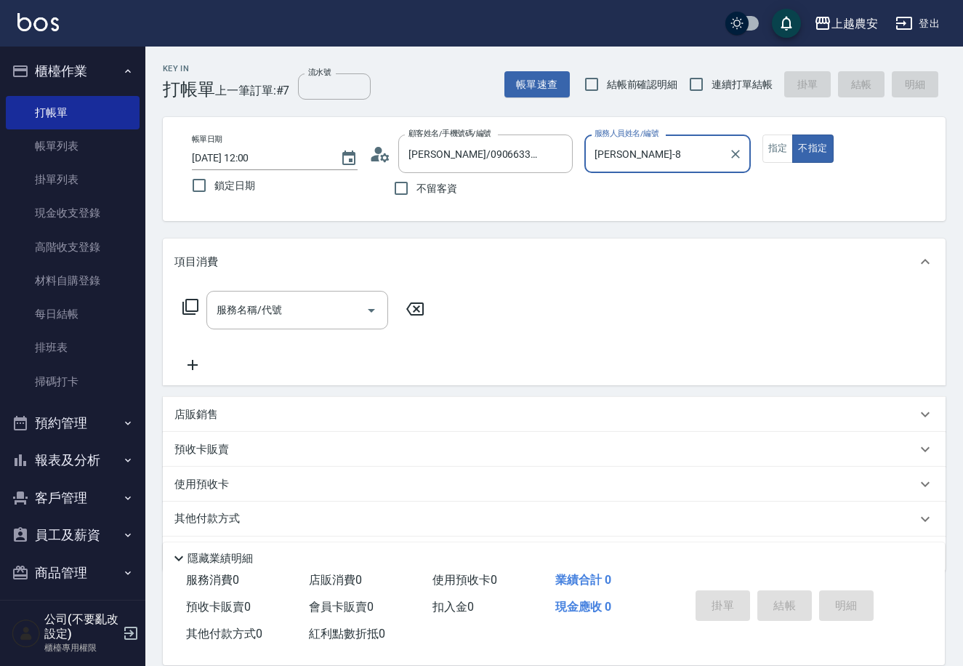
type input "黛慧-8"
drag, startPoint x: 778, startPoint y: 143, endPoint x: 711, endPoint y: 171, distance: 72.6
click at [778, 143] on button "指定" at bounding box center [777, 148] width 31 height 28
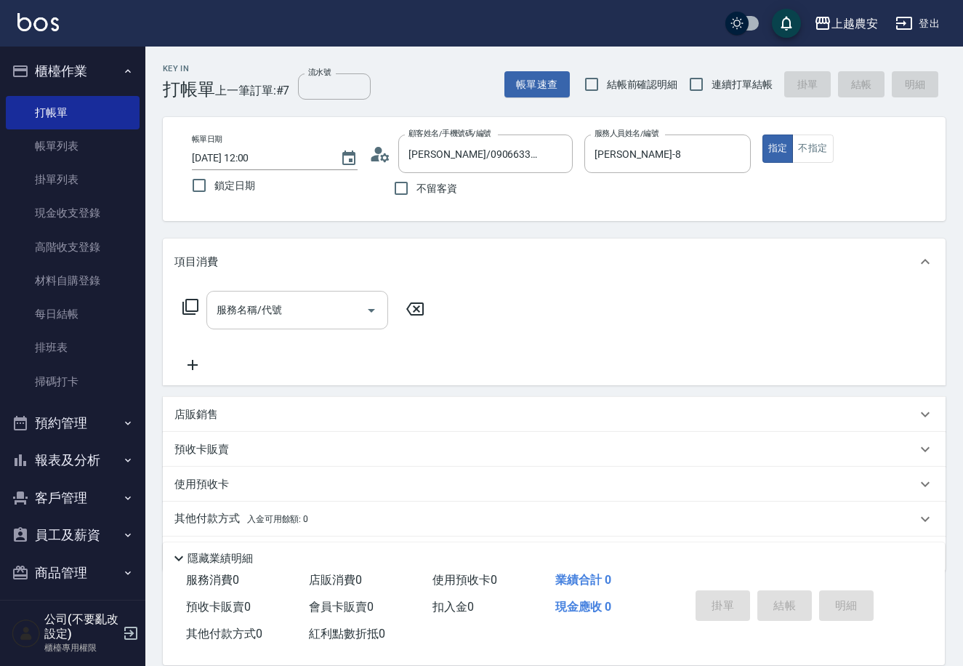
click at [350, 310] on input "服務名稱/代號" at bounding box center [286, 309] width 147 height 25
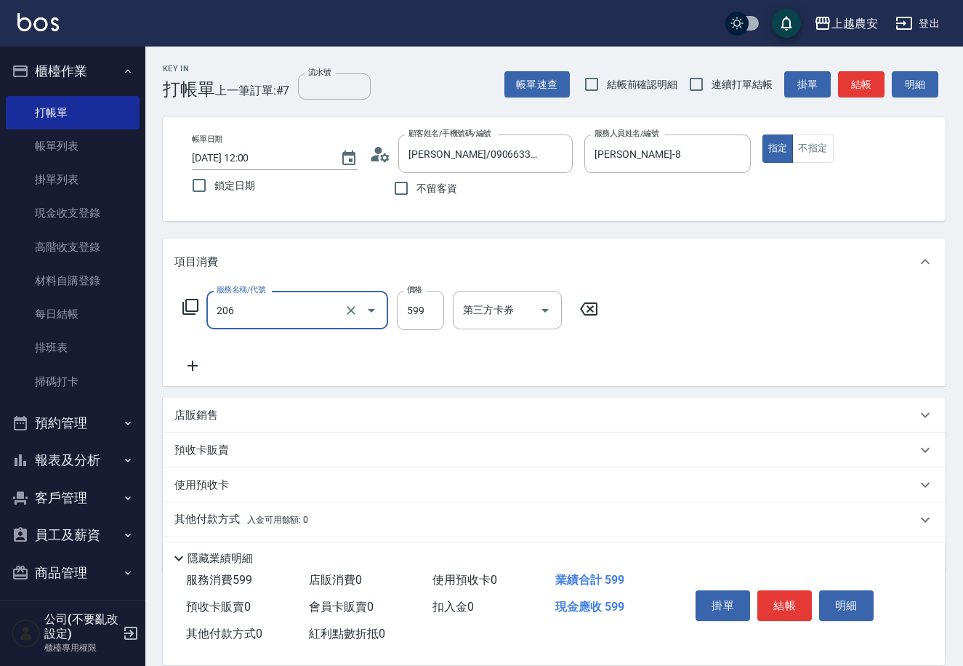
type input "洗+剪(206)"
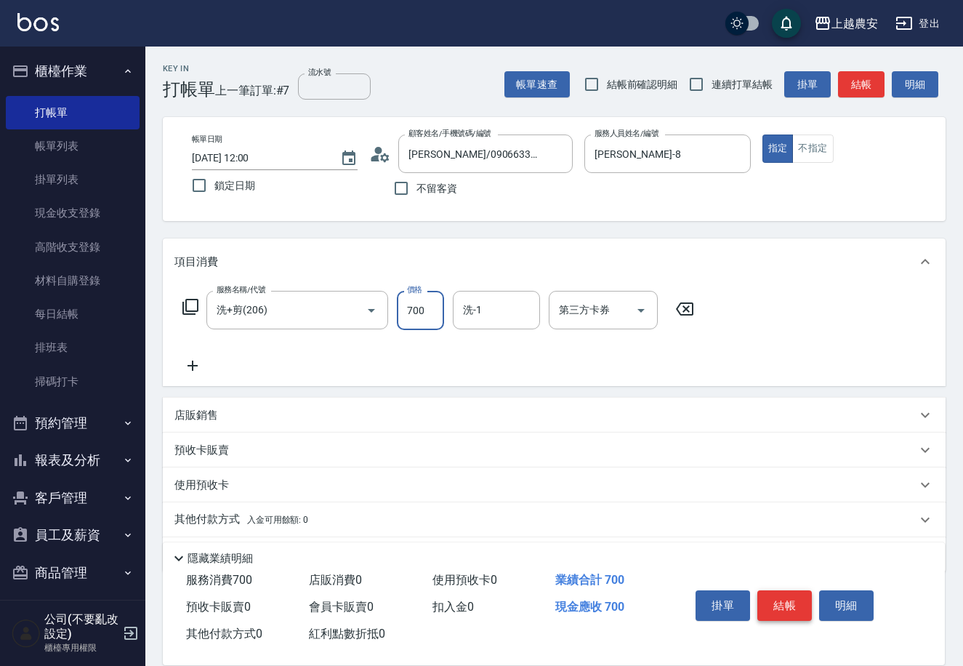
type input "700"
click at [786, 603] on button "結帳" at bounding box center [784, 605] width 55 height 31
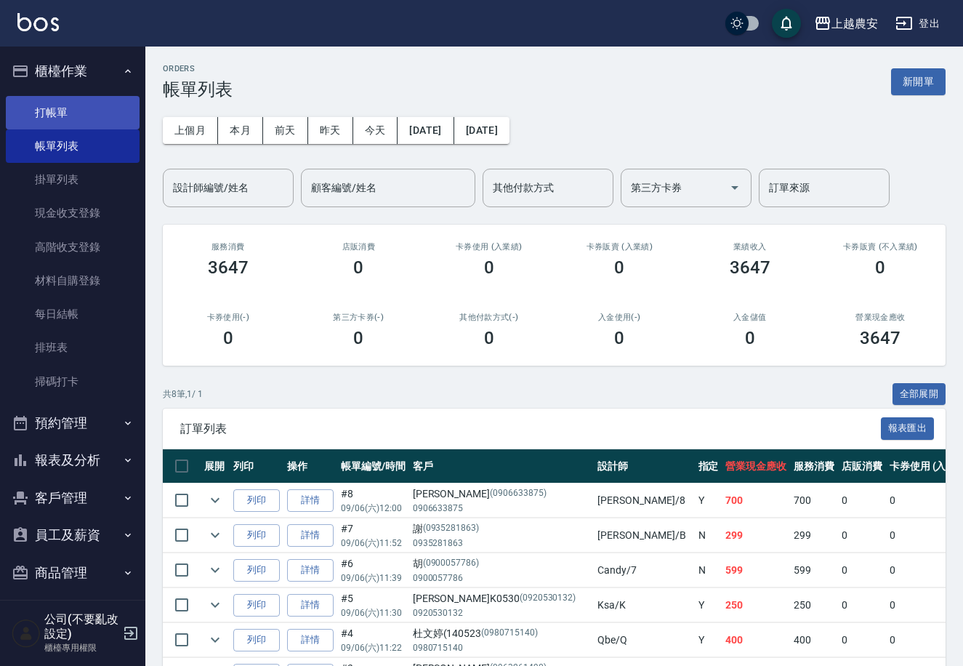
click at [60, 109] on link "打帳單" at bounding box center [73, 112] width 134 height 33
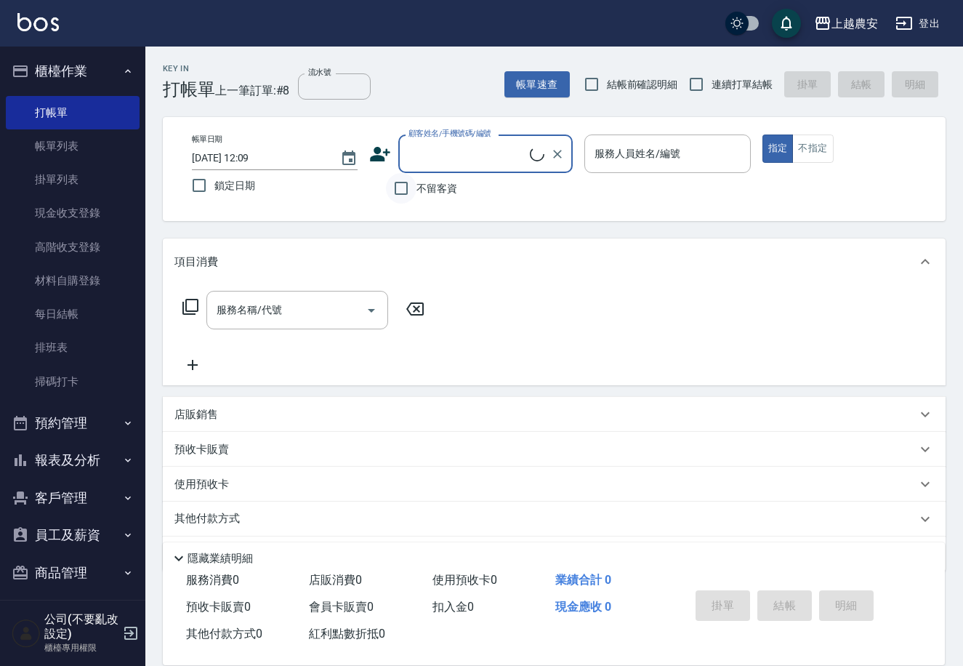
click at [414, 191] on input "不留客資" at bounding box center [401, 188] width 31 height 31
checkbox input "true"
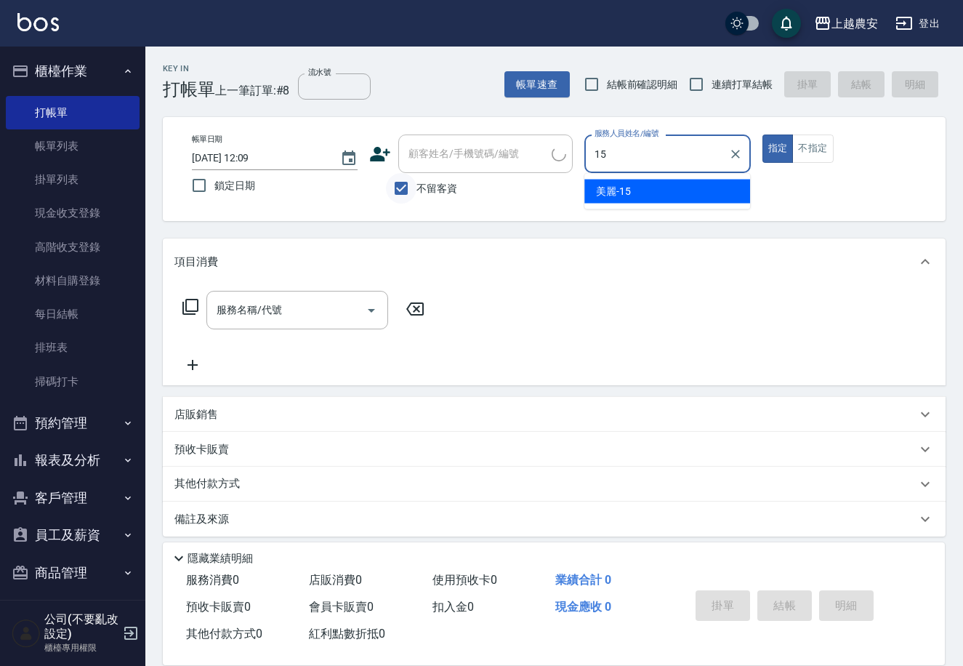
type input "美麗-15"
type button "true"
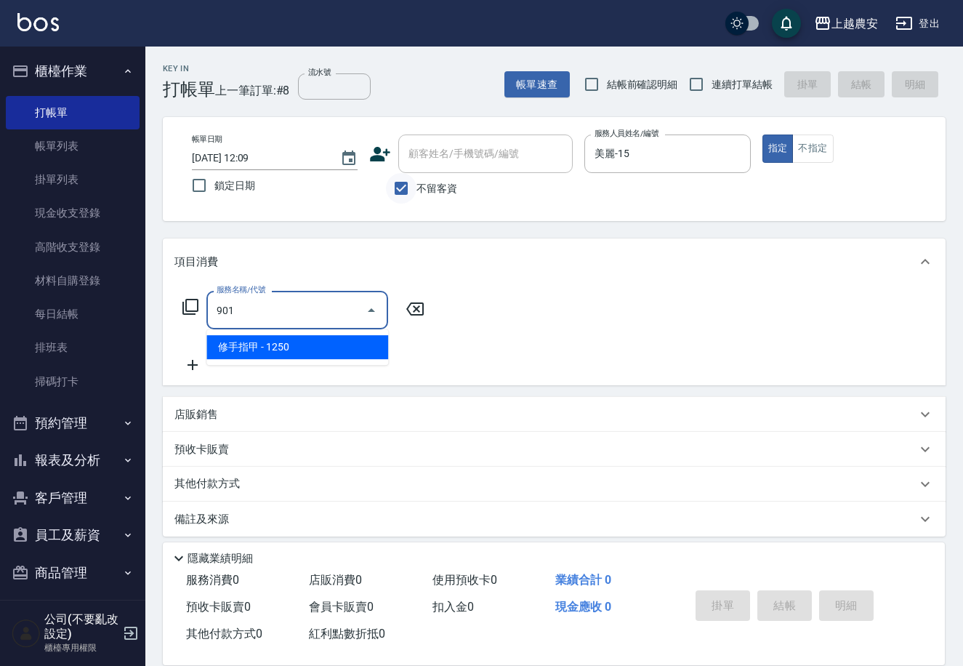
type input "修手指甲(901)"
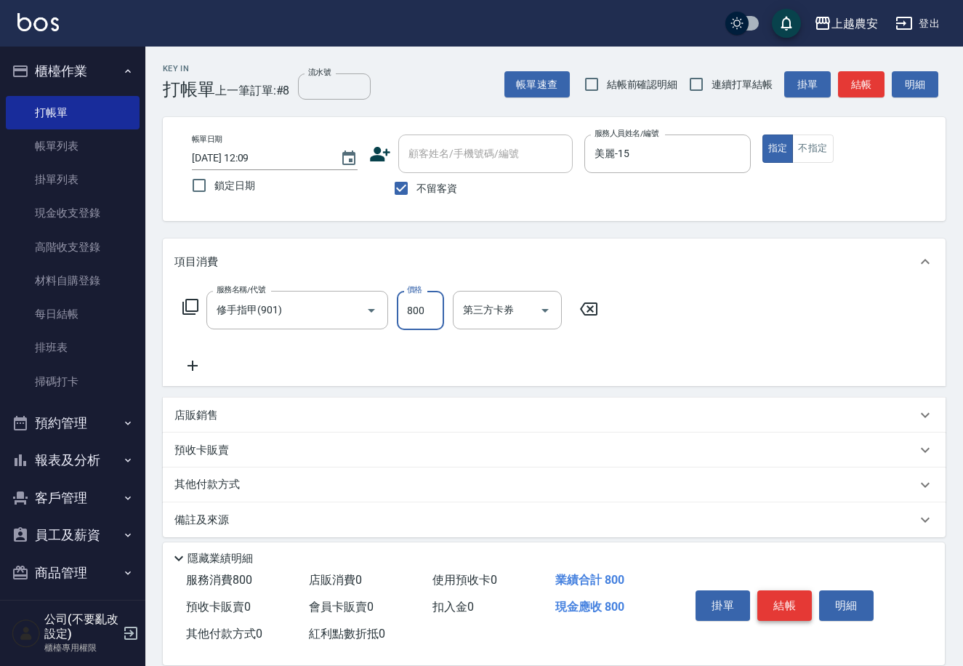
type input "800"
click at [765, 595] on button "結帳" at bounding box center [784, 605] width 55 height 31
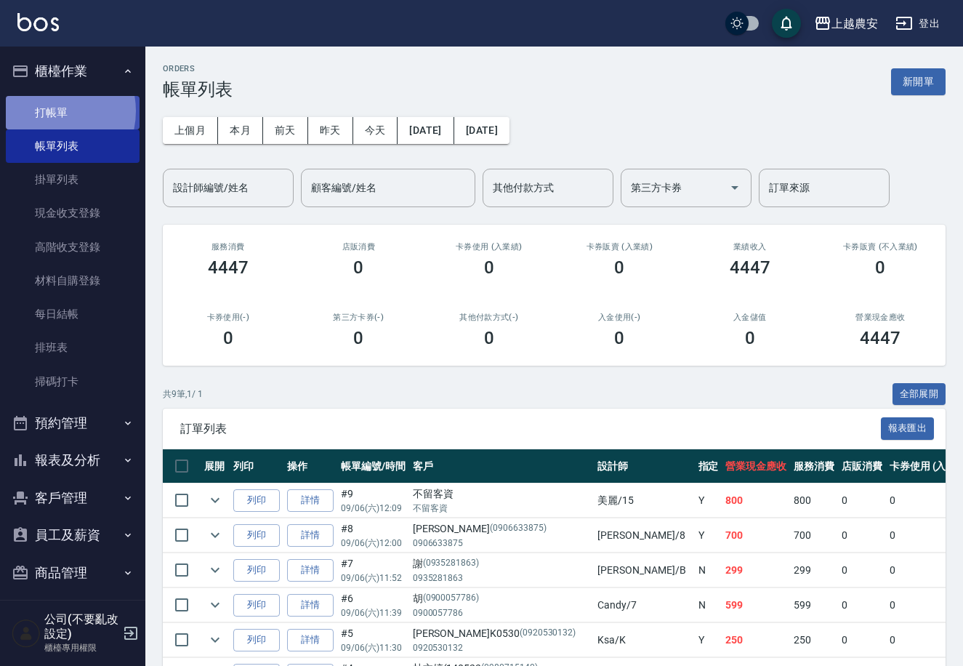
click at [47, 110] on link "打帳單" at bounding box center [73, 112] width 134 height 33
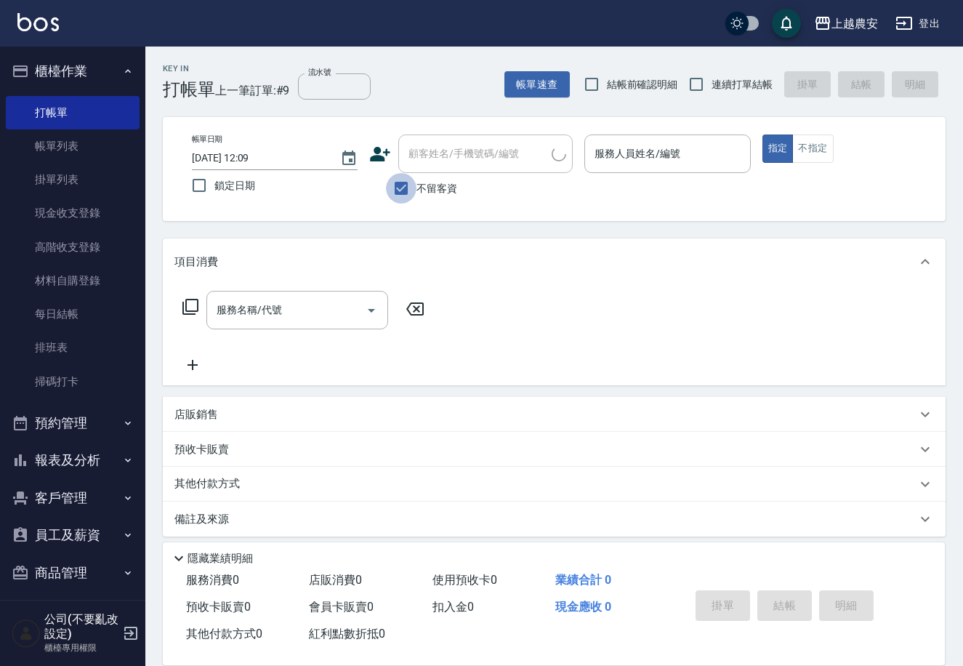
click at [403, 193] on input "不留客資" at bounding box center [401, 188] width 31 height 31
checkbox input "false"
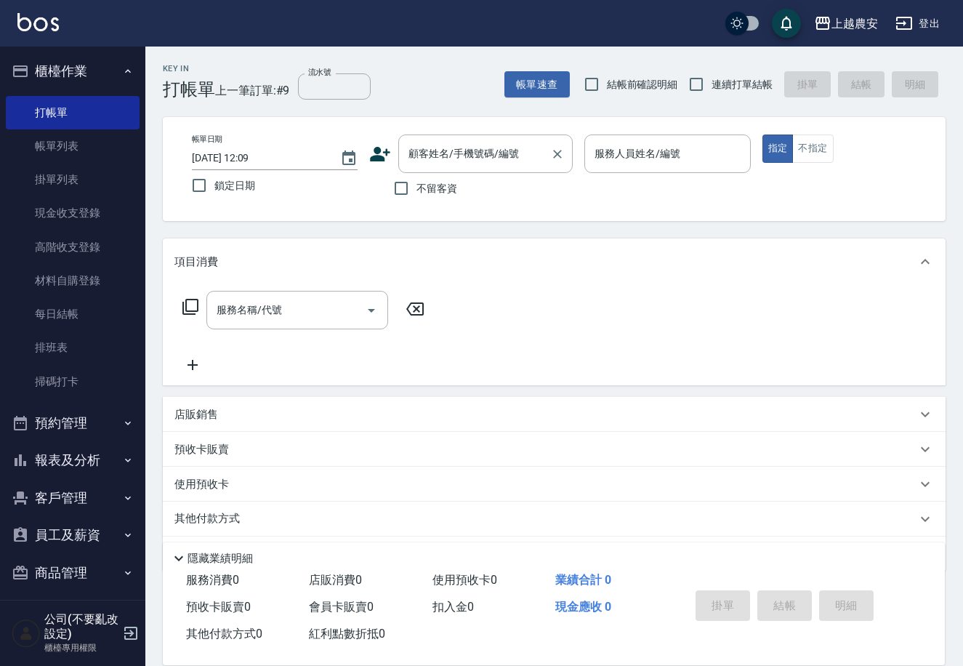
click at [421, 145] on input "顧客姓名/手機號碼/編號" at bounding box center [475, 153] width 140 height 25
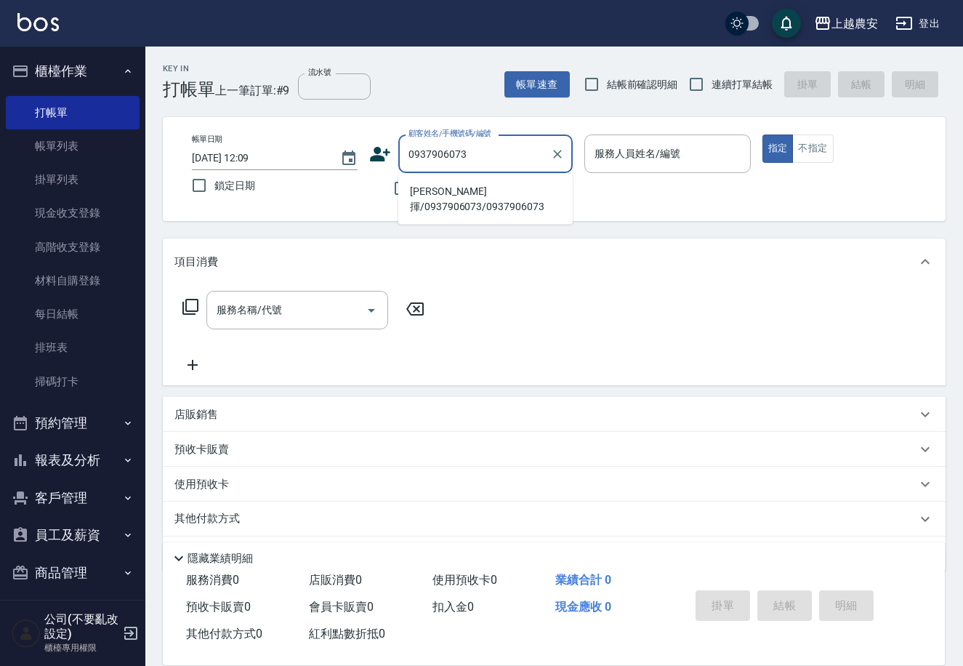
click at [493, 194] on li "周敬揮/0937906073/0937906073" at bounding box center [485, 198] width 174 height 39
type input "周敬揮/0937906073/0937906073"
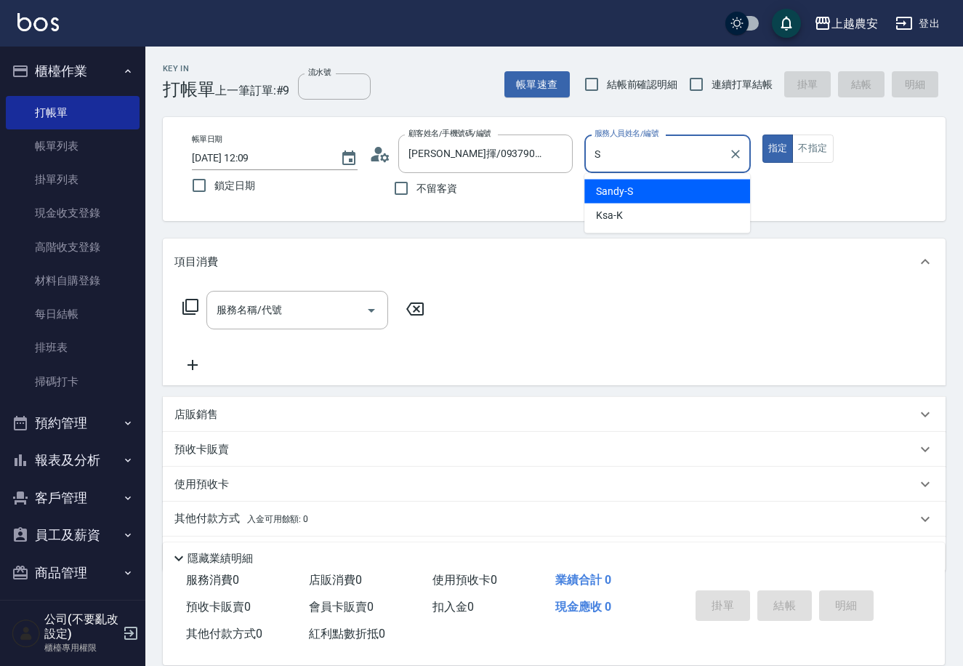
type input "Sandy-S"
type button "true"
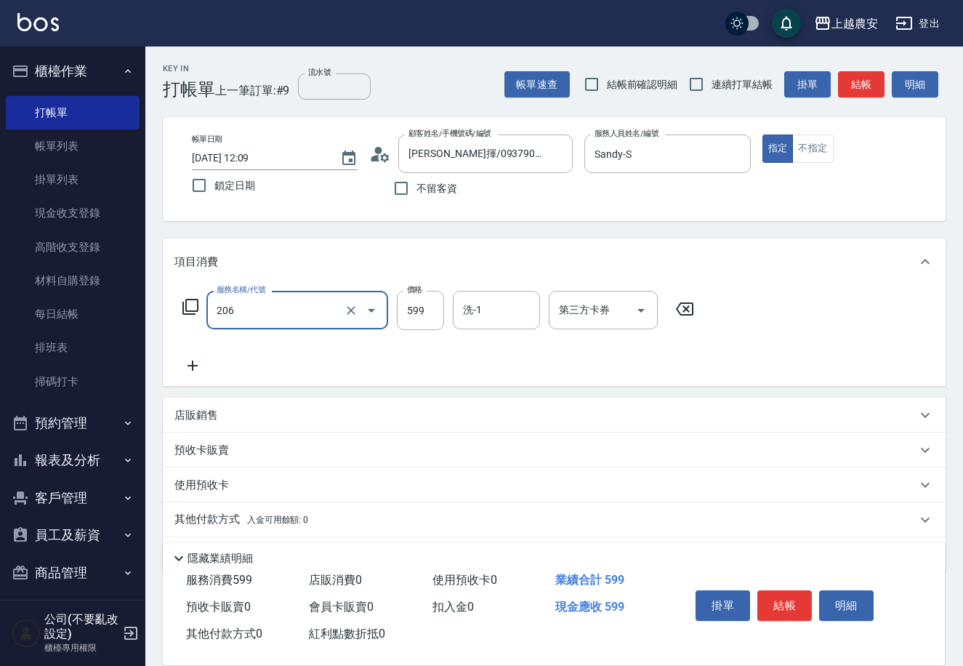
type input "洗+剪(206)"
type input "800"
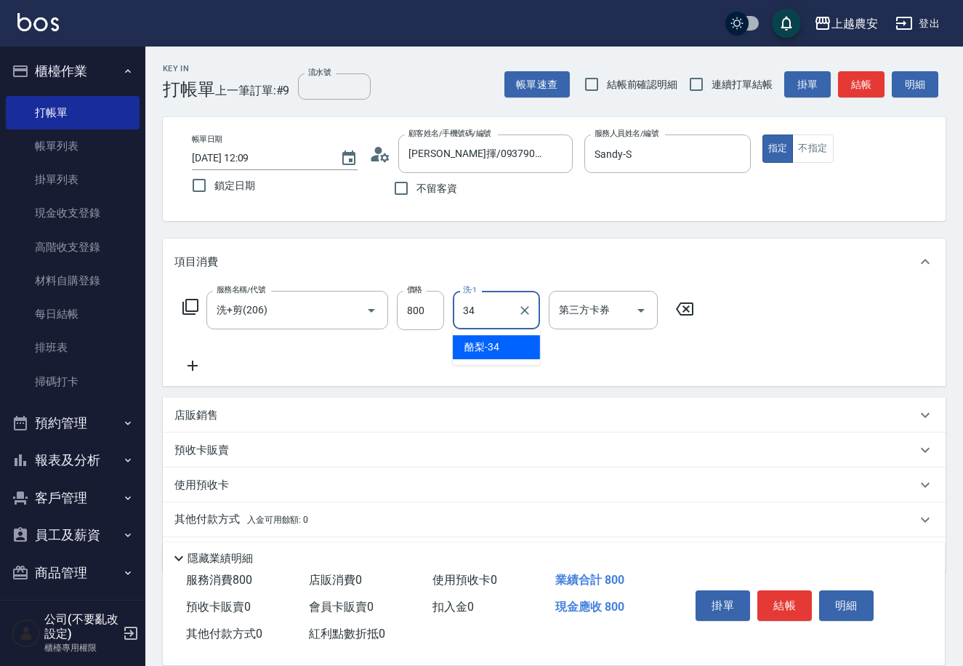
type input "酪梨-34"
click at [785, 604] on button "結帳" at bounding box center [784, 605] width 55 height 31
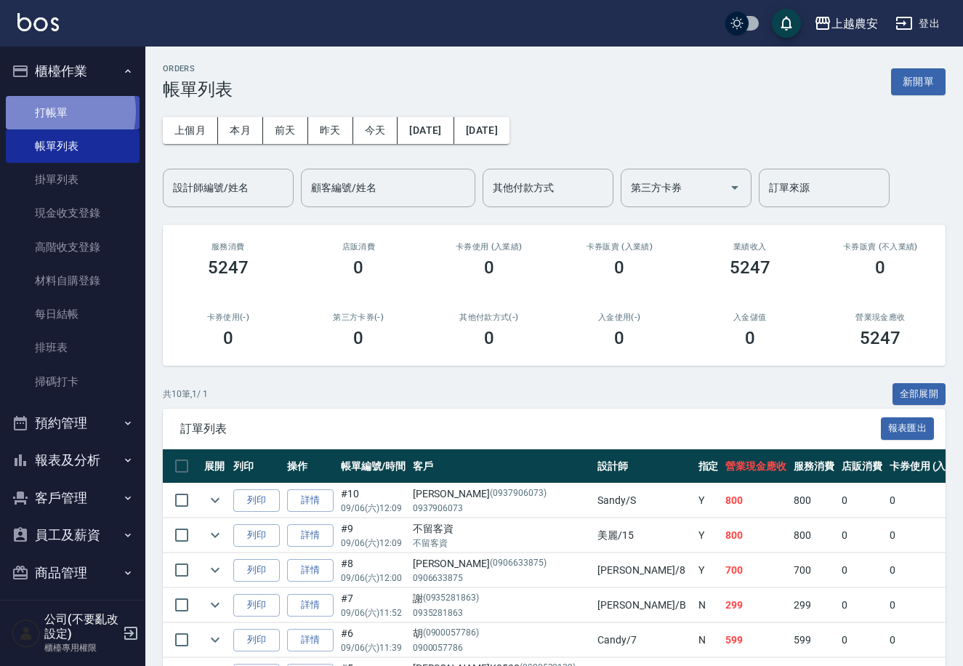
click at [48, 111] on link "打帳單" at bounding box center [73, 112] width 134 height 33
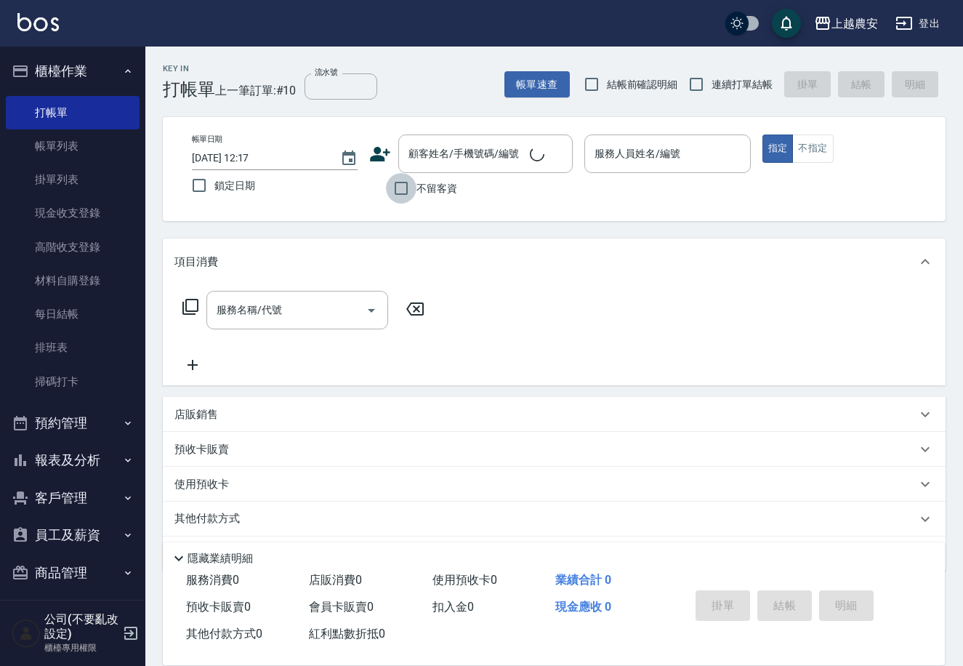
click at [411, 189] on input "不留客資" at bounding box center [401, 188] width 31 height 31
checkbox input "true"
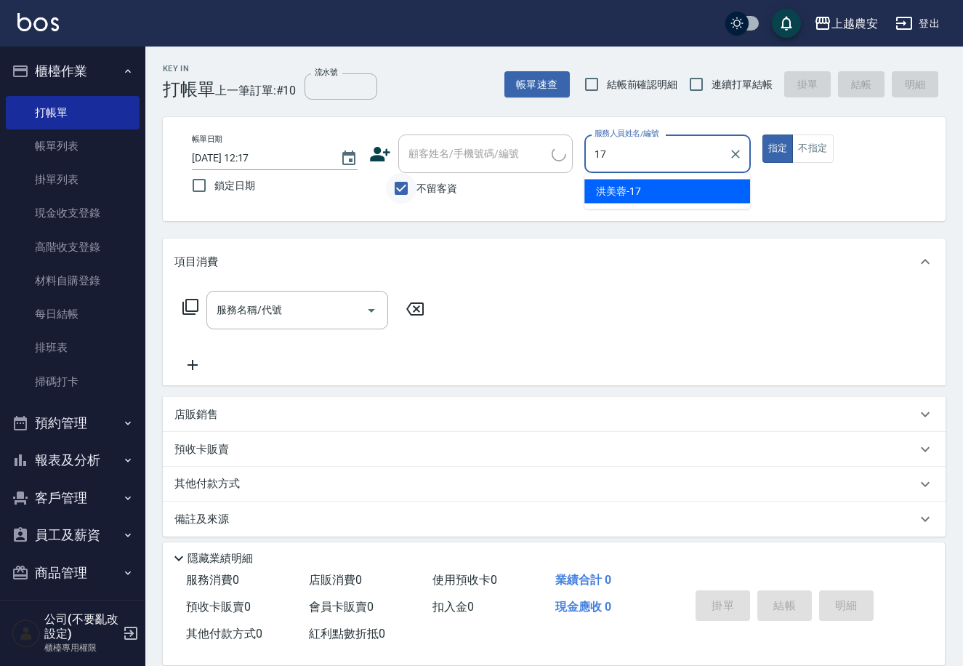
type input "洪美蓉-17"
type button "true"
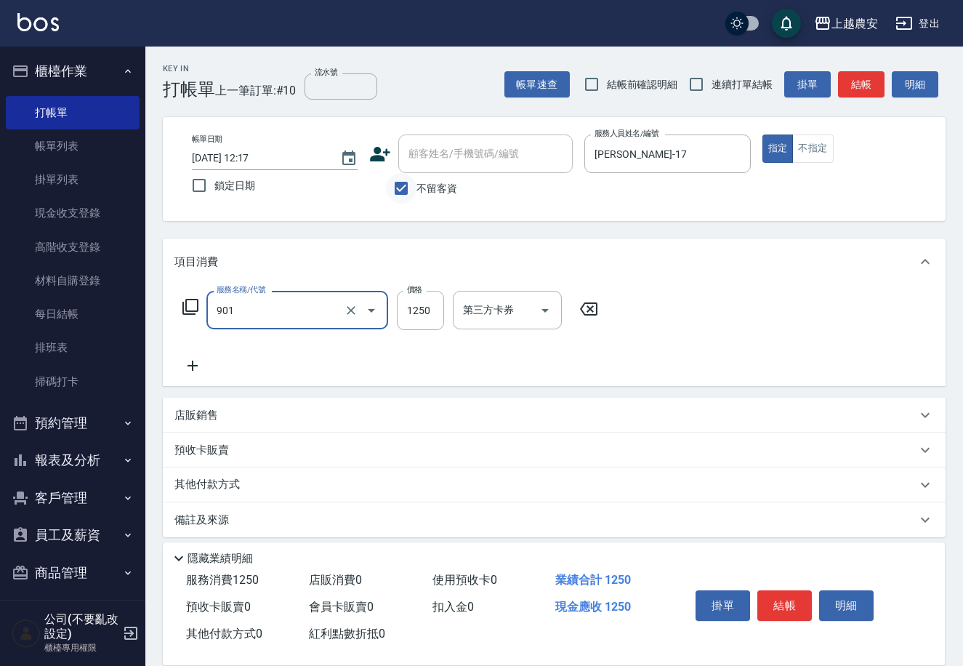
type input "修手指甲(901)"
type input "300"
click at [783, 616] on button "結帳" at bounding box center [784, 605] width 55 height 31
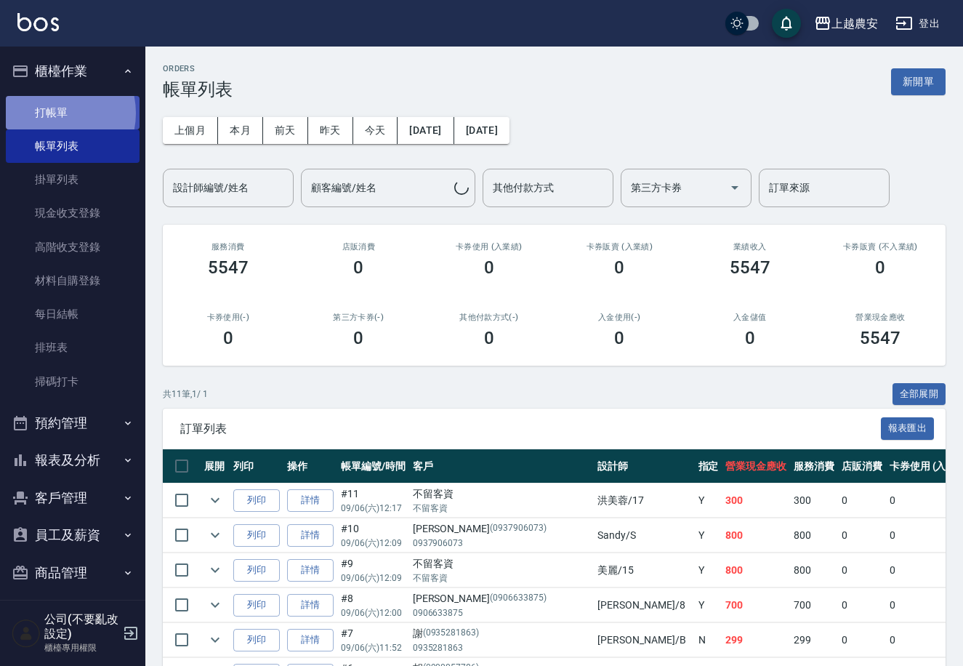
click at [49, 113] on link "打帳單" at bounding box center [73, 112] width 134 height 33
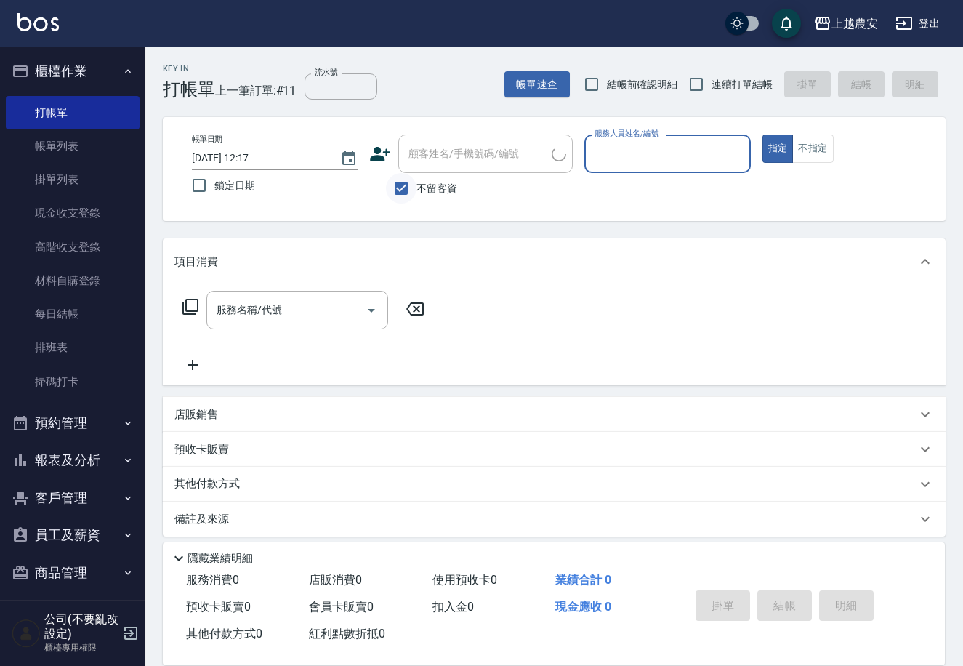
click at [397, 185] on input "不留客資" at bounding box center [401, 188] width 31 height 31
checkbox input "false"
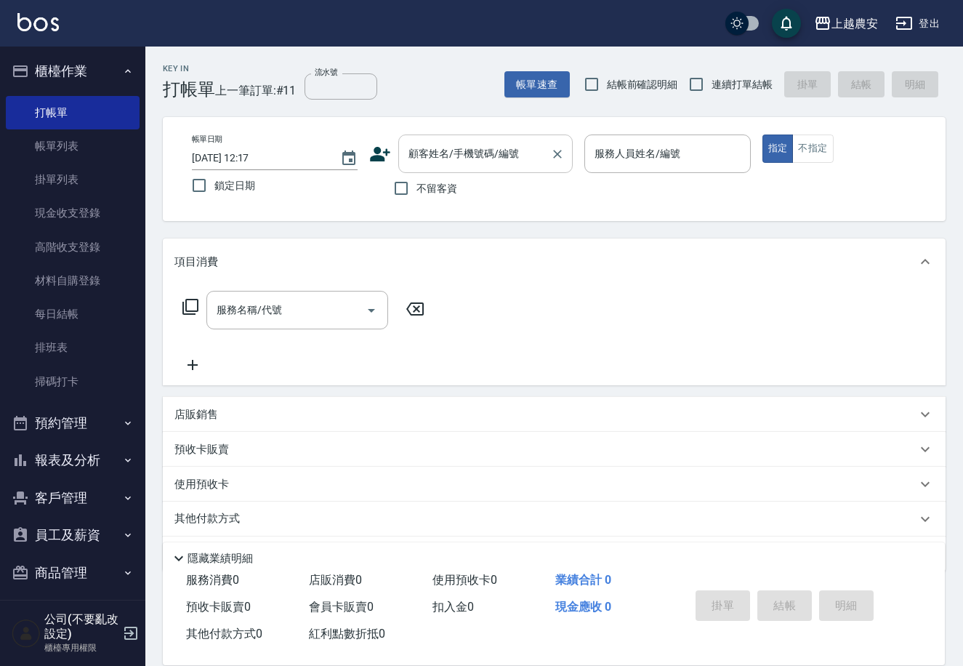
click at [411, 158] on input "顧客姓名/手機號碼/編號" at bounding box center [475, 153] width 140 height 25
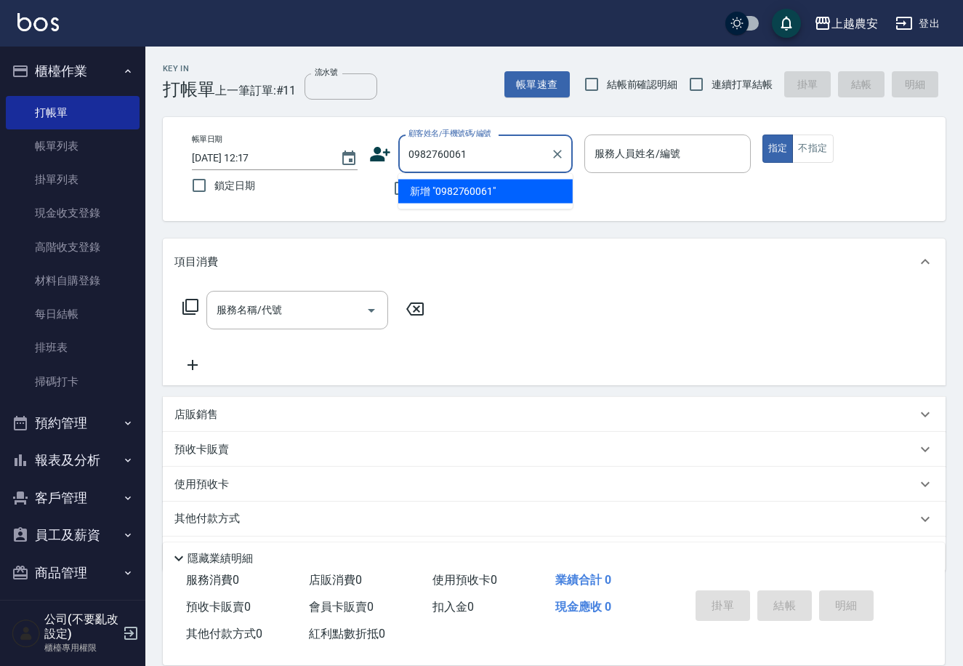
click at [457, 195] on li "新增 "0982760061"" at bounding box center [485, 191] width 174 height 24
type input "0982760061"
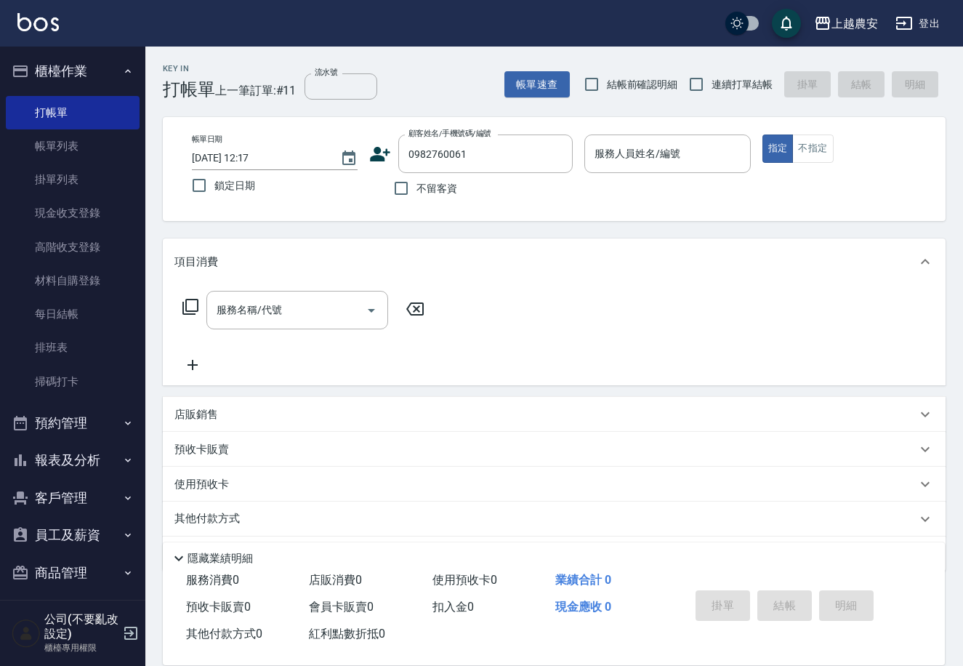
click at [379, 154] on icon at bounding box center [380, 154] width 22 height 22
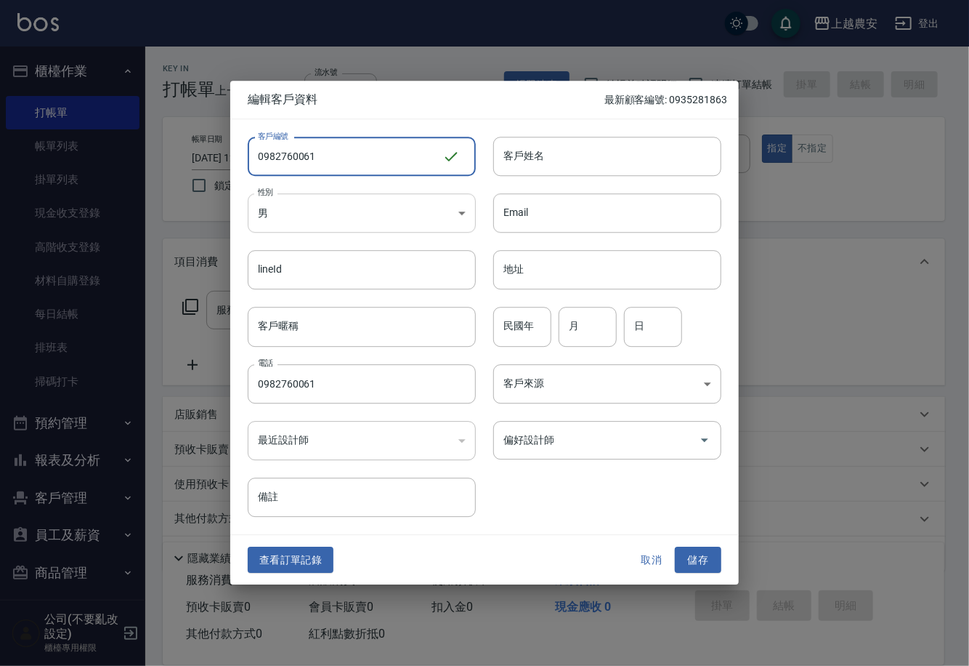
type input "0982760061"
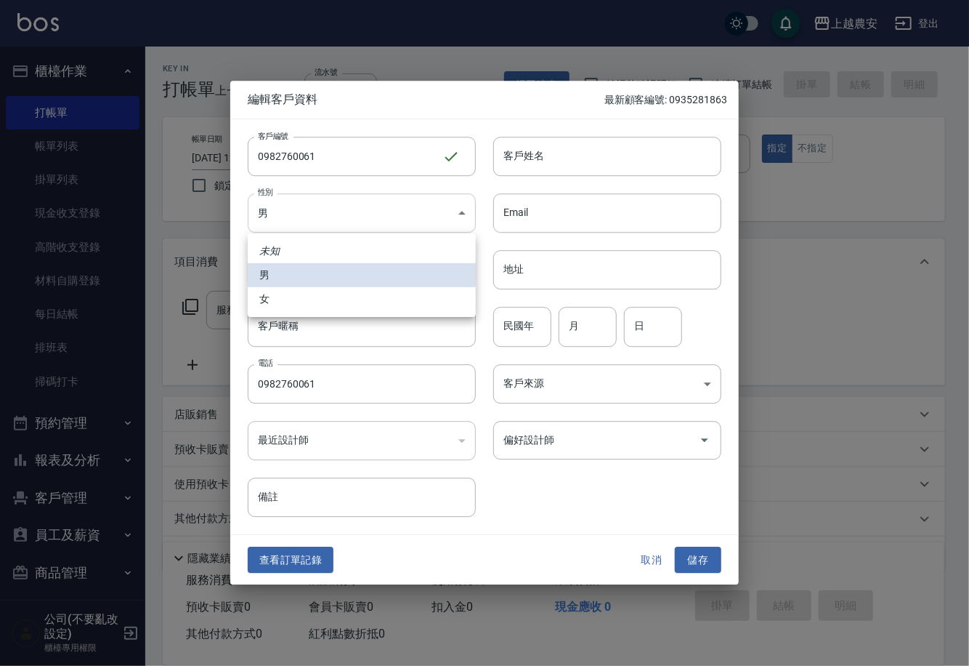
click at [302, 211] on body "上越農安 登出 櫃檯作業 打帳單 帳單列表 掛單列表 現金收支登錄 高階收支登錄 材料自購登錄 每日結帳 排班表 掃碼打卡 預約管理 預約管理 單日預約紀錄 …" at bounding box center [484, 354] width 969 height 709
drag, startPoint x: 291, startPoint y: 304, endPoint x: 401, endPoint y: 239, distance: 128.4
click at [291, 304] on li "女" at bounding box center [362, 299] width 228 height 24
type input "[DEMOGRAPHIC_DATA]"
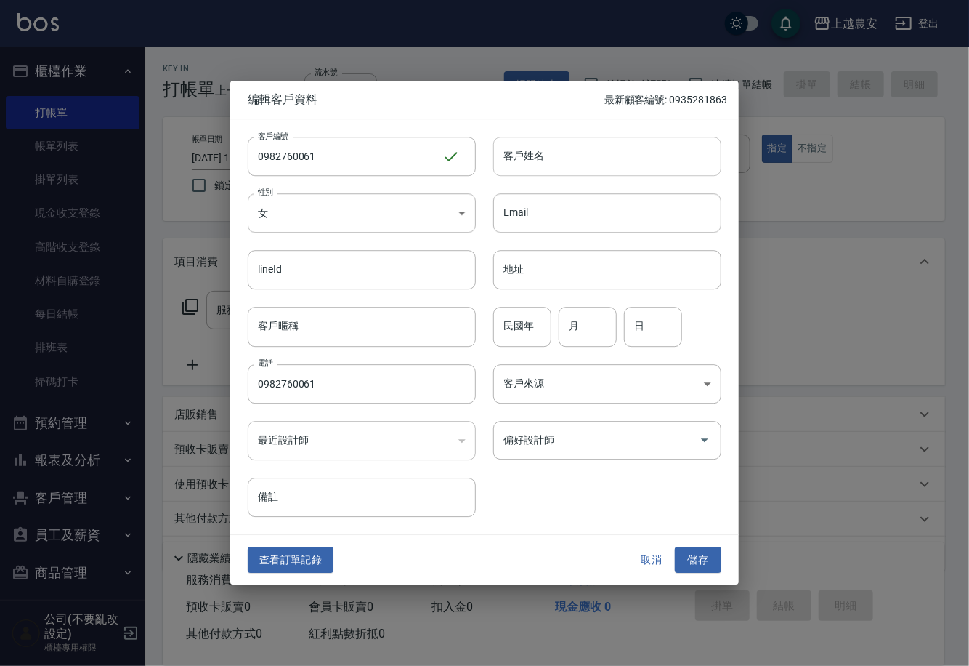
click at [530, 166] on input "客戶姓名" at bounding box center [607, 156] width 228 height 39
type input "蘇"
click at [706, 566] on button "儲存" at bounding box center [698, 559] width 47 height 27
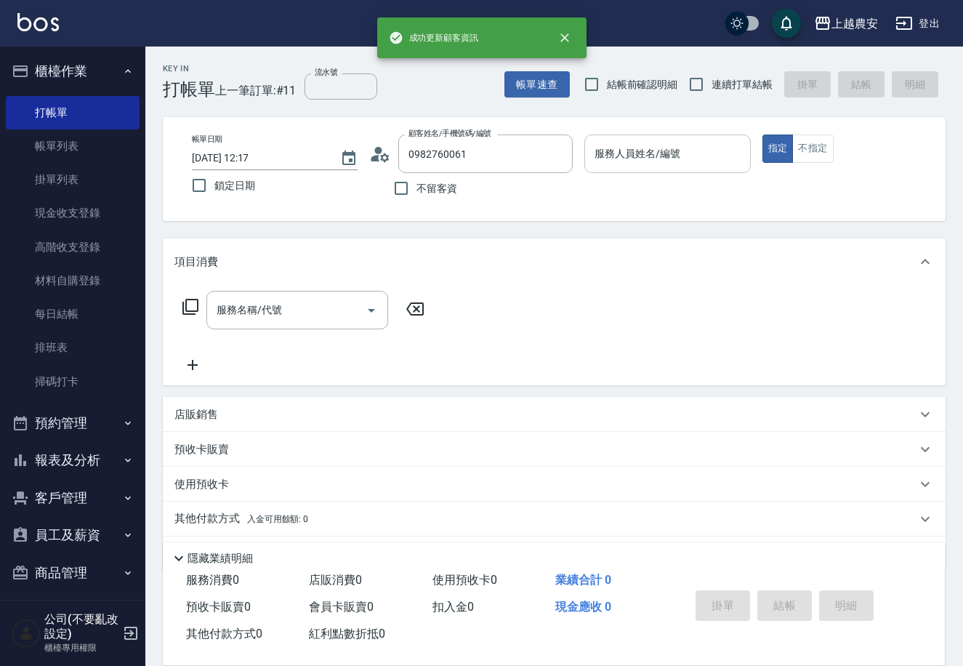
click at [658, 158] on input "服務人員姓名/編號" at bounding box center [667, 153] width 153 height 25
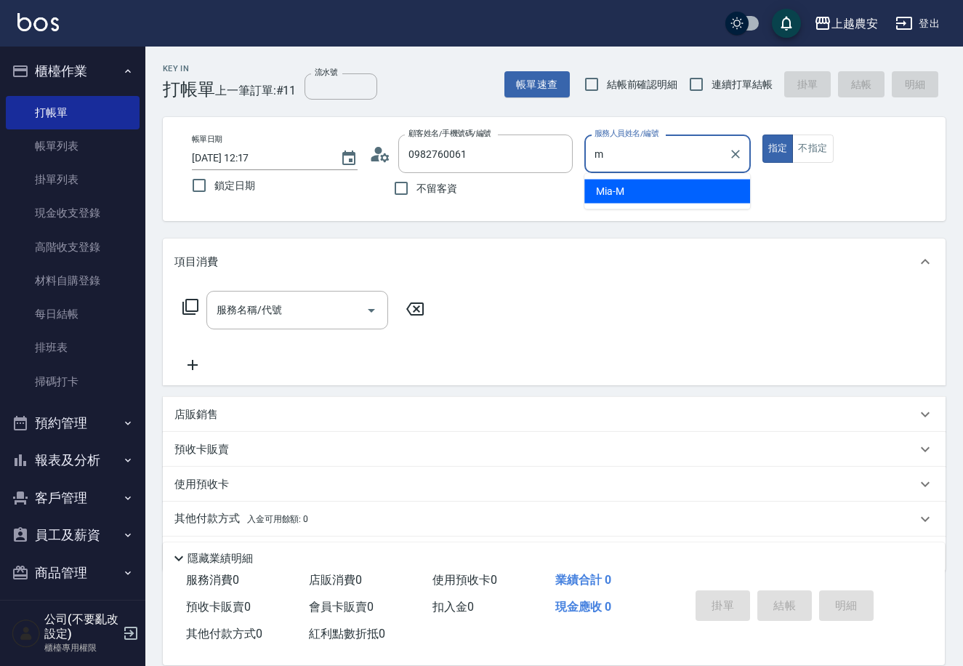
type input "Mia-M"
type button "true"
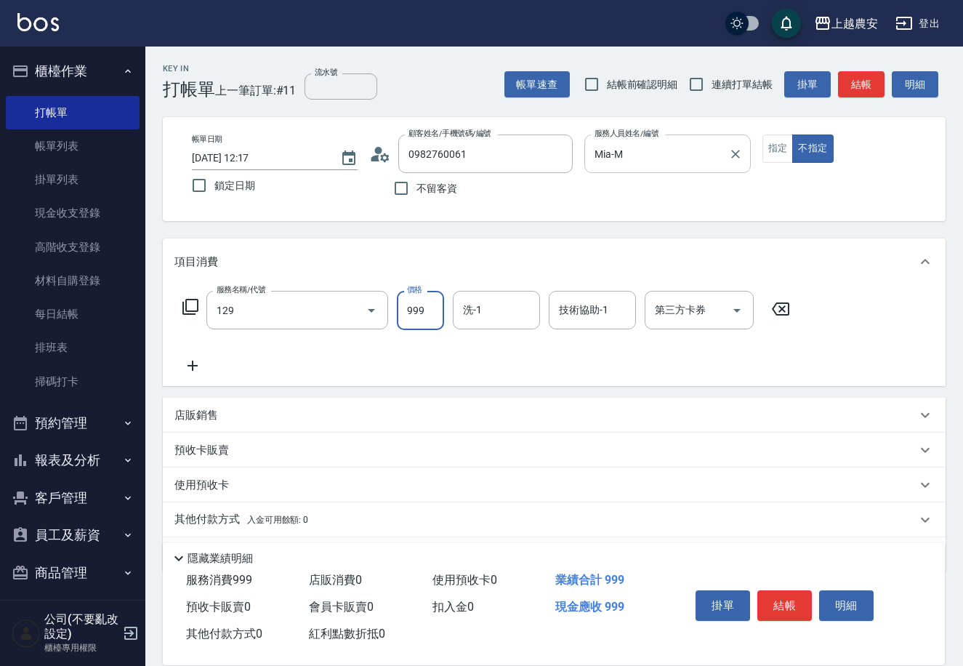
type input "飛梭洗髮+AI分子導入(129)"
click at [780, 605] on button "結帳" at bounding box center [784, 605] width 55 height 31
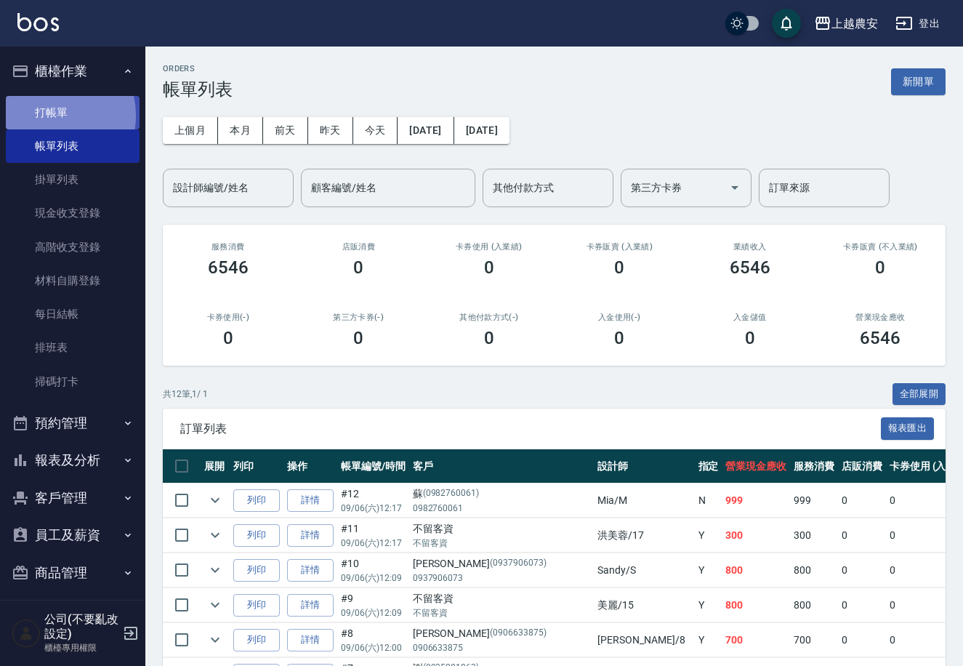
click at [49, 115] on link "打帳單" at bounding box center [73, 112] width 134 height 33
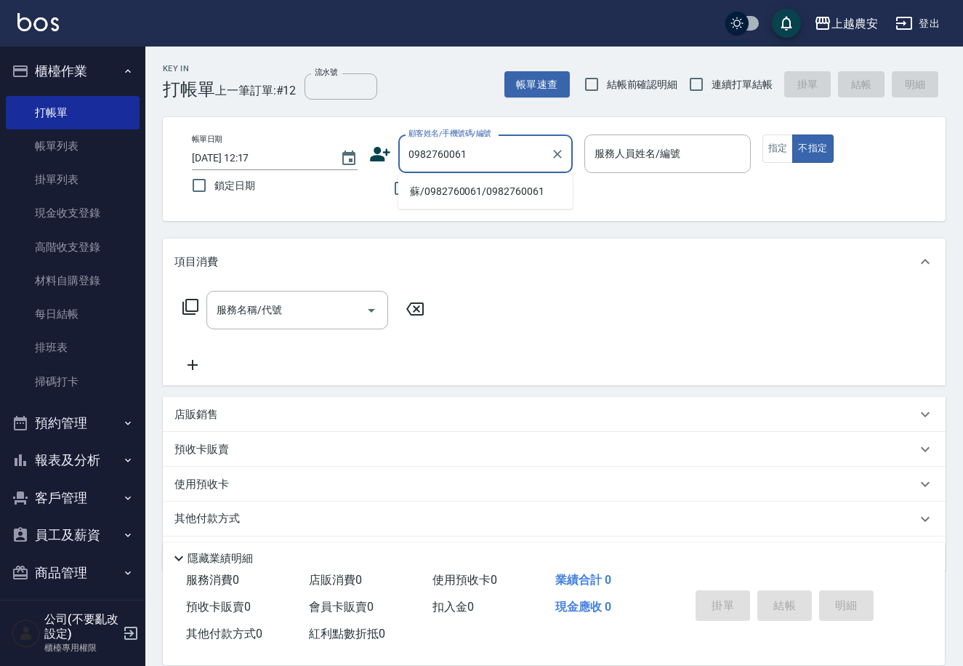
click at [464, 201] on li "蘇/0982760061/0982760061" at bounding box center [485, 191] width 174 height 24
type input "蘇/0982760061/0982760061"
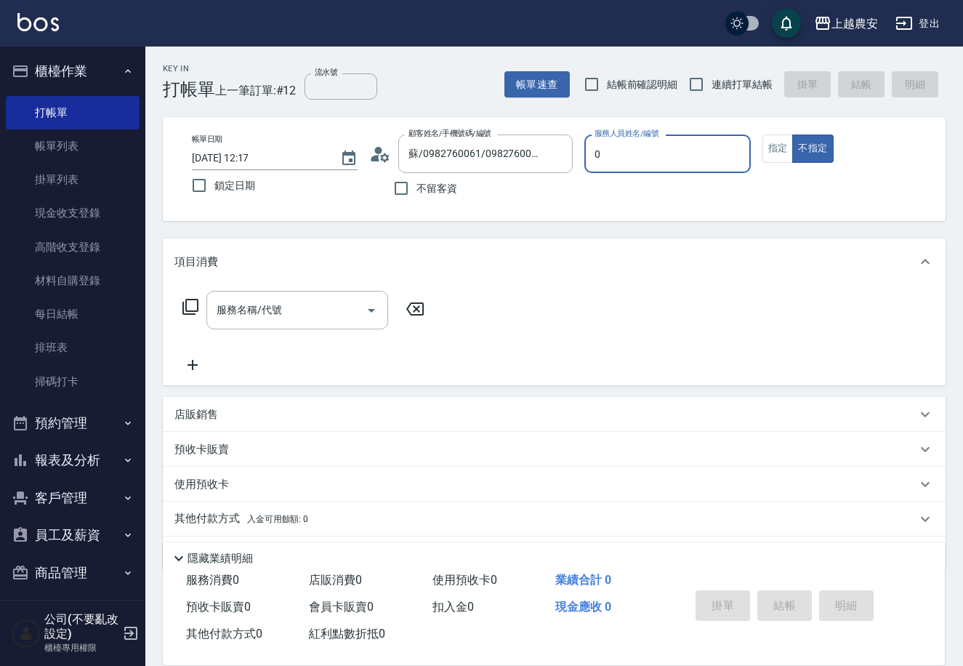
type input "0"
type button "false"
type input "Q比-0"
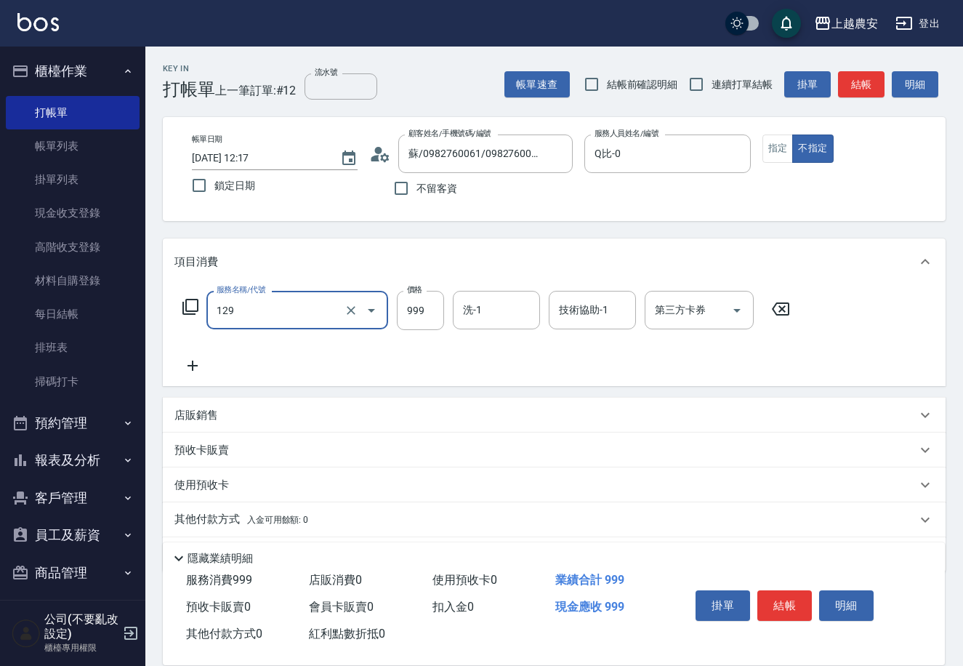
type input "飛梭洗髮+AI分子導入(129)"
click at [779, 602] on button "結帳" at bounding box center [784, 605] width 55 height 31
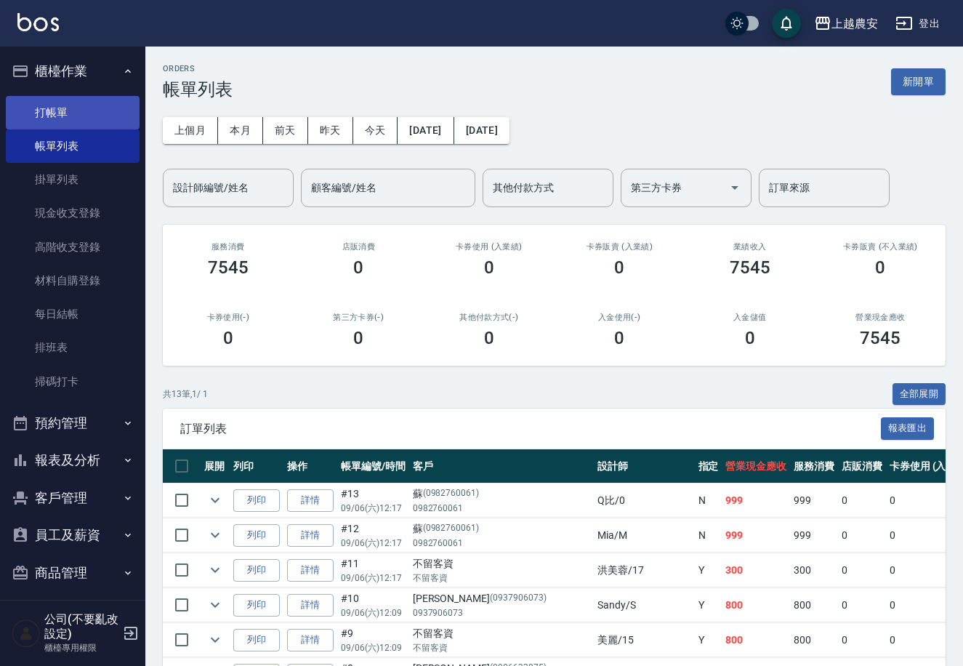
click at [65, 118] on link "打帳單" at bounding box center [73, 112] width 134 height 33
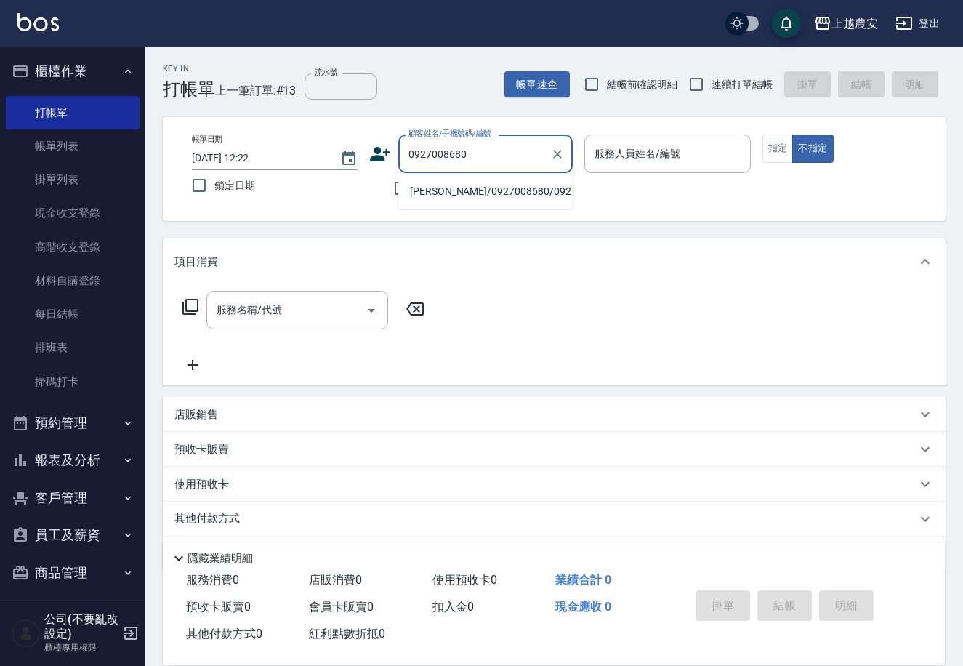
drag, startPoint x: 458, startPoint y: 193, endPoint x: 674, endPoint y: 149, distance: 220.3
click at [459, 193] on li "劉欣雲/0927008680/0927008680" at bounding box center [485, 191] width 174 height 24
type input "劉欣雲/0927008680/0927008680"
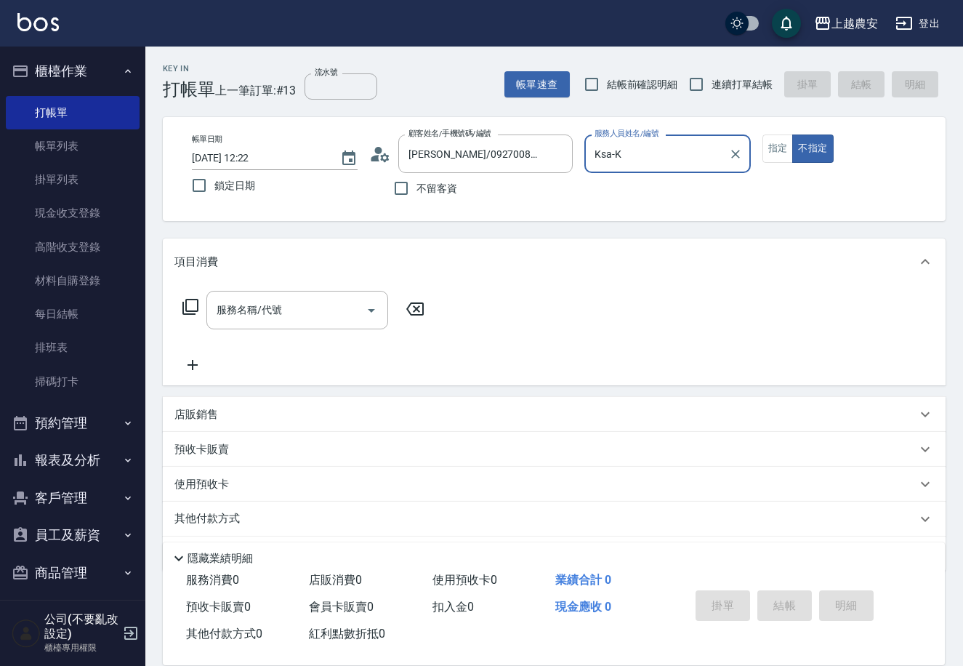
type input "Ksa-K"
drag, startPoint x: 772, startPoint y: 145, endPoint x: 433, endPoint y: 248, distance: 353.8
click at [768, 145] on button "指定" at bounding box center [777, 148] width 31 height 28
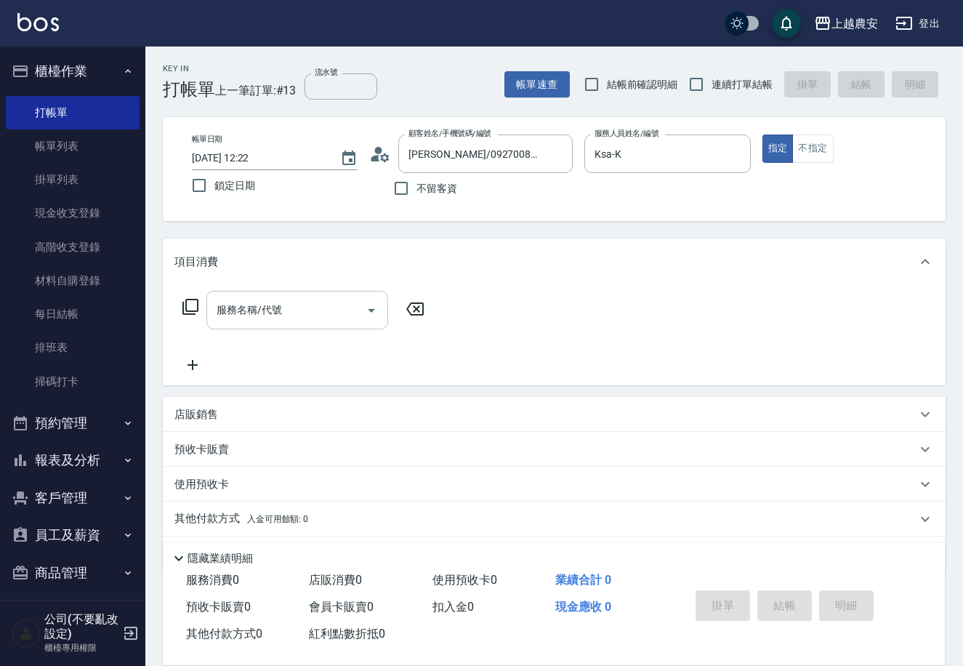
click at [334, 308] on input "服務名稱/代號" at bounding box center [286, 309] width 147 height 25
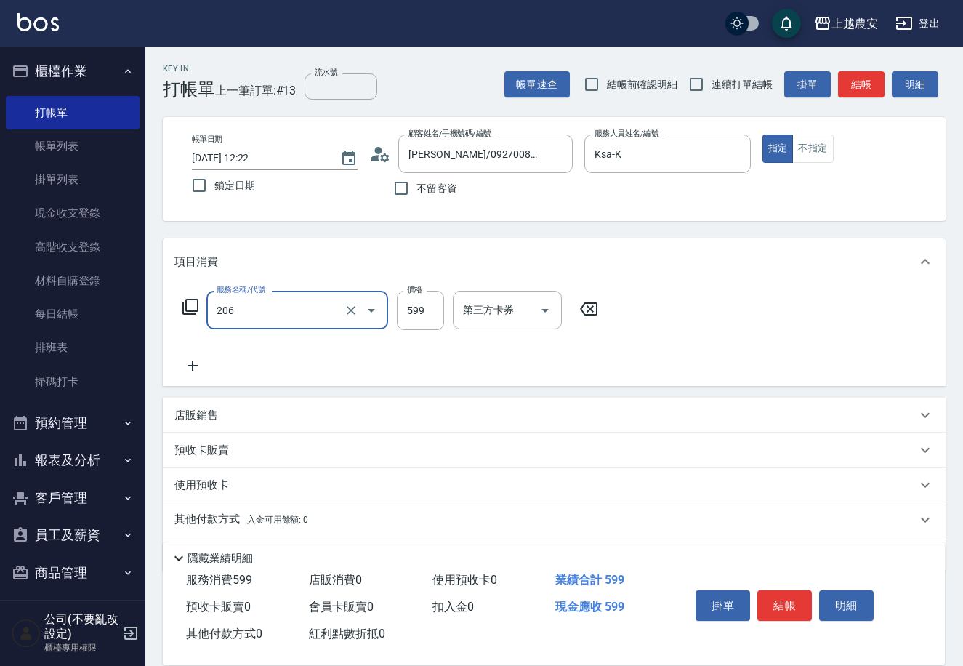
type input "洗+剪(206)"
type input "600"
type input "酪梨-34"
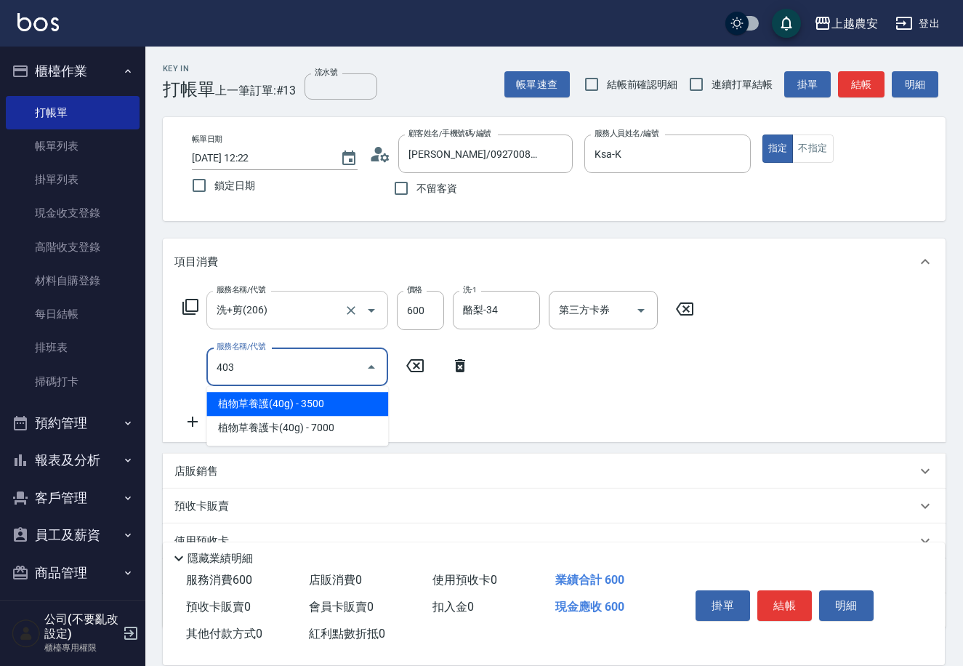
type input "剪髮(403)"
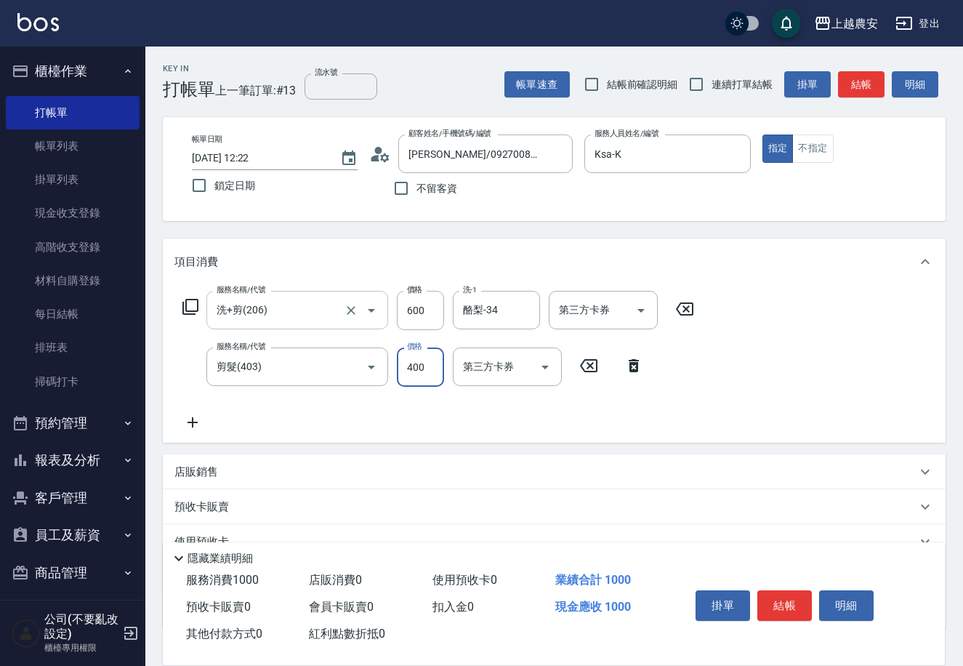
type input "400"
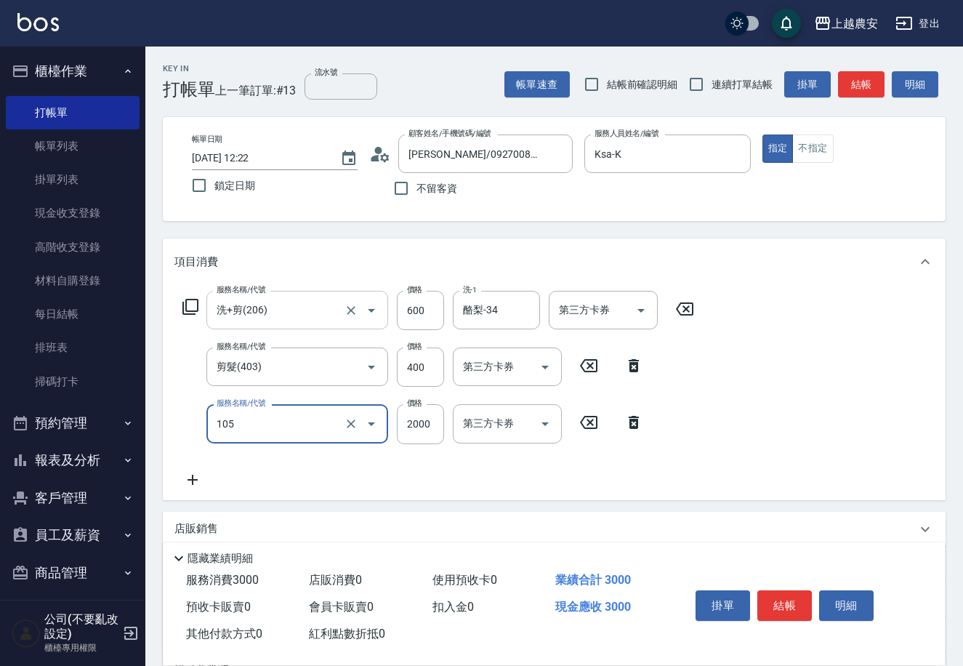
type input "寶齡頭皮全套(105)"
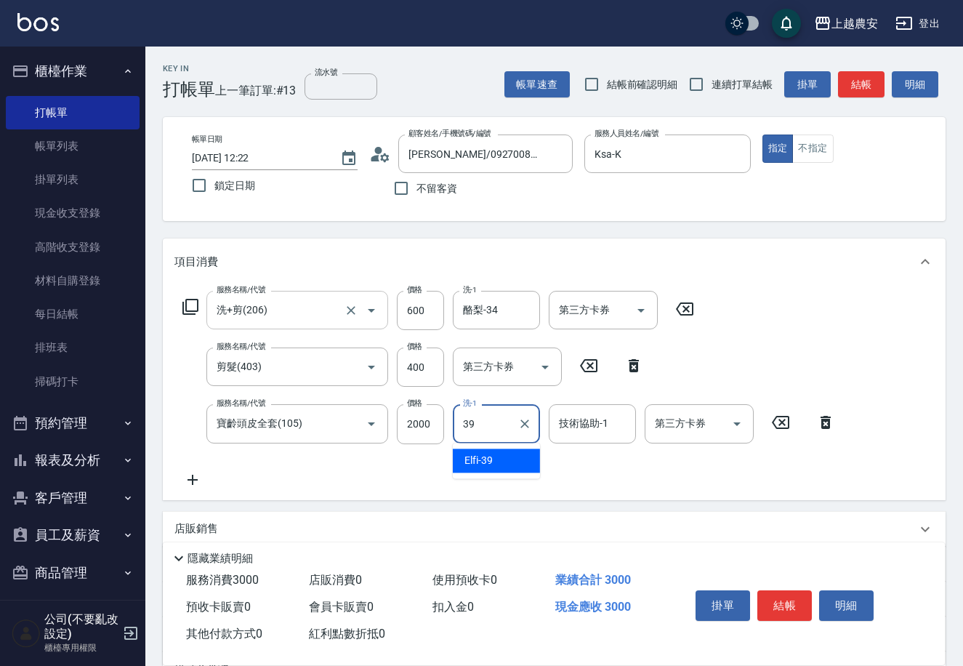
type input "Elfi-39"
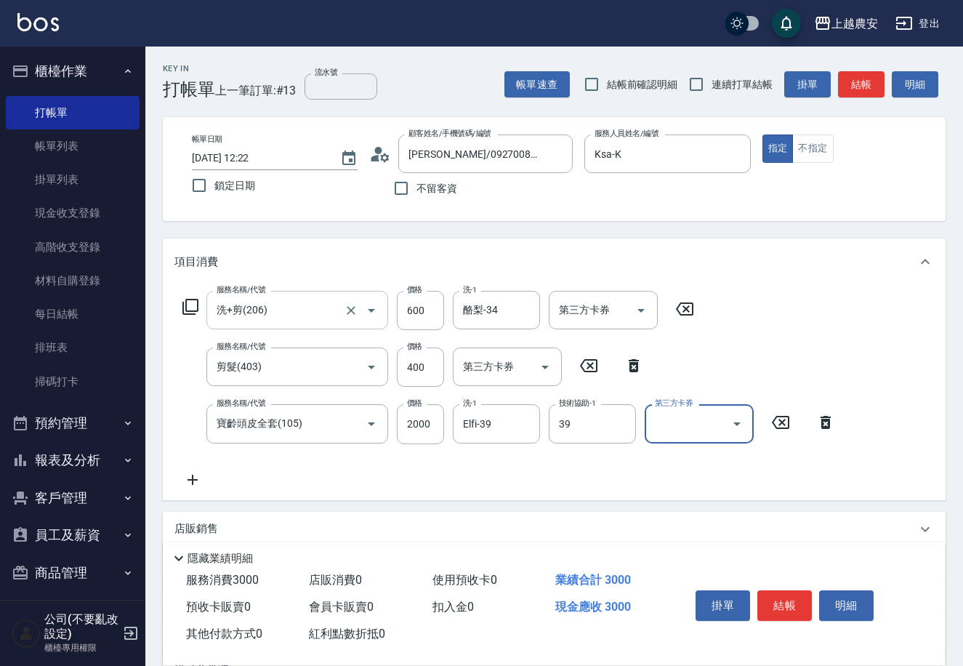
type input "Elfi-39"
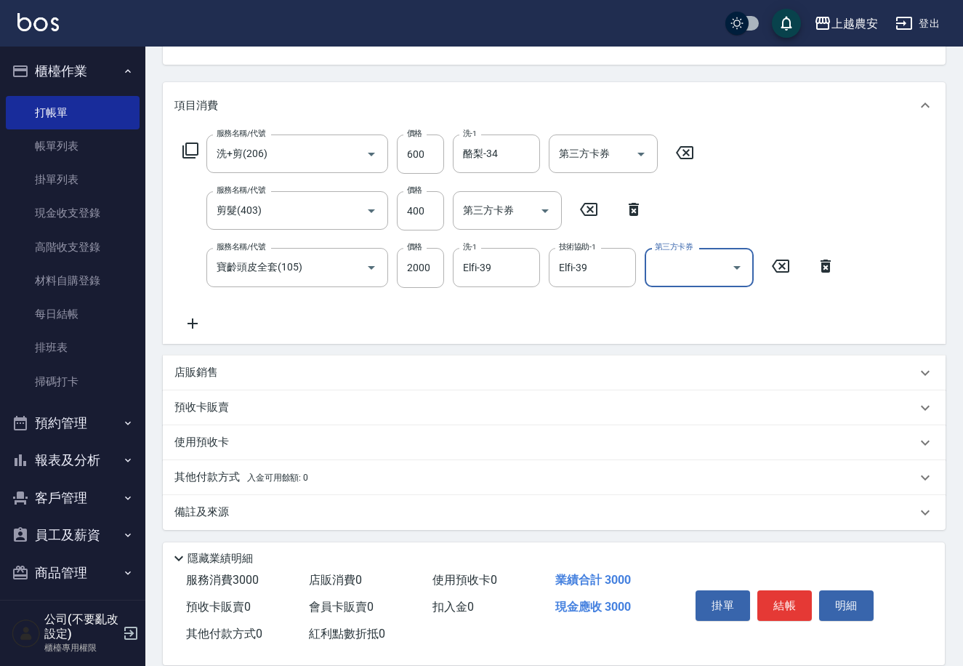
click at [233, 469] on p "其他付款方式 入金可用餘額: 0" at bounding box center [241, 477] width 134 height 16
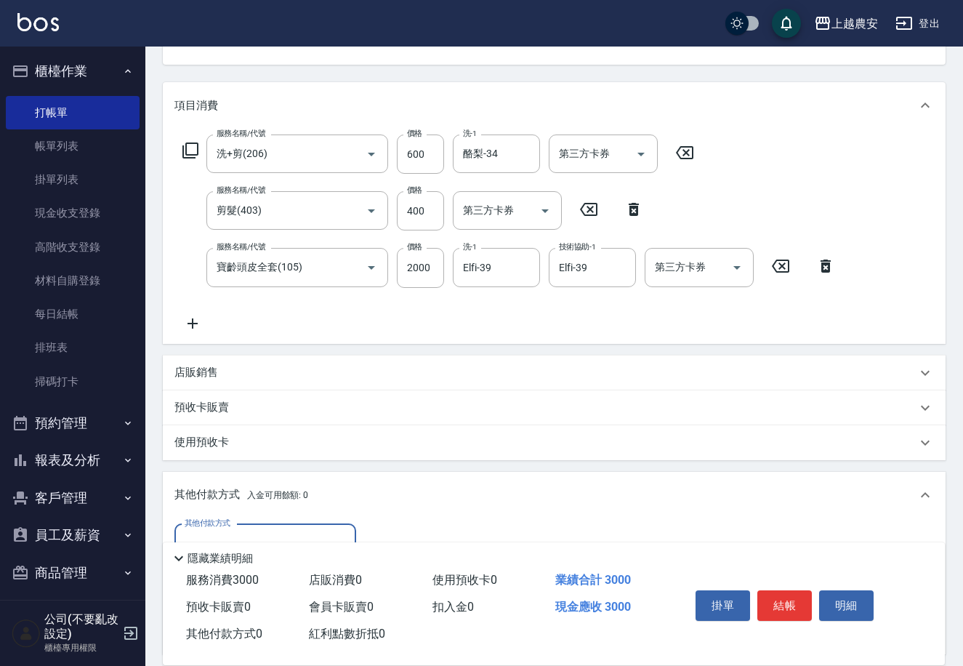
scroll to position [328, 0]
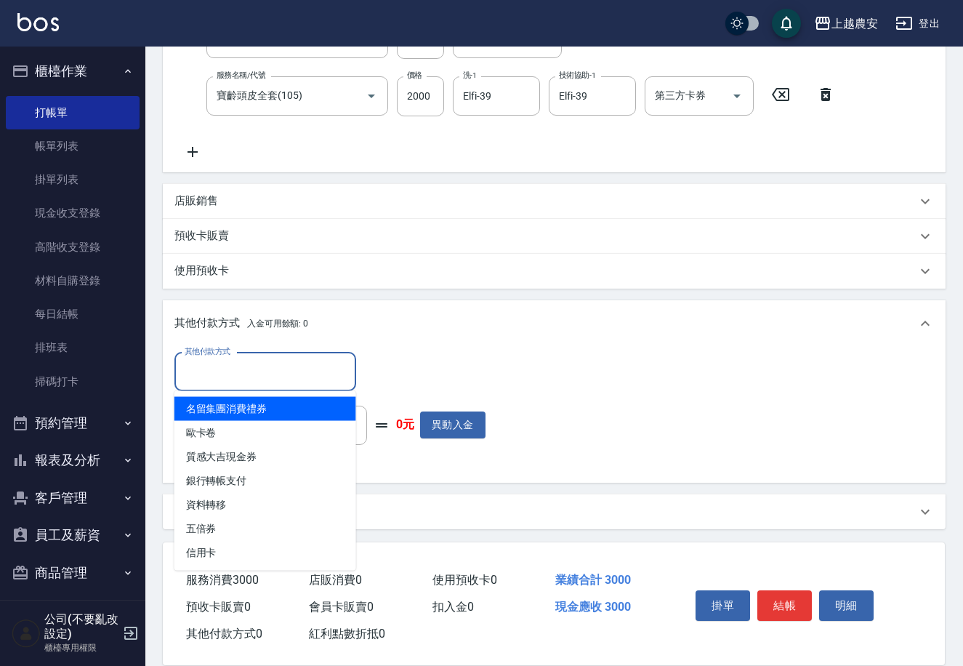
click at [220, 371] on input "其他付款方式" at bounding box center [265, 371] width 169 height 25
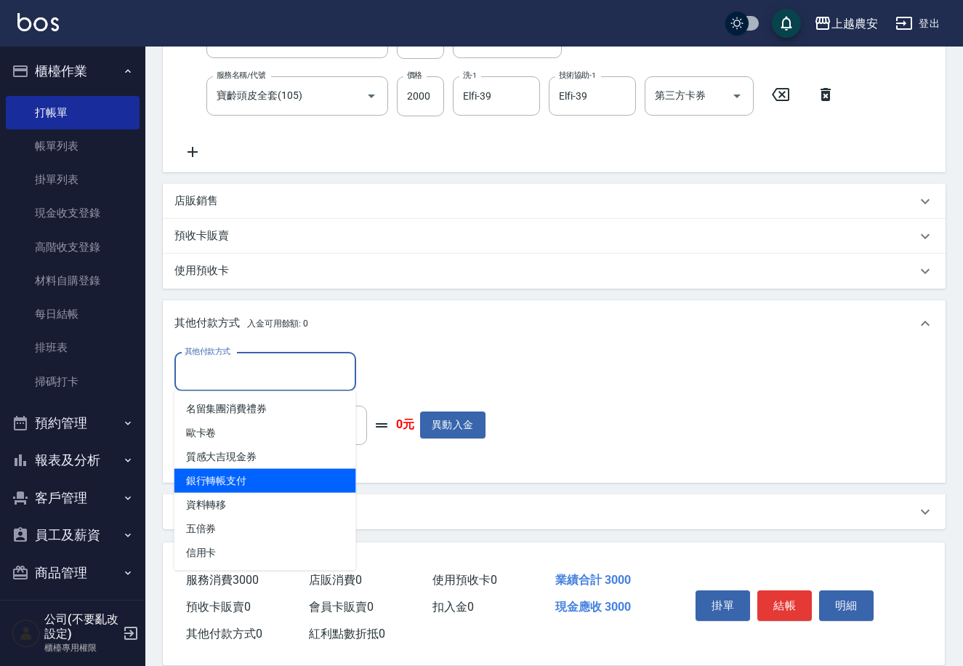
drag, startPoint x: 227, startPoint y: 477, endPoint x: 328, endPoint y: 442, distance: 107.1
click at [227, 477] on span "銀行轉帳支付" at bounding box center [265, 481] width 182 height 24
type input "銀行轉帳支付"
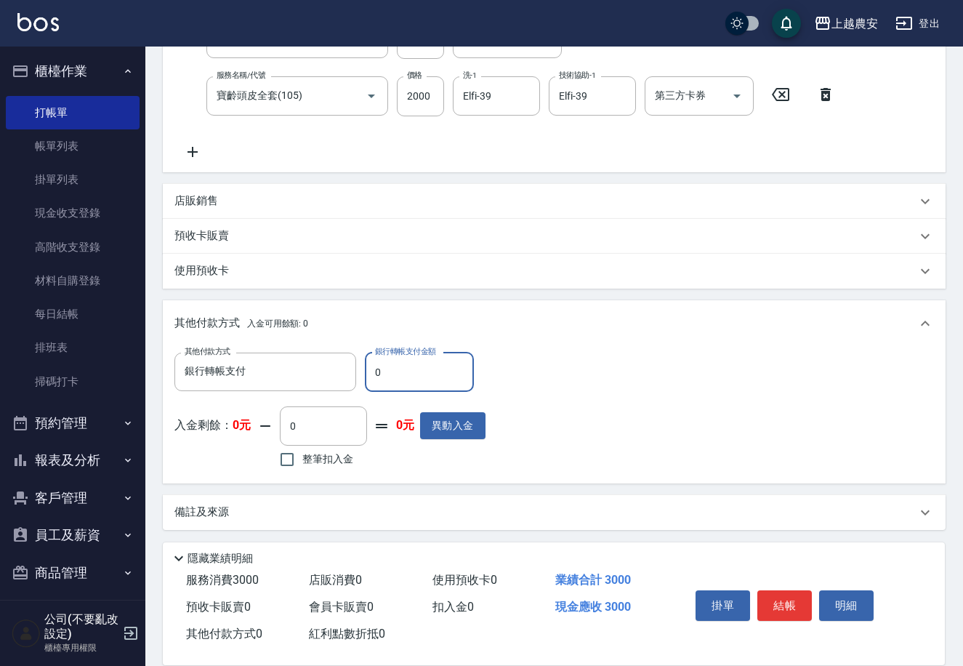
click at [371, 374] on input "0" at bounding box center [419, 371] width 109 height 39
type input "3000"
click at [786, 604] on button "結帳" at bounding box center [784, 605] width 55 height 31
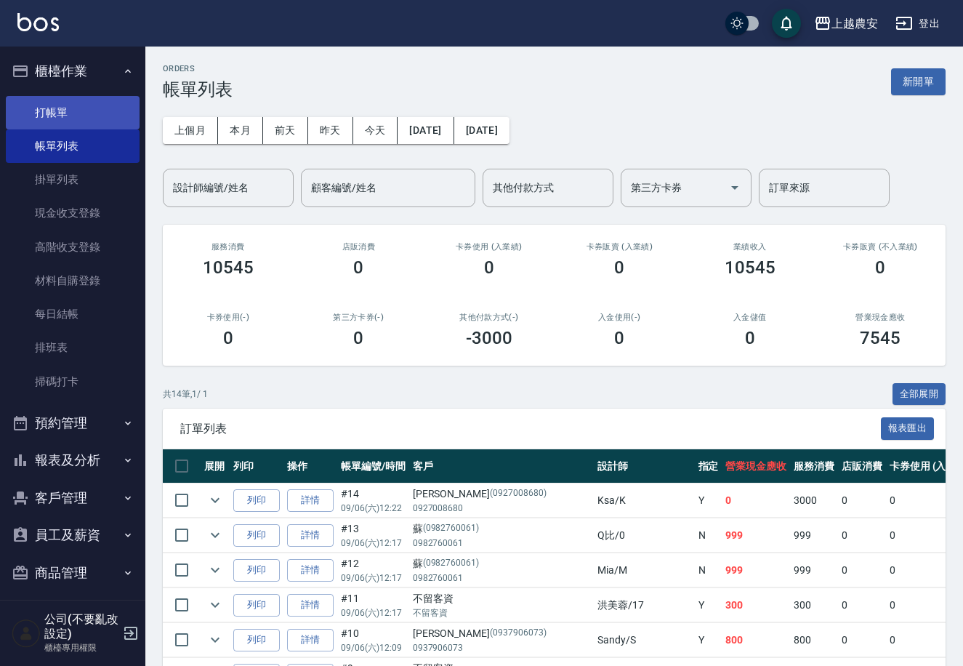
click at [62, 102] on link "打帳單" at bounding box center [73, 112] width 134 height 33
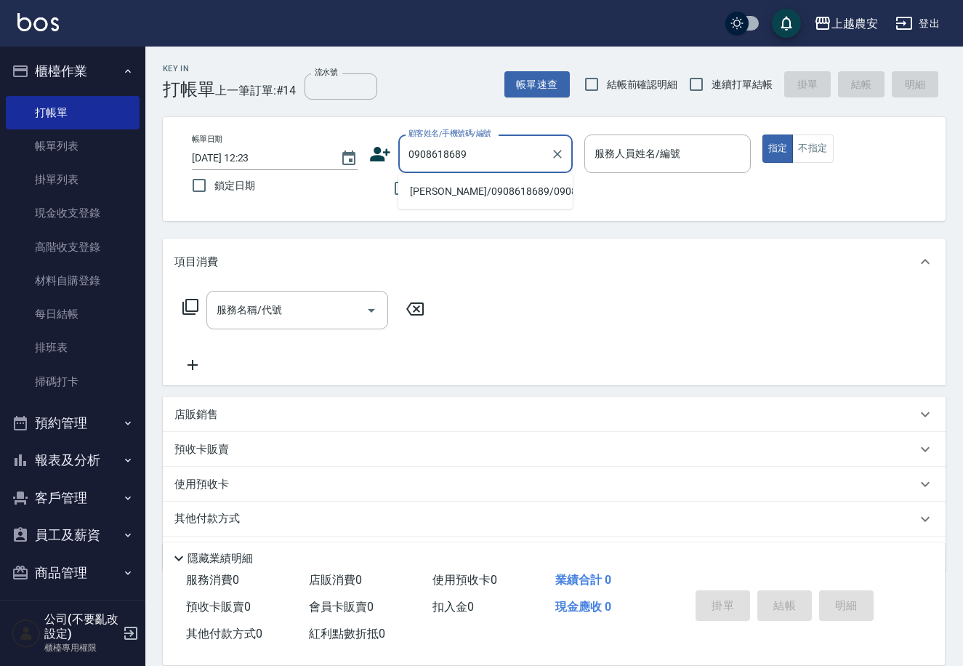
click at [466, 195] on li "索煒哲/0908618689/0908618689" at bounding box center [485, 191] width 174 height 24
type input "索煒哲/0908618689/0908618689"
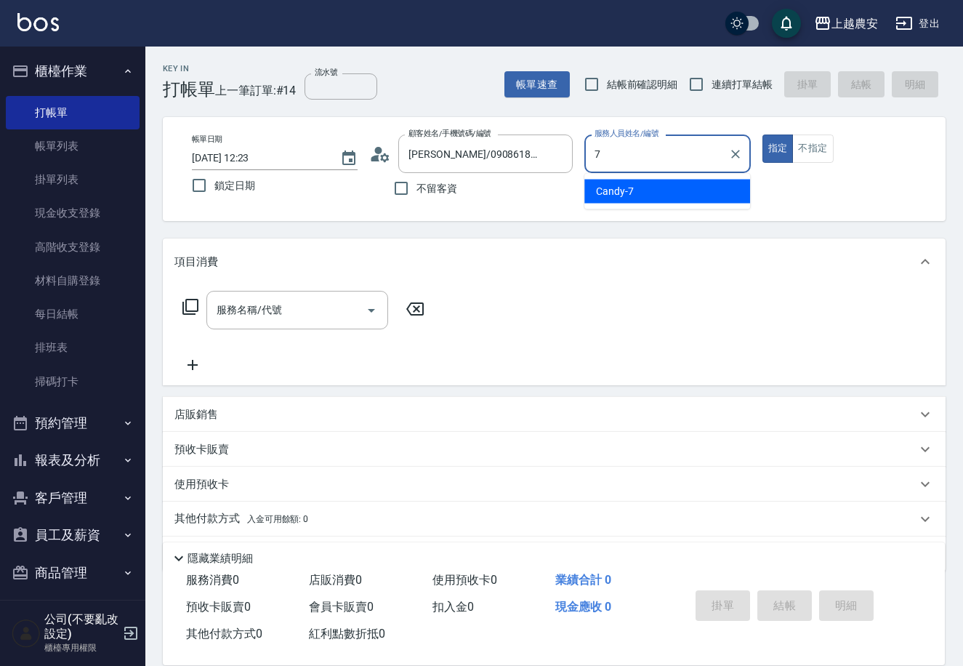
type input "Candy-7"
type button "true"
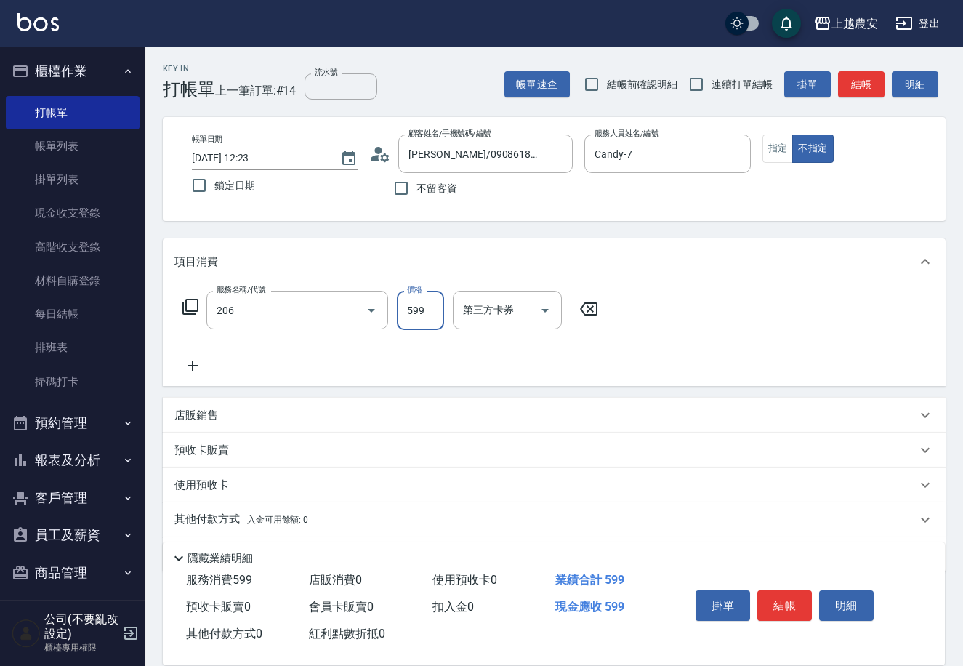
type input "洗+剪(206)"
click at [777, 608] on button "結帳" at bounding box center [784, 605] width 55 height 31
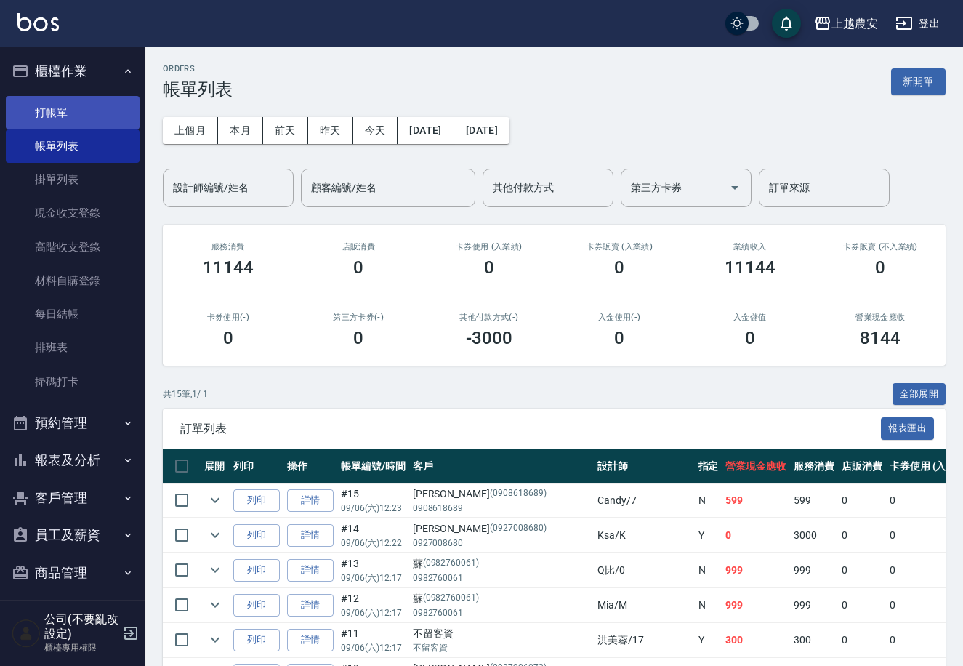
click at [68, 113] on link "打帳單" at bounding box center [73, 112] width 134 height 33
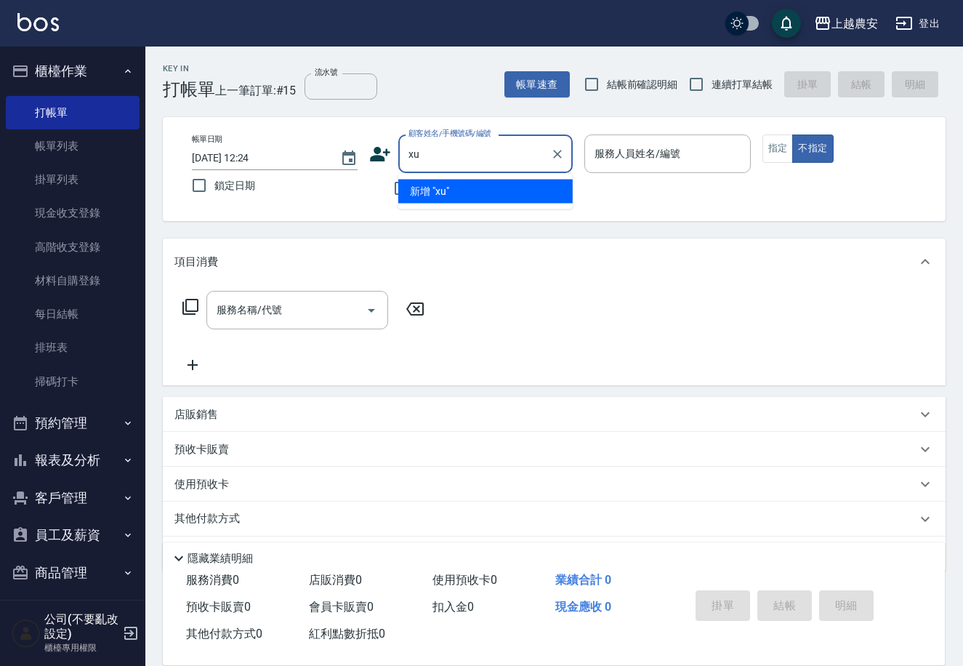
type input "x"
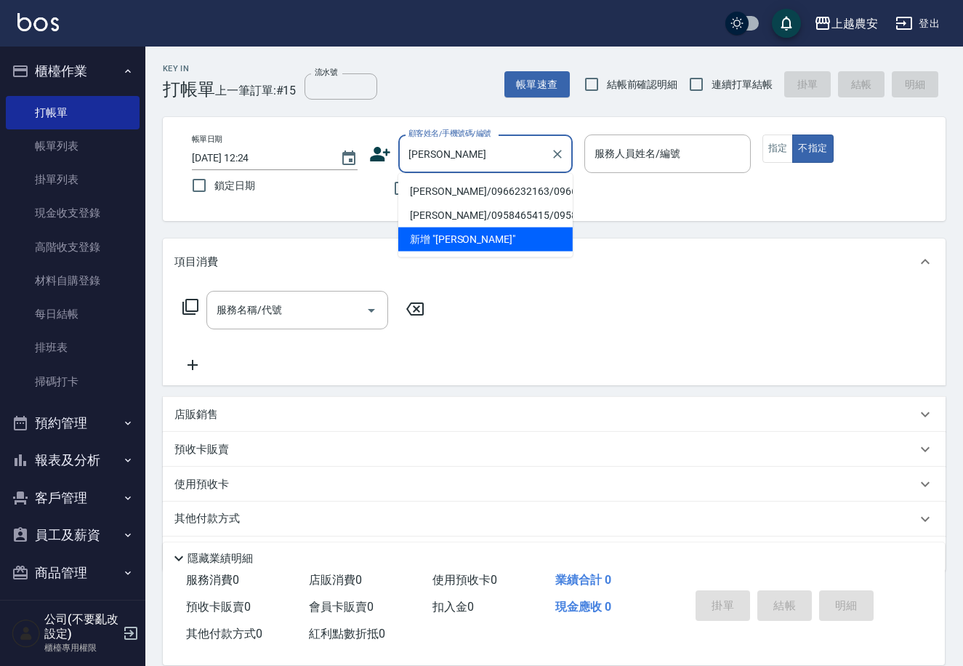
click at [419, 192] on li "李奇芷/0966232163/0966232163" at bounding box center [485, 191] width 174 height 24
type input "李奇芷/0966232163/0966232163"
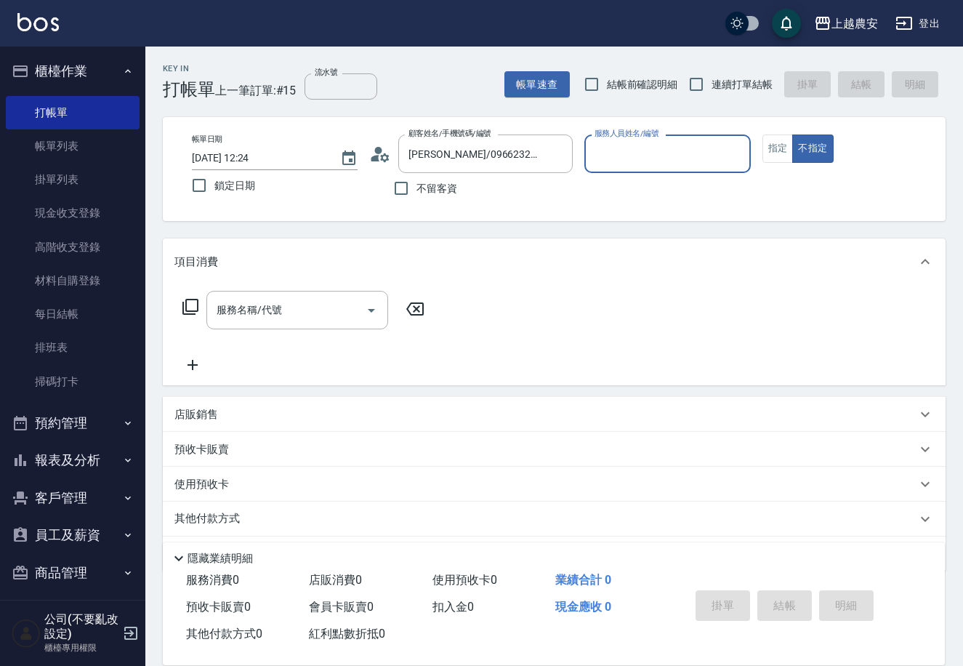
type input "Yuna-18"
click at [760, 151] on div "帳單日期 2025/09/06 12:24 鎖定日期 顧客姓名/手機號碼/編號 李奇芷/0966232163/0966232163 顧客姓名/手機號碼/編號 …" at bounding box center [554, 168] width 748 height 69
click at [772, 157] on button "指定" at bounding box center [777, 148] width 31 height 28
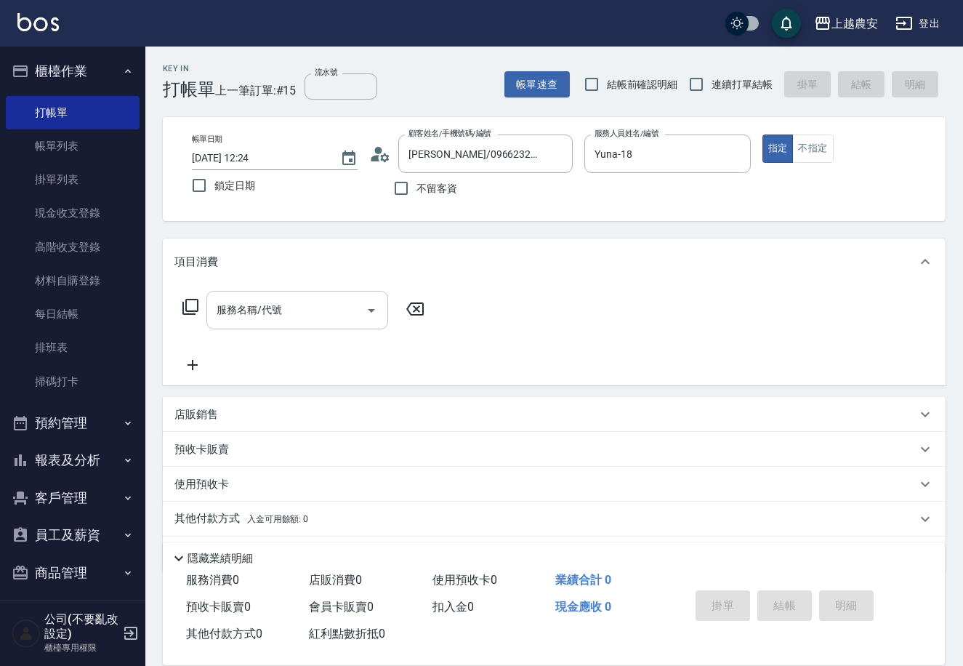
click at [312, 320] on input "服務名稱/代號" at bounding box center [286, 309] width 147 height 25
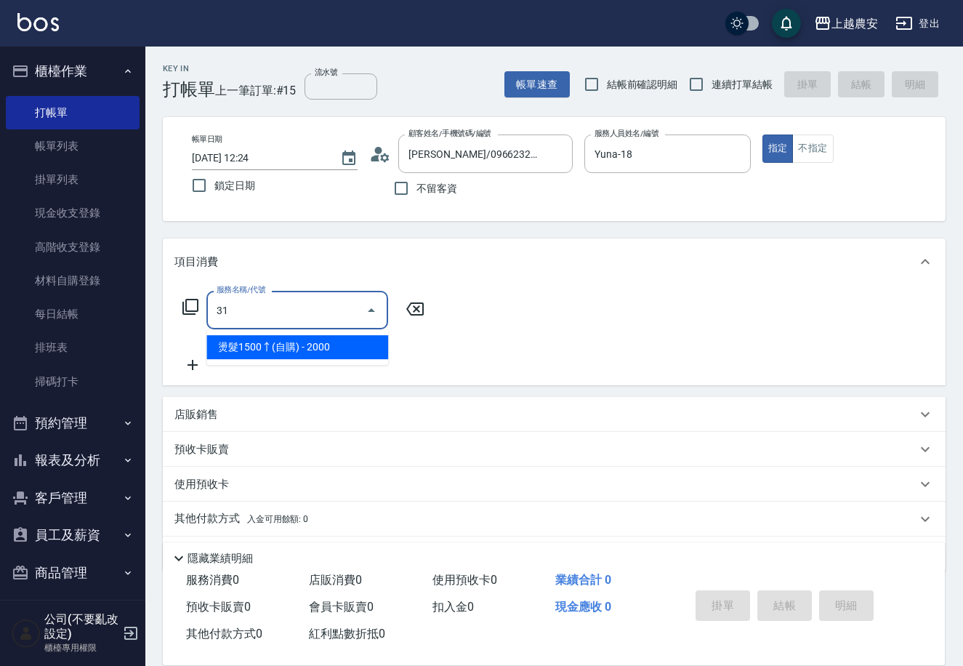
type input "3"
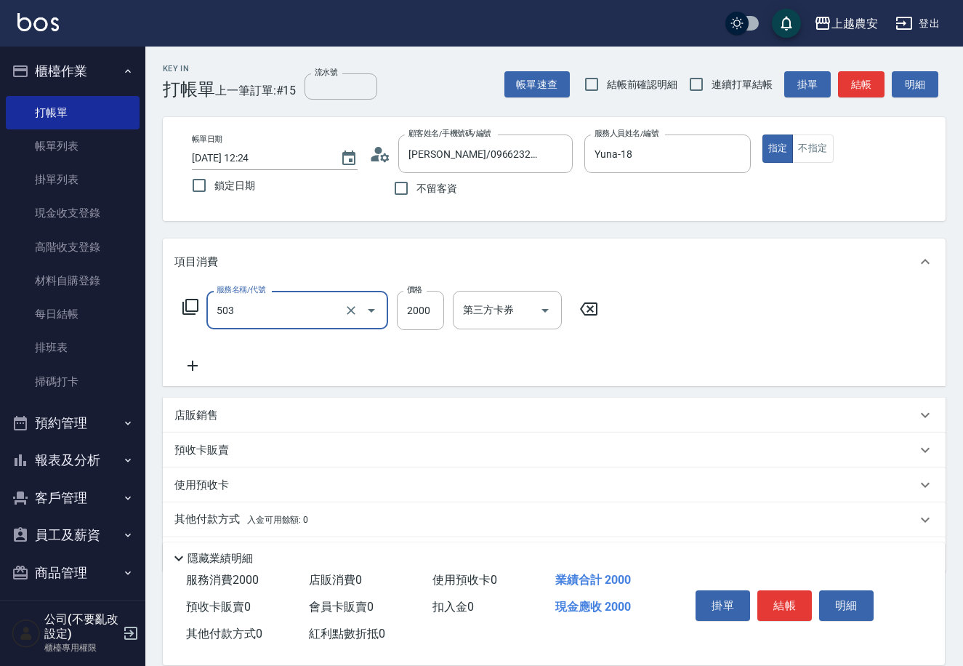
type input "染髮1500↑(503)"
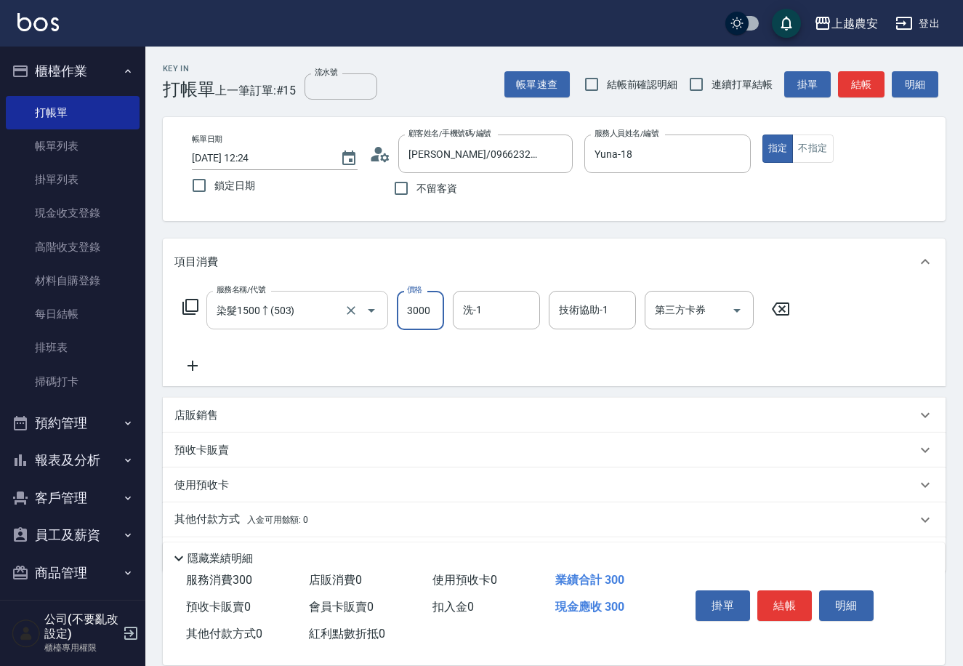
type input "3000"
type input "楊馨茹-29"
drag, startPoint x: 234, startPoint y: 517, endPoint x: 230, endPoint y: 504, distance: 13.8
click at [234, 517] on p "其他付款方式 入金可用餘額: 0" at bounding box center [241, 520] width 134 height 16
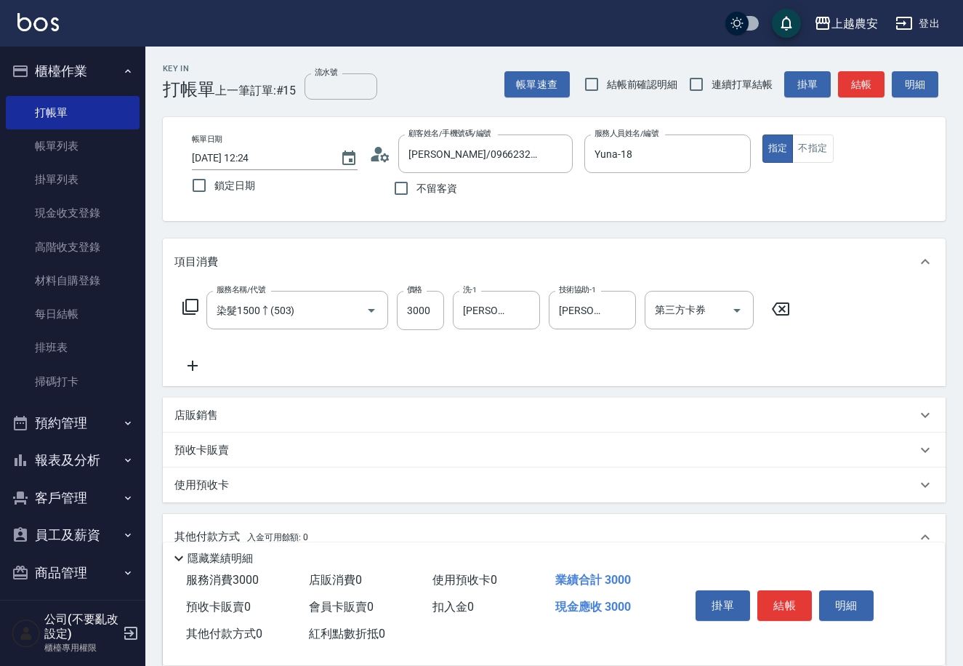
scroll to position [214, 0]
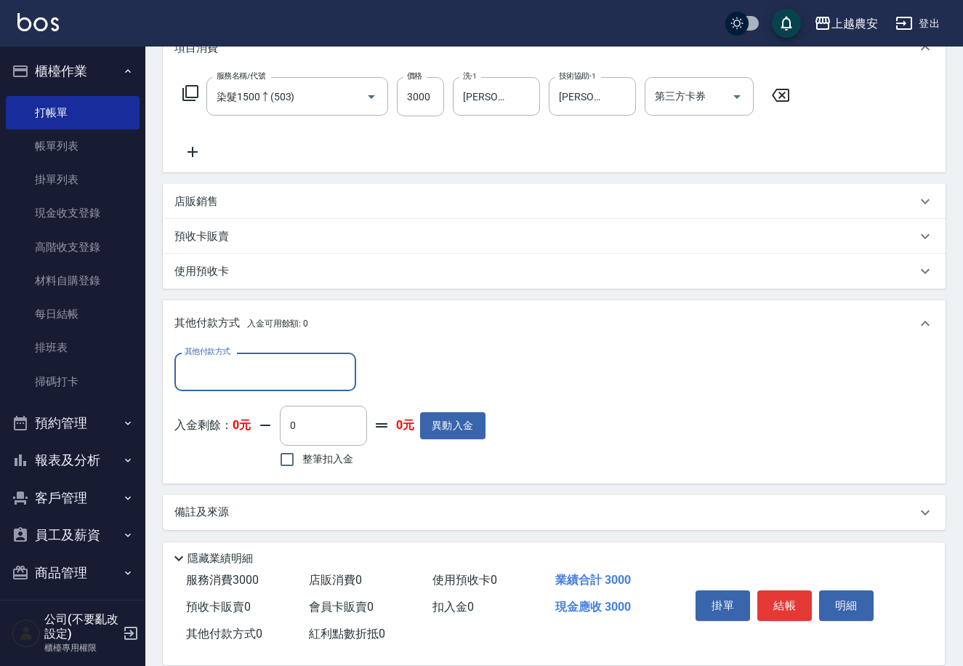
click at [305, 384] on div "其他付款方式" at bounding box center [265, 371] width 182 height 39
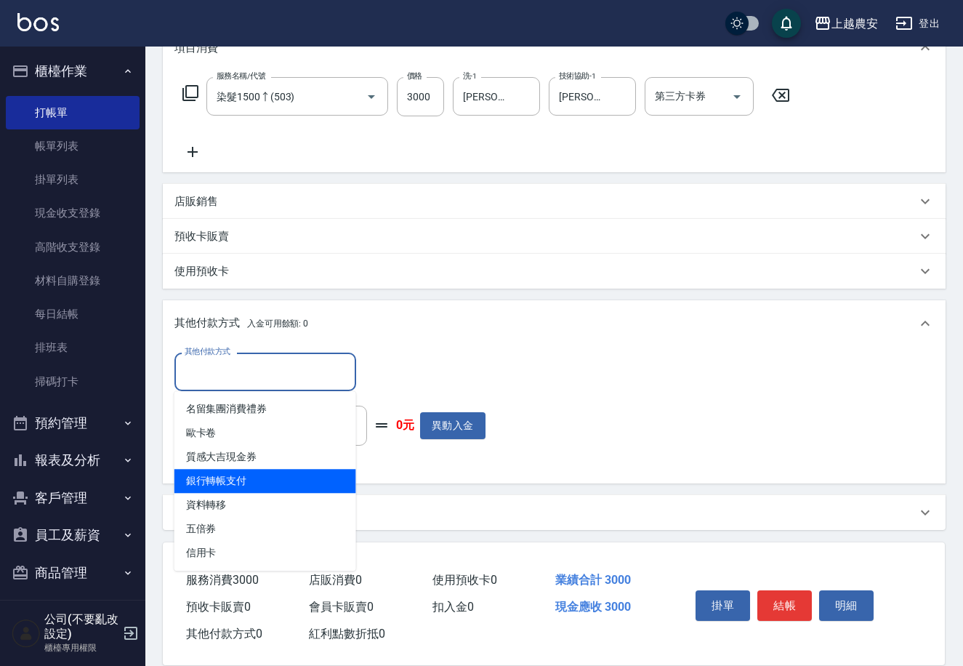
click at [291, 471] on span "銀行轉帳支付" at bounding box center [265, 481] width 182 height 24
type input "銀行轉帳支付"
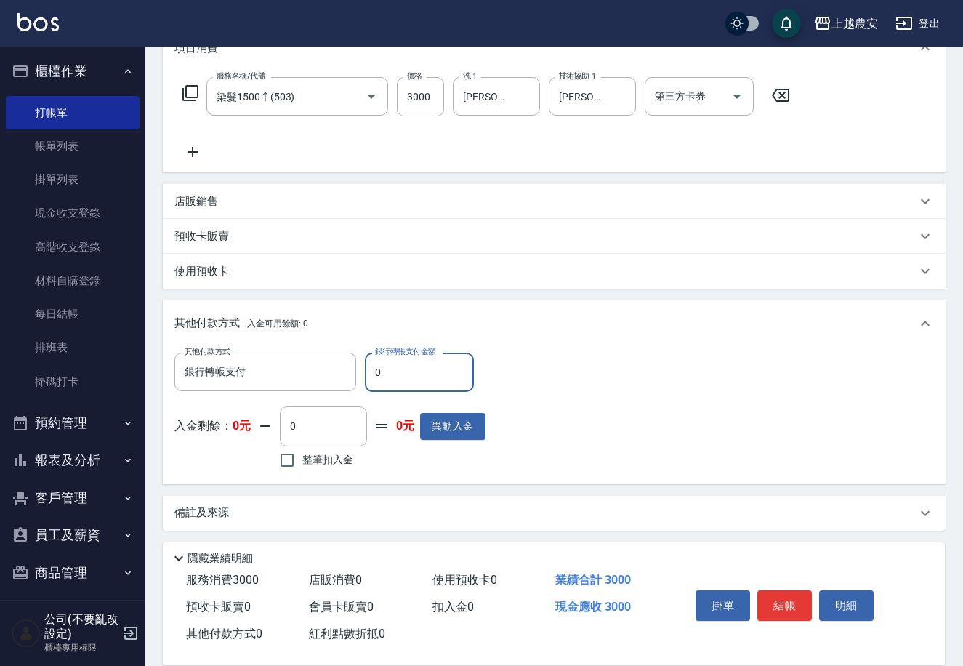
click at [365, 375] on input "0" at bounding box center [419, 371] width 109 height 39
type input "3000"
click at [783, 597] on button "結帳" at bounding box center [784, 605] width 55 height 31
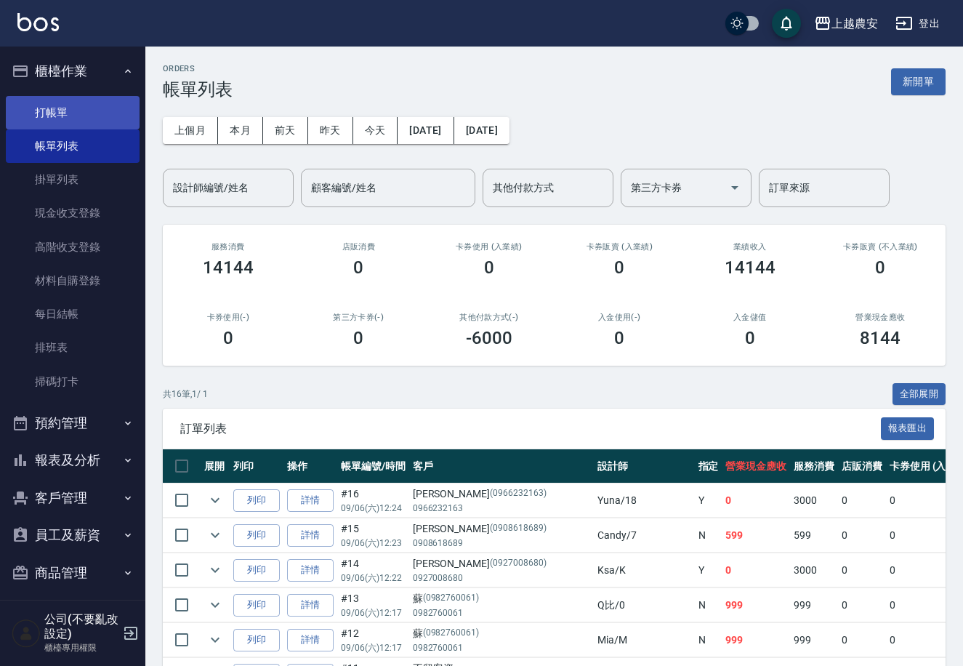
click at [55, 114] on link "打帳單" at bounding box center [73, 112] width 134 height 33
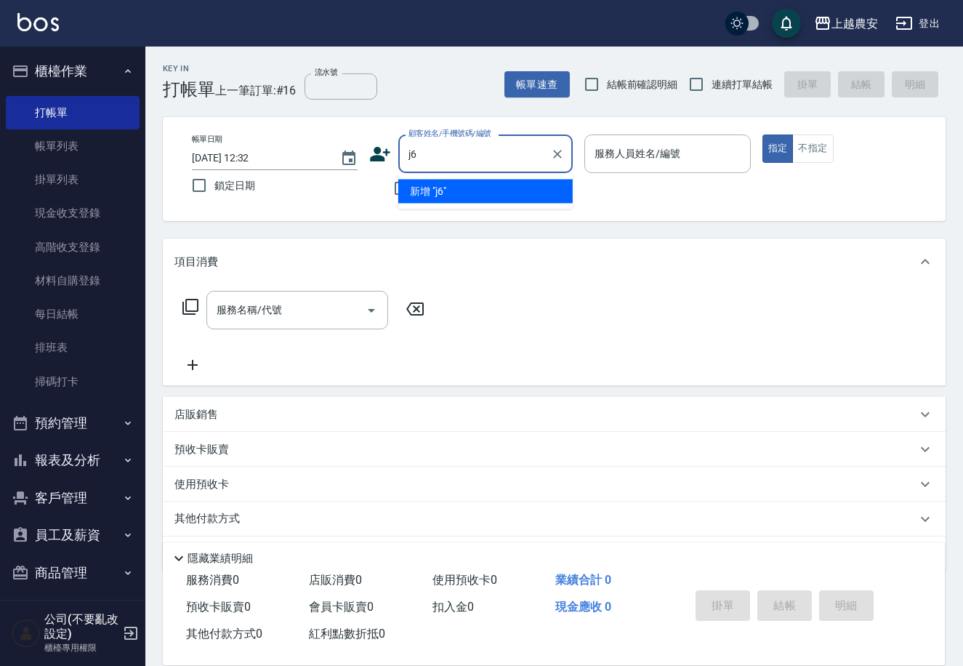
type input "j"
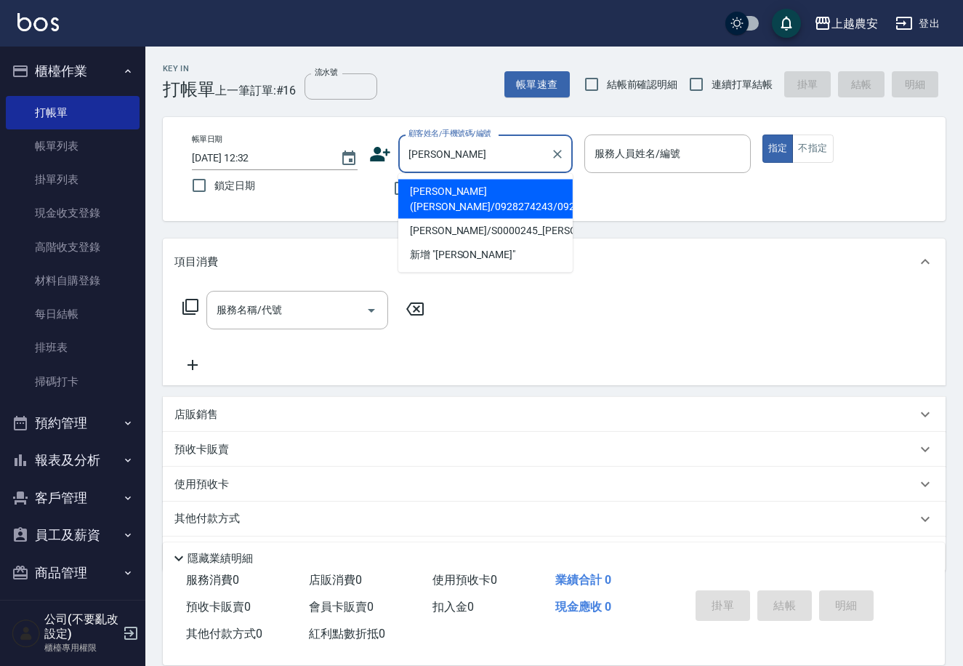
click at [450, 198] on li "林秀斌(吳太/0928274243/0928274243" at bounding box center [485, 198] width 174 height 39
type input "林秀斌(吳太/0928274243/0928274243"
type input "美雅-B"
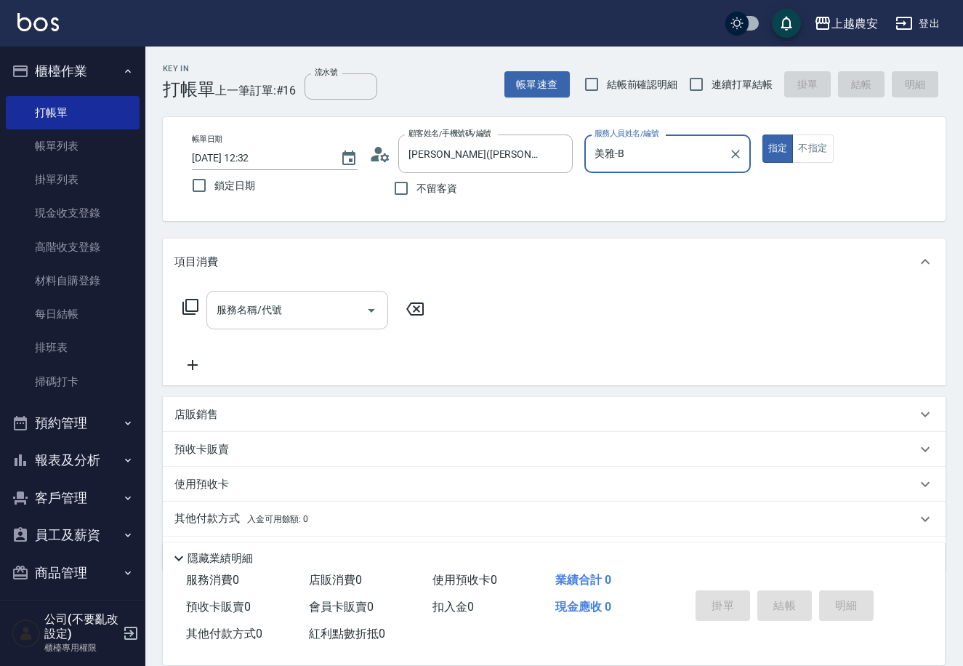
click at [315, 306] on input "服務名稱/代號" at bounding box center [286, 309] width 147 height 25
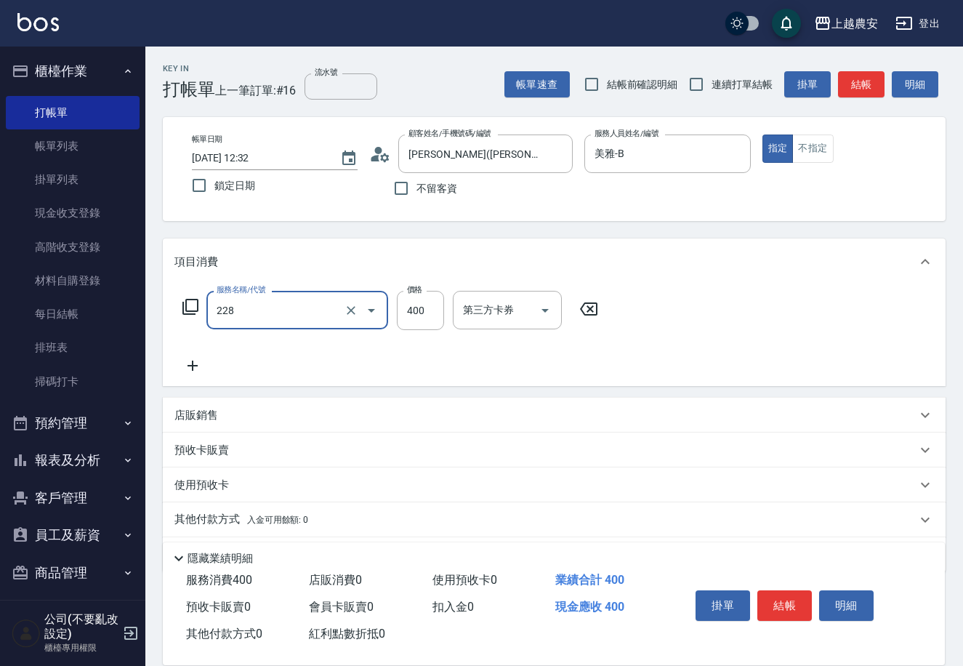
type input "洗髮(228)"
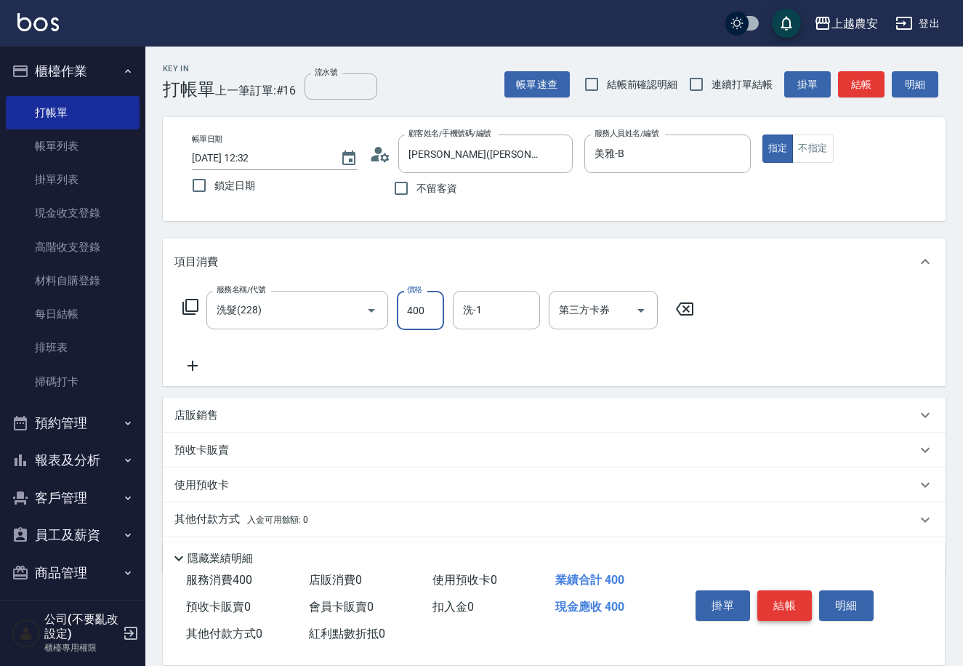
click at [783, 592] on button "結帳" at bounding box center [784, 605] width 55 height 31
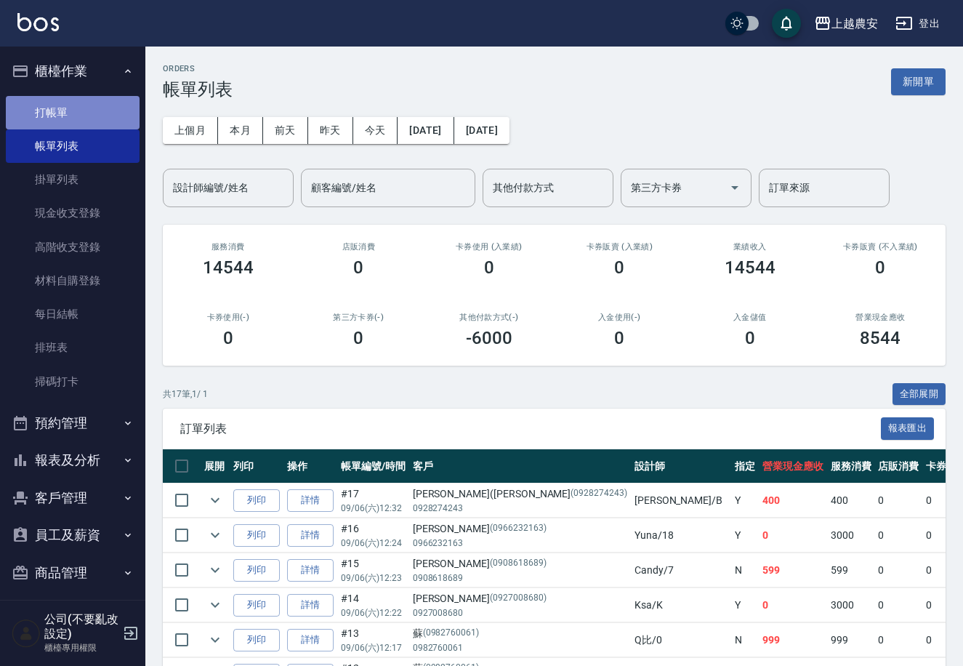
click at [91, 109] on link "打帳單" at bounding box center [73, 112] width 134 height 33
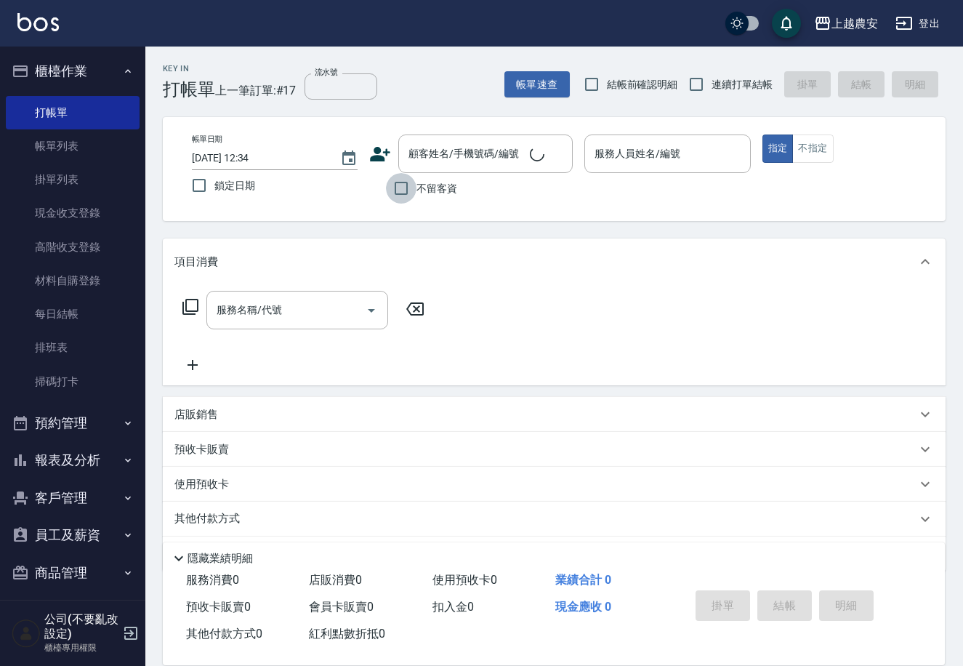
click at [406, 187] on input "不留客資" at bounding box center [401, 188] width 31 height 31
checkbox input "true"
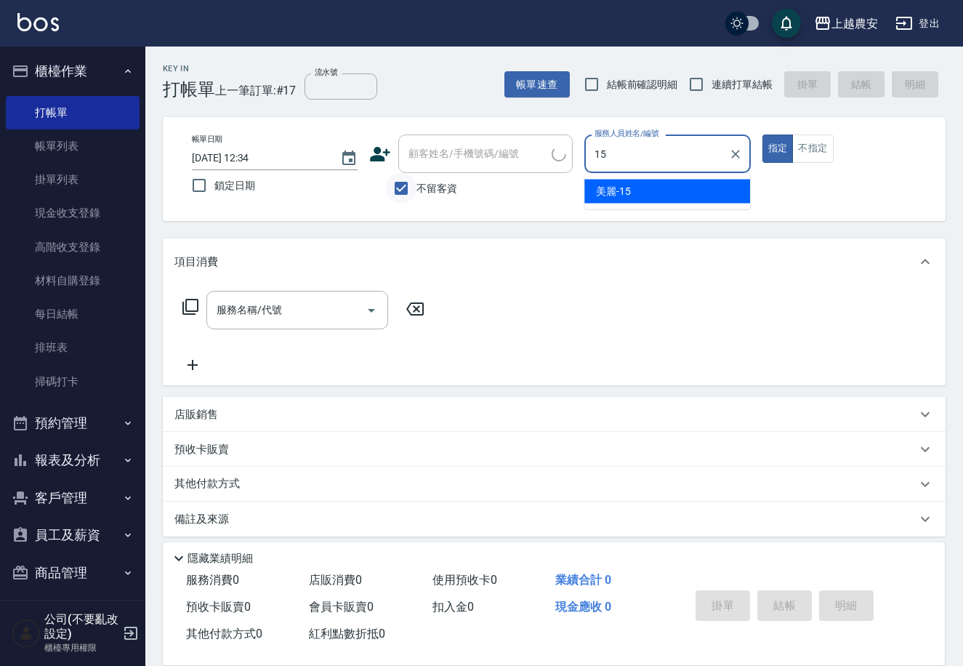
type input "美麗-15"
type button "true"
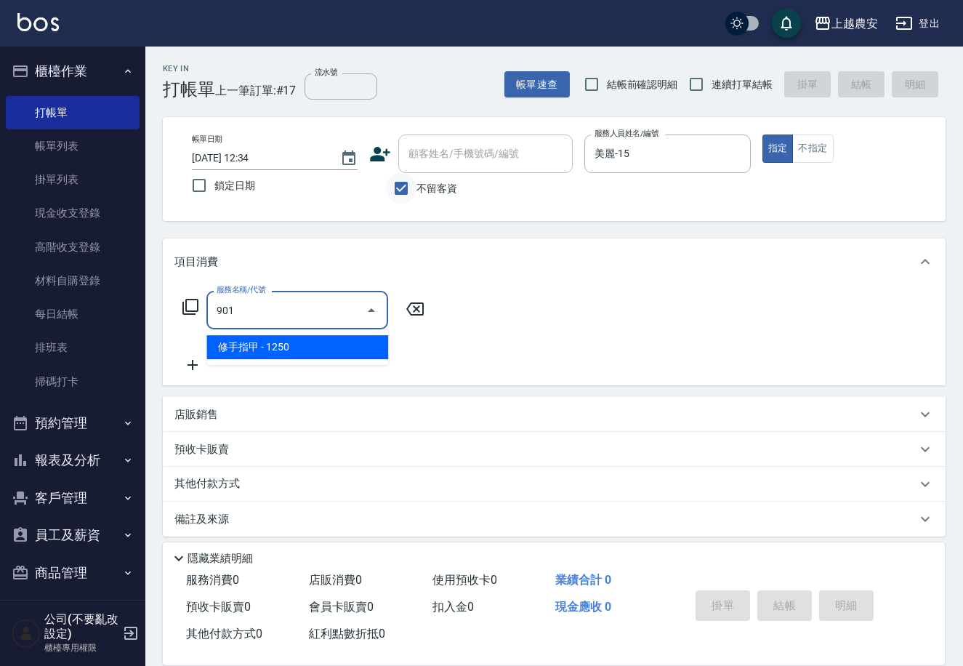
type input "修手指甲(901)"
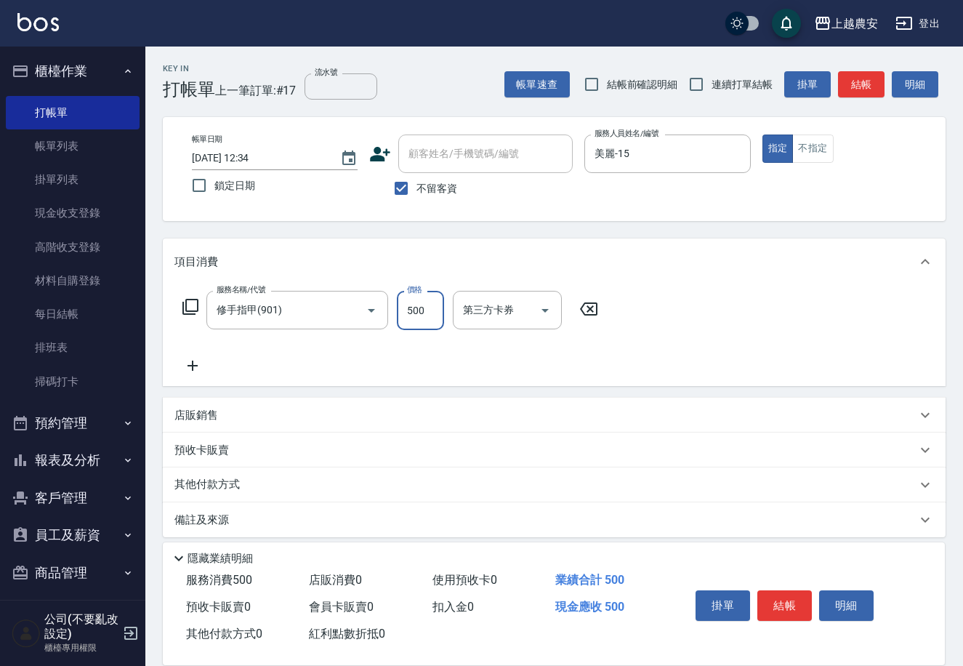
type input "500"
click at [230, 486] on p "其他付款方式" at bounding box center [210, 485] width 73 height 16
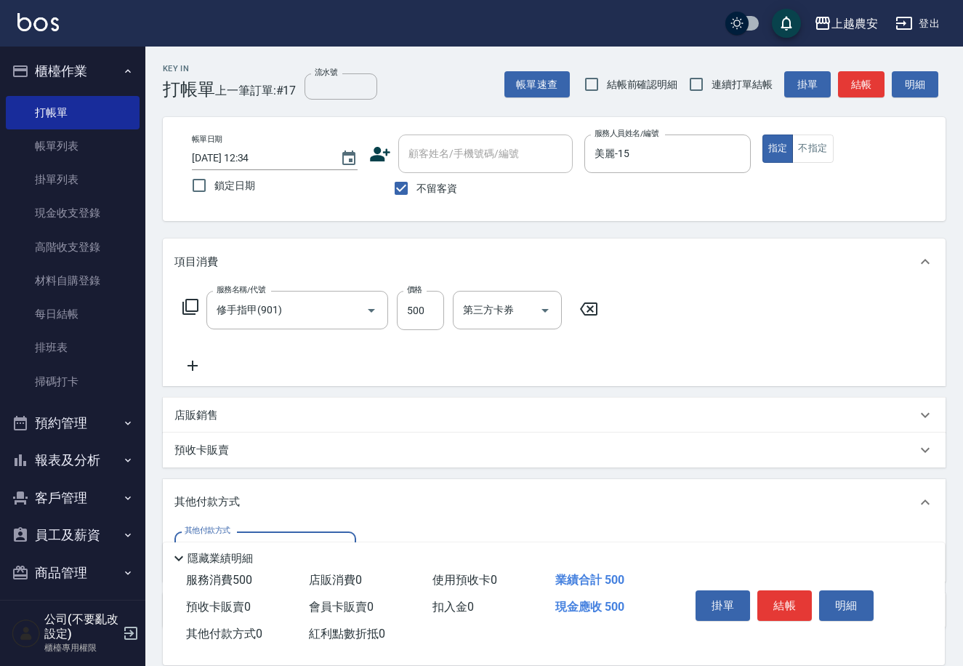
scroll to position [99, 0]
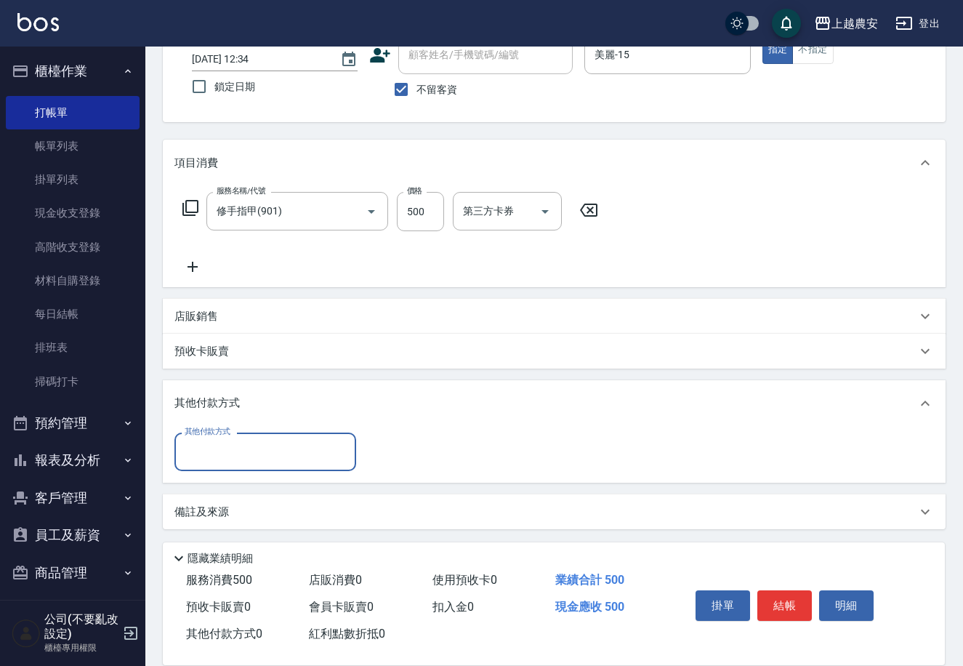
click at [249, 459] on input "其他付款方式" at bounding box center [265, 451] width 169 height 25
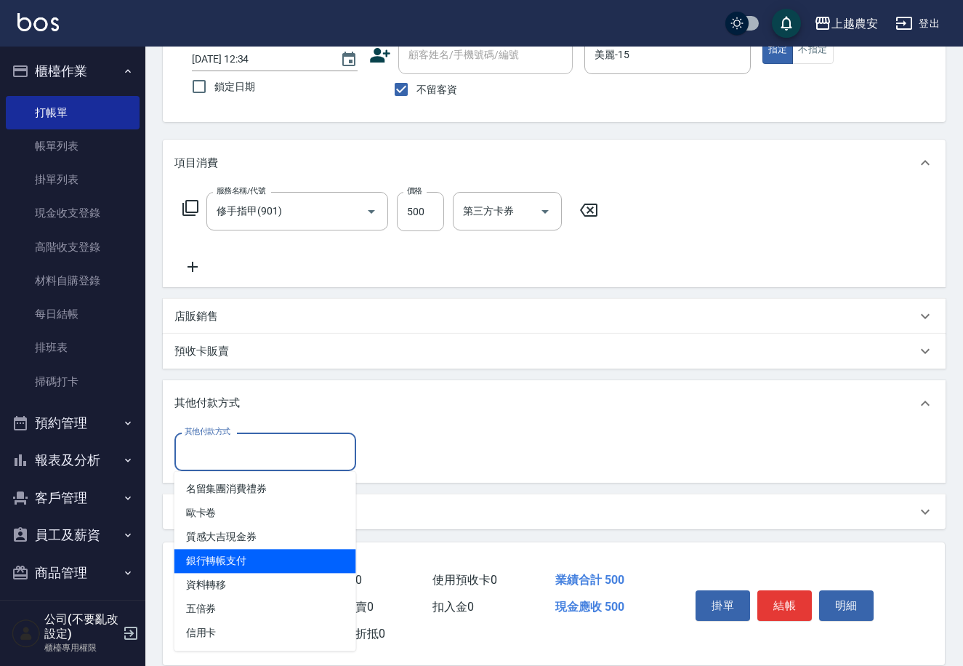
click at [263, 557] on span "銀行轉帳支付" at bounding box center [265, 561] width 182 height 24
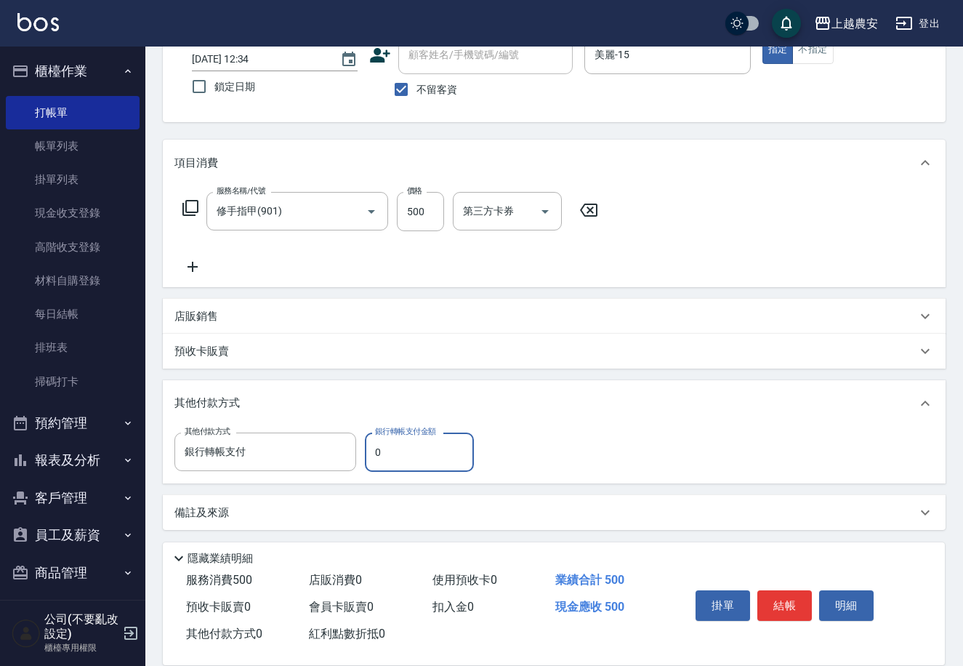
type input "銀行轉帳支付"
click at [374, 456] on input "0" at bounding box center [419, 451] width 109 height 39
type input "500"
click at [790, 598] on button "結帳" at bounding box center [784, 605] width 55 height 31
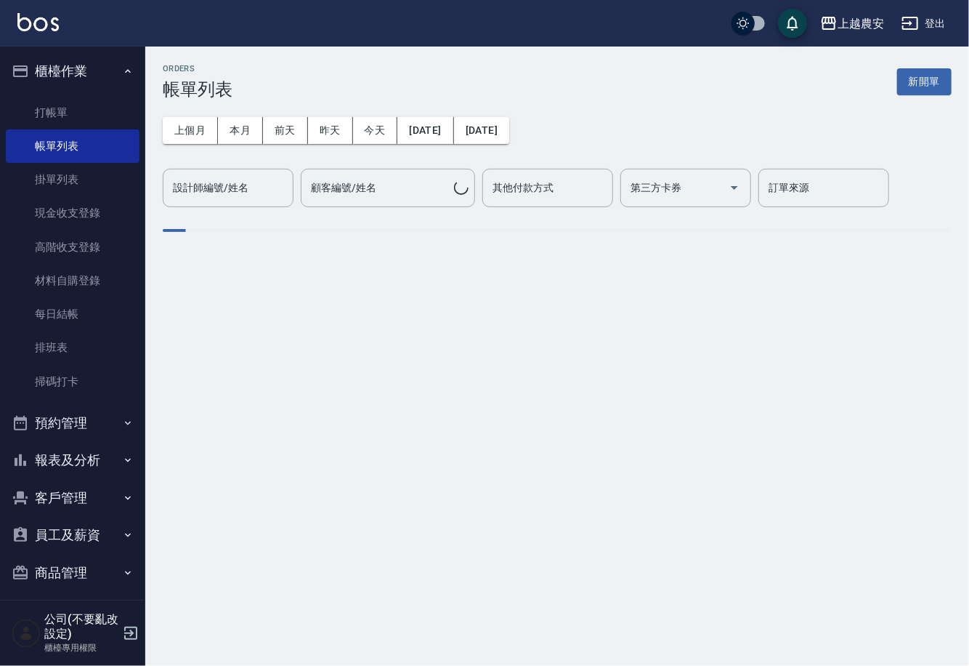
drag, startPoint x: 49, startPoint y: 113, endPoint x: 171, endPoint y: 106, distance: 122.3
click at [49, 112] on link "打帳單" at bounding box center [73, 112] width 134 height 33
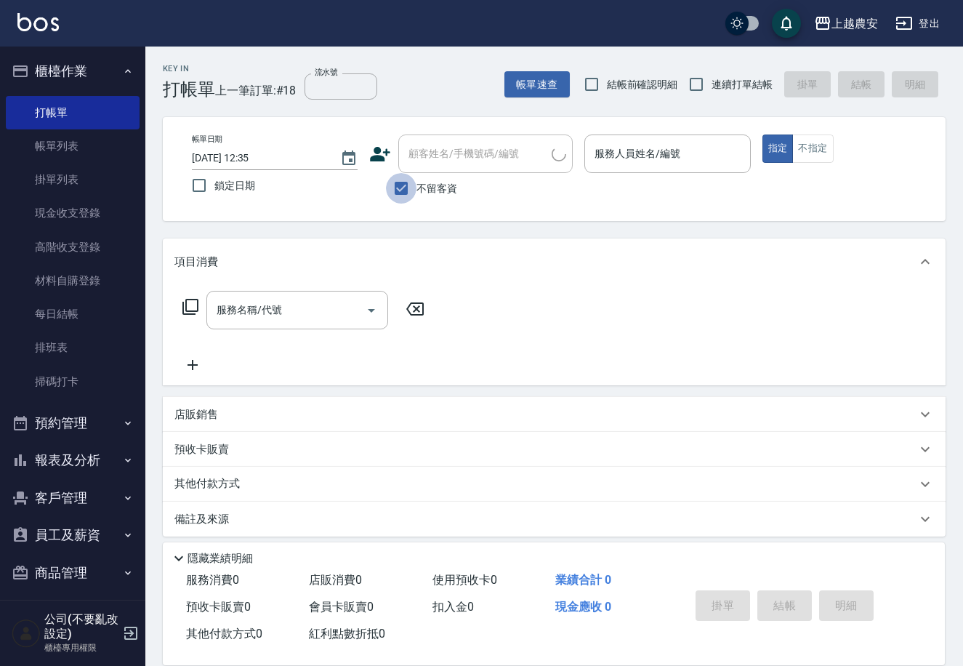
click at [406, 192] on input "不留客資" at bounding box center [401, 188] width 31 height 31
checkbox input "false"
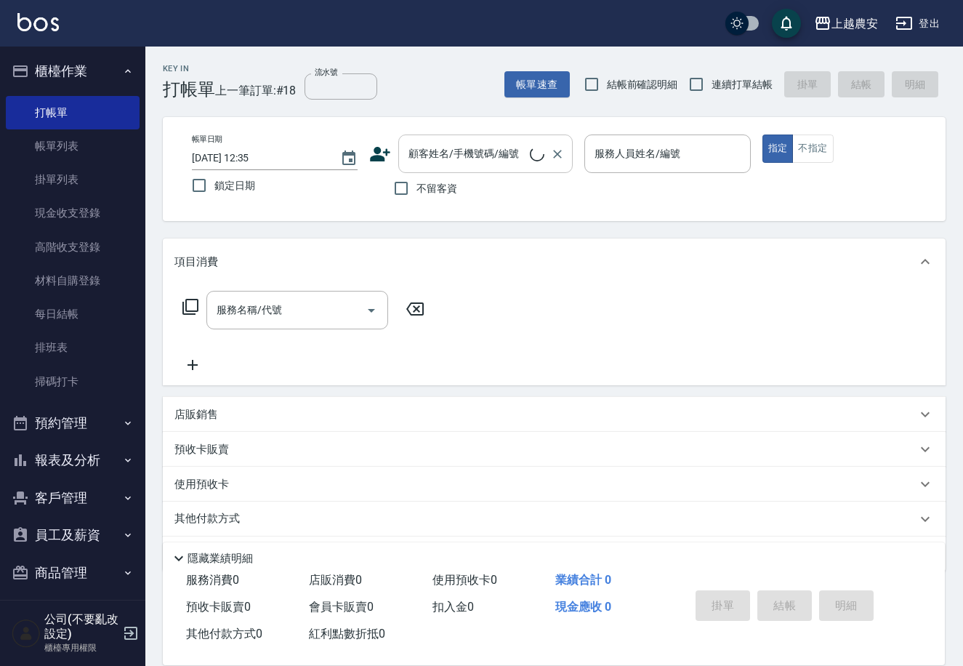
click at [421, 166] on div "顧客姓名/手機號碼/編號" at bounding box center [485, 153] width 174 height 39
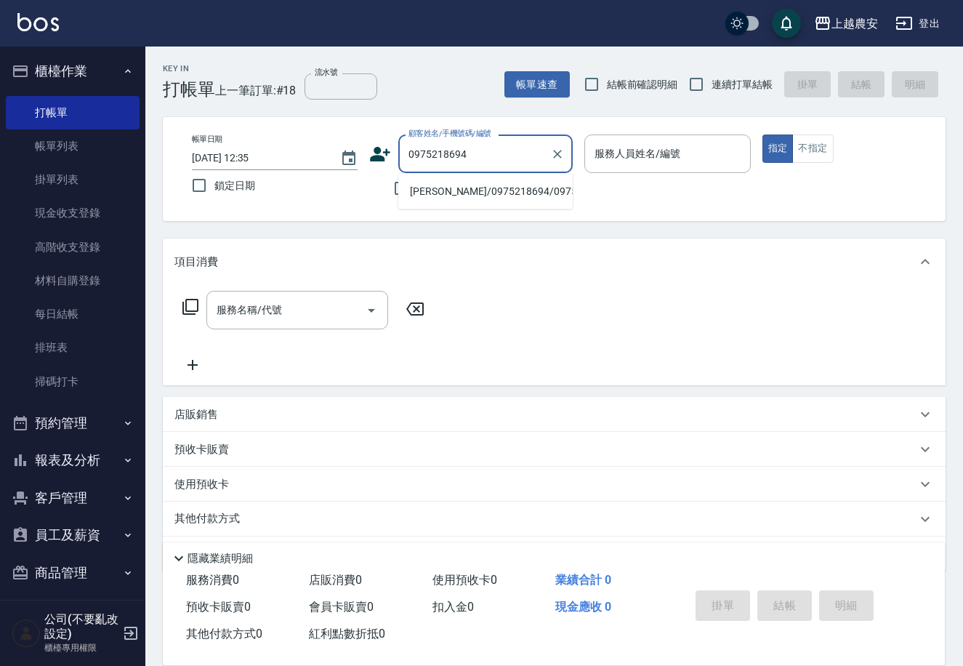
click at [444, 190] on li "李維俽/0975218694/0975218694" at bounding box center [485, 191] width 174 height 24
type input "李維俽/0975218694/0975218694"
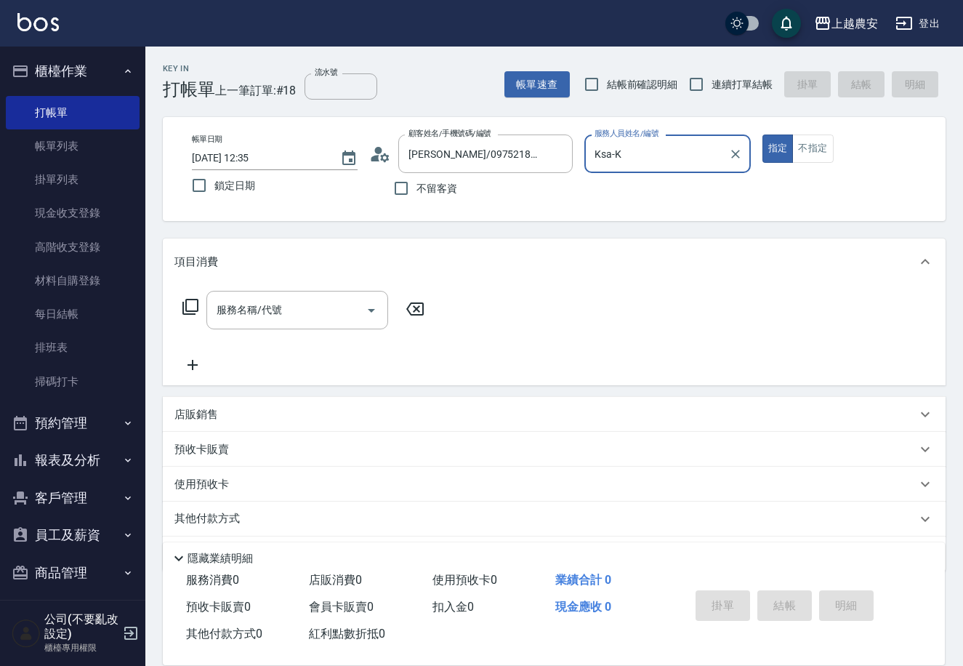
type input "Ksa-K"
click at [321, 297] on input "服務名稱/代號" at bounding box center [286, 309] width 147 height 25
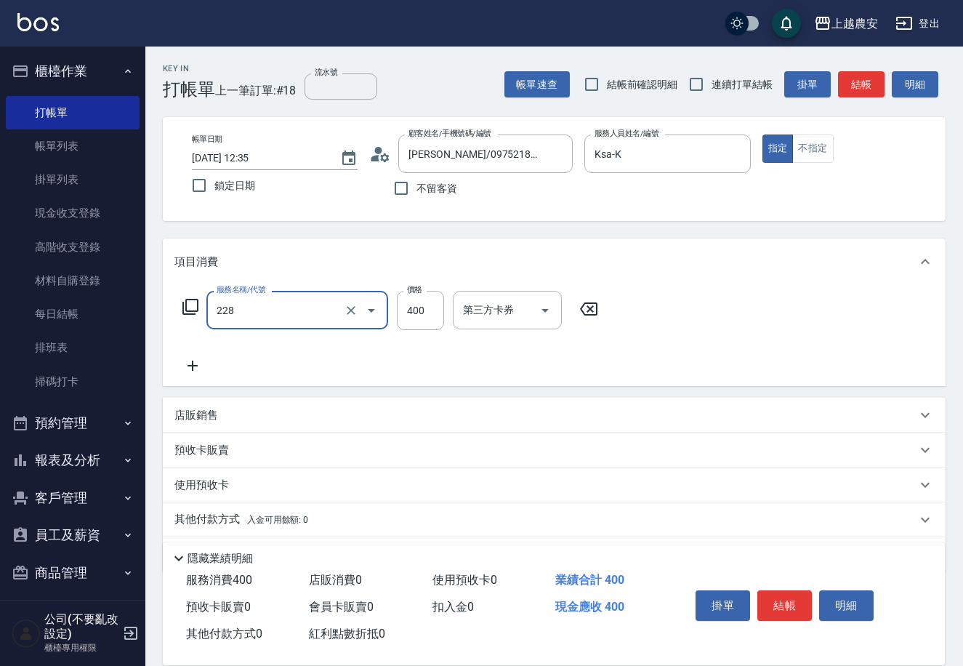
type input "洗髮(228)"
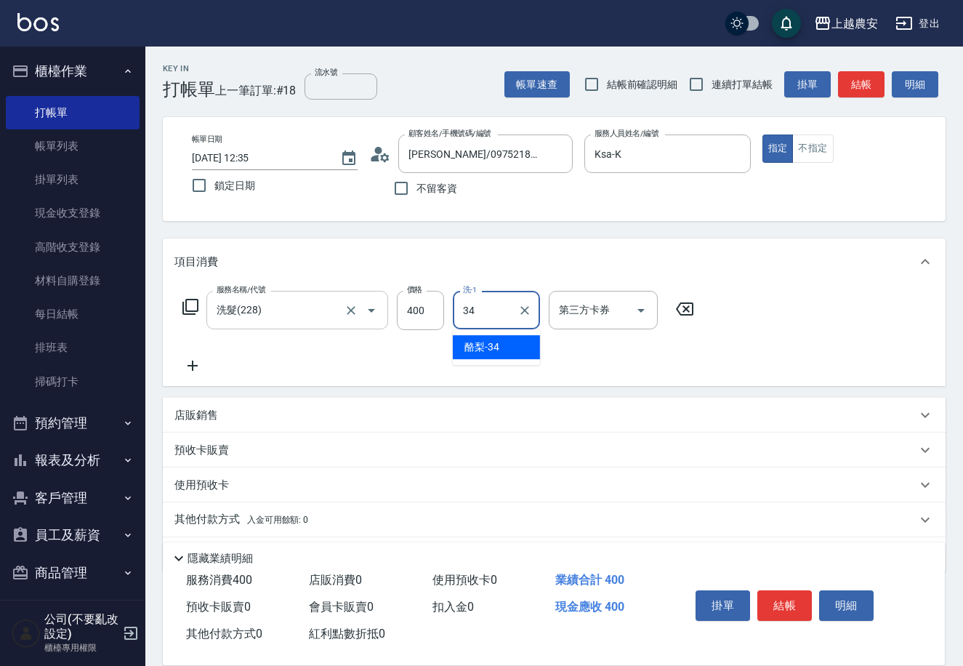
type input "酪梨-34"
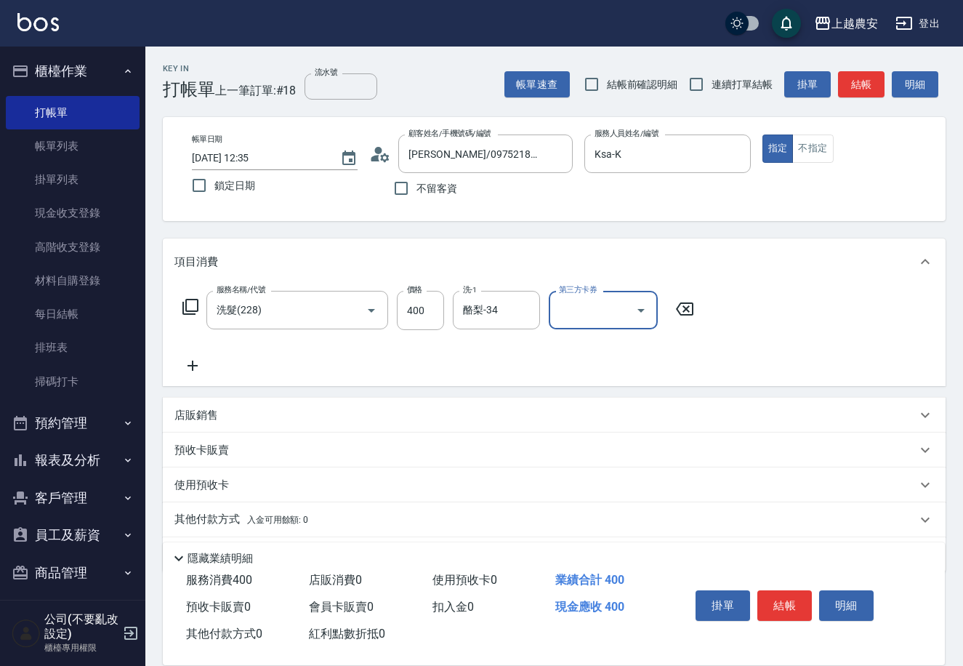
click at [214, 488] on p "使用預收卡" at bounding box center [201, 484] width 55 height 15
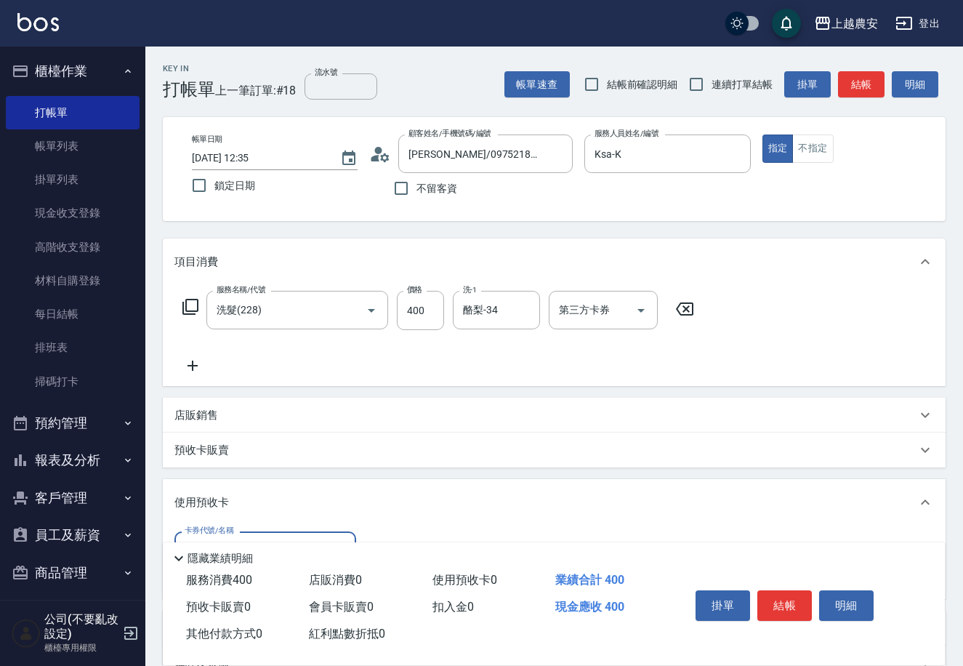
scroll to position [151, 0]
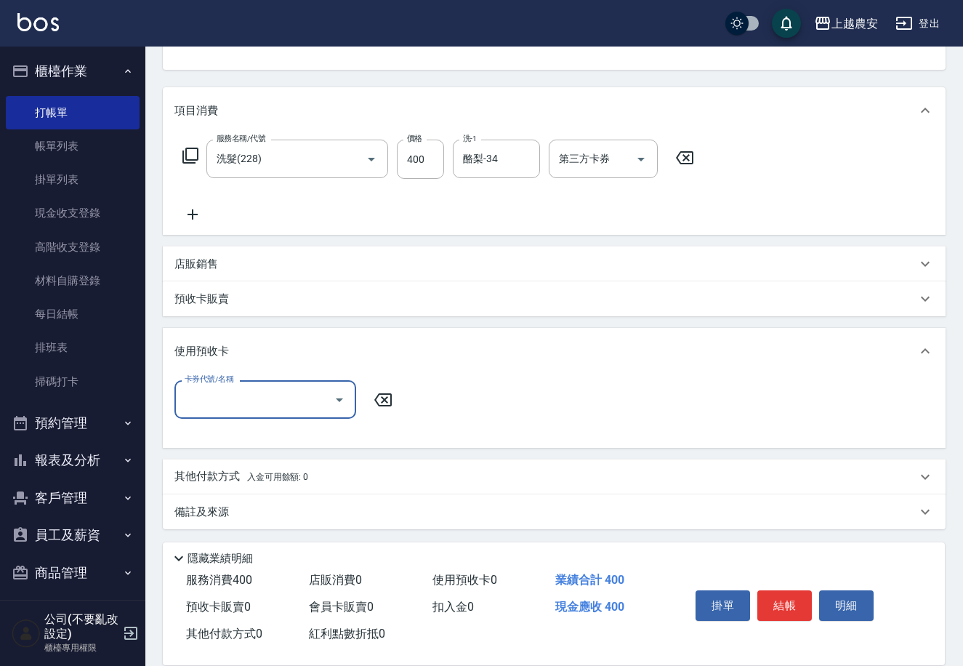
click at [218, 485] on div "其他付款方式 入金可用餘額: 0" at bounding box center [554, 476] width 783 height 35
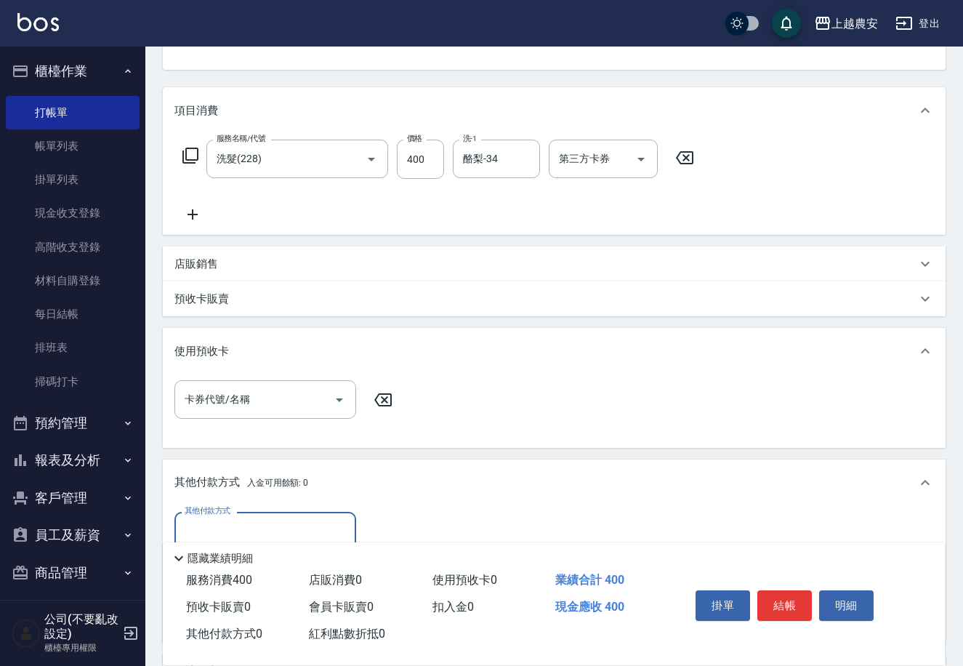
scroll to position [310, 0]
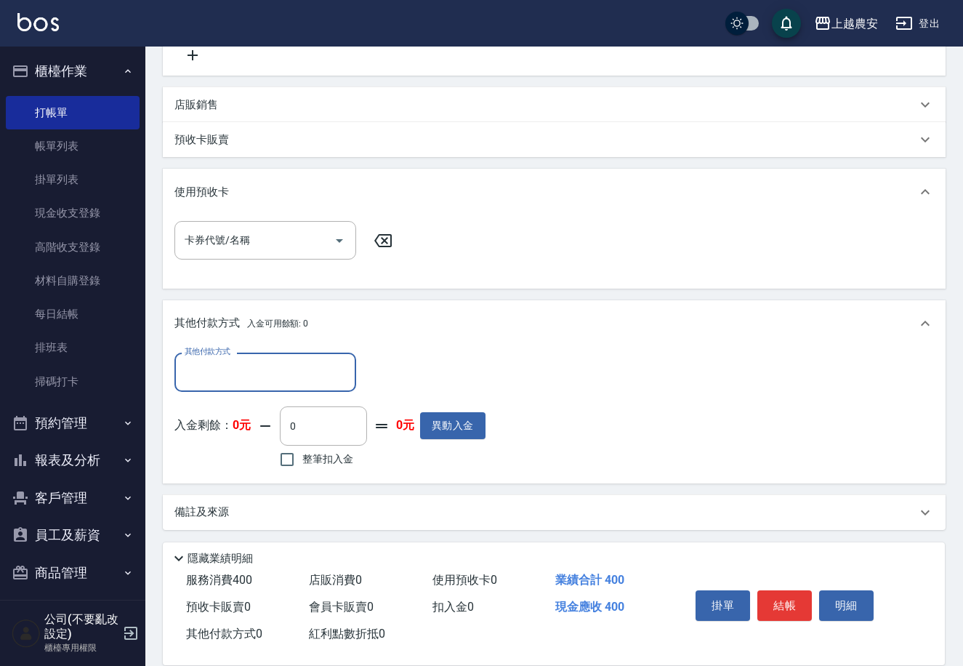
click at [191, 369] on input "其他付款方式" at bounding box center [265, 371] width 169 height 25
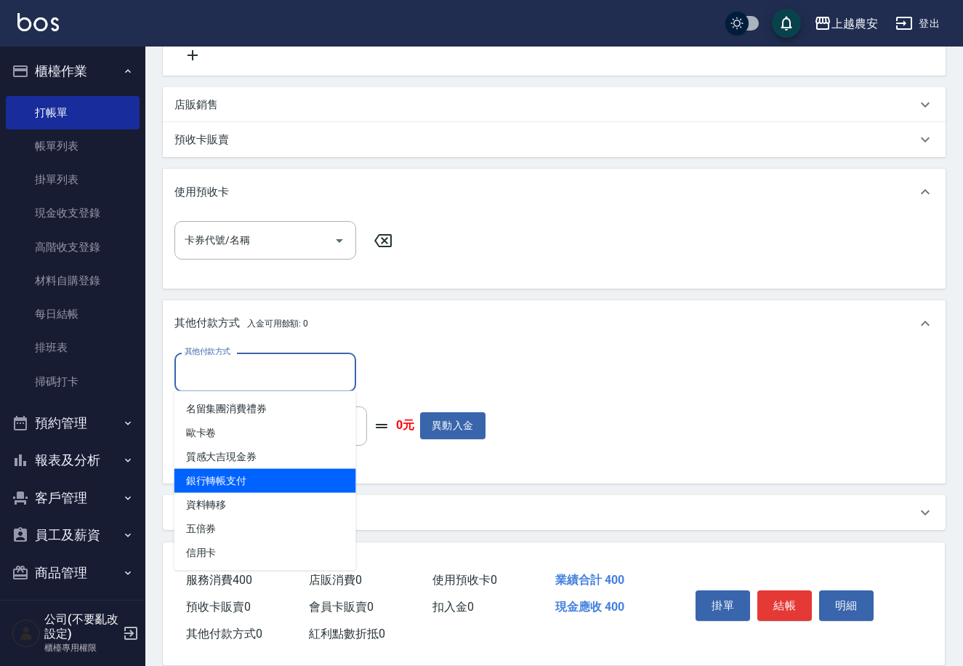
click at [227, 483] on span "銀行轉帳支付" at bounding box center [265, 481] width 182 height 24
type input "銀行轉帳支付"
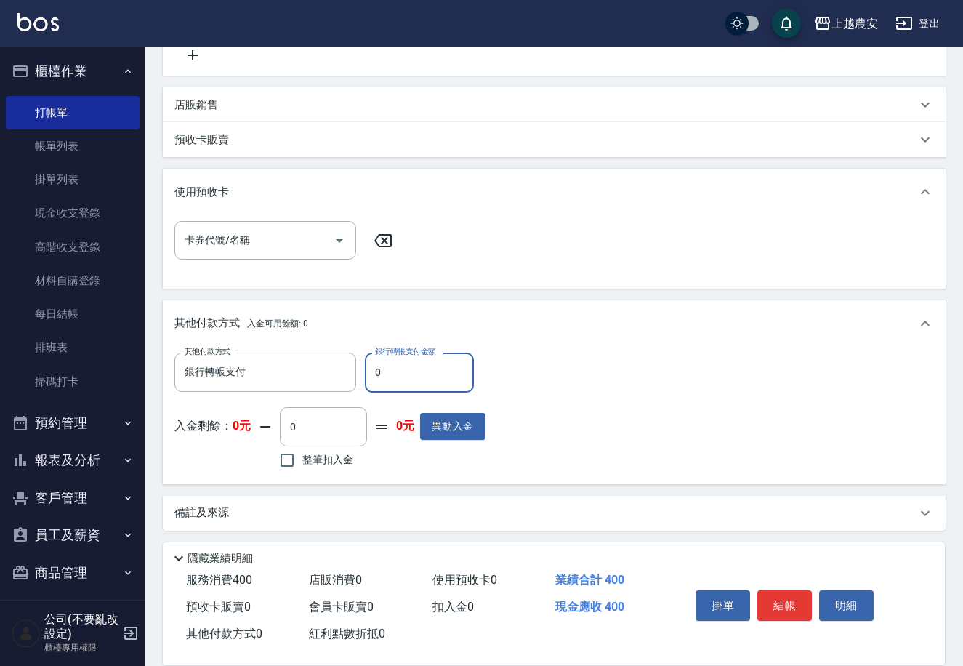
click at [362, 368] on div "其他付款方式 銀行轉帳支付 其他付款方式 銀行轉帳支付金額 0 銀行轉帳支付金額" at bounding box center [329, 371] width 311 height 39
click at [369, 369] on input "0" at bounding box center [419, 371] width 109 height 39
type input "400"
click at [783, 602] on button "結帳" at bounding box center [784, 605] width 55 height 31
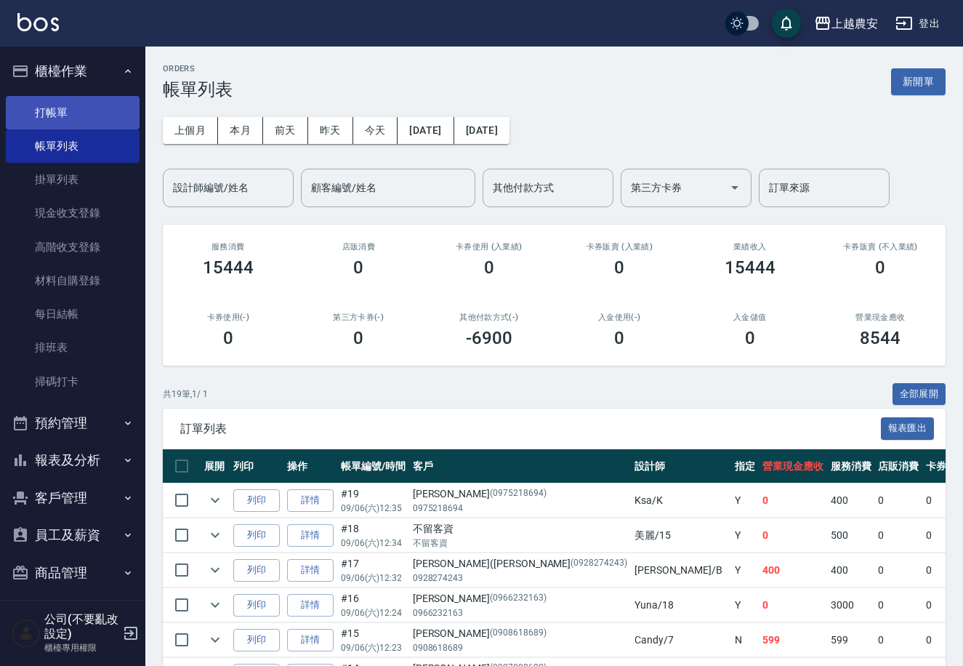
click at [63, 108] on link "打帳單" at bounding box center [73, 112] width 134 height 33
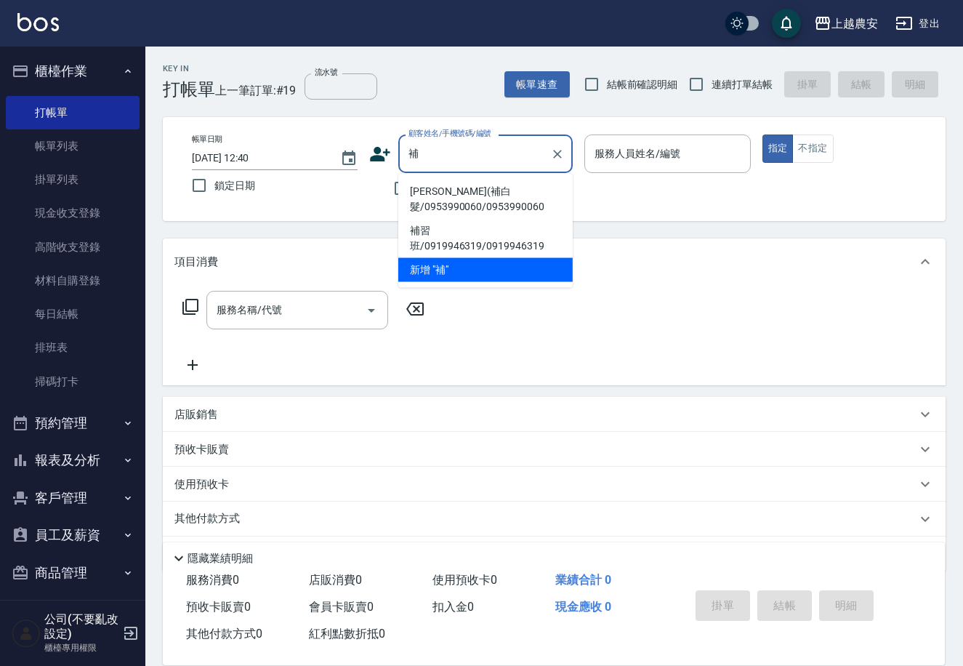
click at [422, 189] on li "彭桂美(補白髮/0953990060/0953990060" at bounding box center [485, 198] width 174 height 39
type input "彭桂美(補白髮/0953990060/0953990060"
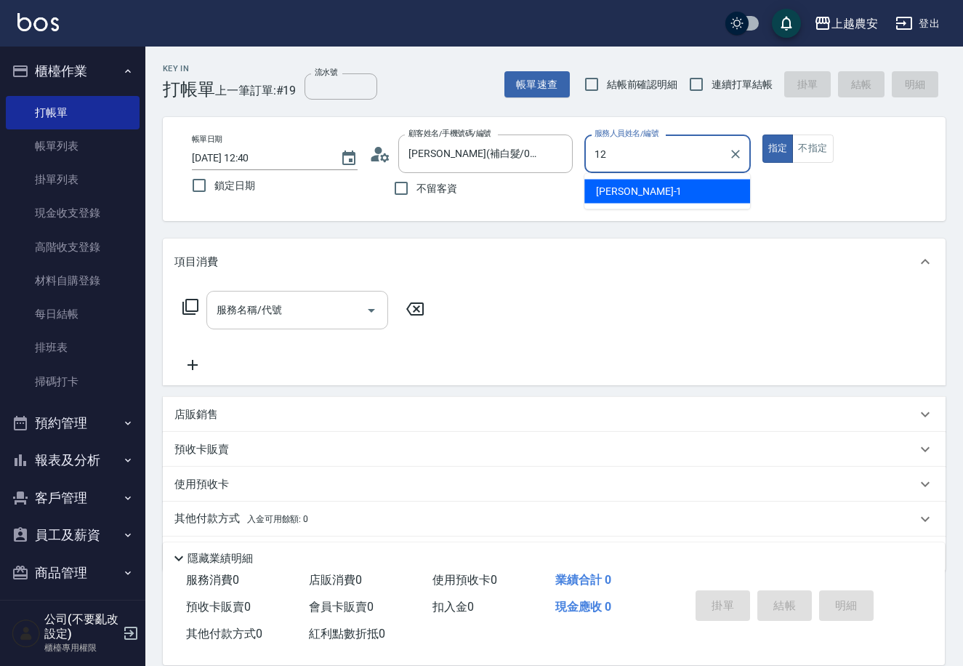
type input "Yoko-12"
type button "true"
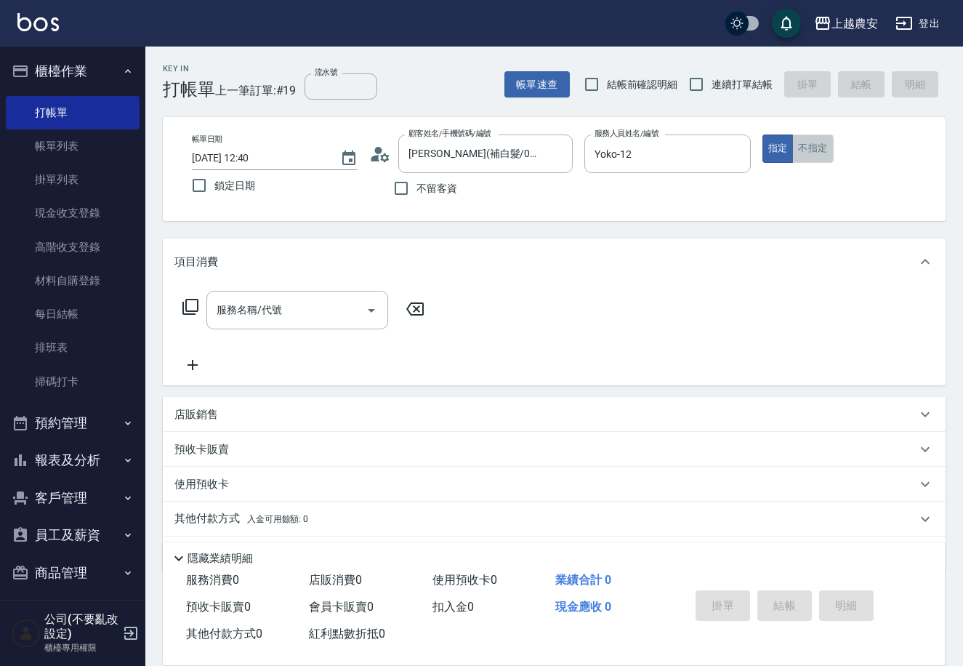
click at [812, 151] on button "不指定" at bounding box center [812, 148] width 41 height 28
click at [304, 312] on input "服務名稱/代號" at bounding box center [286, 309] width 147 height 25
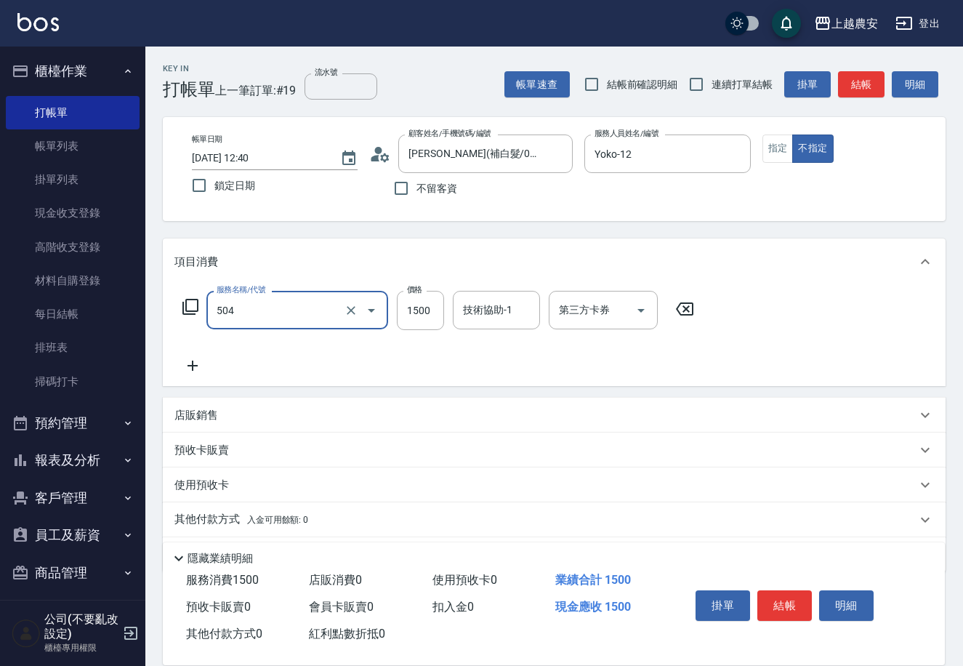
type input "染髮1500↓(504)"
type input "1400"
click at [788, 604] on button "結帳" at bounding box center [784, 605] width 55 height 31
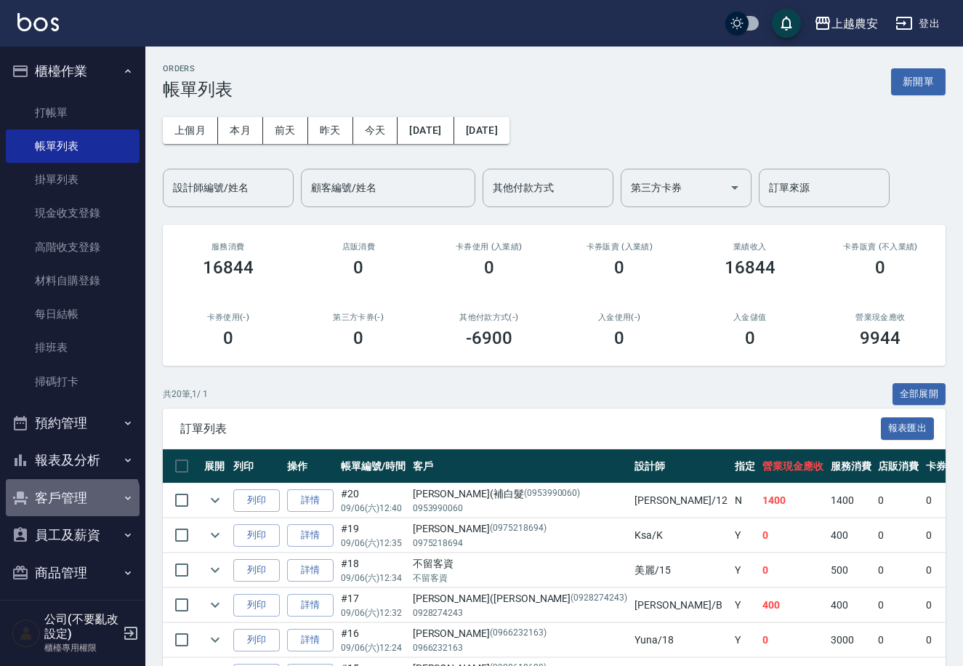
click at [71, 503] on button "客戶管理" at bounding box center [73, 498] width 134 height 38
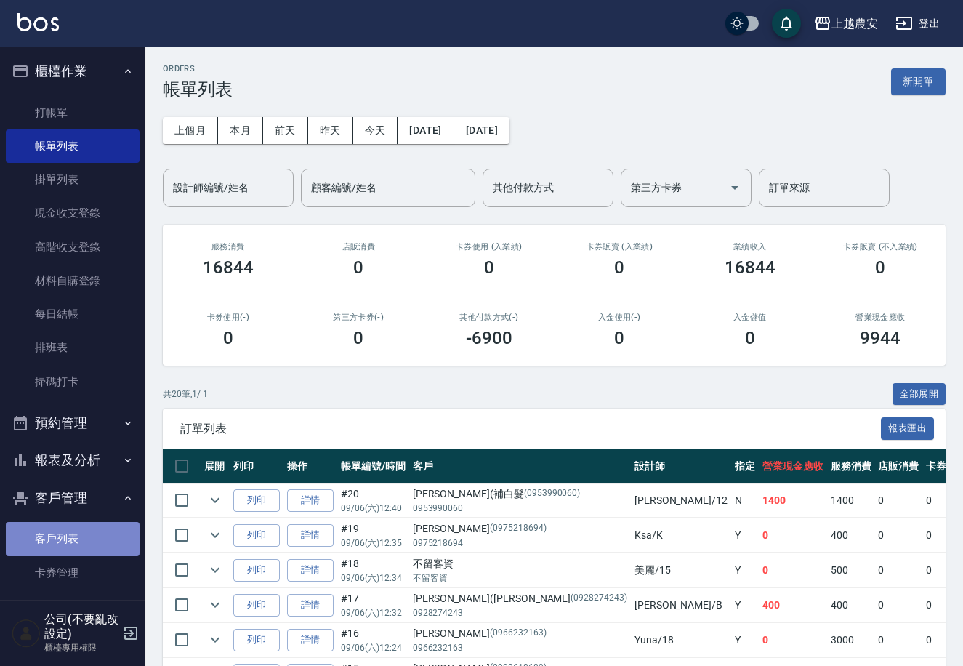
click at [74, 541] on link "客戶列表" at bounding box center [73, 538] width 134 height 33
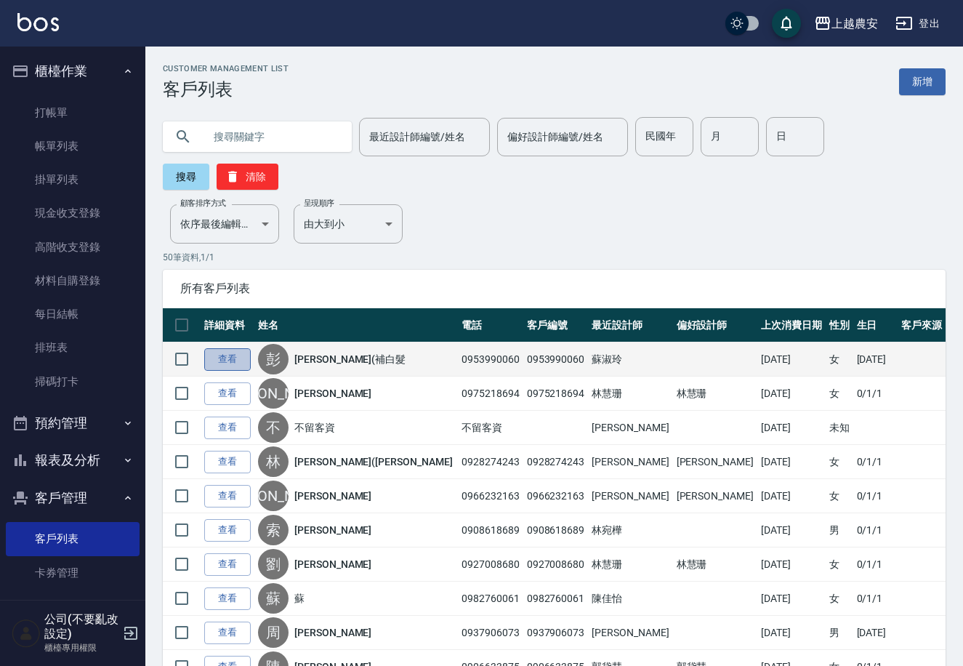
click at [233, 348] on link "查看" at bounding box center [227, 359] width 47 height 23
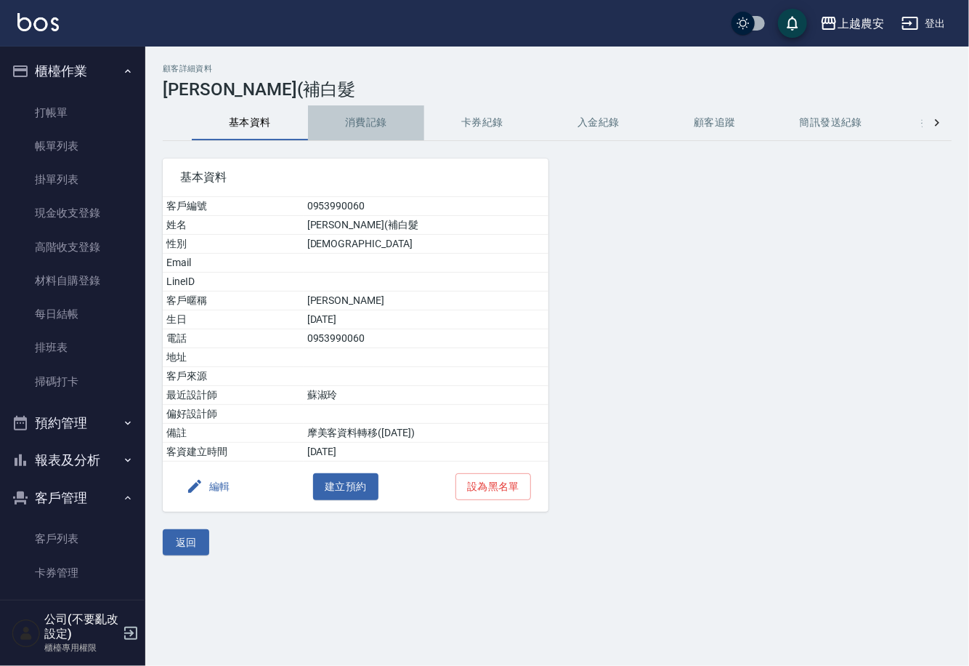
click at [362, 113] on button "消費記錄" at bounding box center [366, 122] width 116 height 35
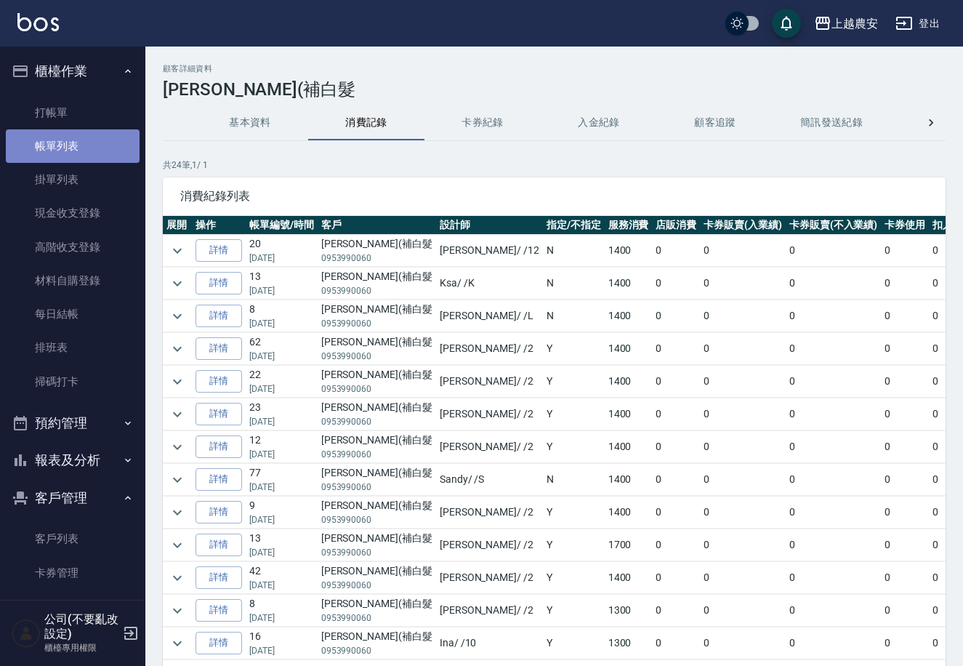
click at [73, 145] on link "帳單列表" at bounding box center [73, 145] width 134 height 33
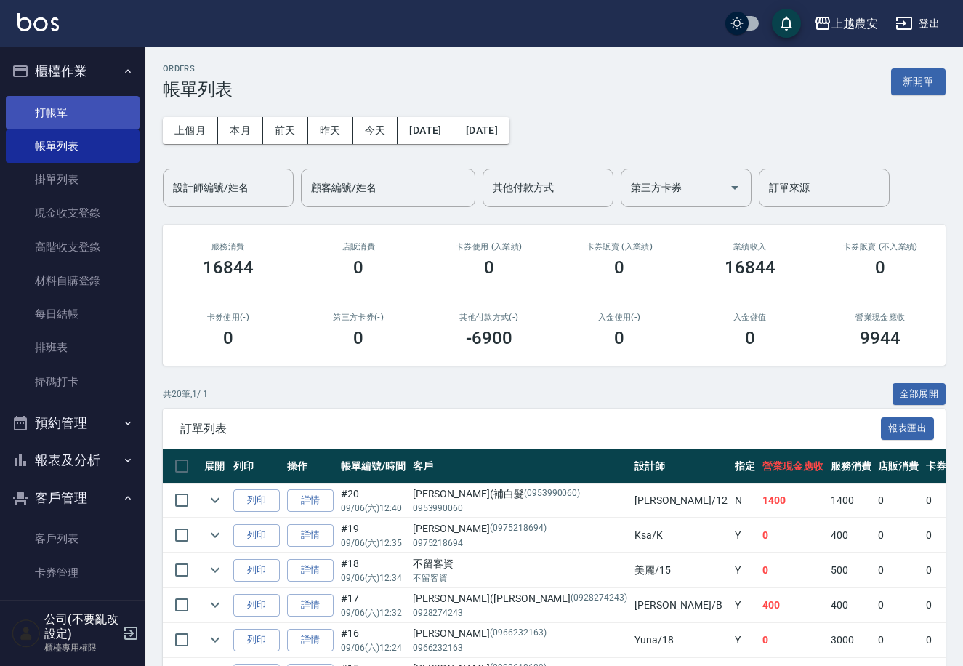
click at [56, 116] on link "打帳單" at bounding box center [73, 112] width 134 height 33
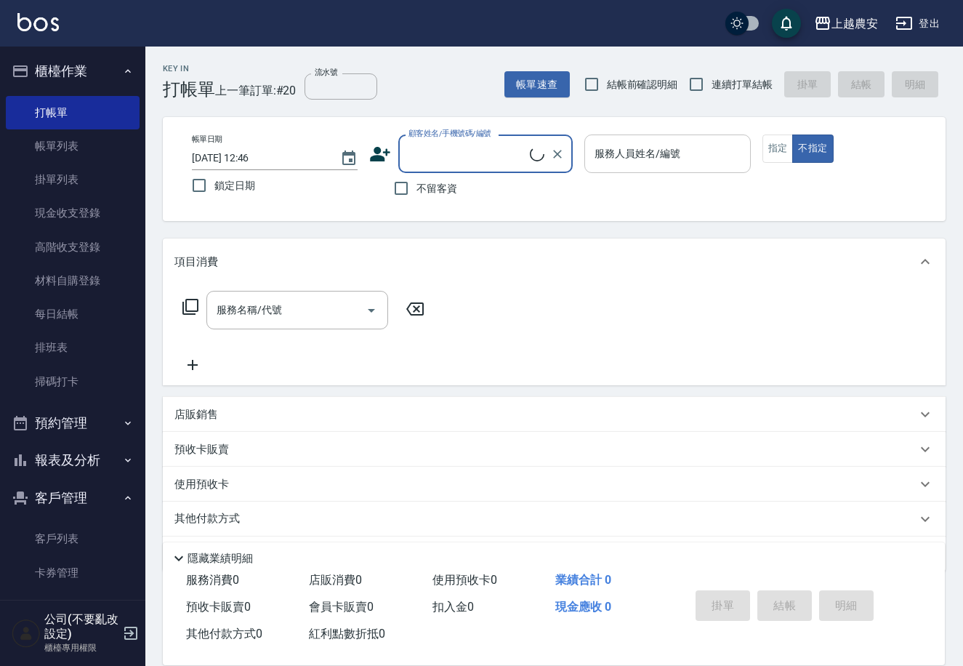
click at [615, 160] on div "服務人員姓名/編號 服務人員姓名/編號" at bounding box center [667, 153] width 166 height 39
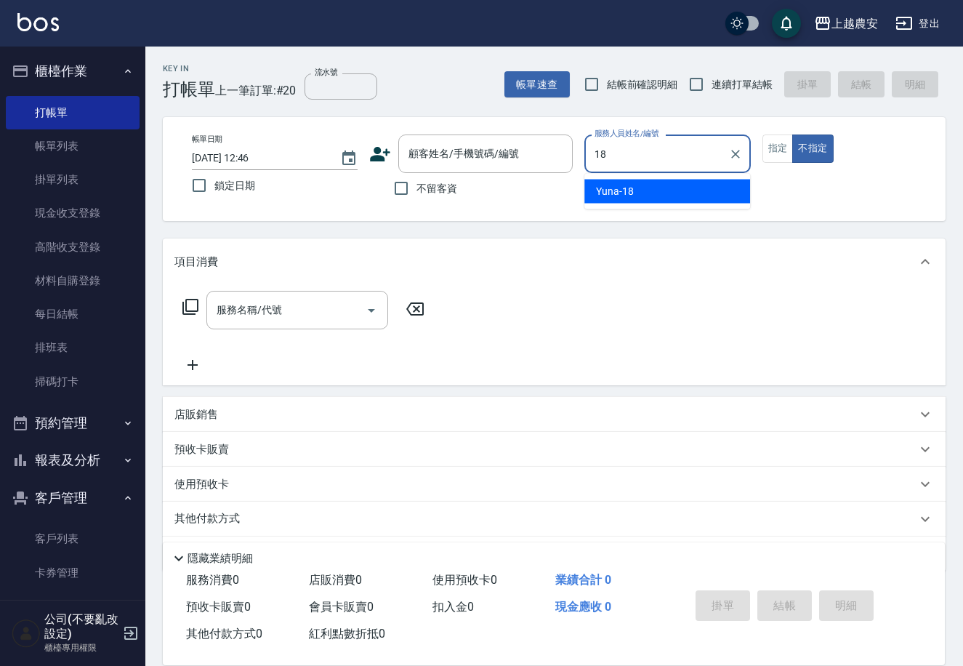
type input "Yuna-18"
type button "false"
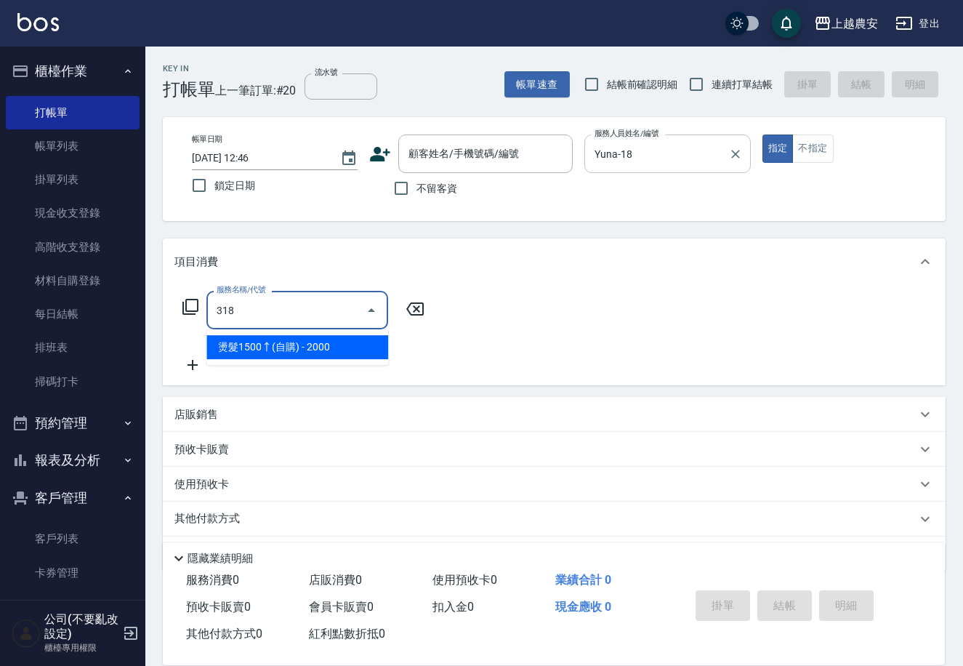
type input "燙髮1500↑(自購)(318)"
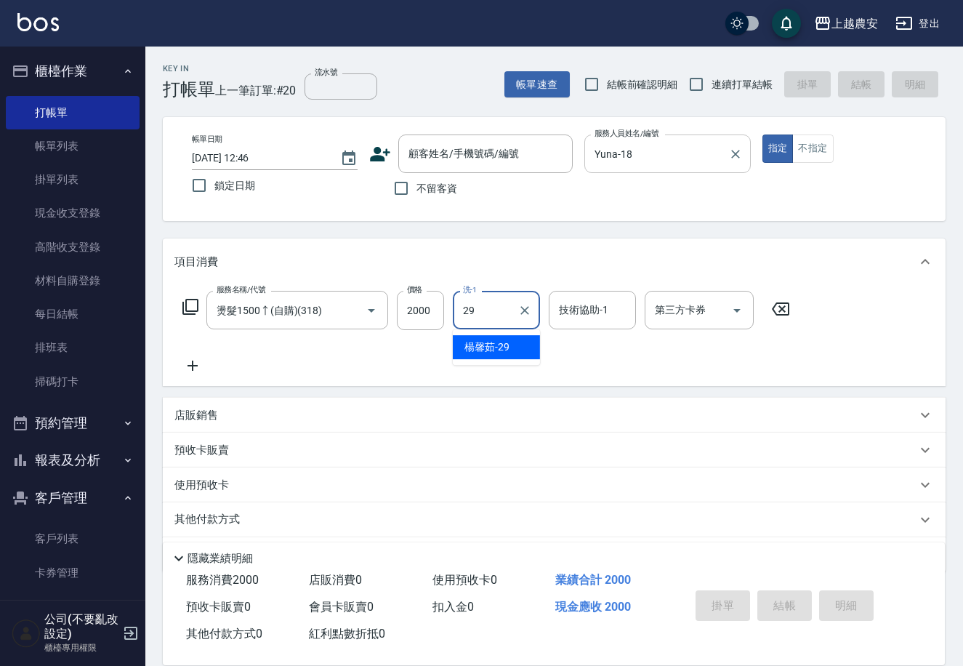
type input "楊馨茹-29"
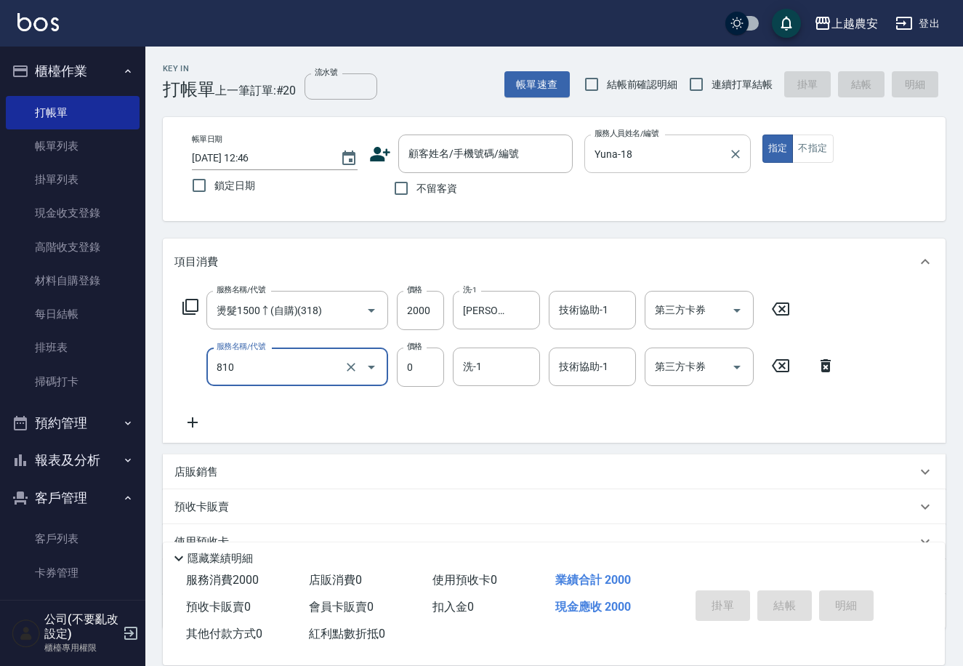
type input "頭皮護髮卡券使用(810)"
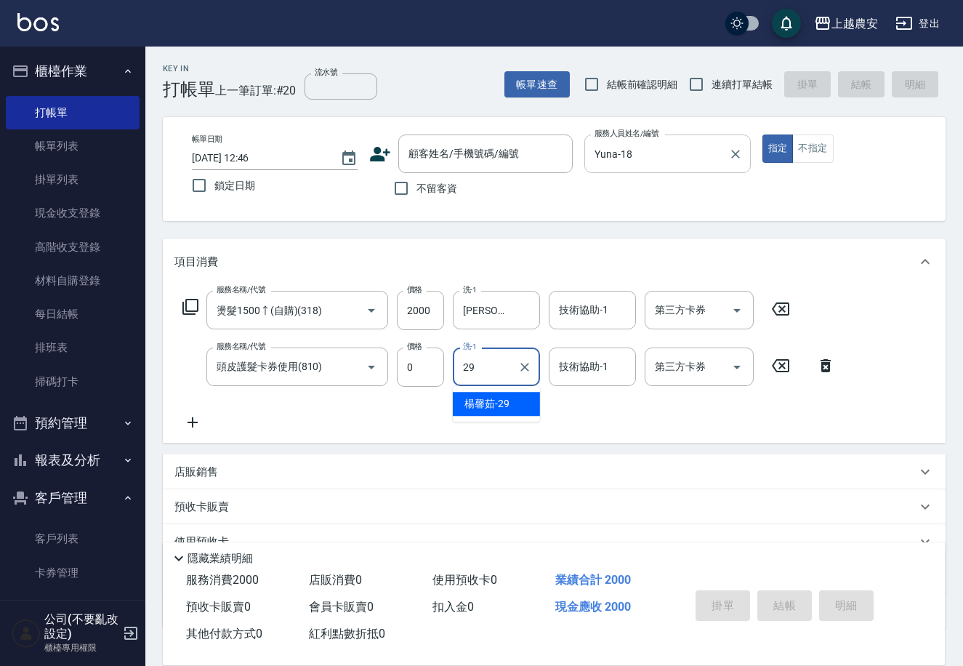
type input "楊馨茹-29"
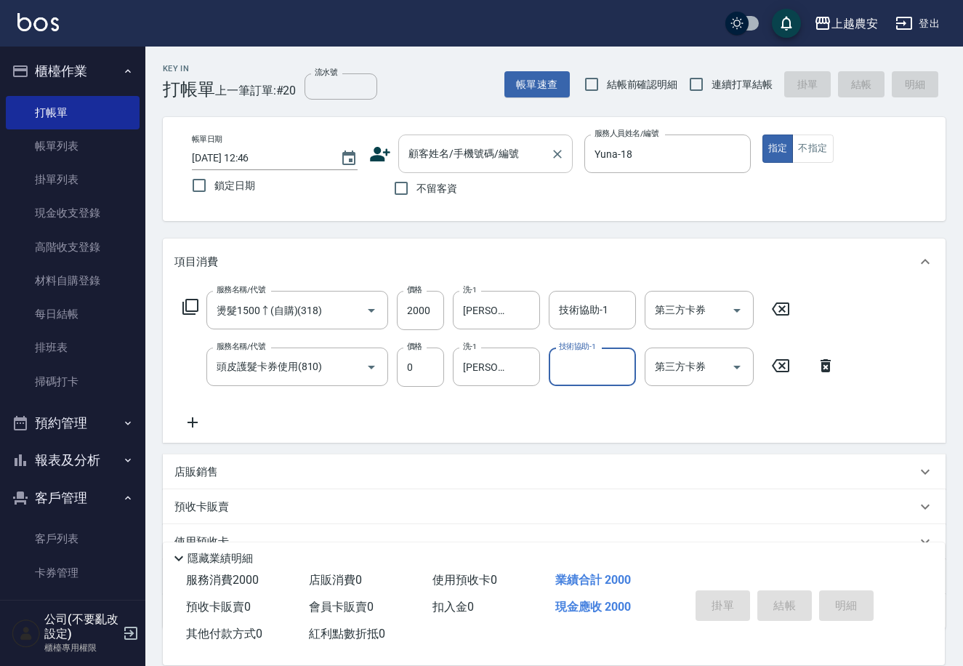
click at [530, 167] on div "顧客姓名/手機號碼/編號" at bounding box center [485, 153] width 174 height 39
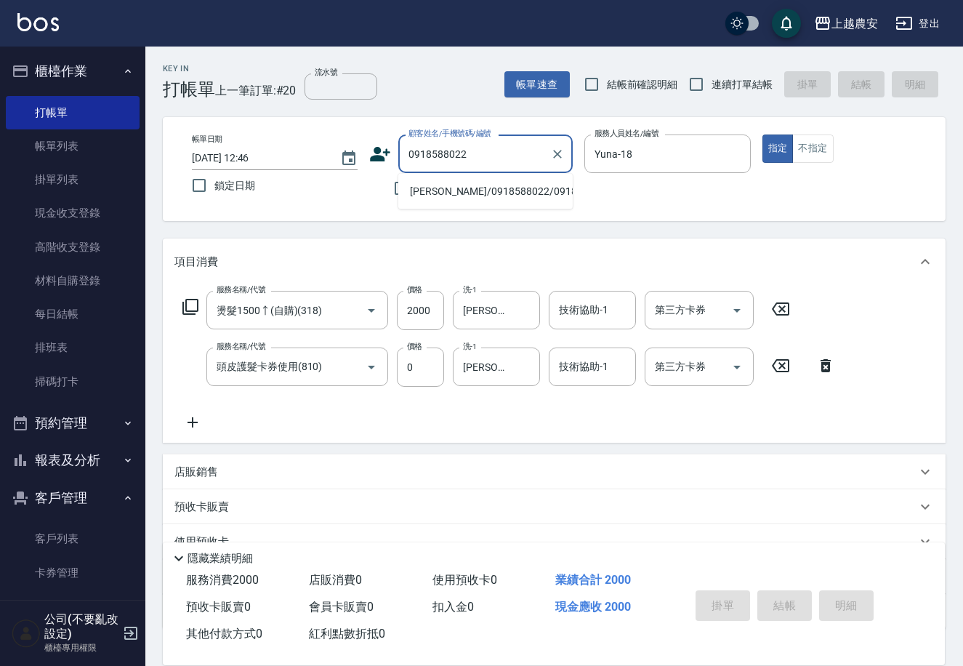
click at [438, 194] on li "高藝婷/0918588022/0918588022" at bounding box center [485, 191] width 174 height 24
type input "高藝婷/0918588022/0918588022"
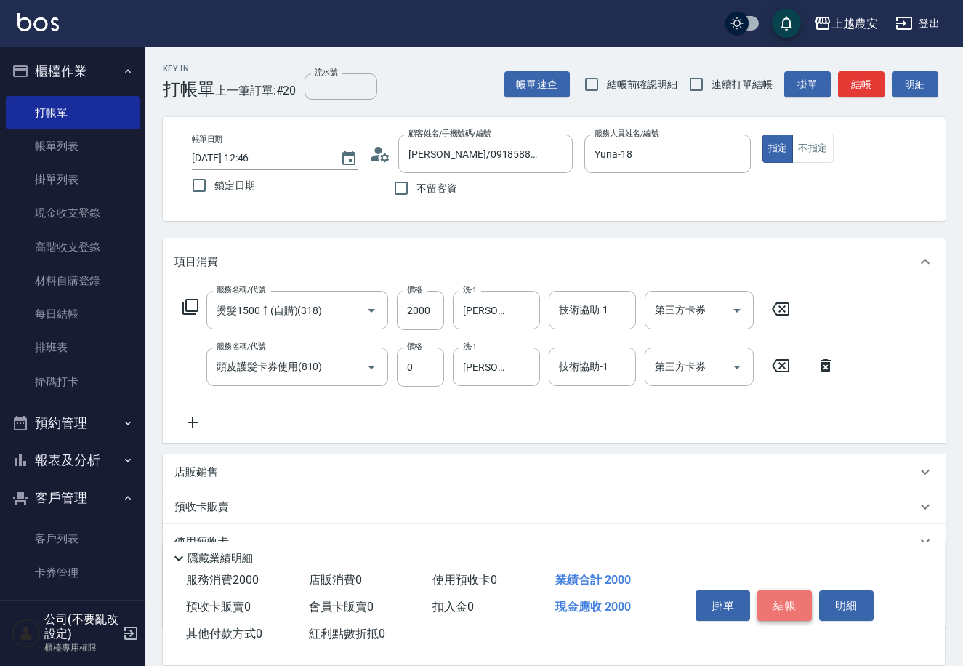
click at [784, 595] on button "結帳" at bounding box center [784, 605] width 55 height 31
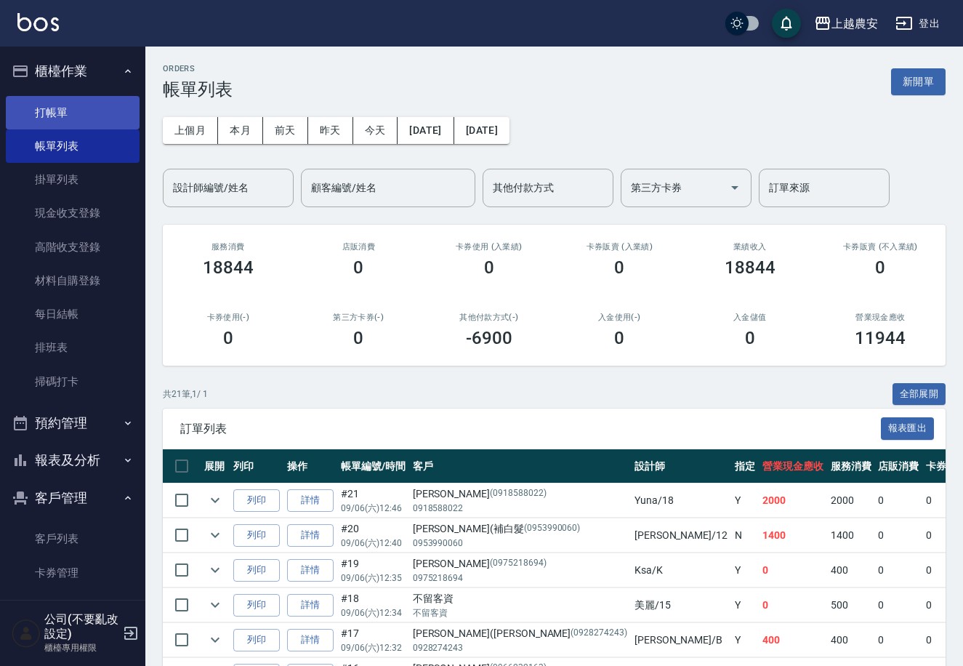
click at [52, 108] on link "打帳單" at bounding box center [73, 112] width 134 height 33
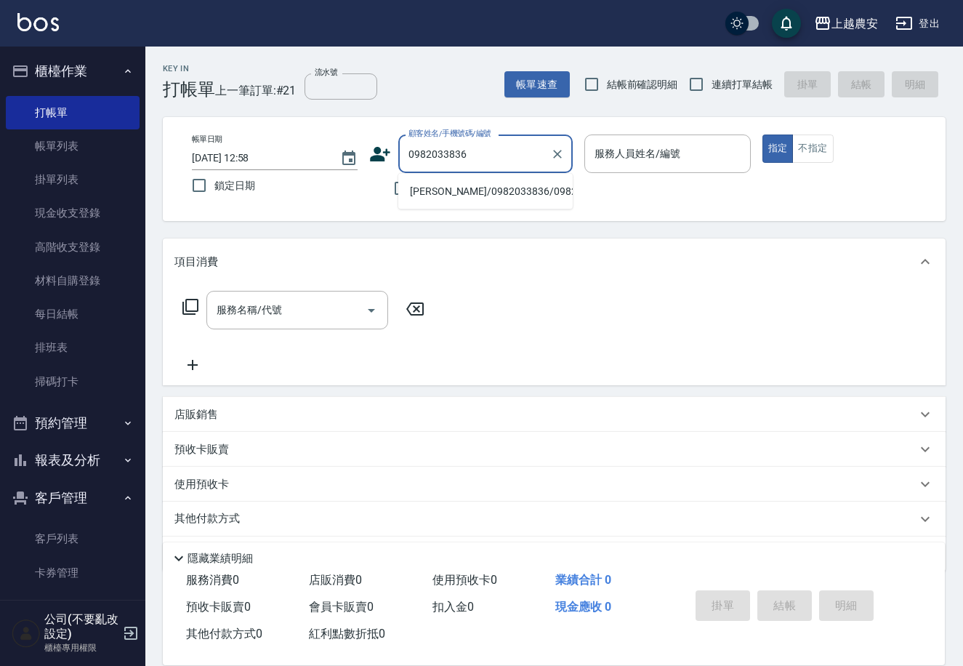
click at [447, 194] on li "陳岱吟/0982033836/0982033836" at bounding box center [485, 191] width 174 height 24
type input "陳岱吟/0982033836/0982033836"
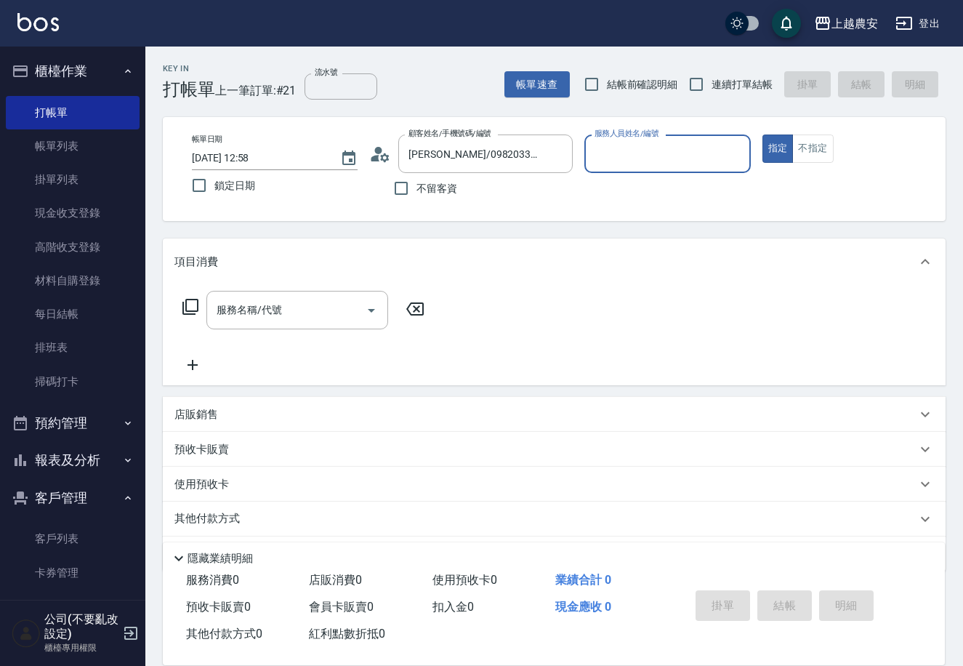
type input "Sandy-S"
click at [307, 309] on input "服務名稱/代號" at bounding box center [286, 309] width 147 height 25
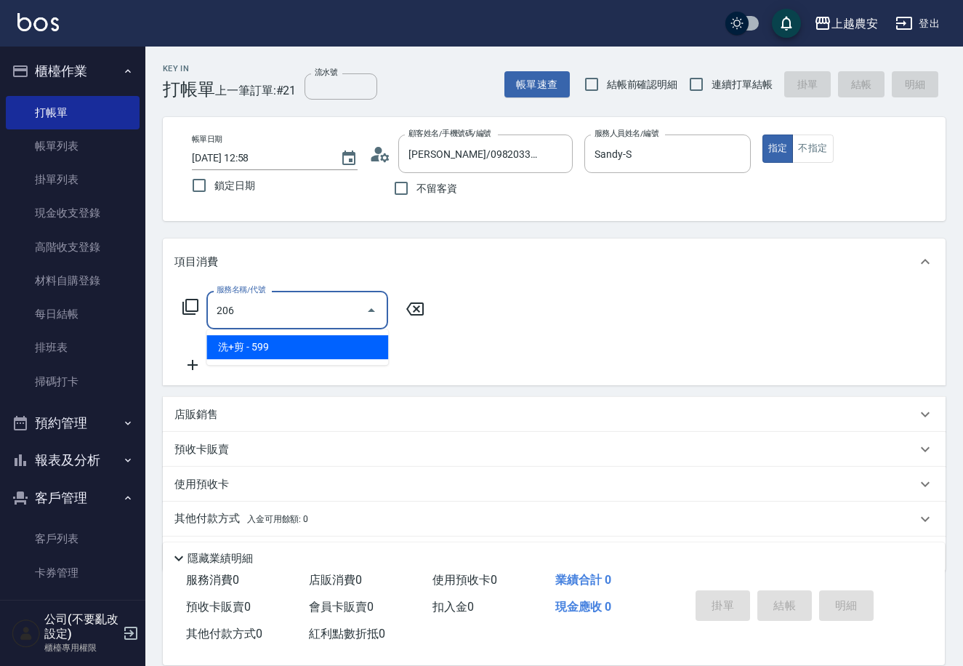
type input "洗+剪(206)"
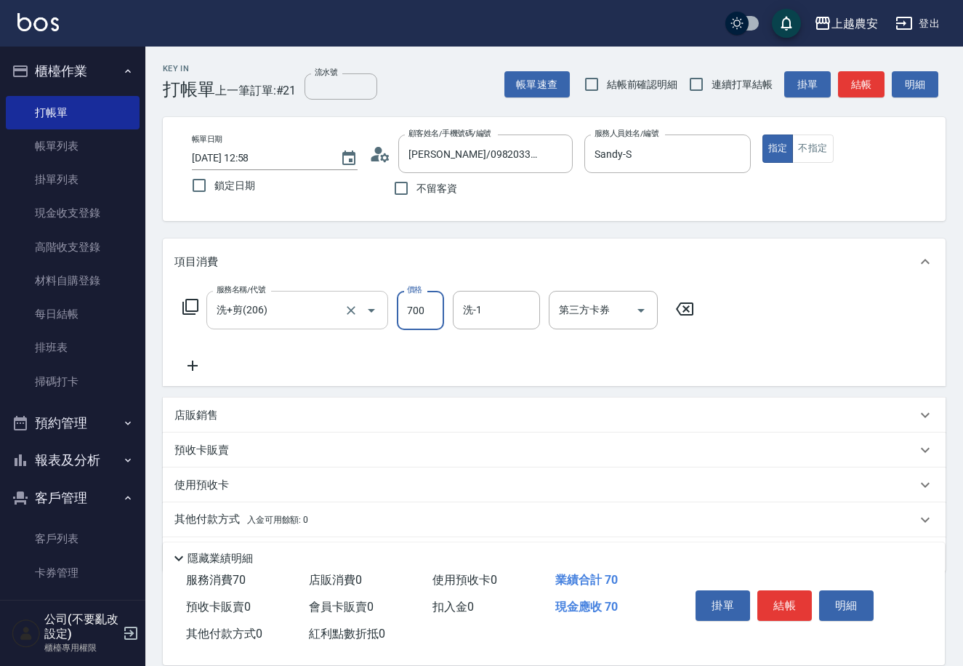
type input "700"
type input "酪梨-34"
click at [783, 609] on button "結帳" at bounding box center [784, 605] width 55 height 31
